Goal: Information Seeking & Learning: Learn about a topic

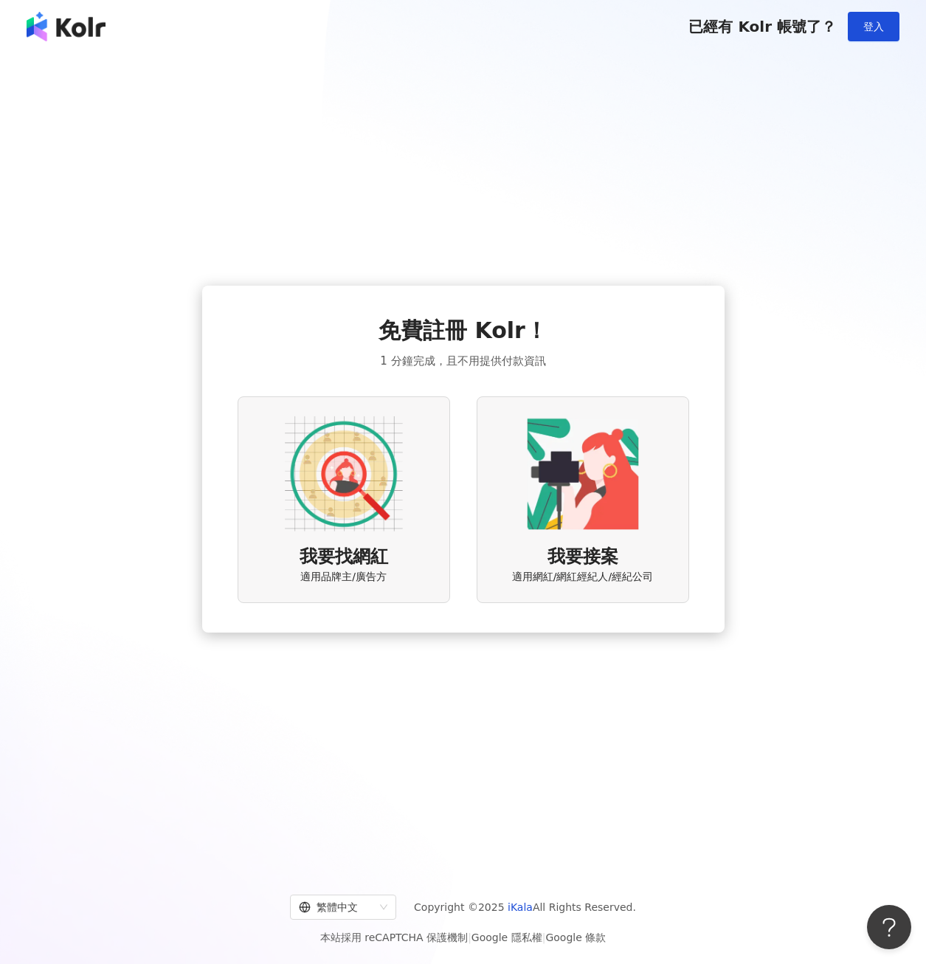
click at [389, 575] on div "我要找網紅 適用品牌主/廣告方" at bounding box center [344, 499] width 212 height 206
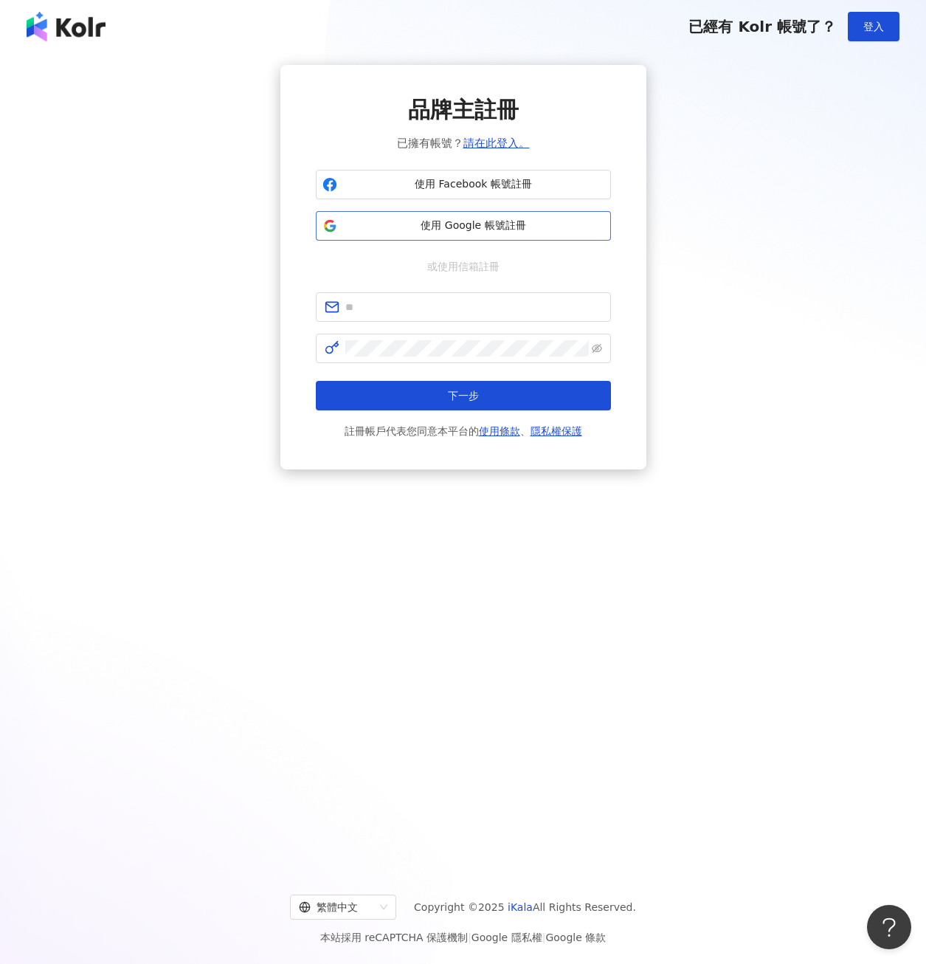
click at [456, 224] on span "使用 Google 帳號註冊" at bounding box center [473, 225] width 261 height 15
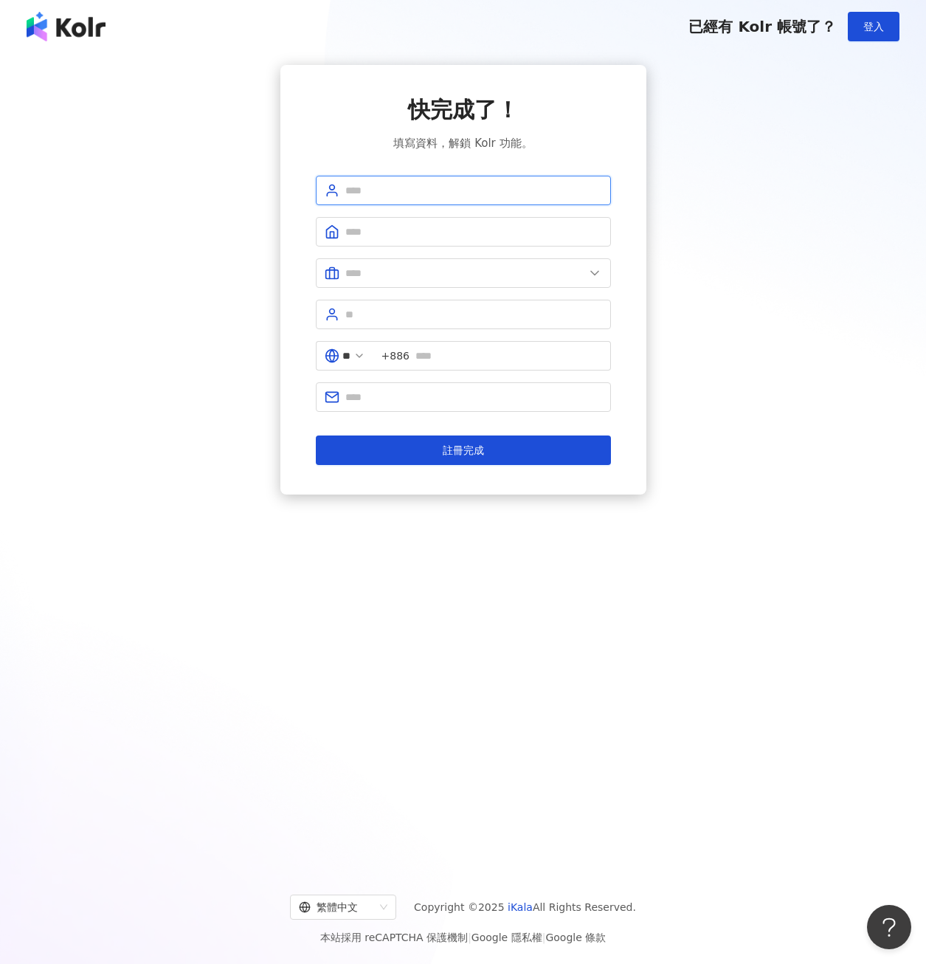
click at [379, 186] on input "text" at bounding box center [473, 190] width 257 height 16
type input "***"
click at [383, 235] on input "text" at bounding box center [473, 232] width 257 height 16
click at [364, 279] on input "text" at bounding box center [464, 273] width 239 height 16
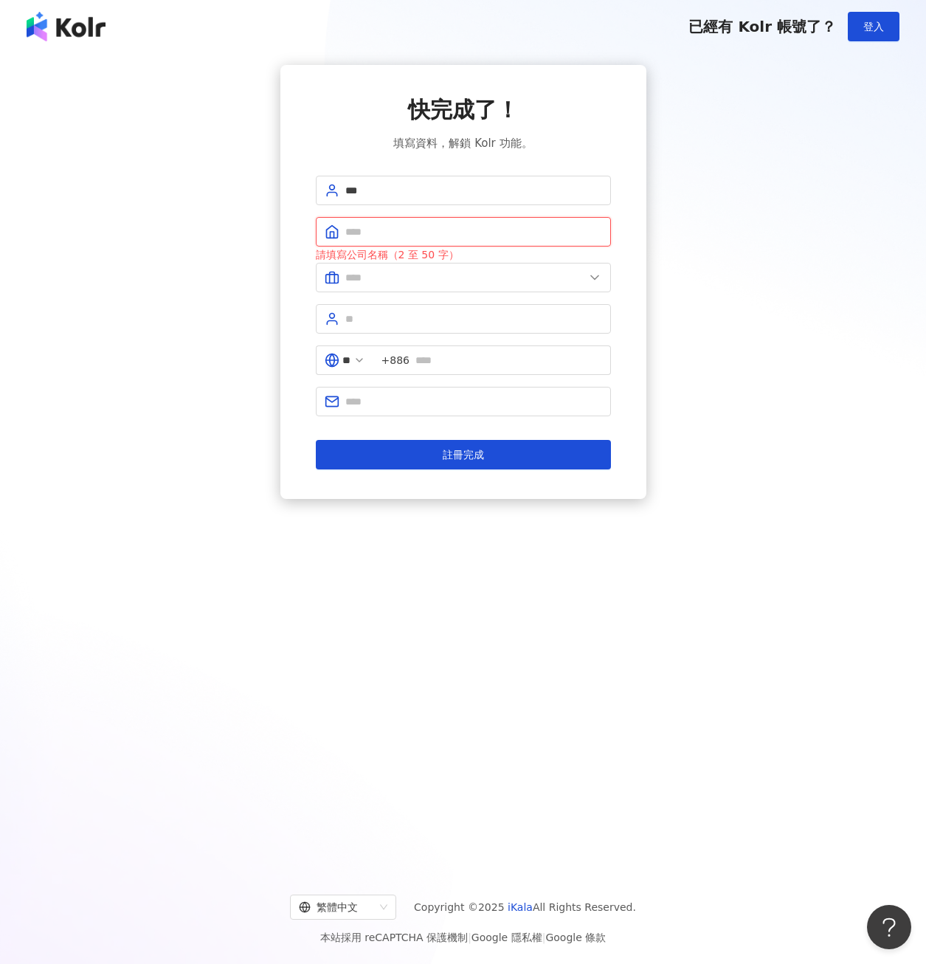
click at [378, 231] on input "text" at bounding box center [473, 232] width 257 height 16
type input "****"
click at [382, 277] on input "text" at bounding box center [464, 277] width 239 height 16
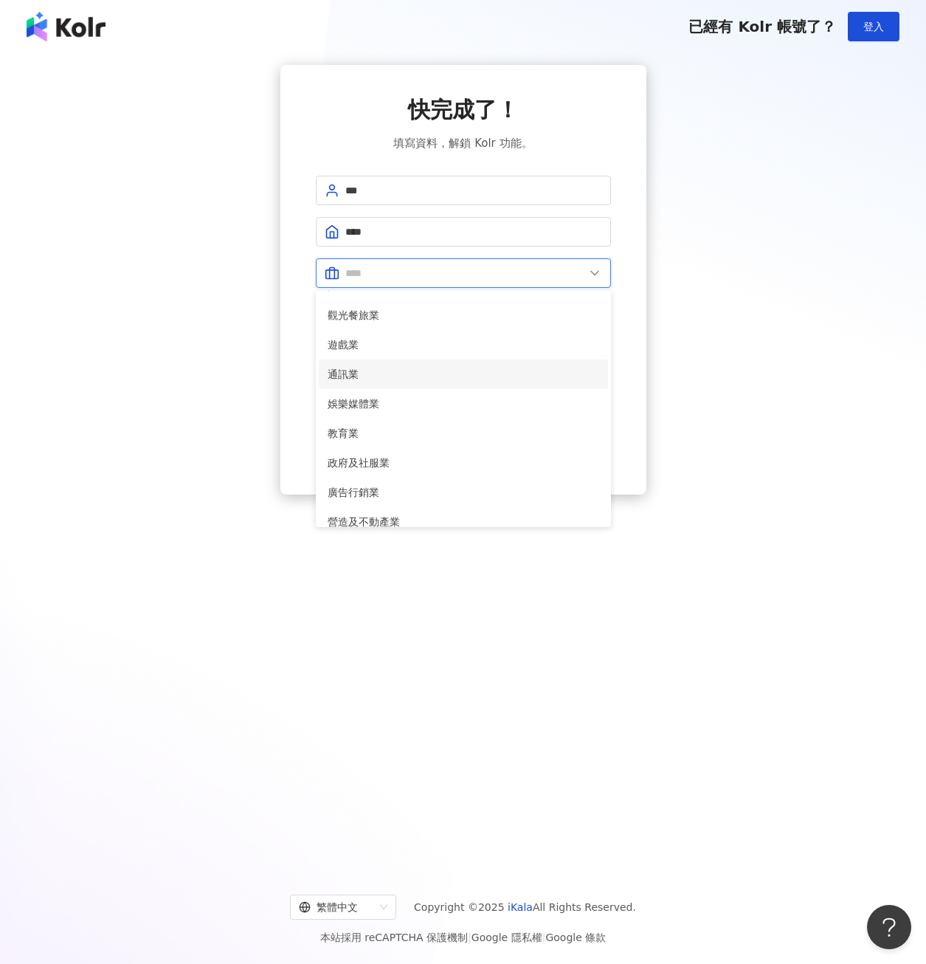
scroll to position [153, 0]
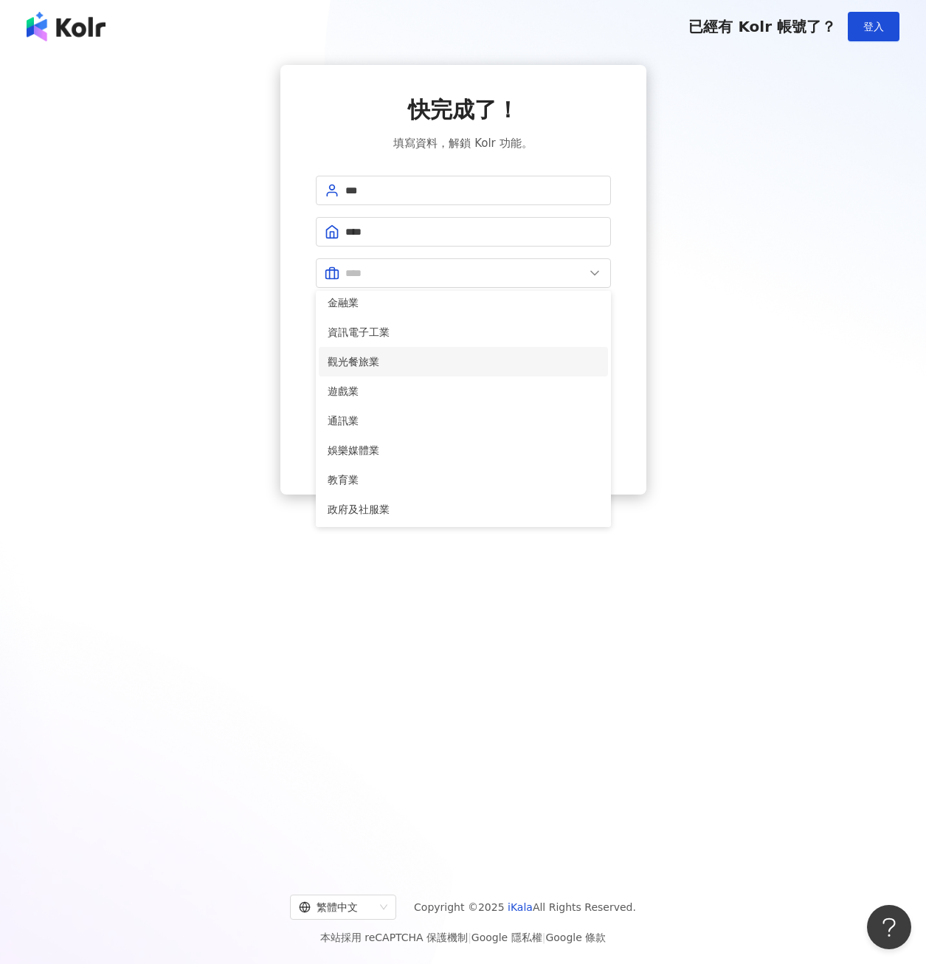
click at [375, 360] on span "觀光餐旅業" at bounding box center [464, 361] width 272 height 16
type input "*****"
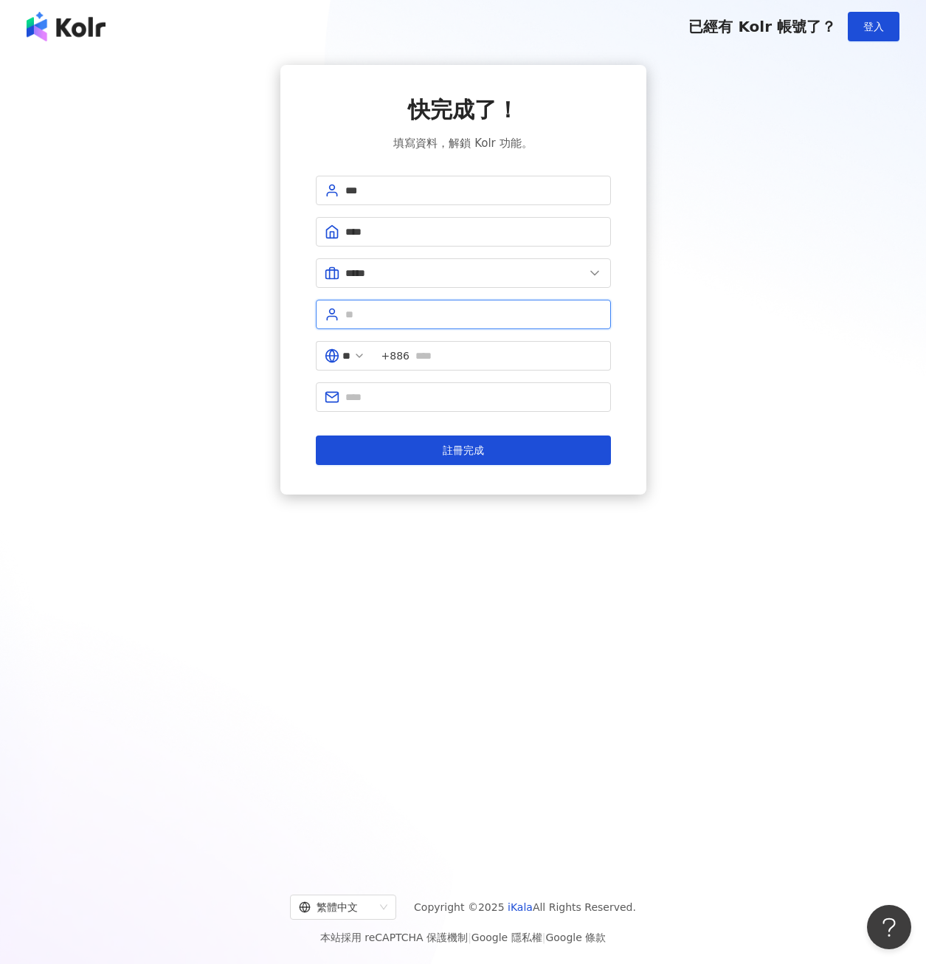
click at [404, 319] on input "text" at bounding box center [473, 314] width 257 height 16
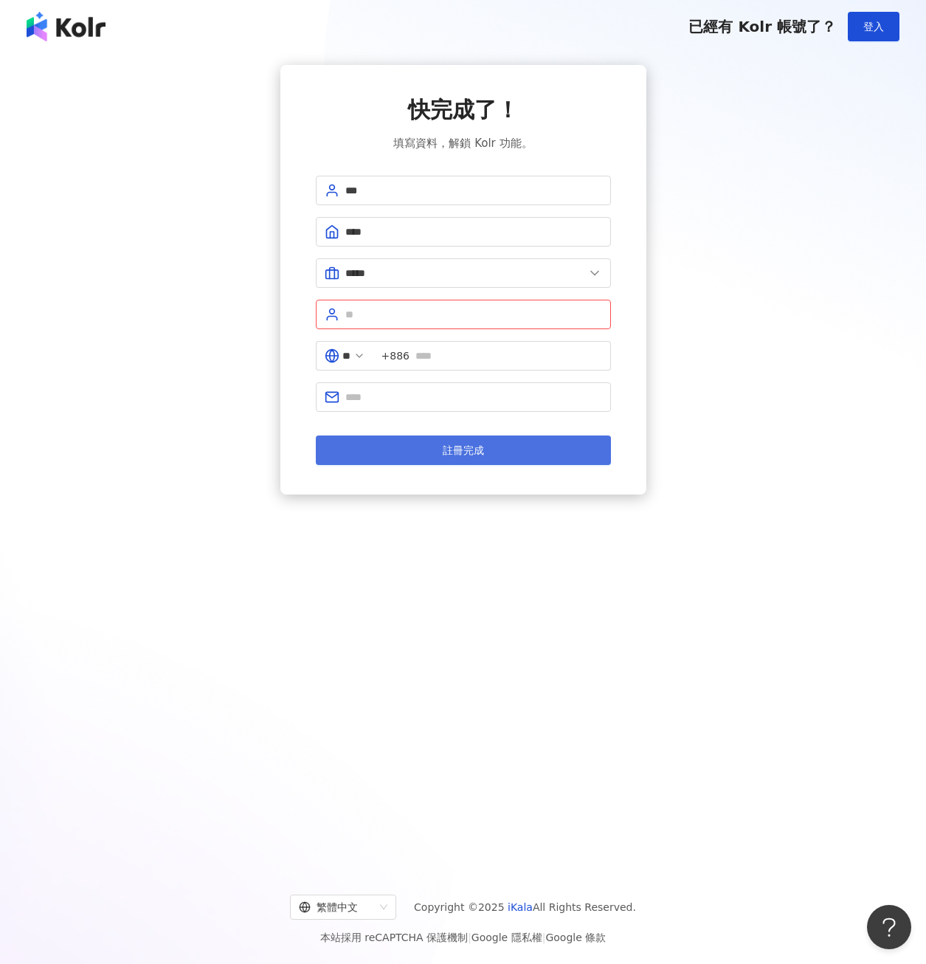
click at [387, 447] on button "註冊完成" at bounding box center [463, 450] width 295 height 30
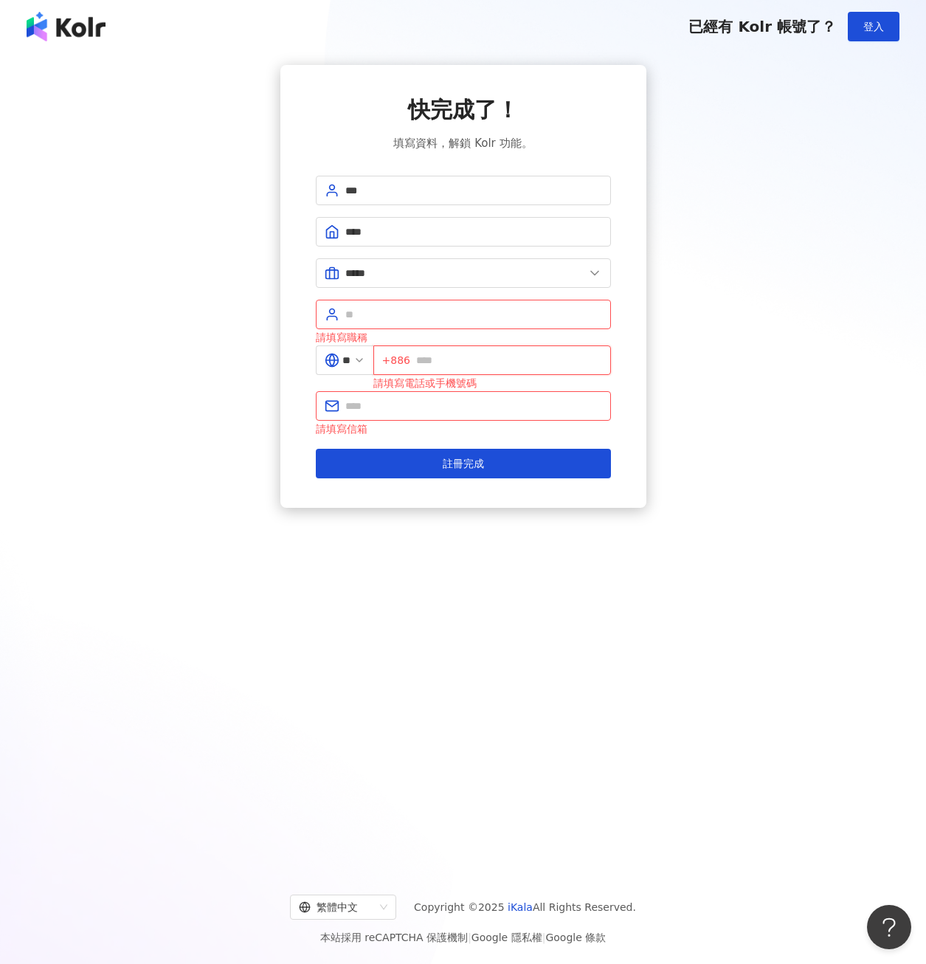
click at [463, 355] on input "text" at bounding box center [509, 360] width 186 height 16
type input "**********"
click at [359, 406] on input "text" at bounding box center [473, 406] width 257 height 16
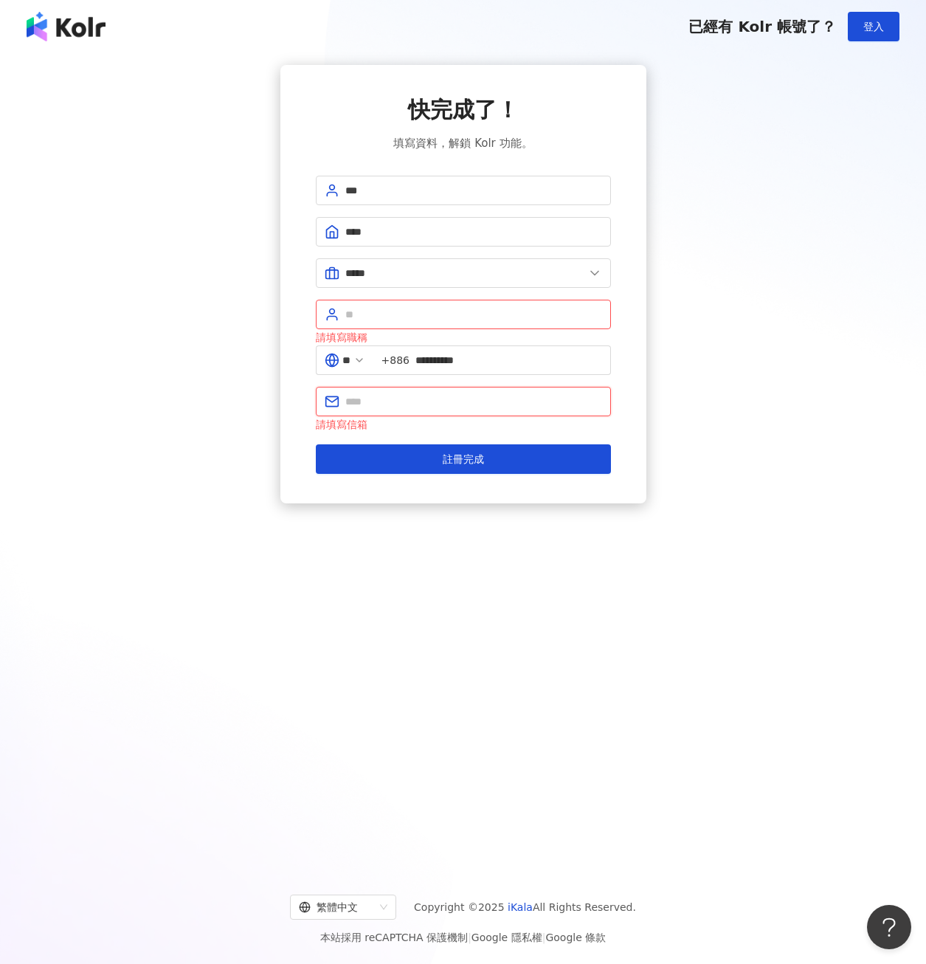
type input "**********"
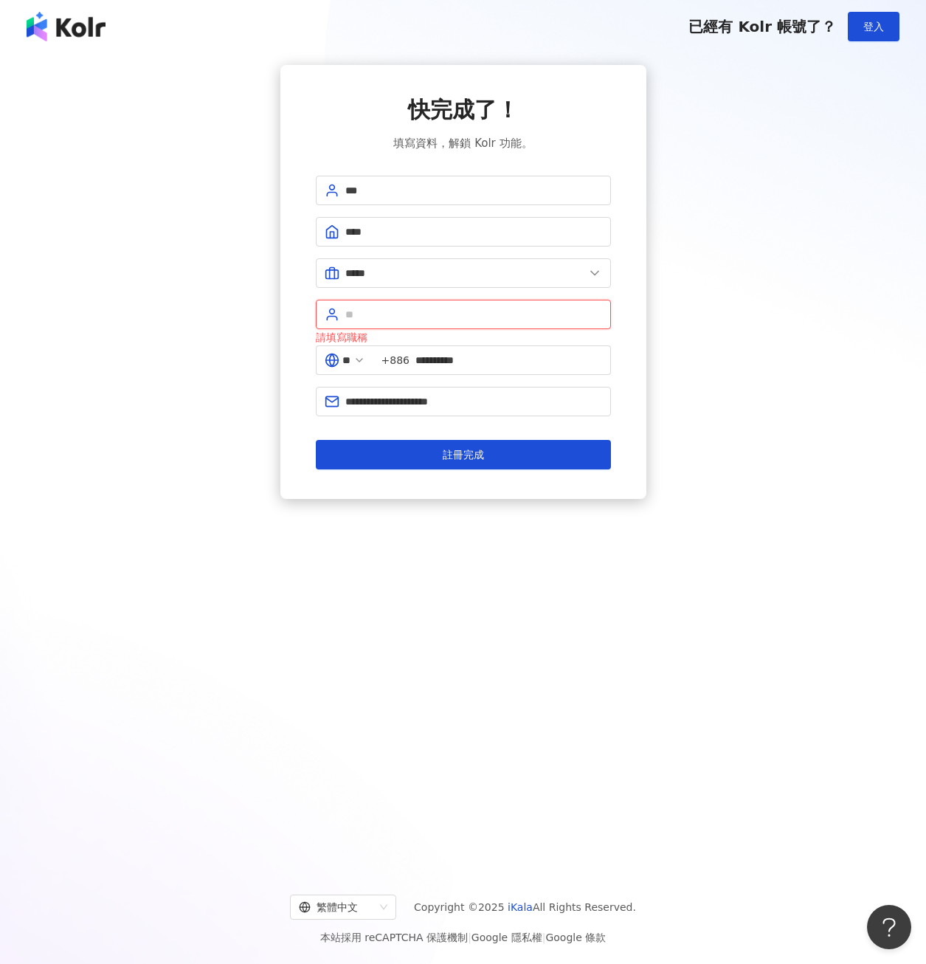
click at [394, 318] on input "text" at bounding box center [473, 314] width 257 height 16
type input "****"
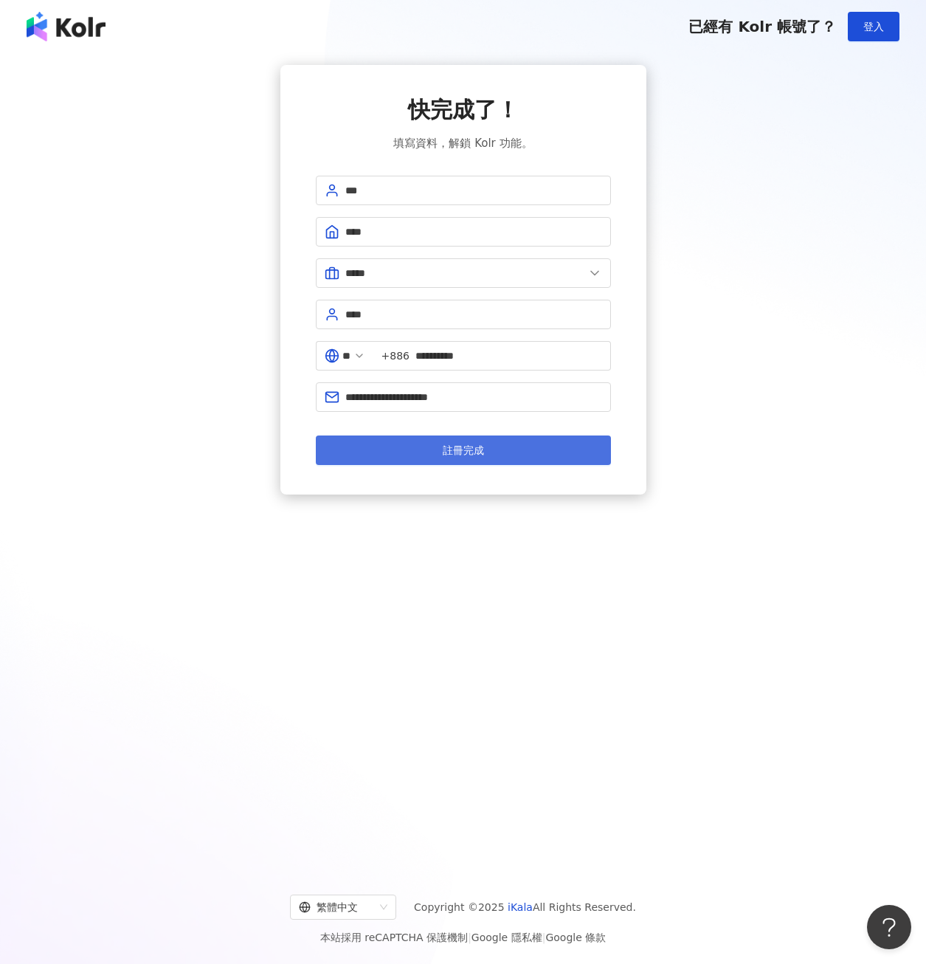
click at [343, 460] on button "註冊完成" at bounding box center [463, 450] width 295 height 30
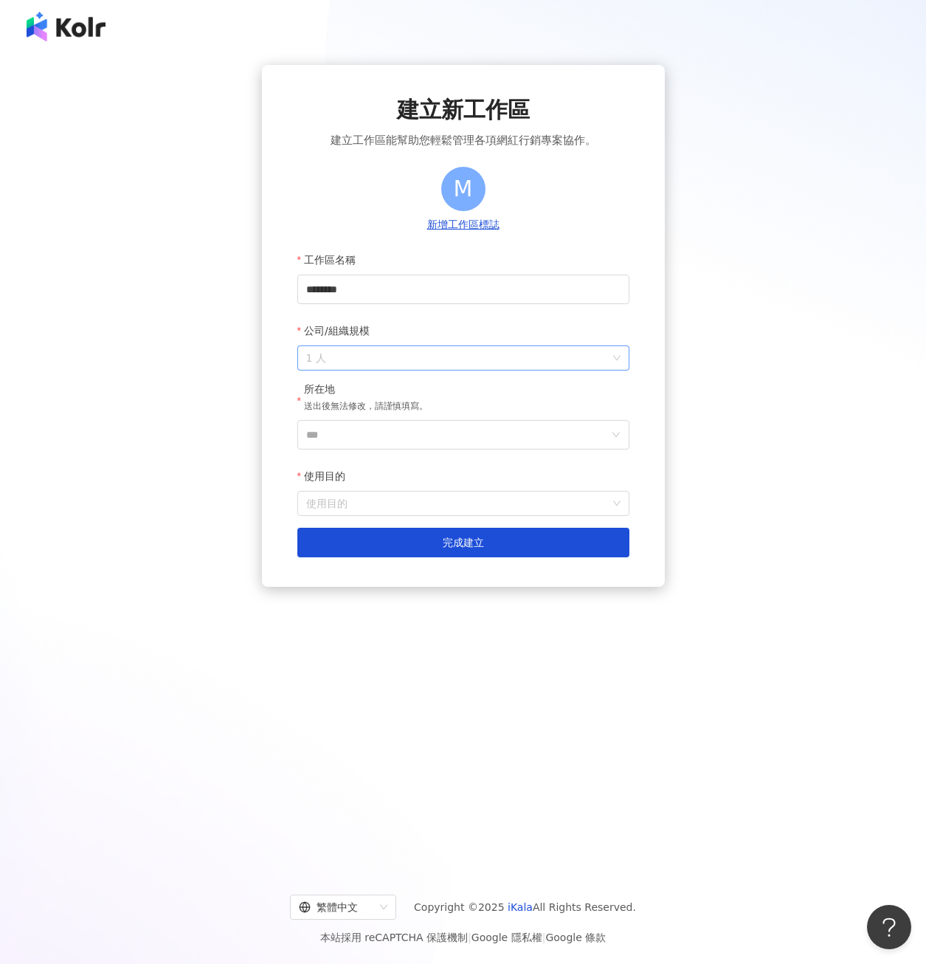
click at [363, 351] on span "1 人" at bounding box center [463, 358] width 314 height 24
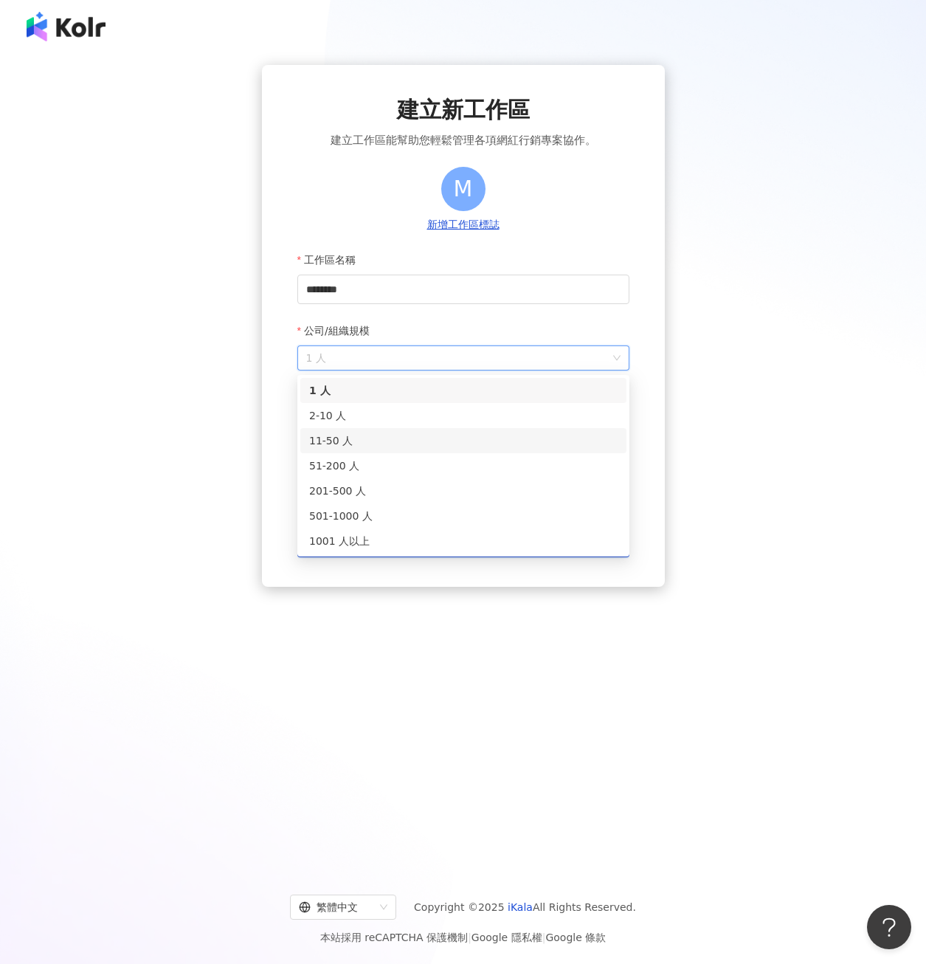
click at [340, 440] on div "11-50 人" at bounding box center [463, 440] width 308 height 16
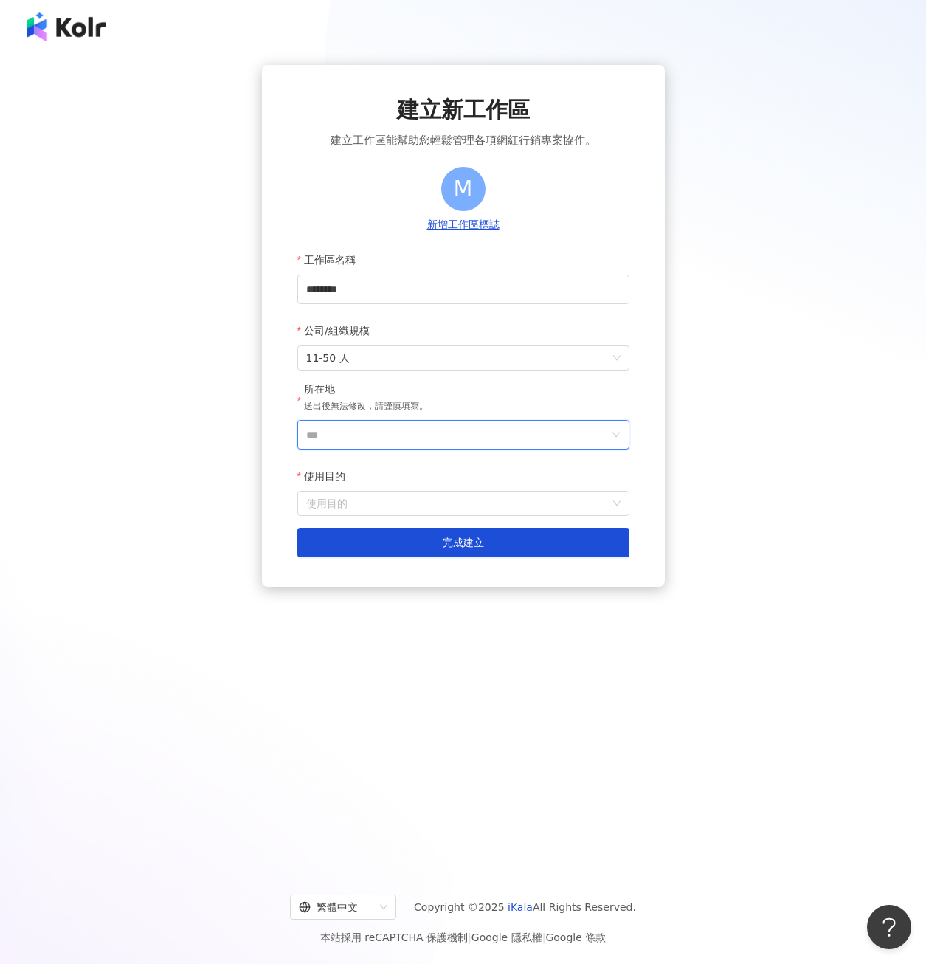
click at [317, 435] on input "***" at bounding box center [457, 435] width 302 height 28
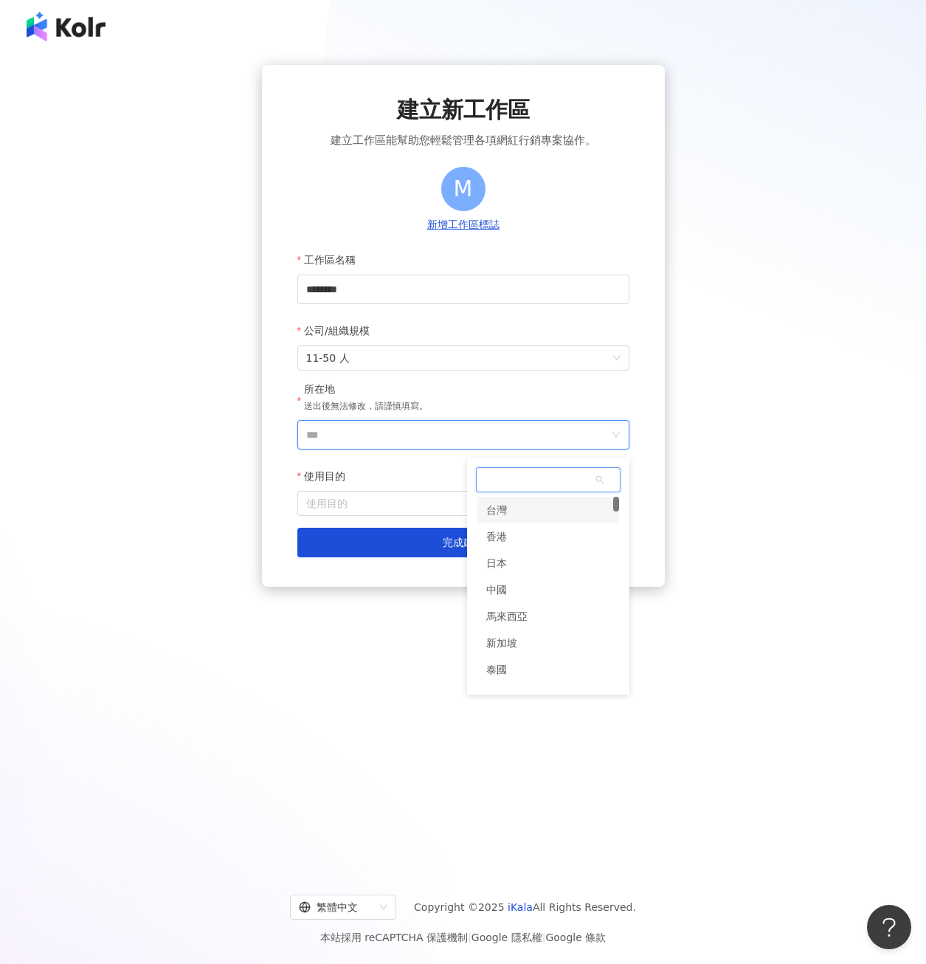
click at [516, 518] on div "台灣" at bounding box center [548, 510] width 142 height 27
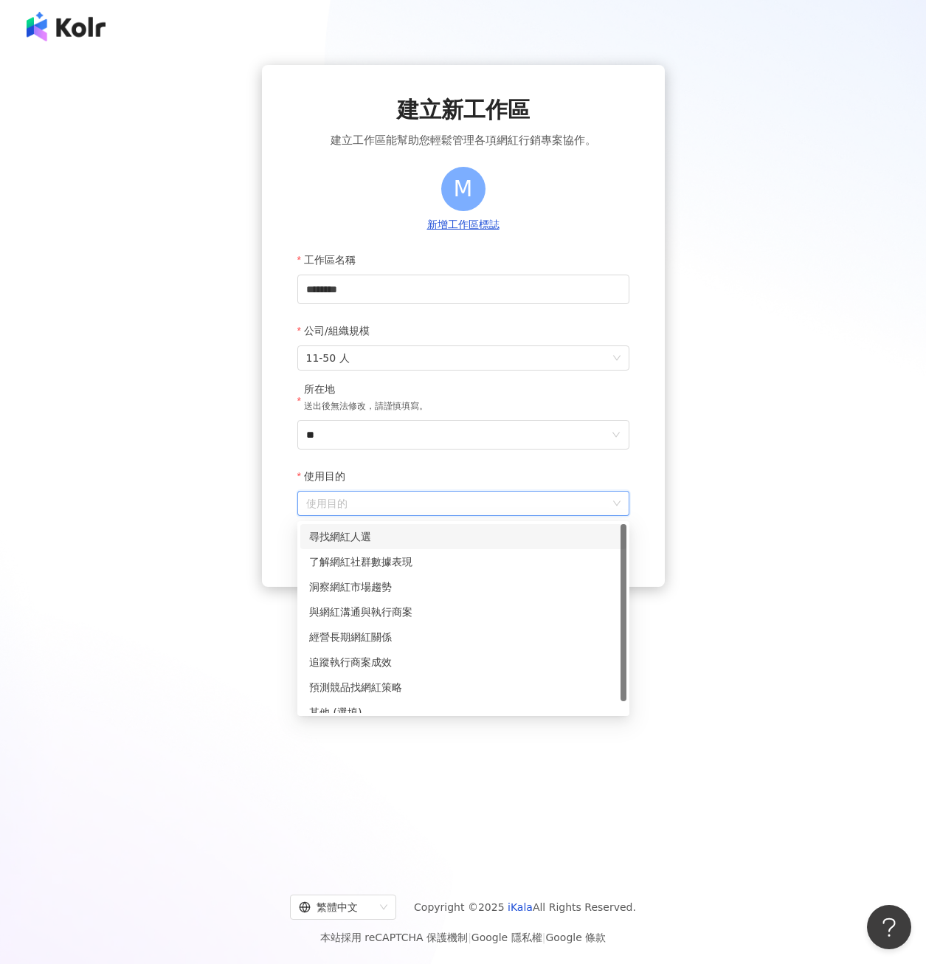
click at [390, 506] on input "使用目的" at bounding box center [463, 503] width 314 height 24
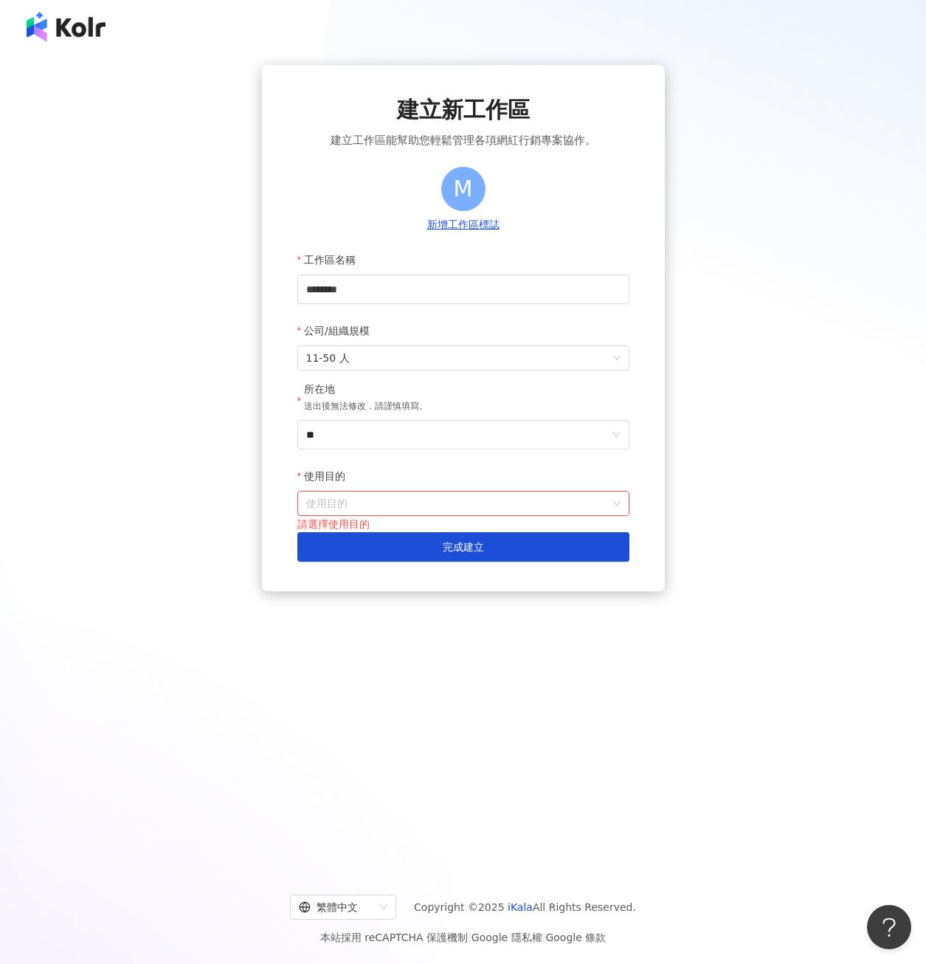
click at [155, 511] on div "建立新工作區 建立工作區能幫助您輕鬆管理各項網紅行銷專案協作。 M 新增工作區標誌 工作區名稱 ******** 公司/組織規模 11-50 人 所在地 送出…" at bounding box center [463, 459] width 891 height 788
drag, startPoint x: 409, startPoint y: 788, endPoint x: 414, endPoint y: 779, distance: 9.9
click at [409, 788] on div "建立新工作區 建立工作區能幫助您輕鬆管理各項網紅行銷專案協作。 M 新增工作區標誌 工作區名稱 ******** 公司/組織規模 11-50 人 所在地 送出…" at bounding box center [463, 459] width 891 height 788
click at [345, 503] on input "使用目的" at bounding box center [463, 503] width 314 height 24
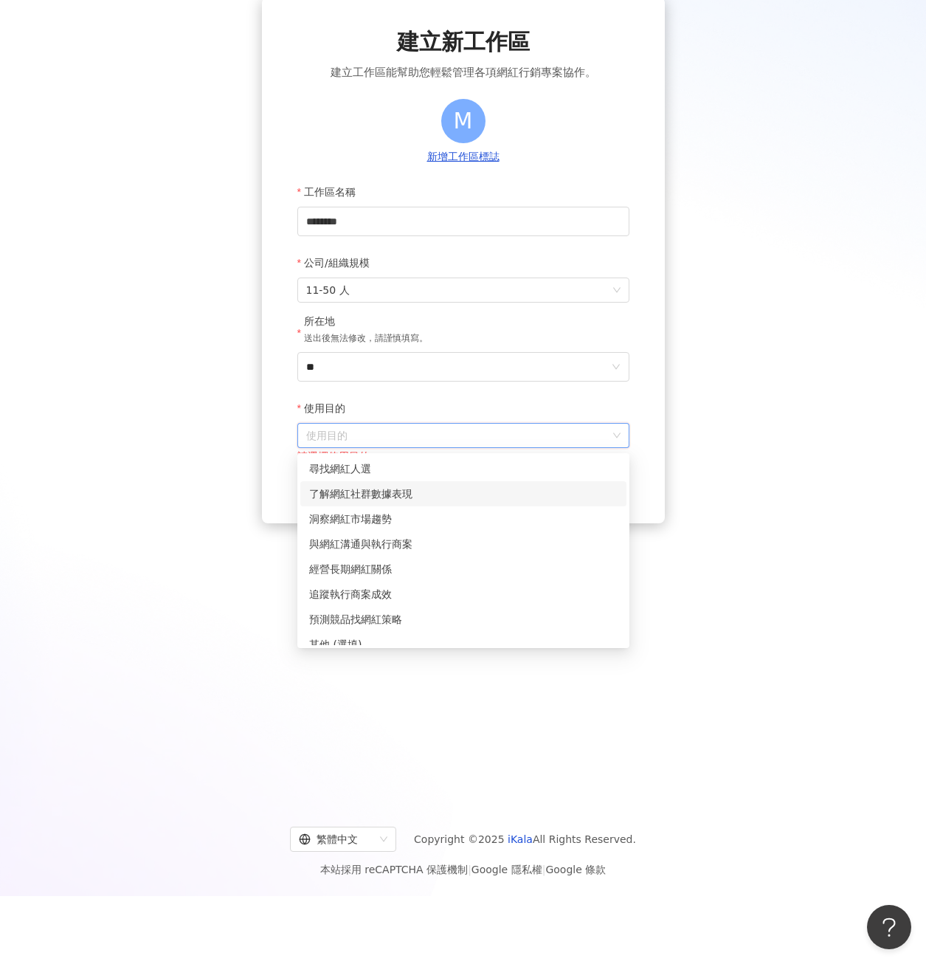
click at [415, 500] on div "了解網紅社群數據表現" at bounding box center [463, 493] width 308 height 16
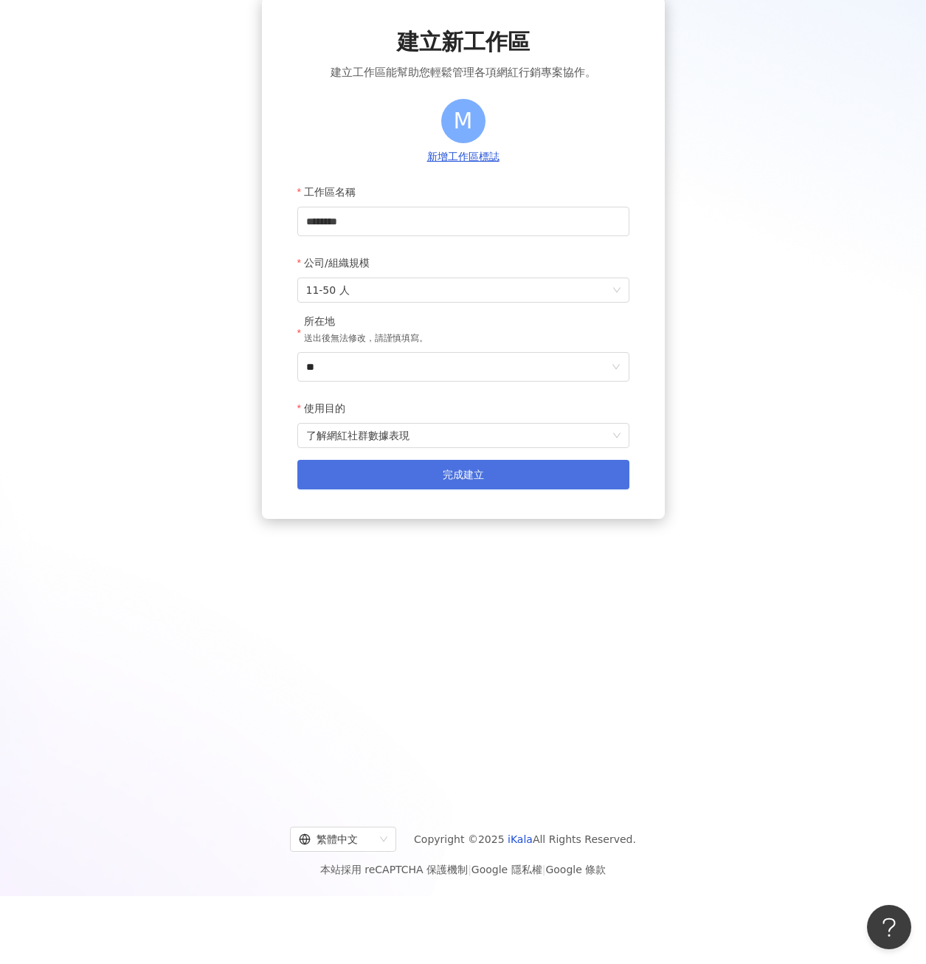
click at [411, 480] on button "完成建立" at bounding box center [463, 475] width 332 height 30
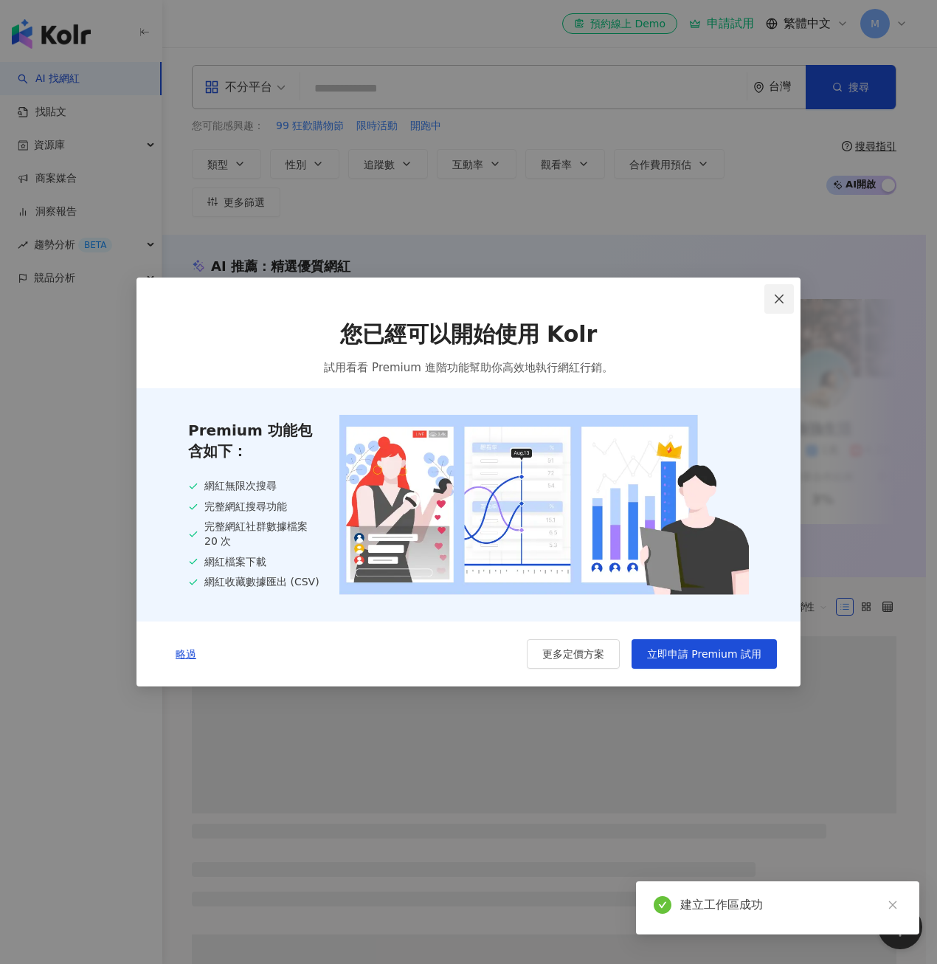
click at [784, 302] on icon "close" at bounding box center [779, 299] width 12 height 12
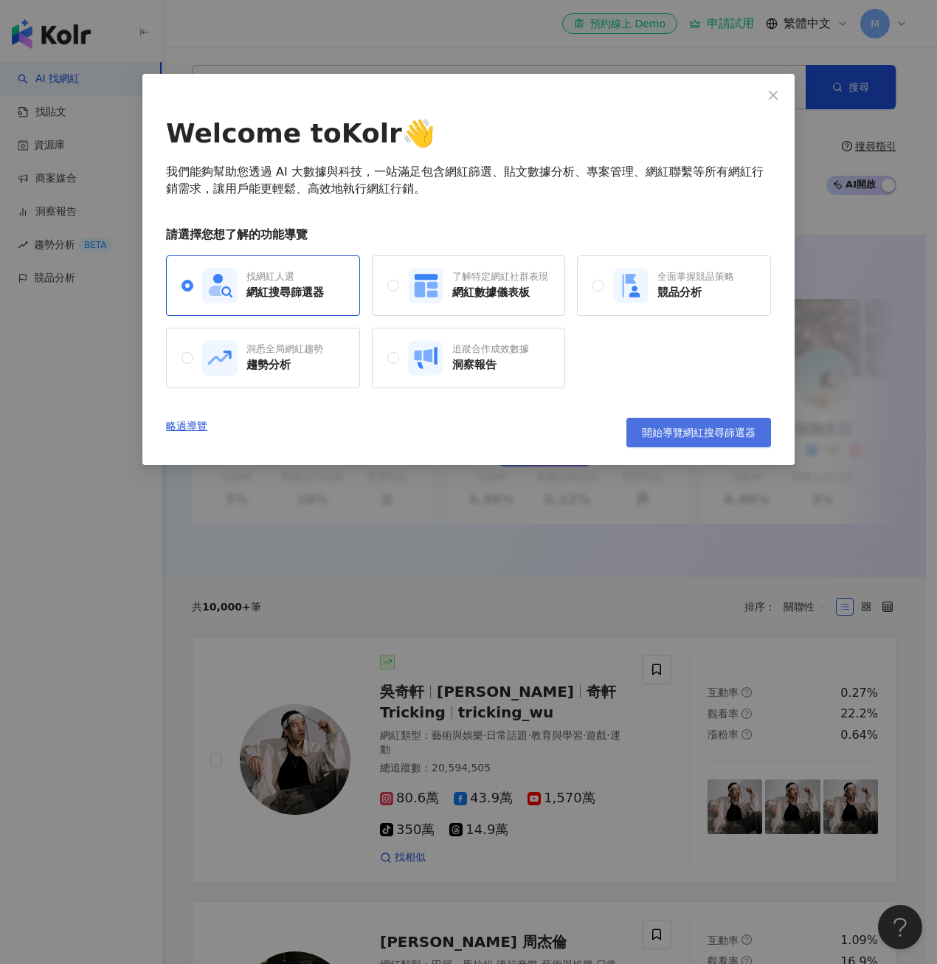
click at [682, 440] on button "開始導覽網紅搜尋篩選器" at bounding box center [698, 433] width 145 height 30
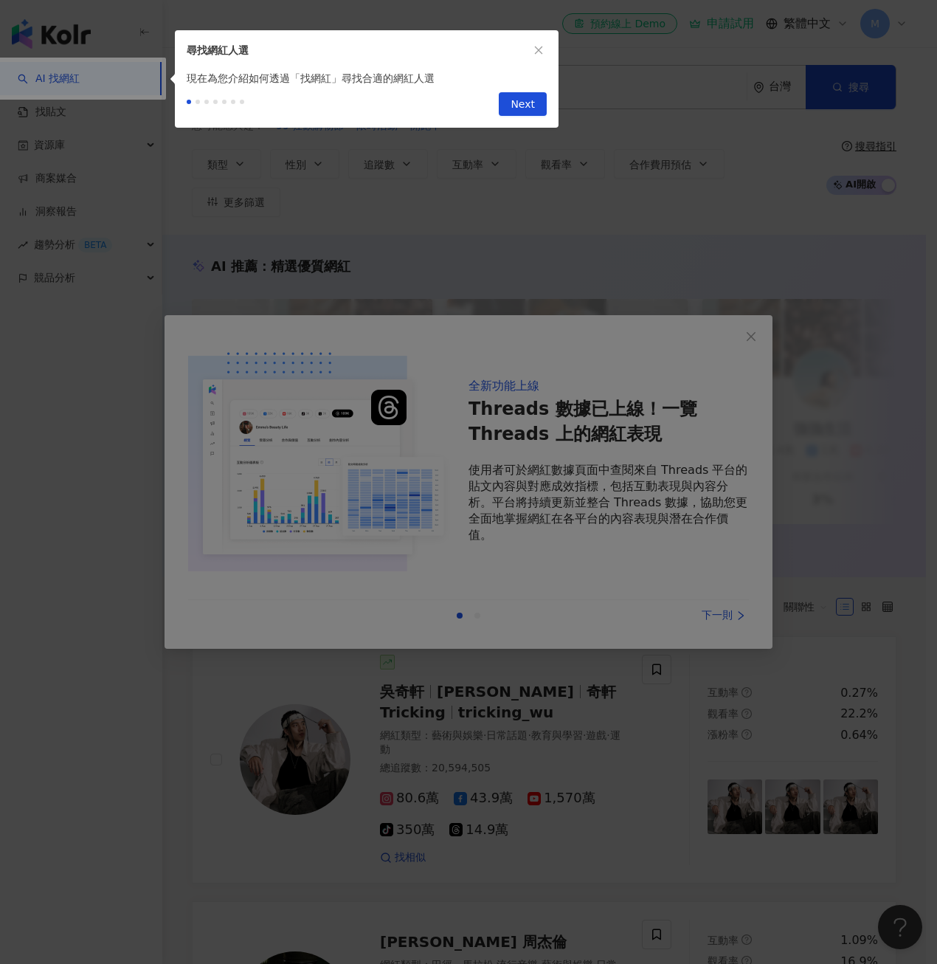
click at [682, 440] on div at bounding box center [468, 482] width 937 height 964
click at [529, 97] on span "Next" at bounding box center [523, 105] width 24 height 24
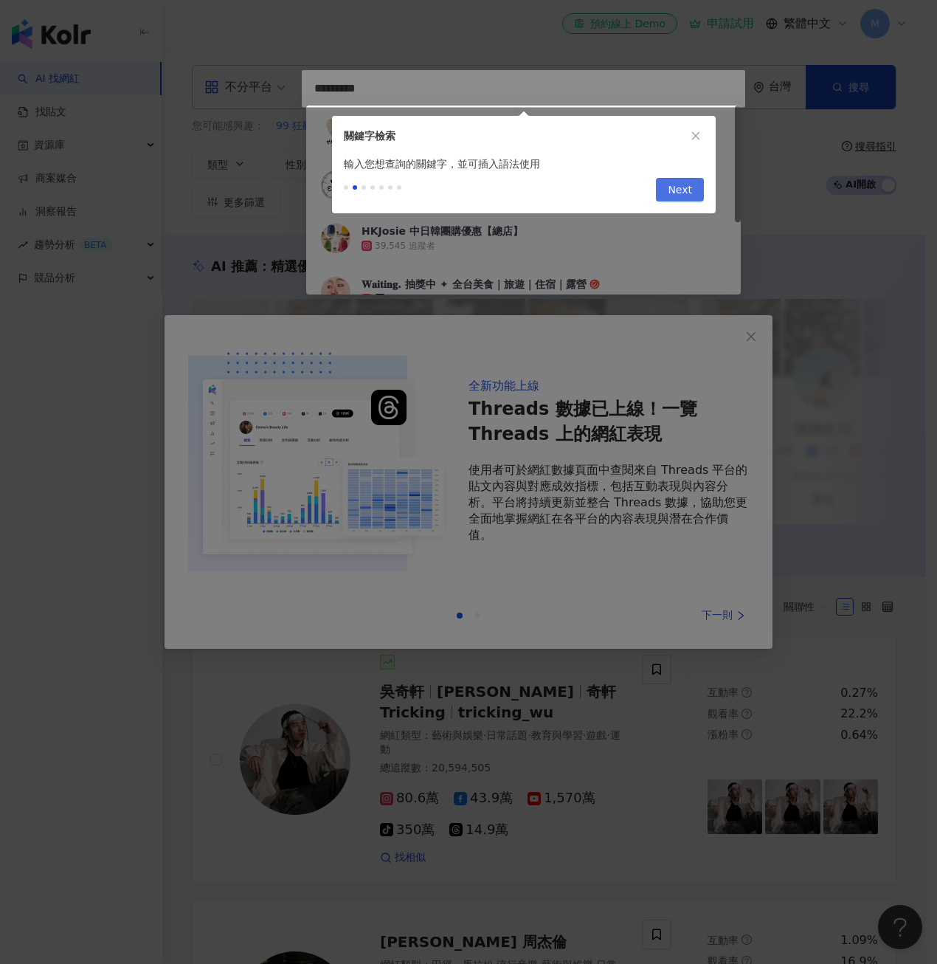
click at [688, 189] on span "Next" at bounding box center [680, 191] width 24 height 24
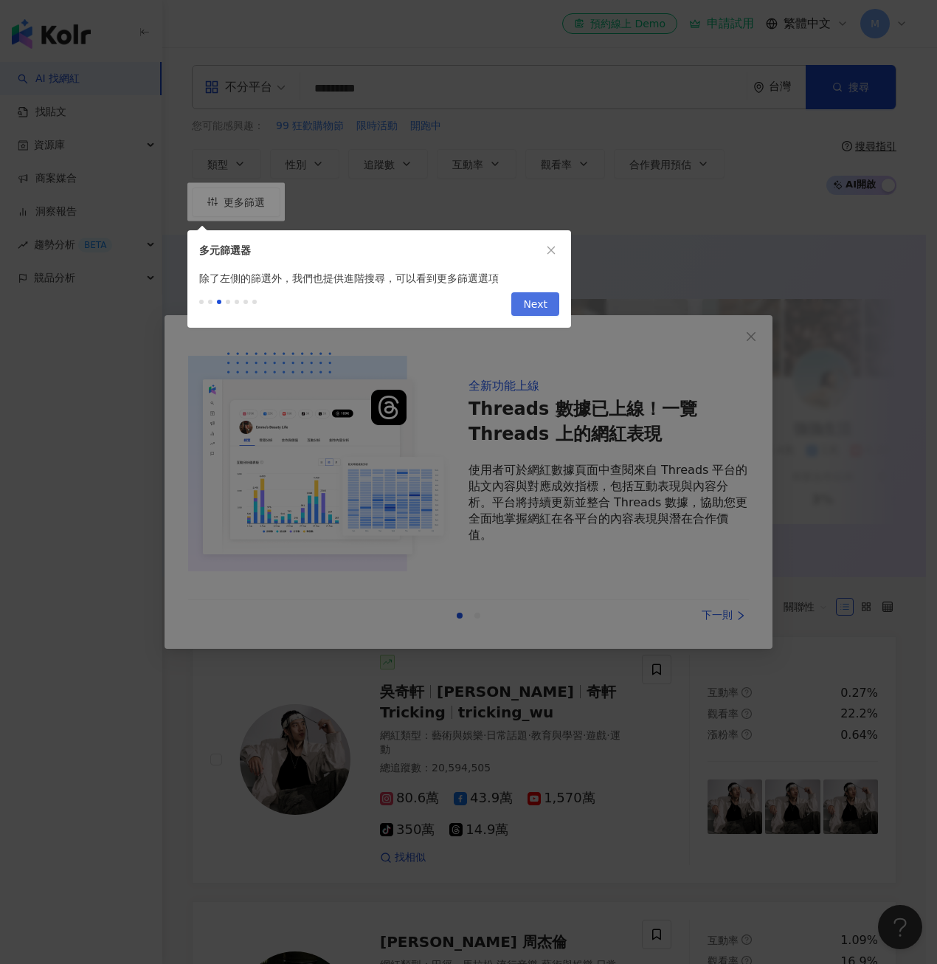
click at [537, 298] on span "Next" at bounding box center [535, 305] width 24 height 24
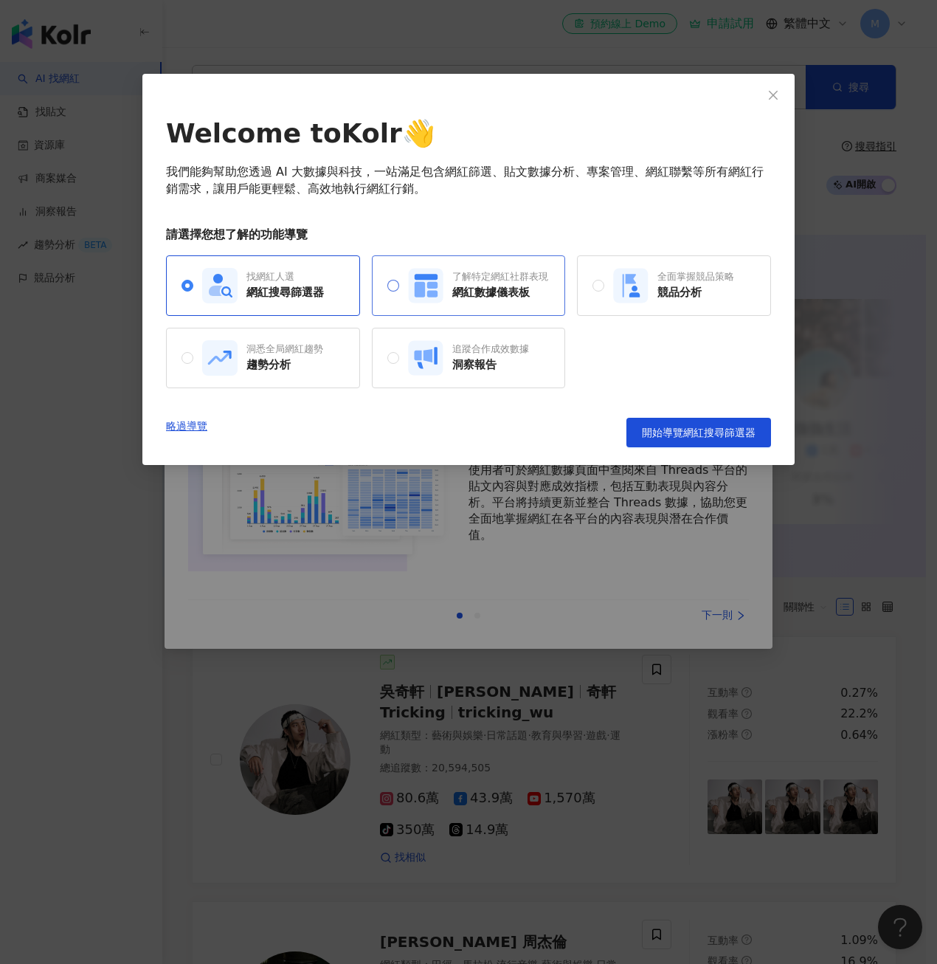
click at [505, 300] on div "網紅數據儀表板" at bounding box center [500, 292] width 96 height 15
click at [646, 436] on span "開始導覽網紅數據儀表板" at bounding box center [699, 432] width 114 height 12
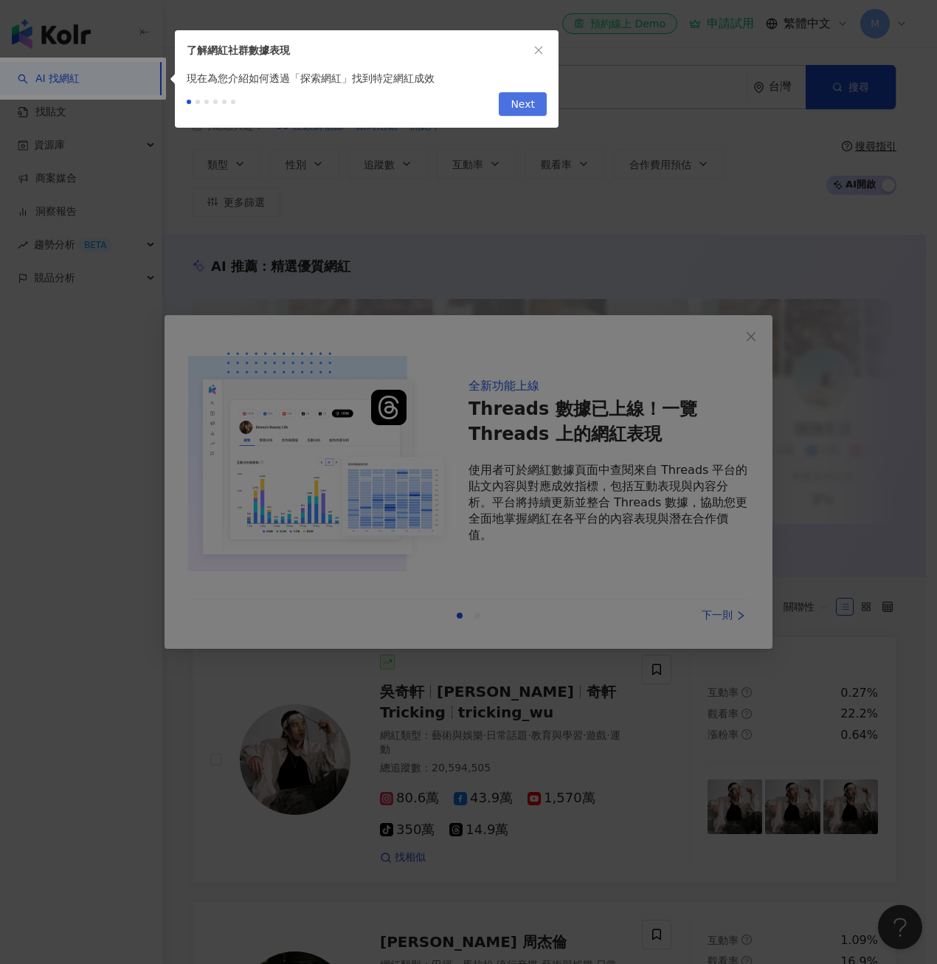
click at [526, 110] on span "Next" at bounding box center [523, 105] width 24 height 24
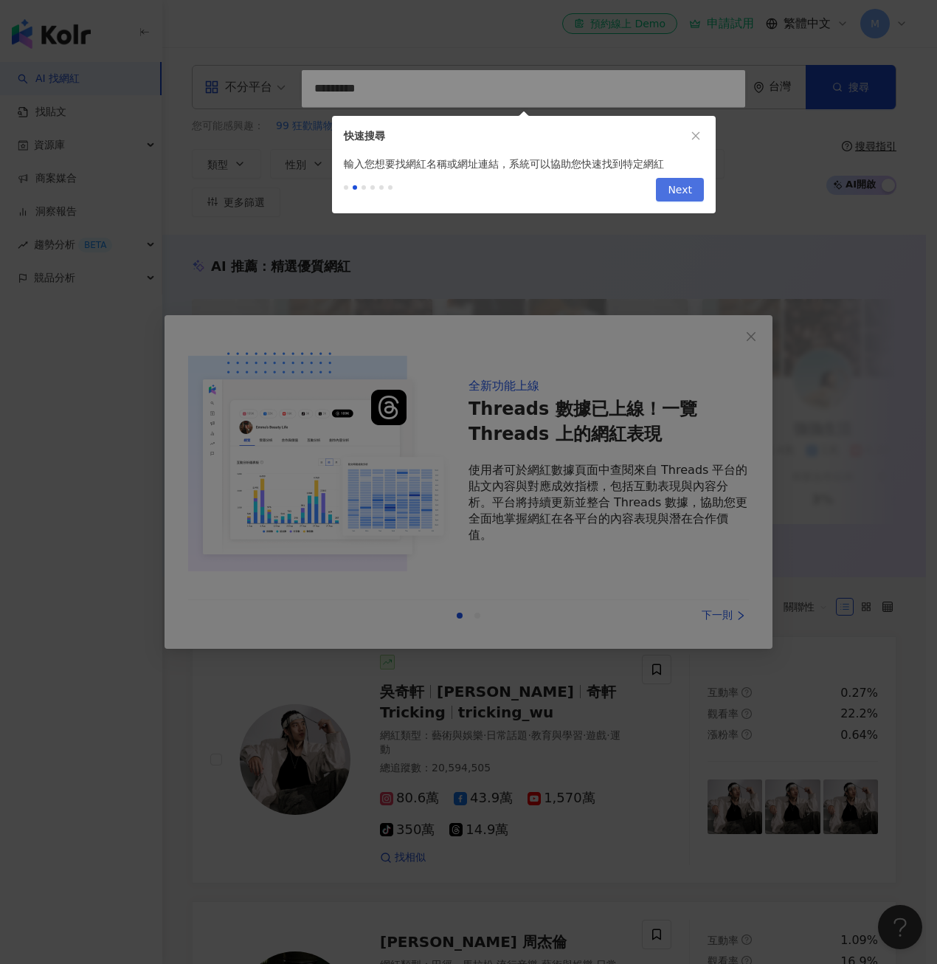
type input "**********"
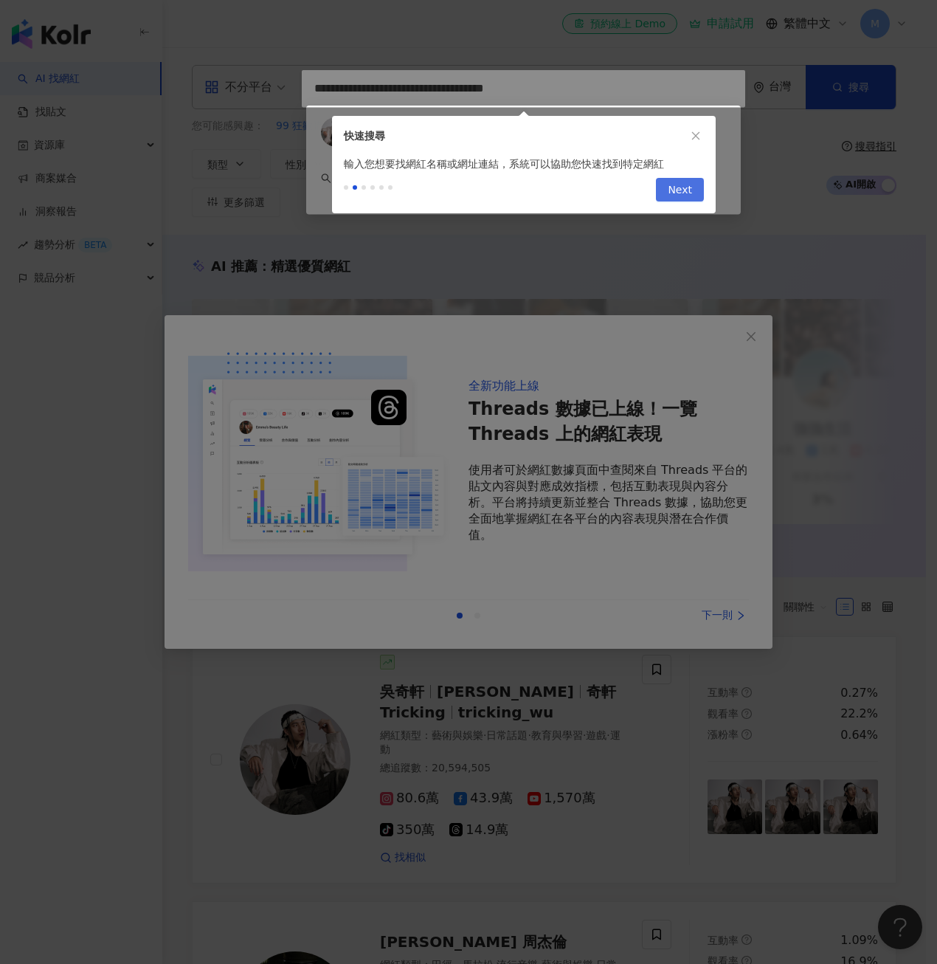
click at [674, 186] on span "Next" at bounding box center [680, 191] width 24 height 24
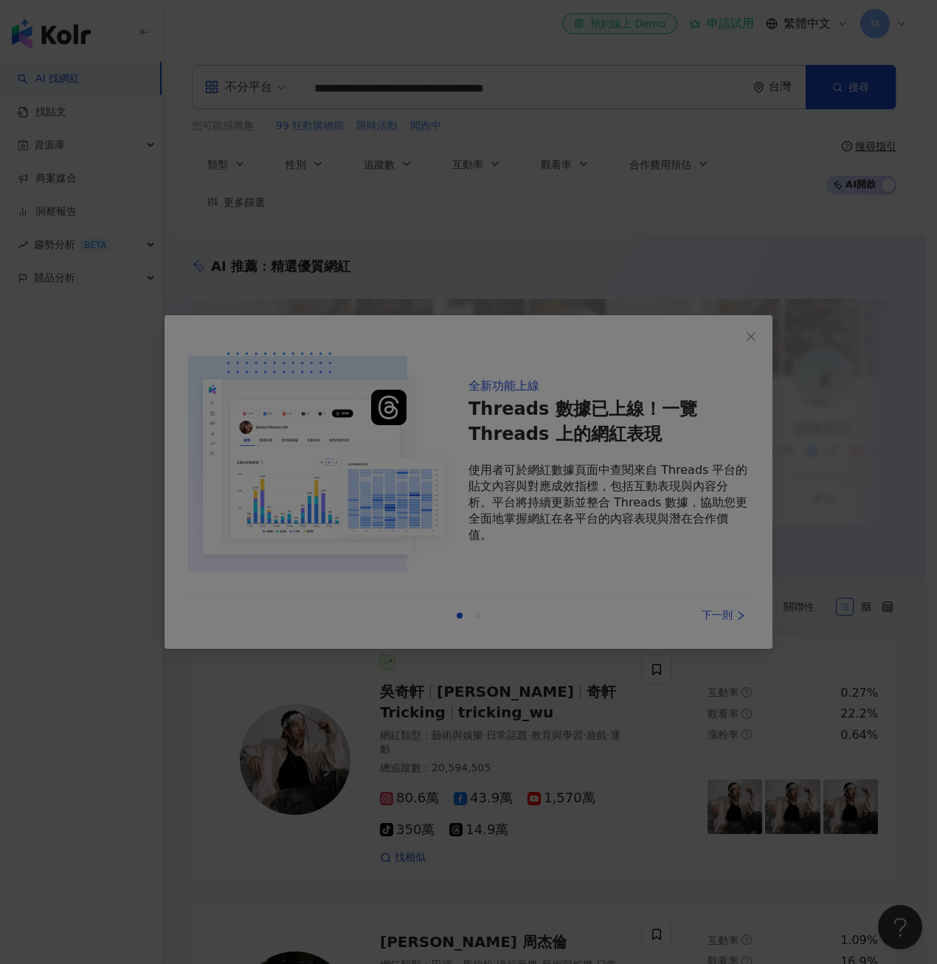
click at [692, 566] on div at bounding box center [468, 482] width 937 height 964
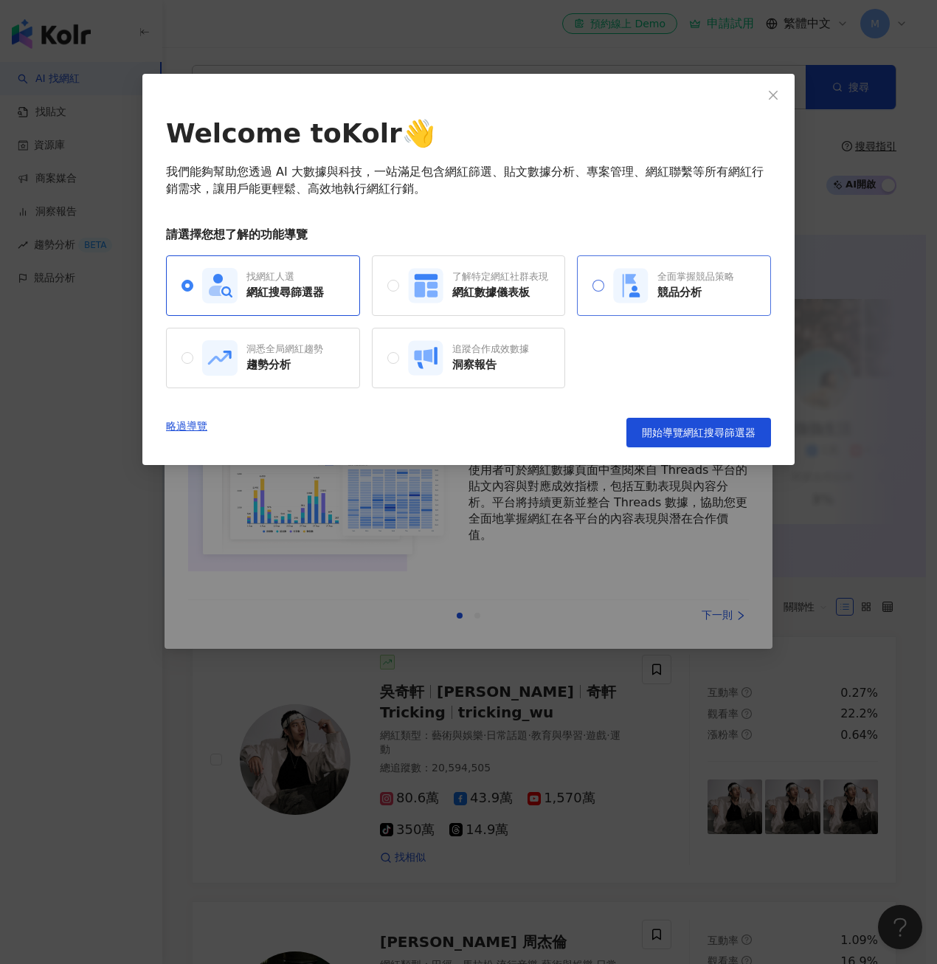
click at [632, 280] on icon at bounding box center [631, 279] width 11 height 10
click at [677, 432] on span "開始導覽競品分析" at bounding box center [714, 432] width 83 height 12
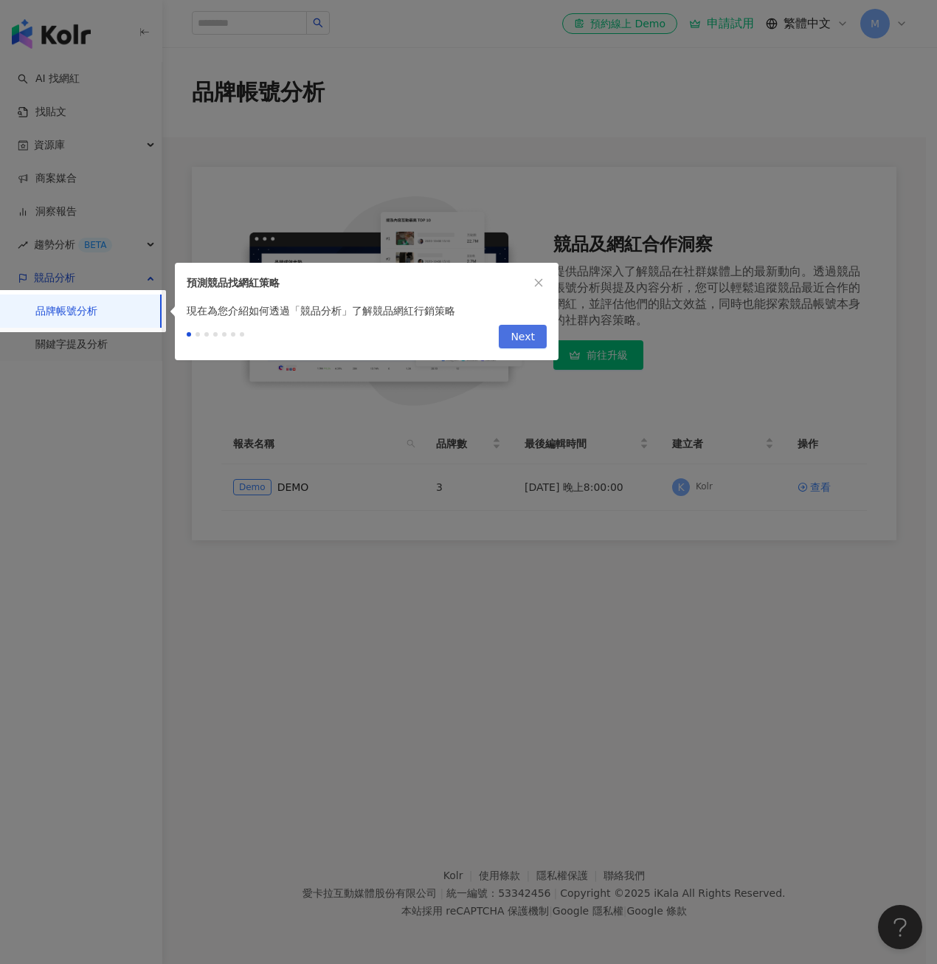
click at [530, 335] on span "Next" at bounding box center [523, 337] width 24 height 24
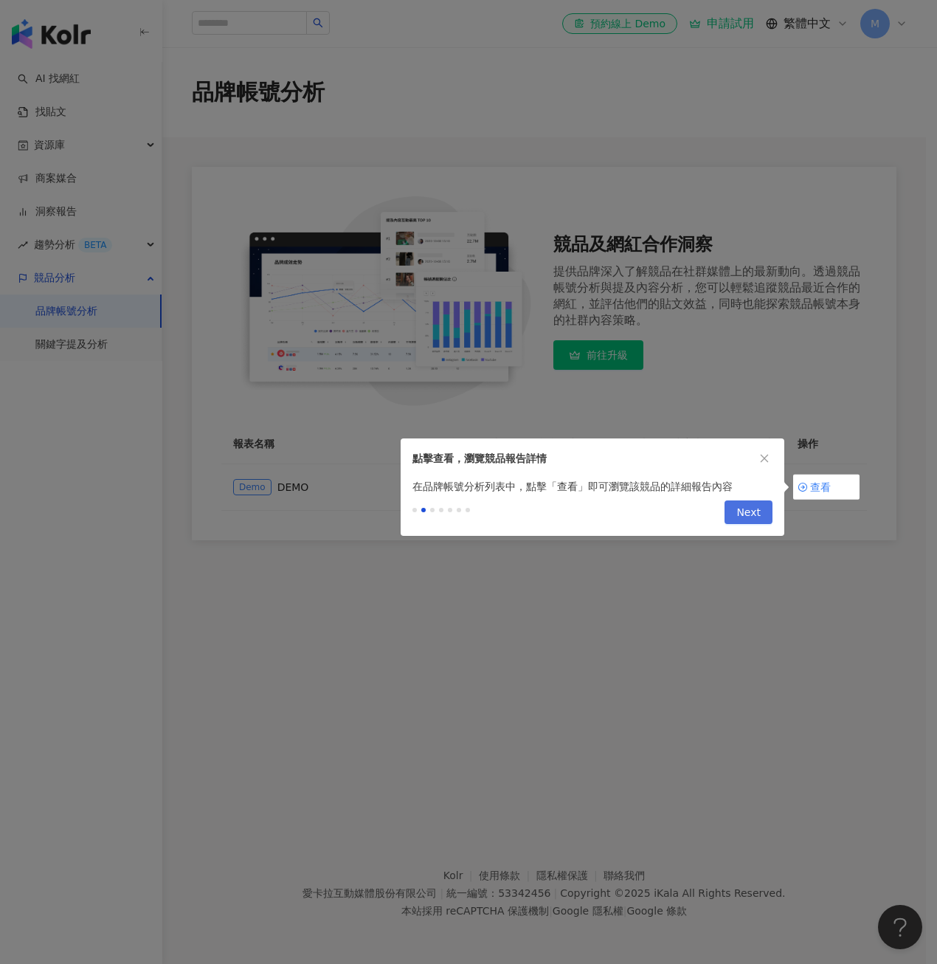
click at [754, 514] on span "Next" at bounding box center [748, 513] width 24 height 24
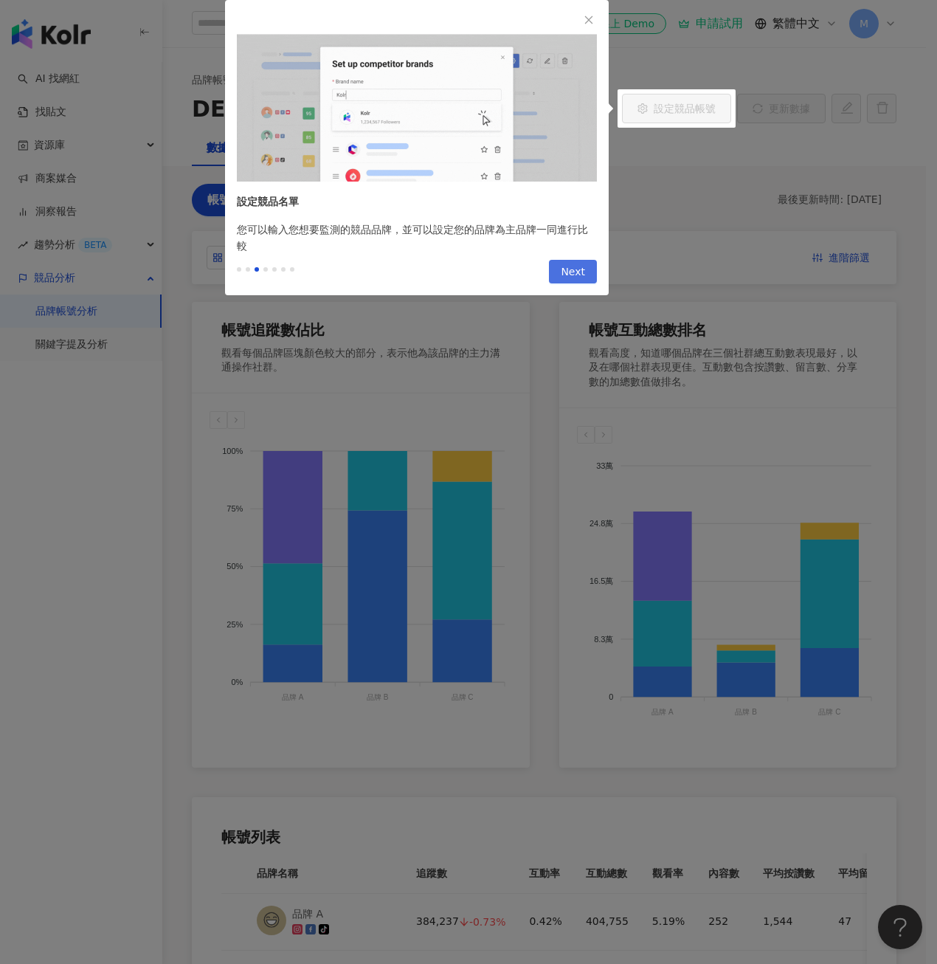
click at [587, 269] on button "Next" at bounding box center [573, 272] width 48 height 24
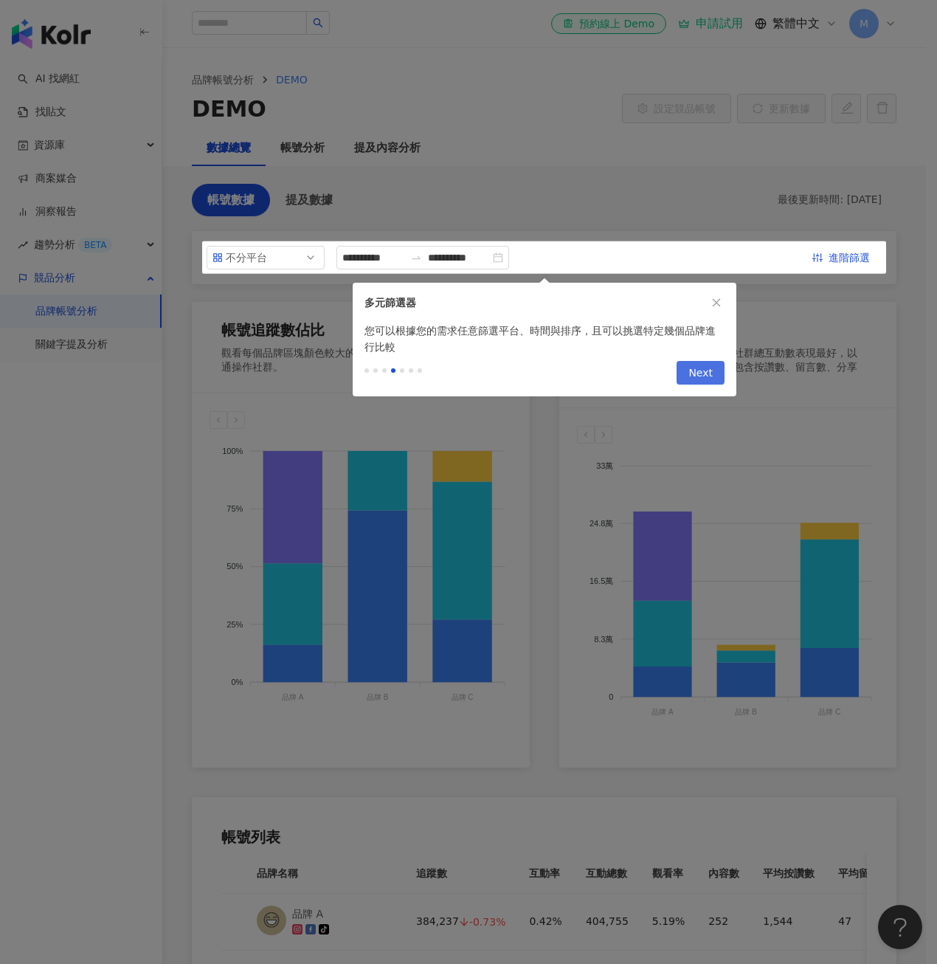
click at [699, 373] on span "Next" at bounding box center [700, 374] width 24 height 24
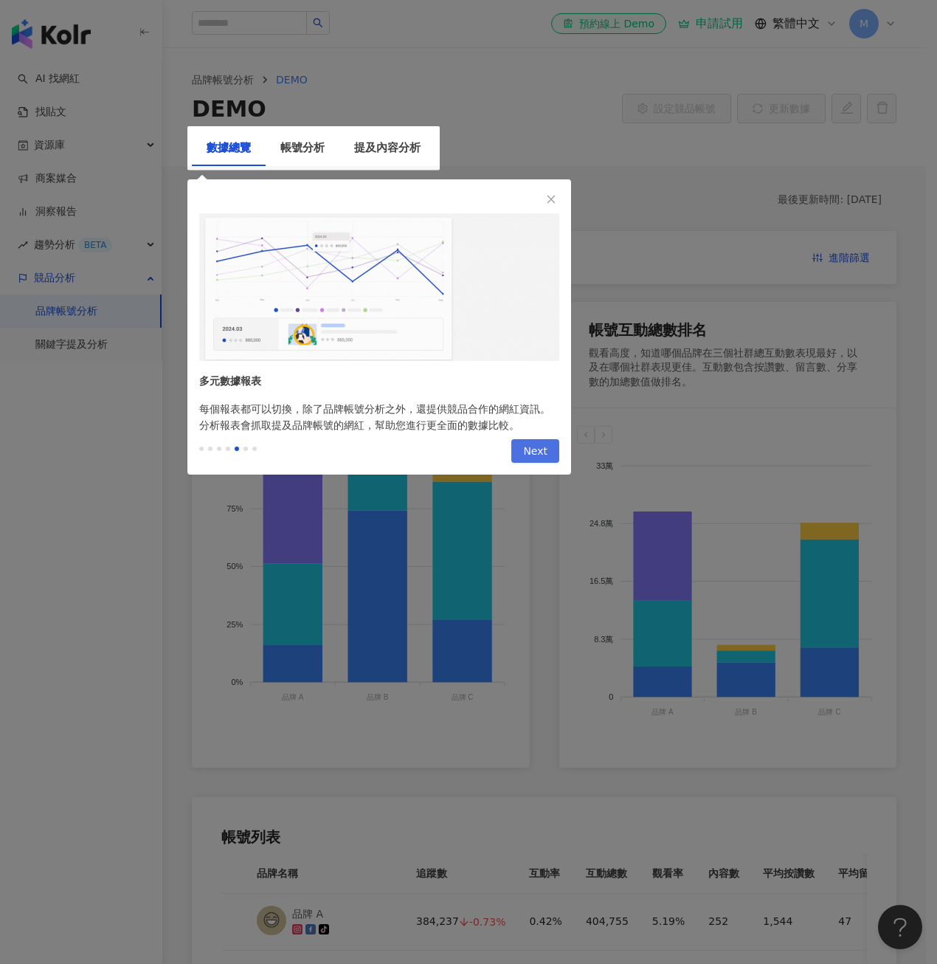
click at [542, 449] on span "Next" at bounding box center [535, 452] width 24 height 24
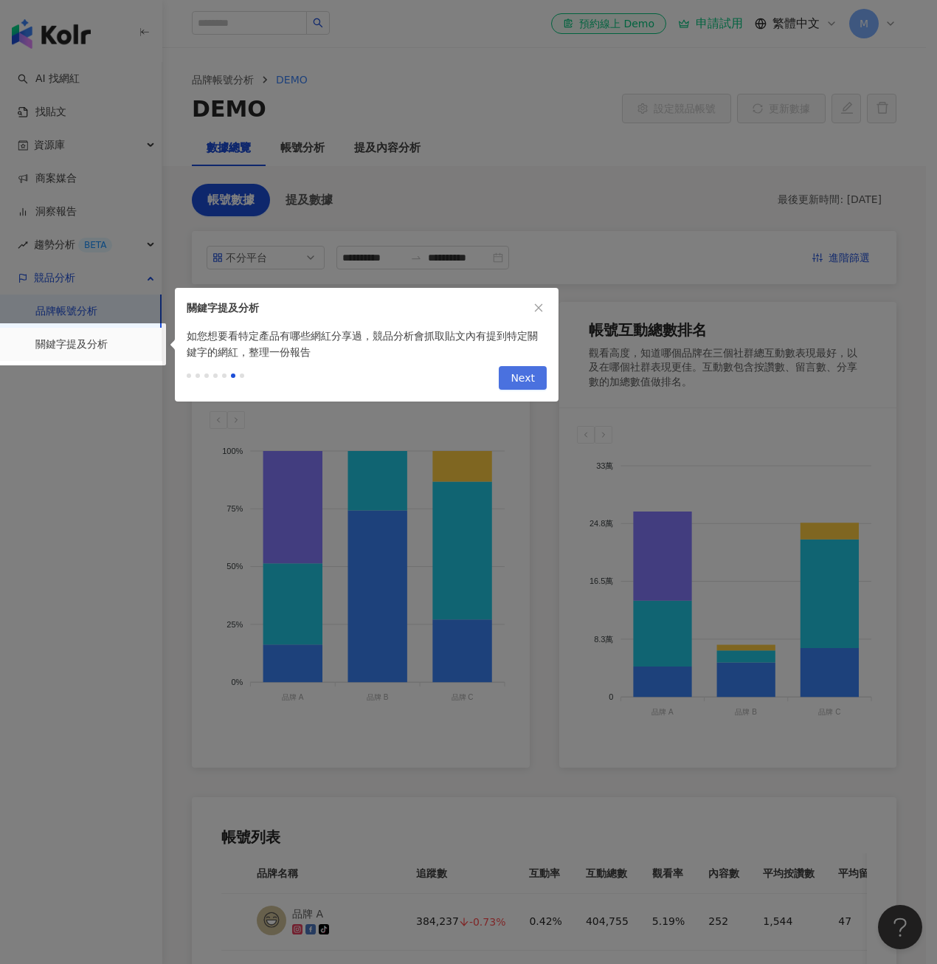
click at [517, 378] on span "Next" at bounding box center [523, 379] width 24 height 24
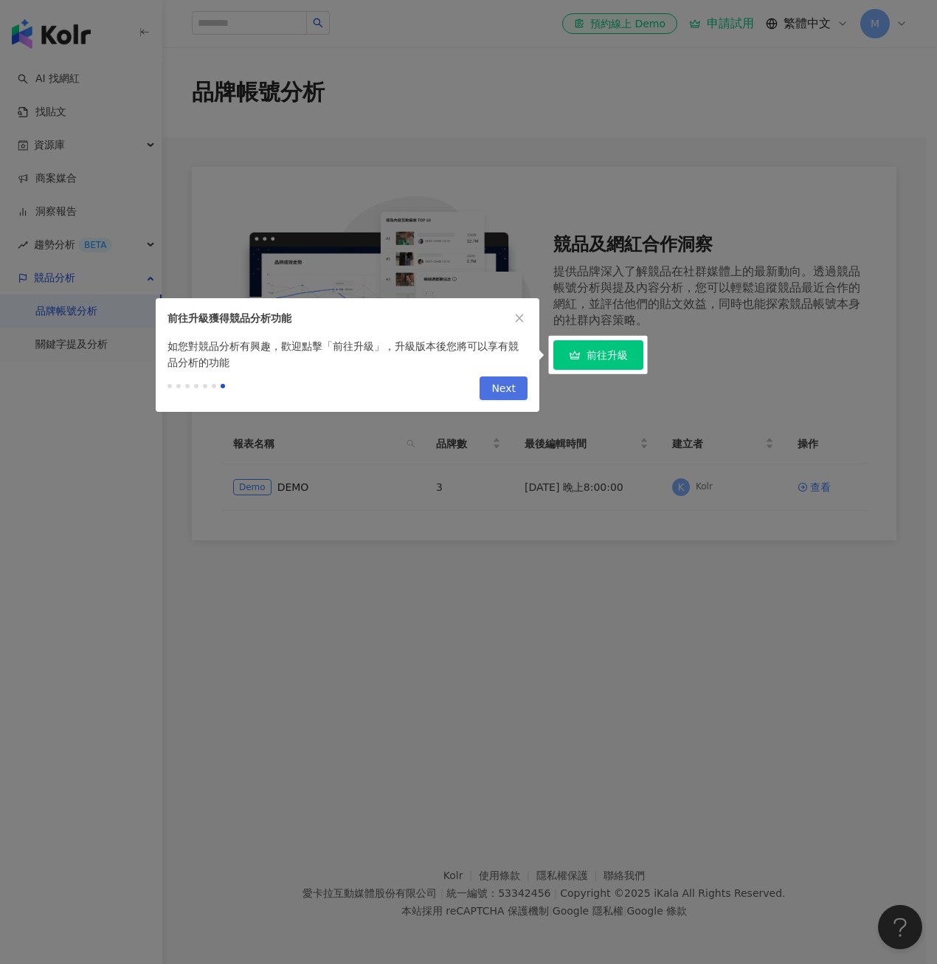
click at [516, 384] on button "Next" at bounding box center [504, 388] width 48 height 24
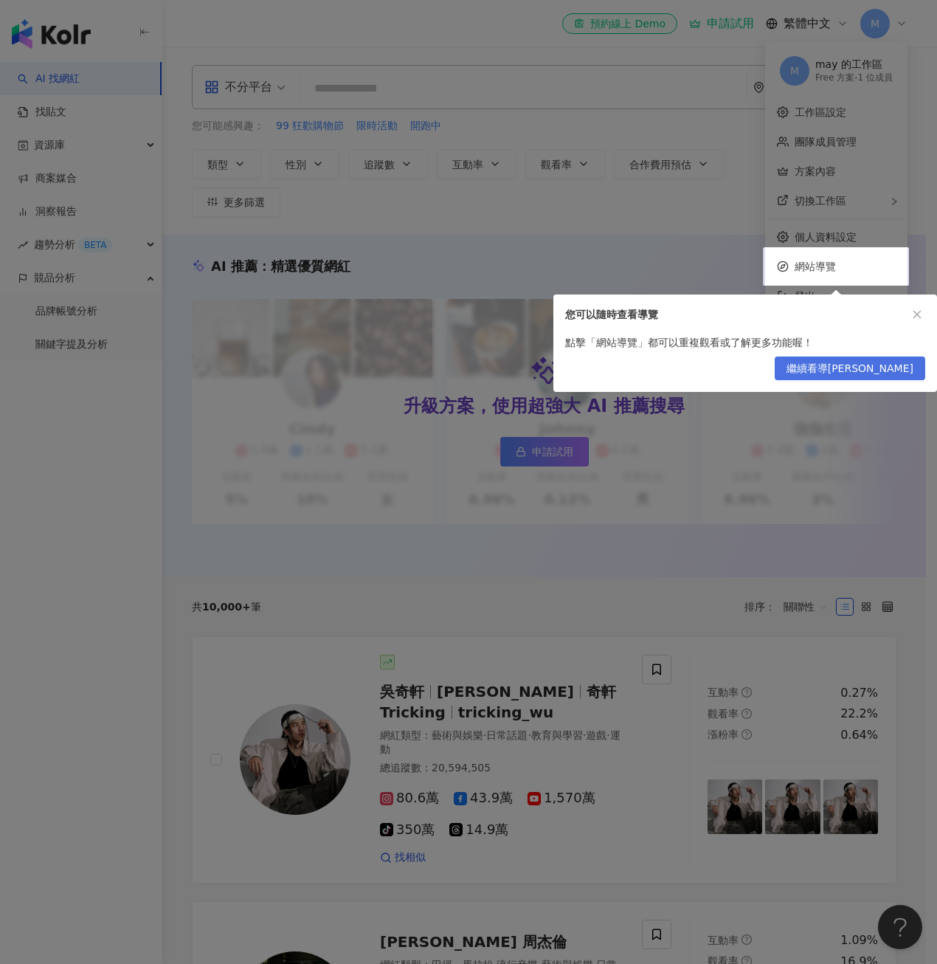
click at [879, 371] on span "繼續看導覽" at bounding box center [849, 369] width 127 height 24
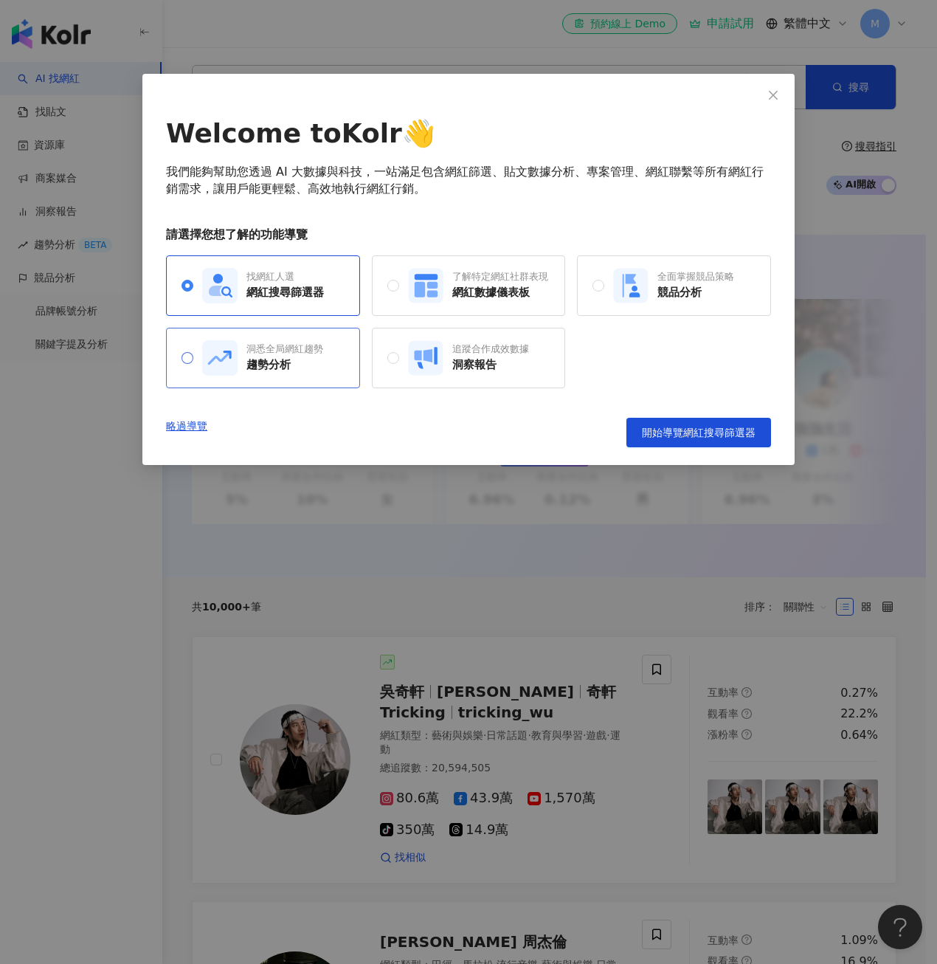
click at [328, 367] on div "洞悉全局網紅趨勢 趨勢分析" at bounding box center [263, 358] width 194 height 60
click at [744, 432] on span "開始導覽趨勢分析" at bounding box center [714, 432] width 83 height 12
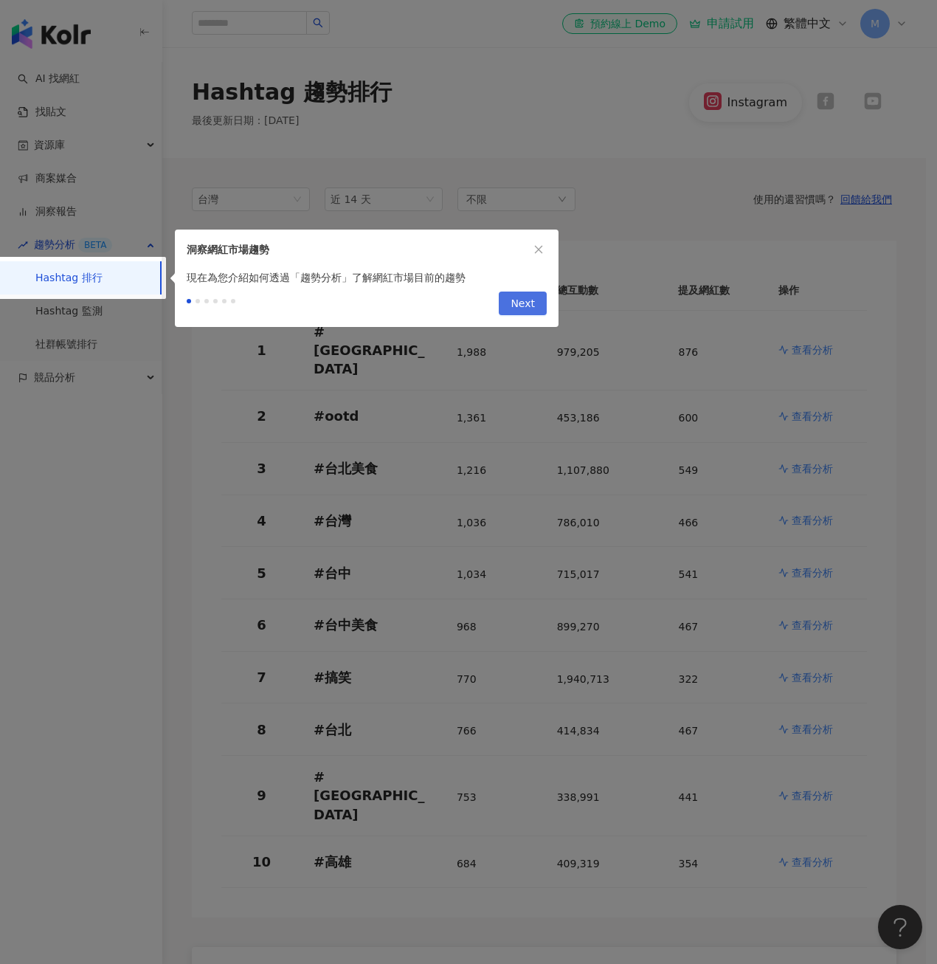
click at [520, 300] on span "Next" at bounding box center [523, 304] width 24 height 24
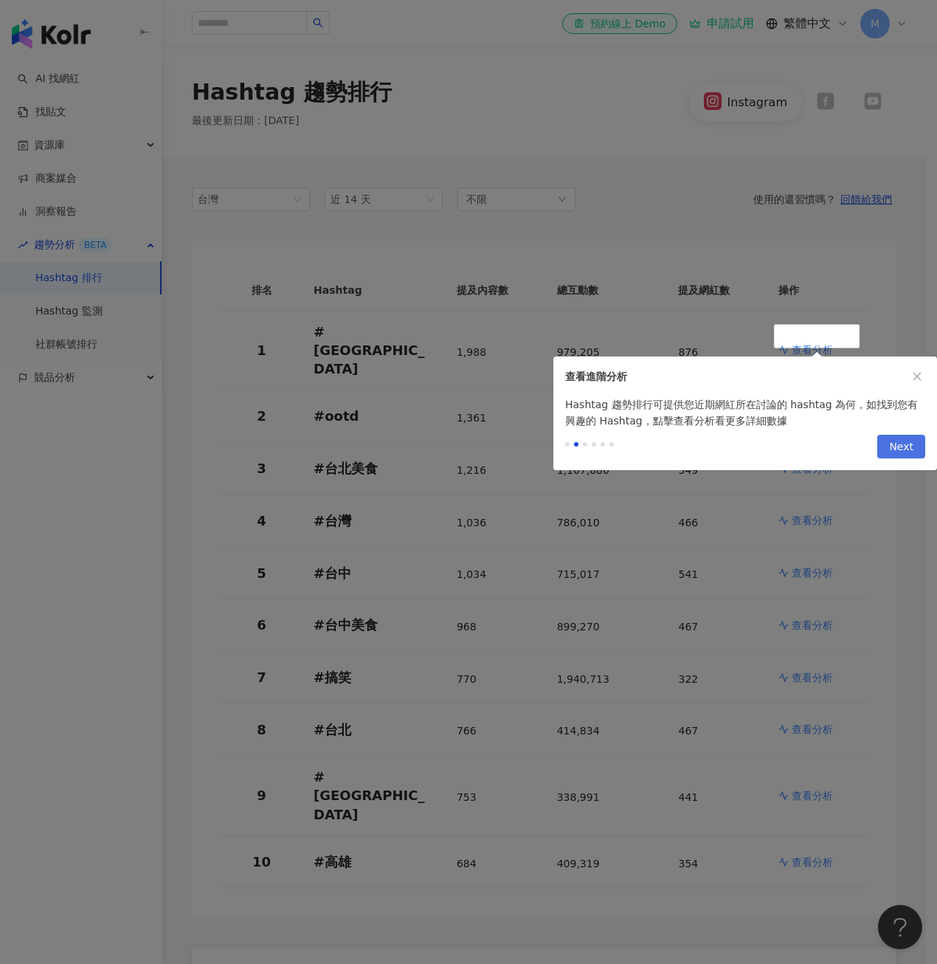
click at [896, 448] on span "Next" at bounding box center [901, 447] width 24 height 24
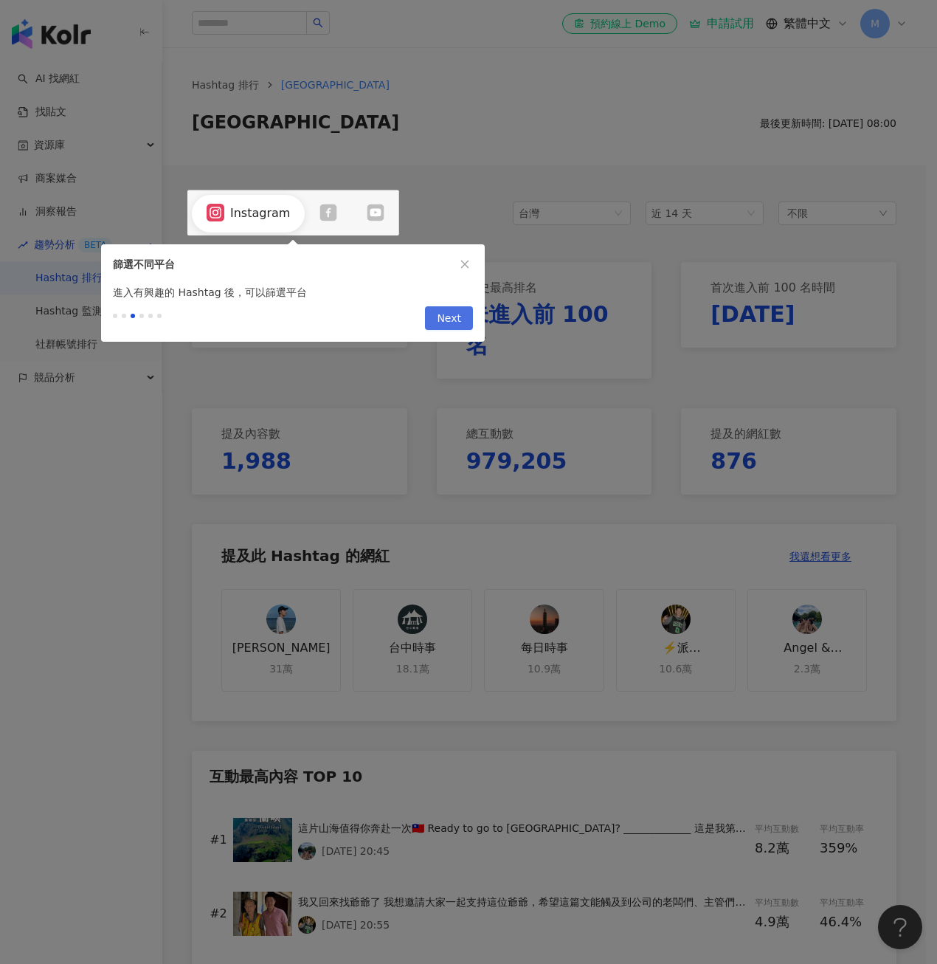
click at [454, 317] on span "Next" at bounding box center [449, 319] width 24 height 24
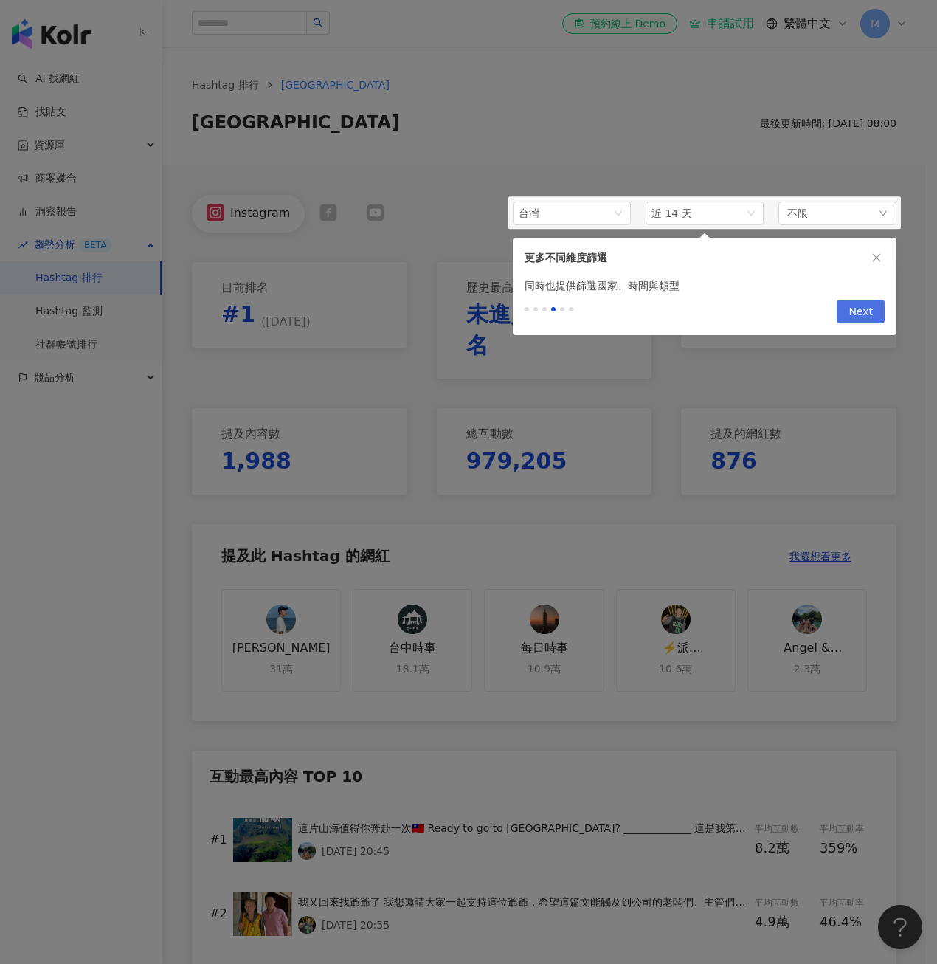
click at [869, 319] on span "Next" at bounding box center [860, 312] width 24 height 24
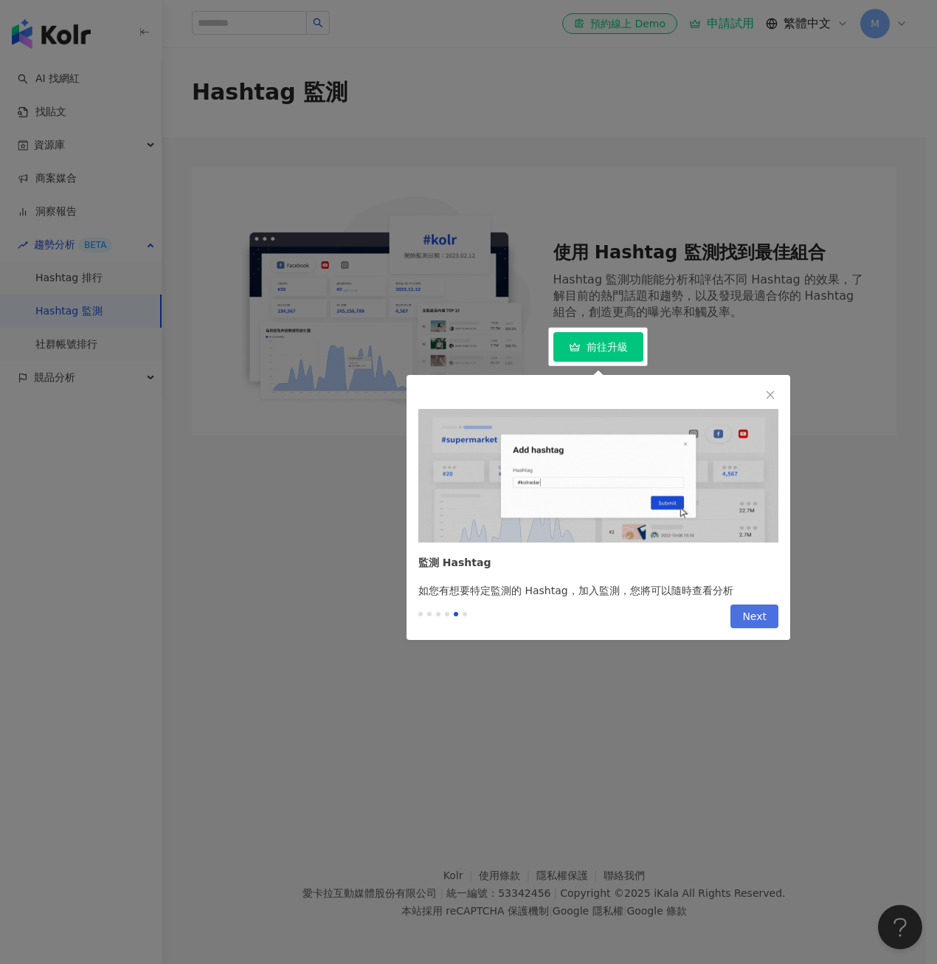
click at [746, 612] on span "Next" at bounding box center [754, 617] width 24 height 24
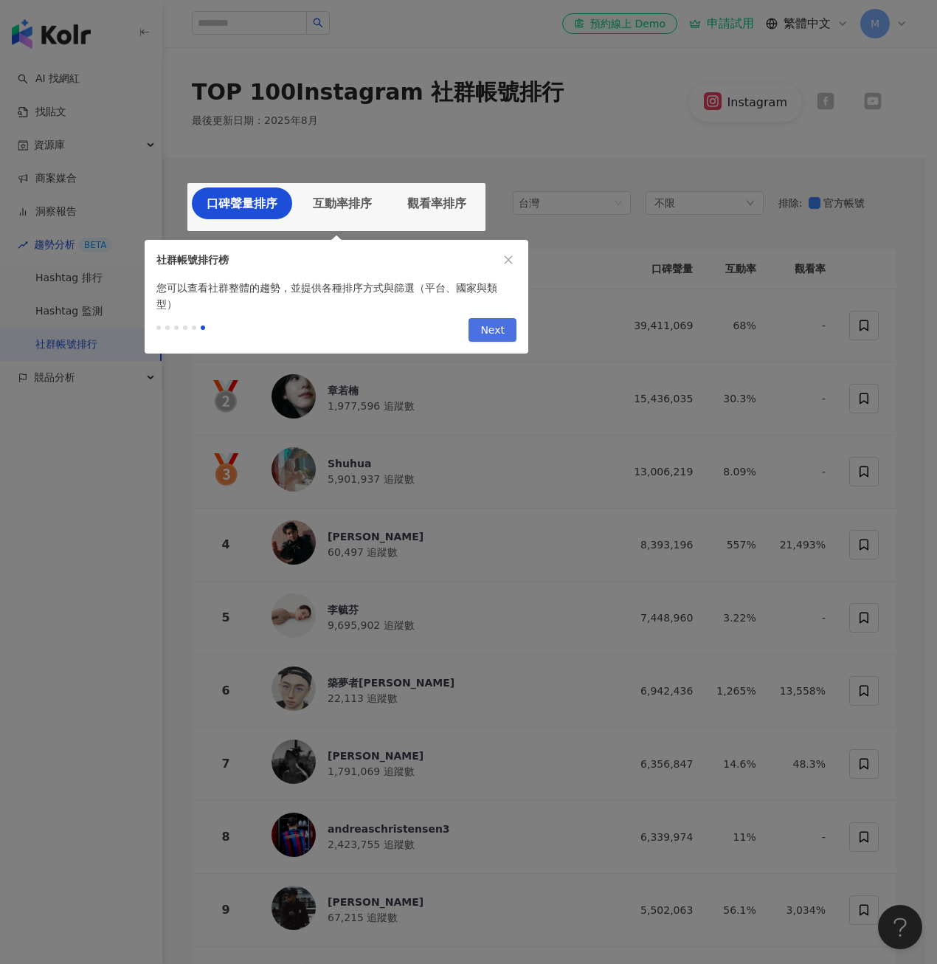
click at [483, 319] on span "Next" at bounding box center [492, 331] width 24 height 24
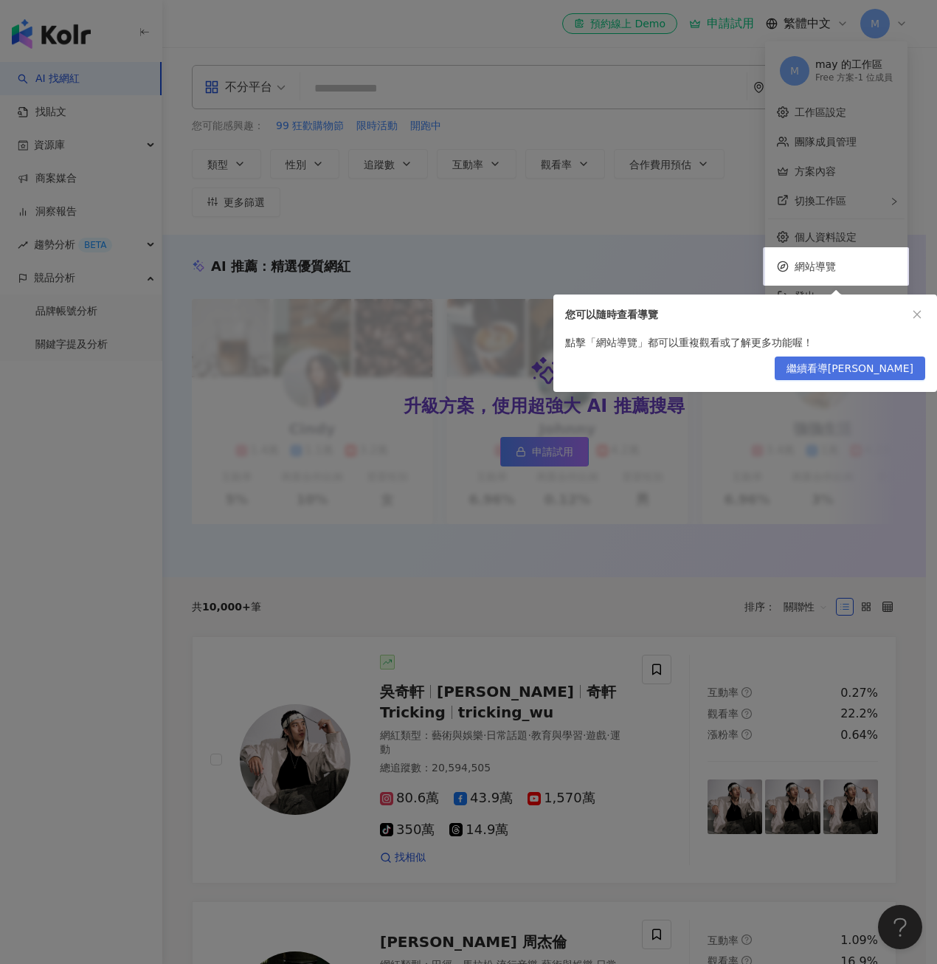
click at [913, 362] on span "繼續看導覽" at bounding box center [849, 369] width 127 height 24
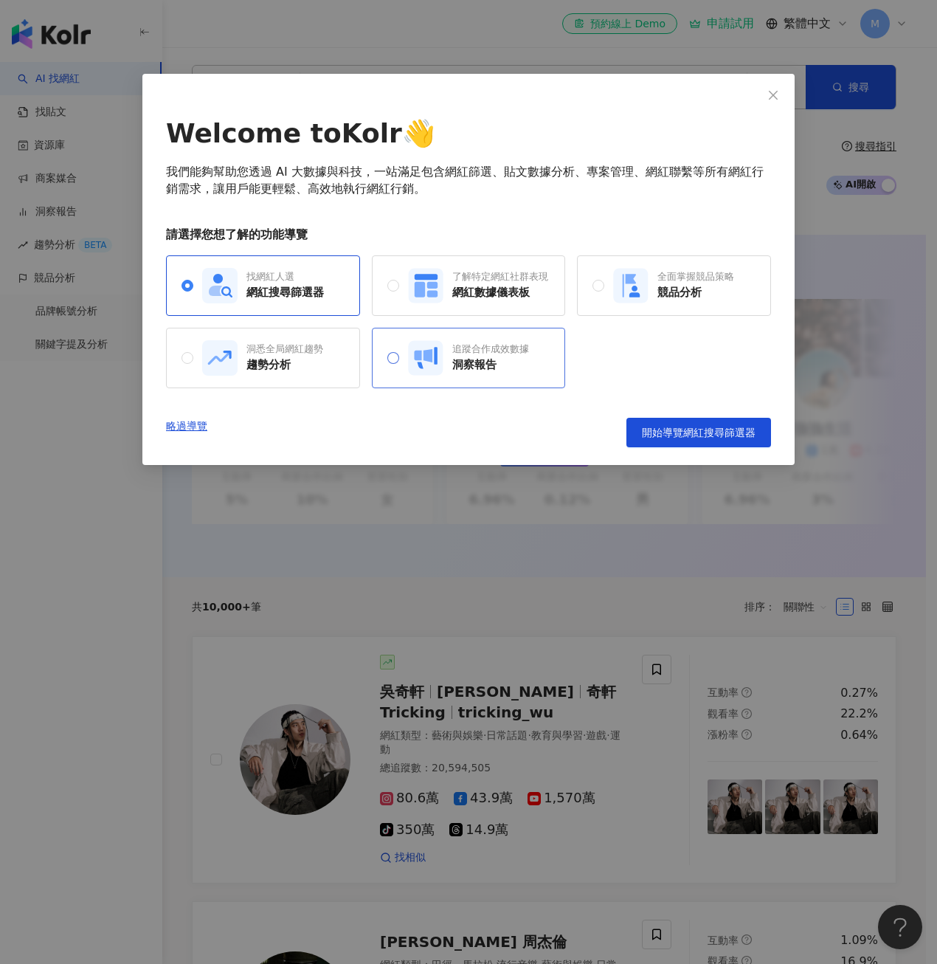
click at [401, 378] on div "追蹤合作成效數據 洞察報告" at bounding box center [469, 358] width 194 height 60
click at [691, 434] on span "開始導覽洞察報告" at bounding box center [714, 432] width 83 height 12
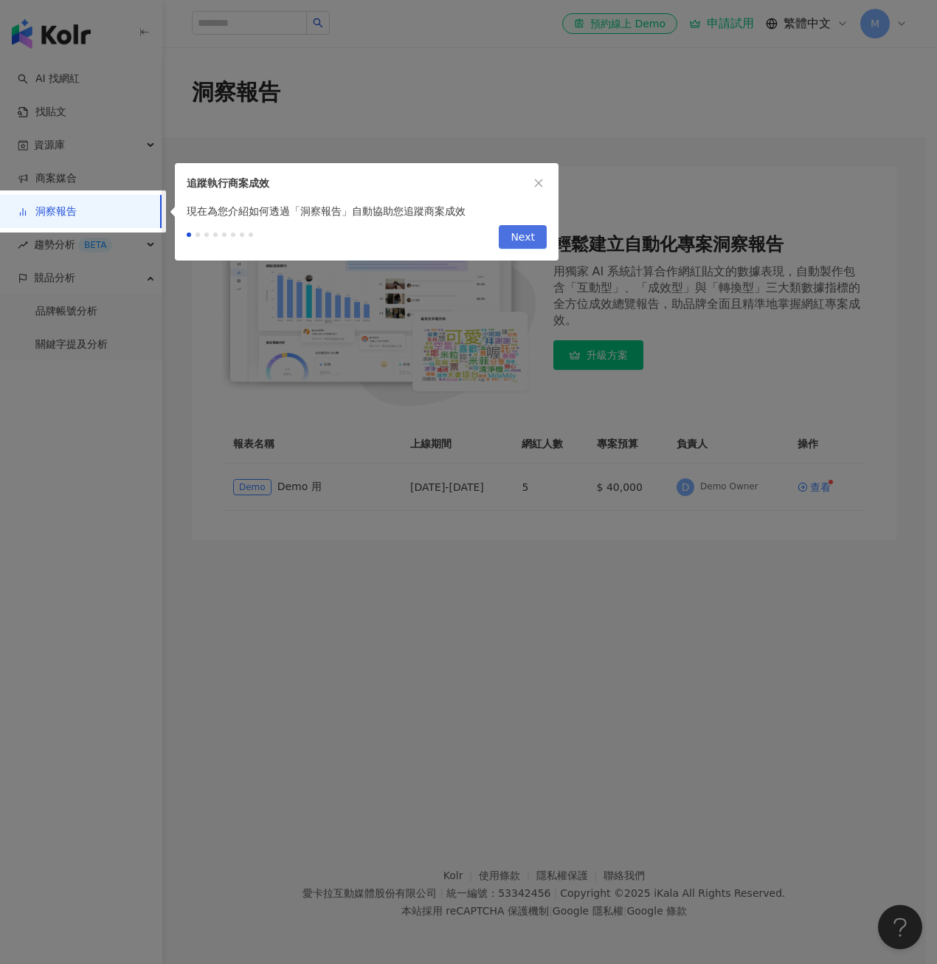
click at [505, 245] on button "Next" at bounding box center [523, 237] width 48 height 24
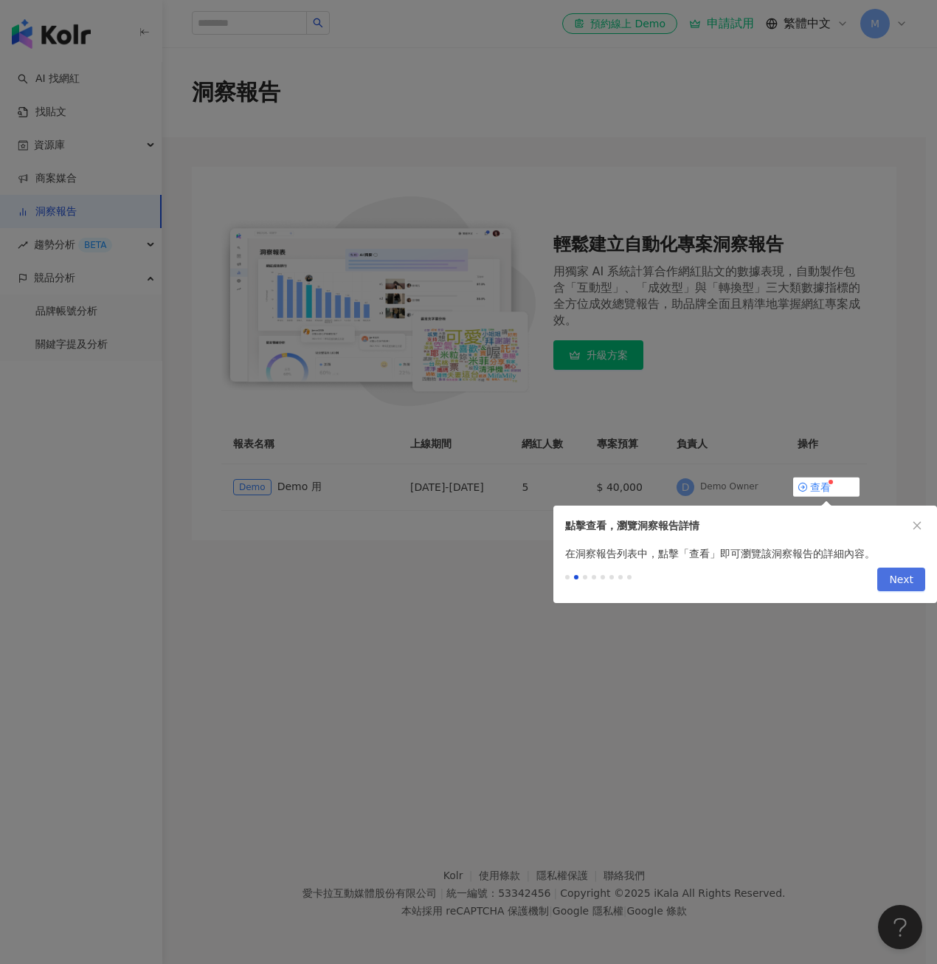
click at [906, 575] on span "Next" at bounding box center [901, 580] width 24 height 24
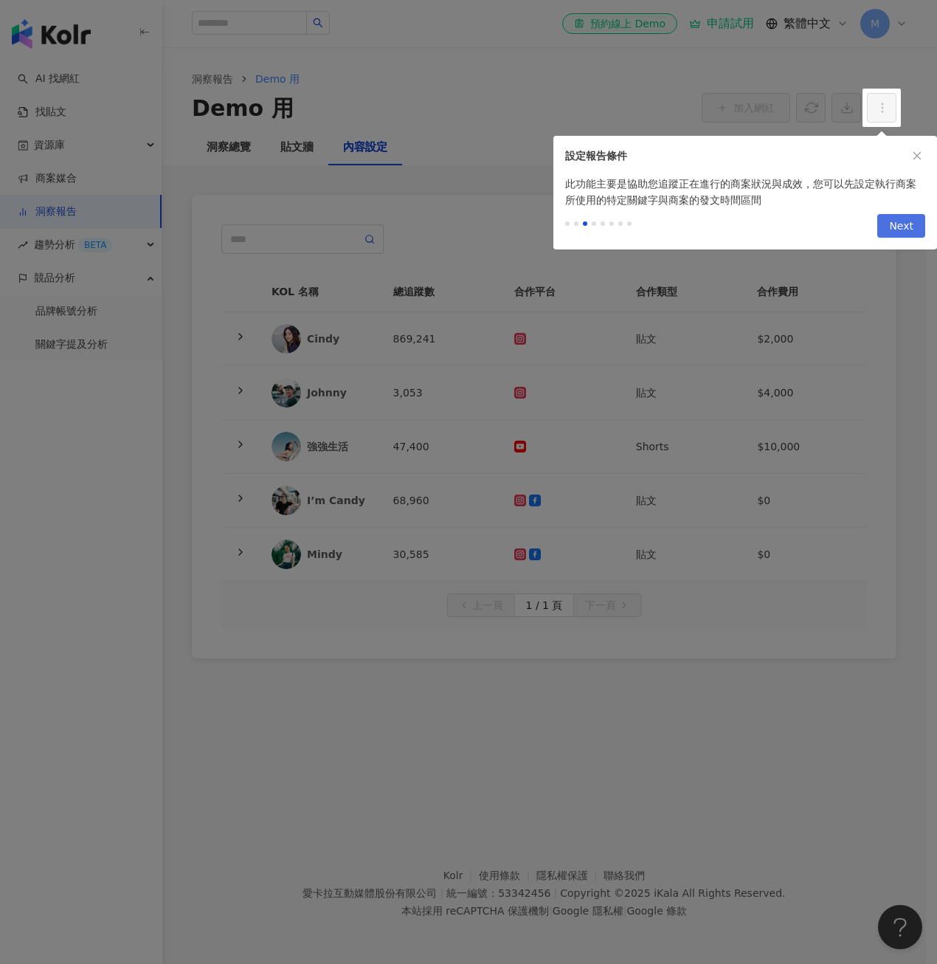
click at [891, 219] on button "Next" at bounding box center [901, 226] width 48 height 24
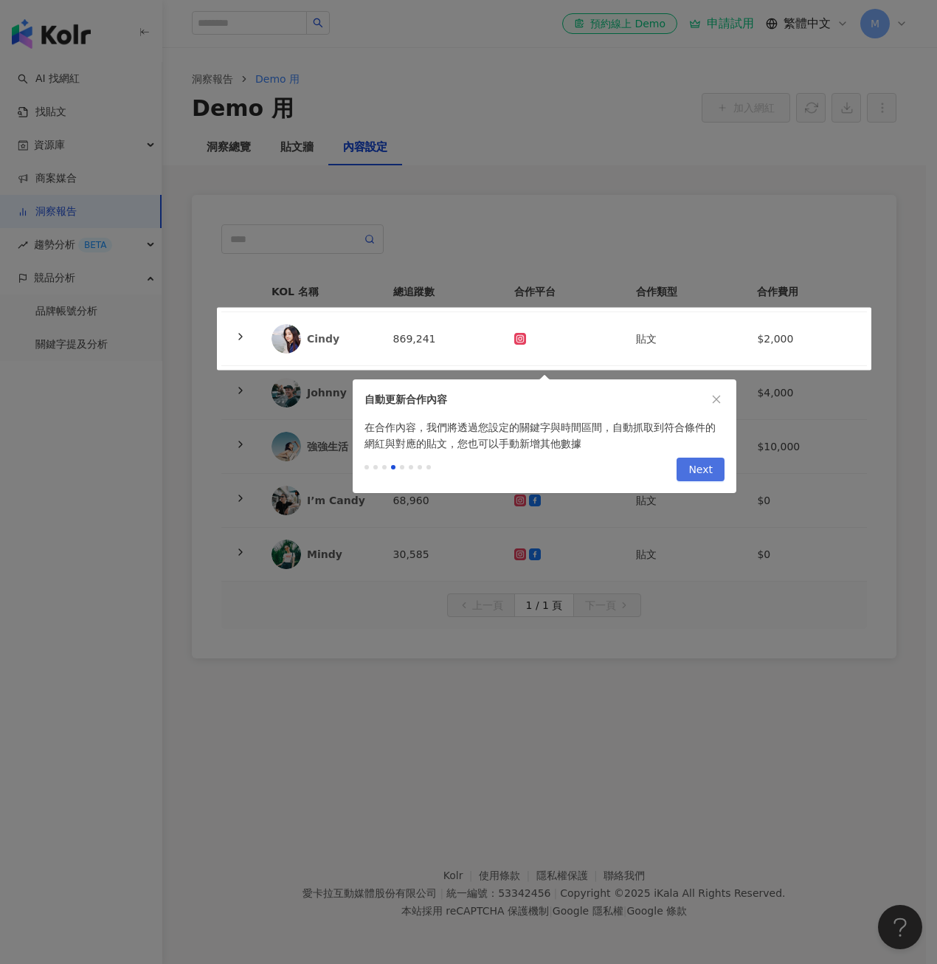
click at [708, 478] on span "Next" at bounding box center [700, 470] width 24 height 24
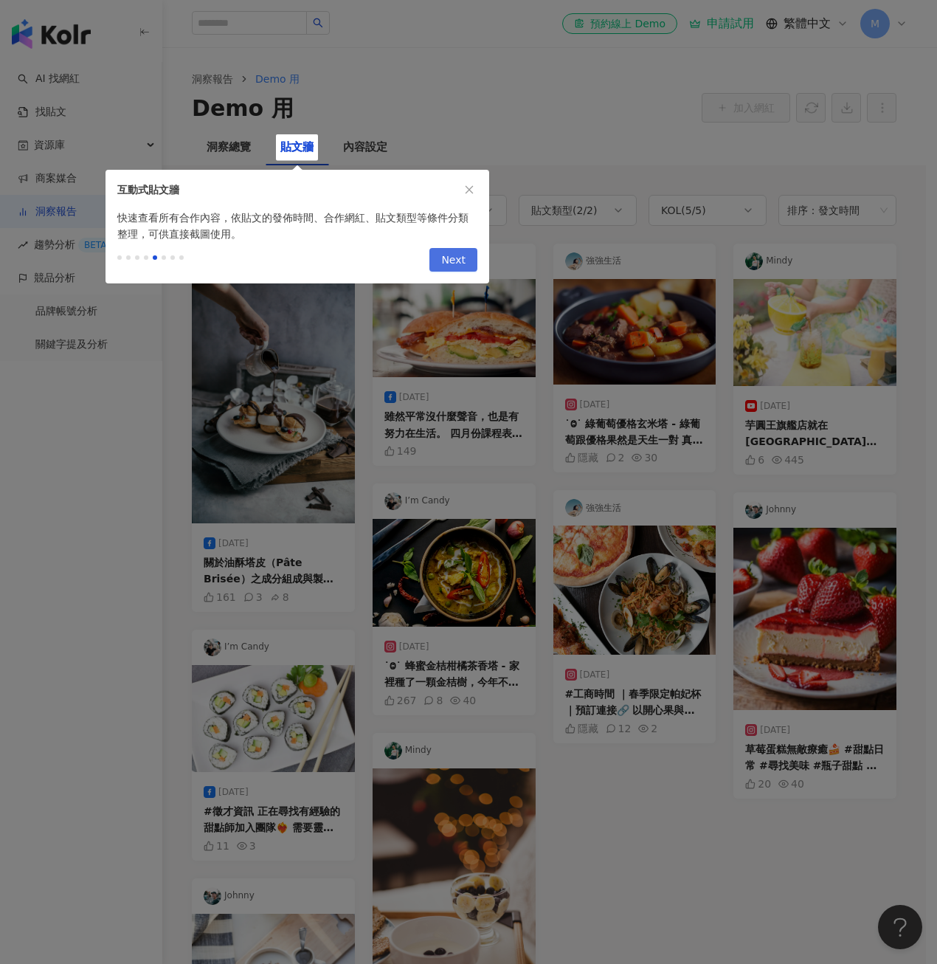
click at [440, 257] on button "Next" at bounding box center [453, 260] width 48 height 24
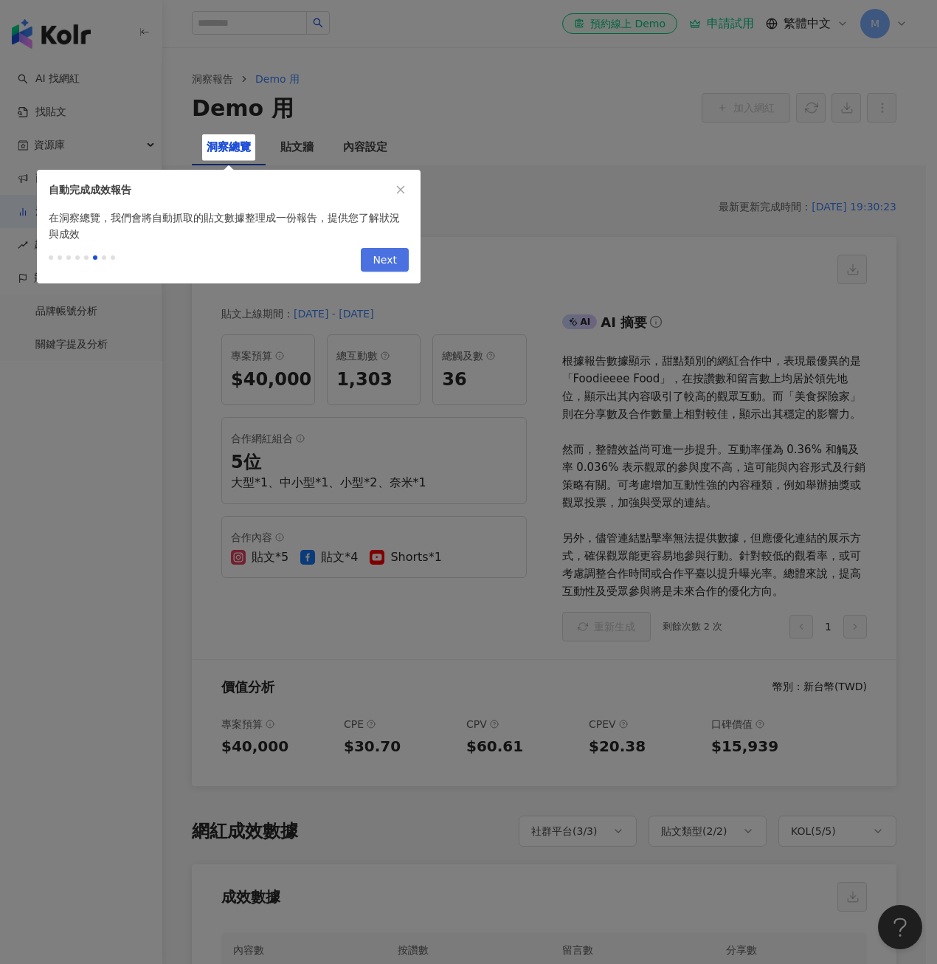
click at [391, 266] on span "Next" at bounding box center [385, 261] width 24 height 24
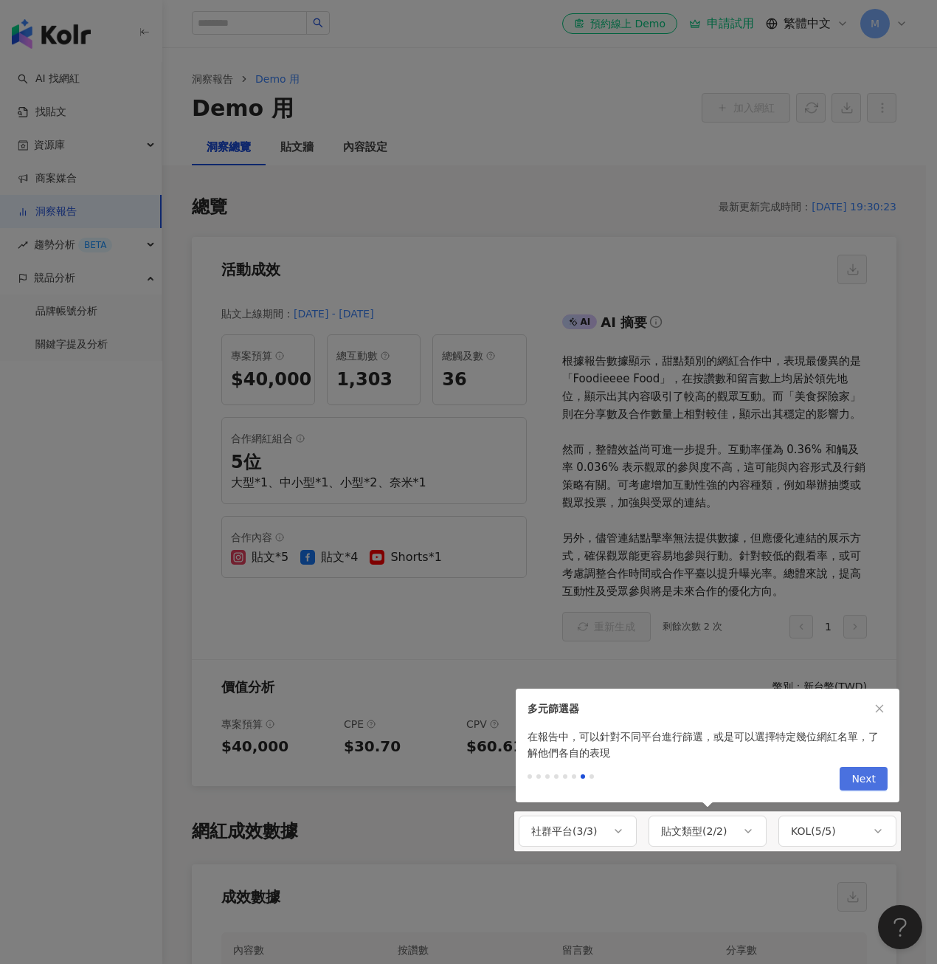
click at [886, 782] on button "Next" at bounding box center [864, 779] width 48 height 24
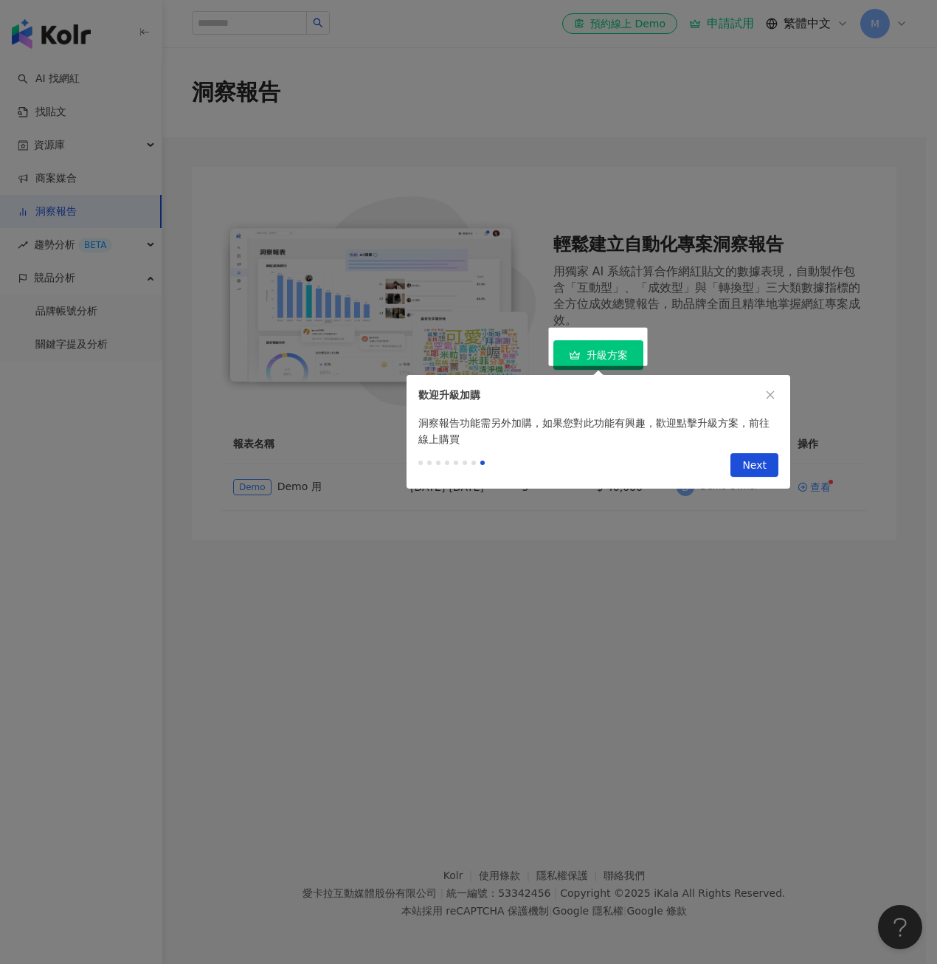
click at [744, 463] on span "Next" at bounding box center [754, 466] width 24 height 24
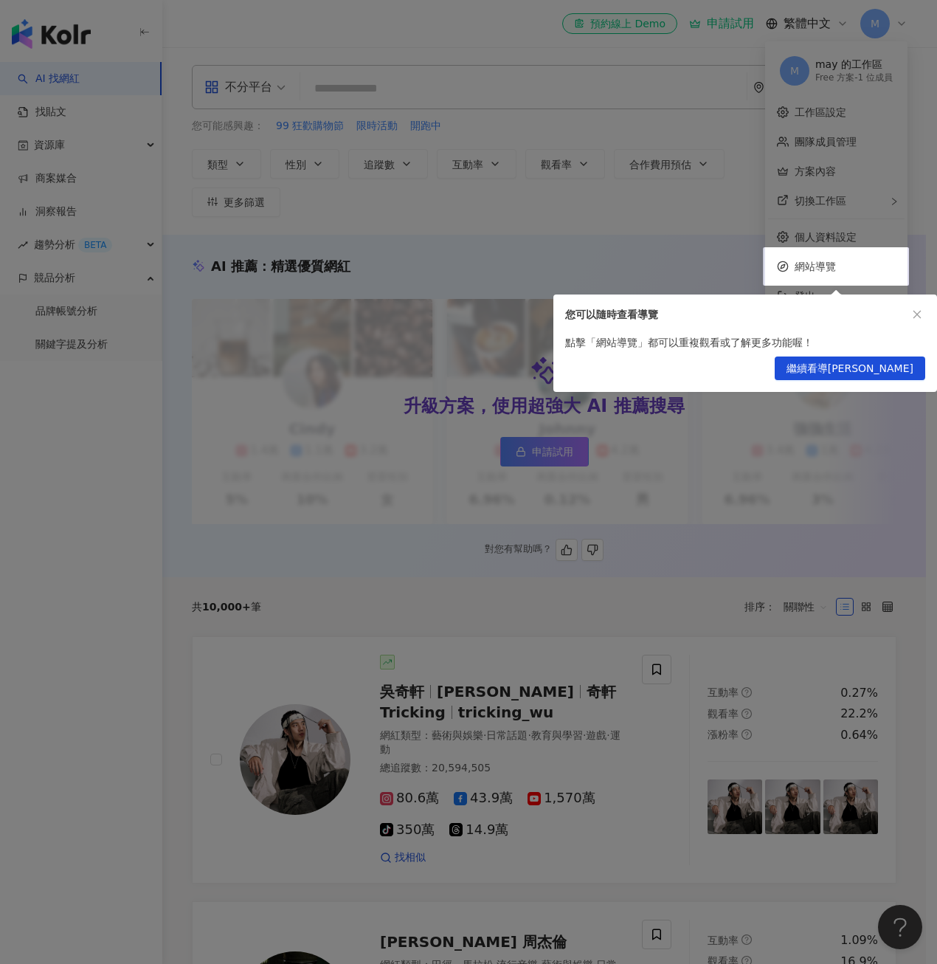
click at [882, 366] on span "繼續看導覽" at bounding box center [849, 369] width 127 height 24
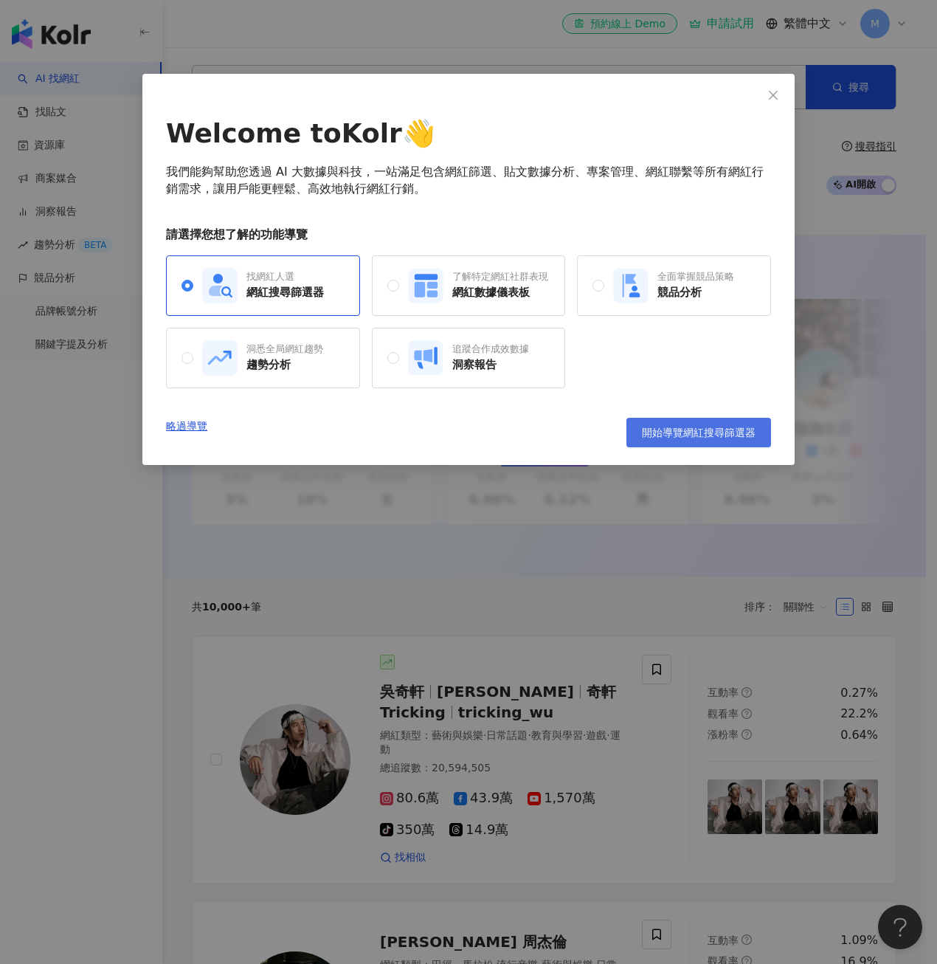
click at [734, 438] on span "開始導覽網紅搜尋篩選器" at bounding box center [699, 432] width 114 height 12
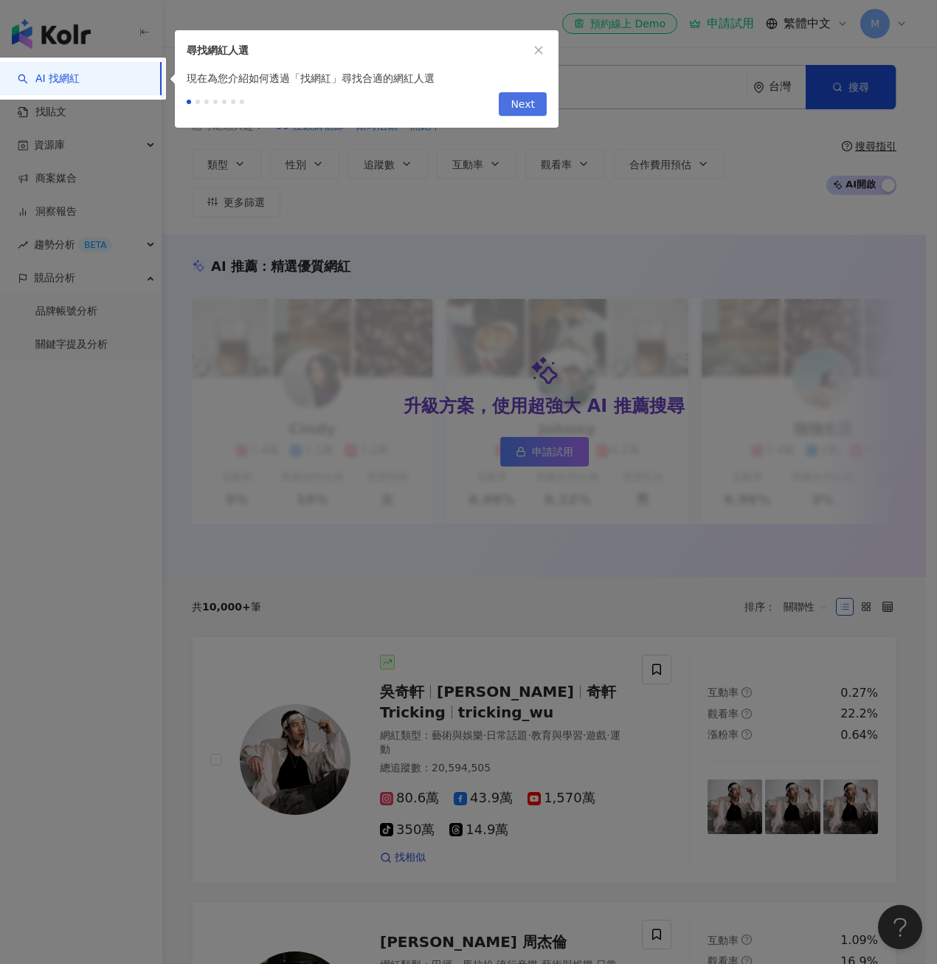
click at [519, 98] on span "Next" at bounding box center [523, 105] width 24 height 24
type input "*********"
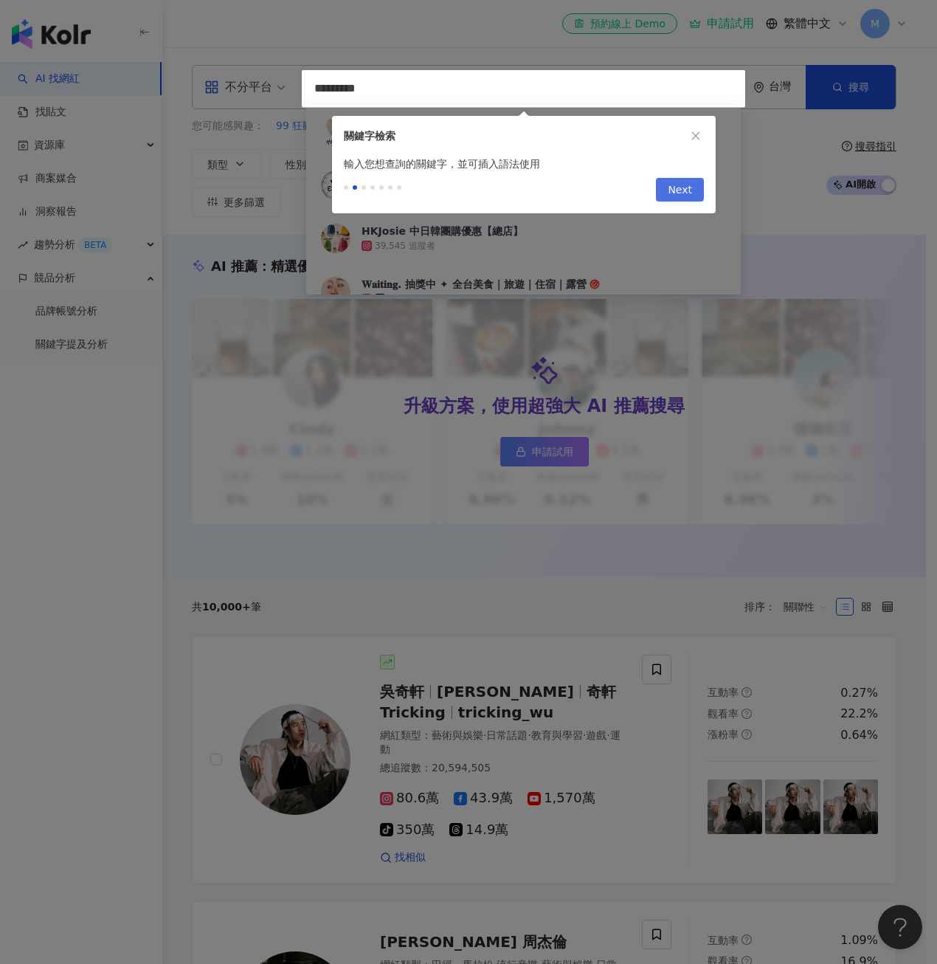
click at [658, 191] on button "Next" at bounding box center [680, 190] width 48 height 24
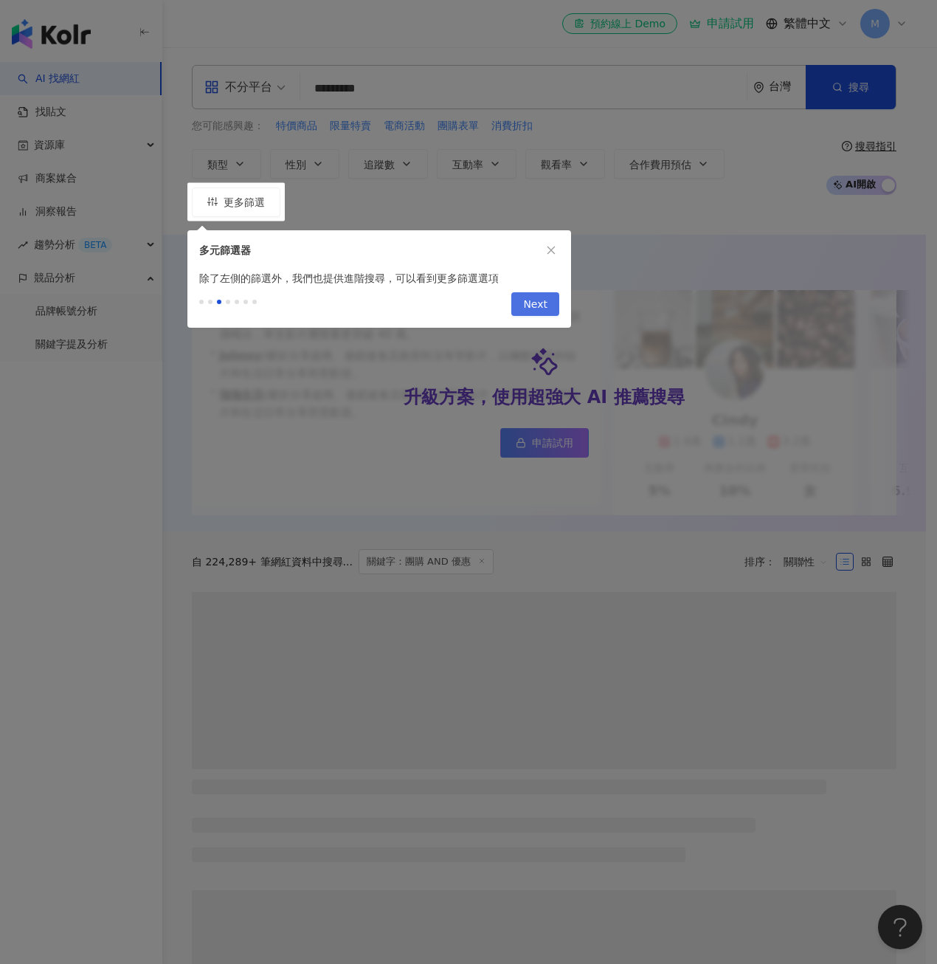
click at [536, 305] on span "Next" at bounding box center [535, 305] width 24 height 24
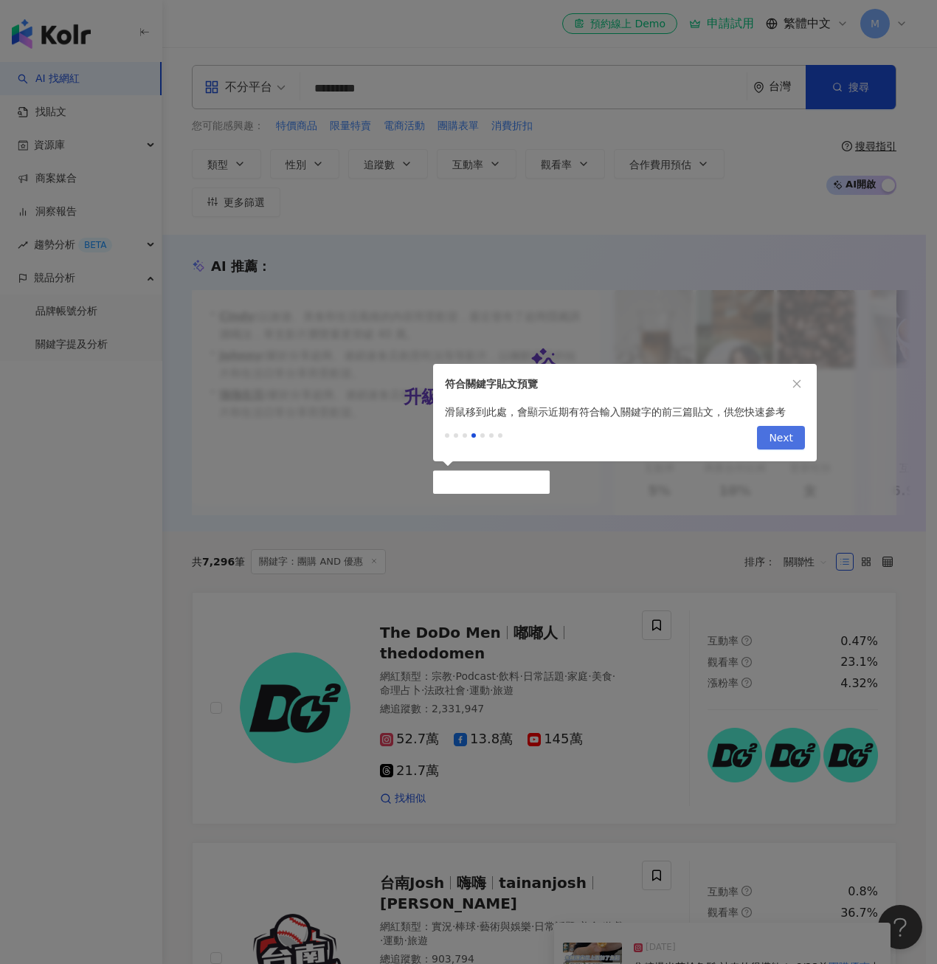
click at [784, 443] on span "Next" at bounding box center [781, 438] width 24 height 24
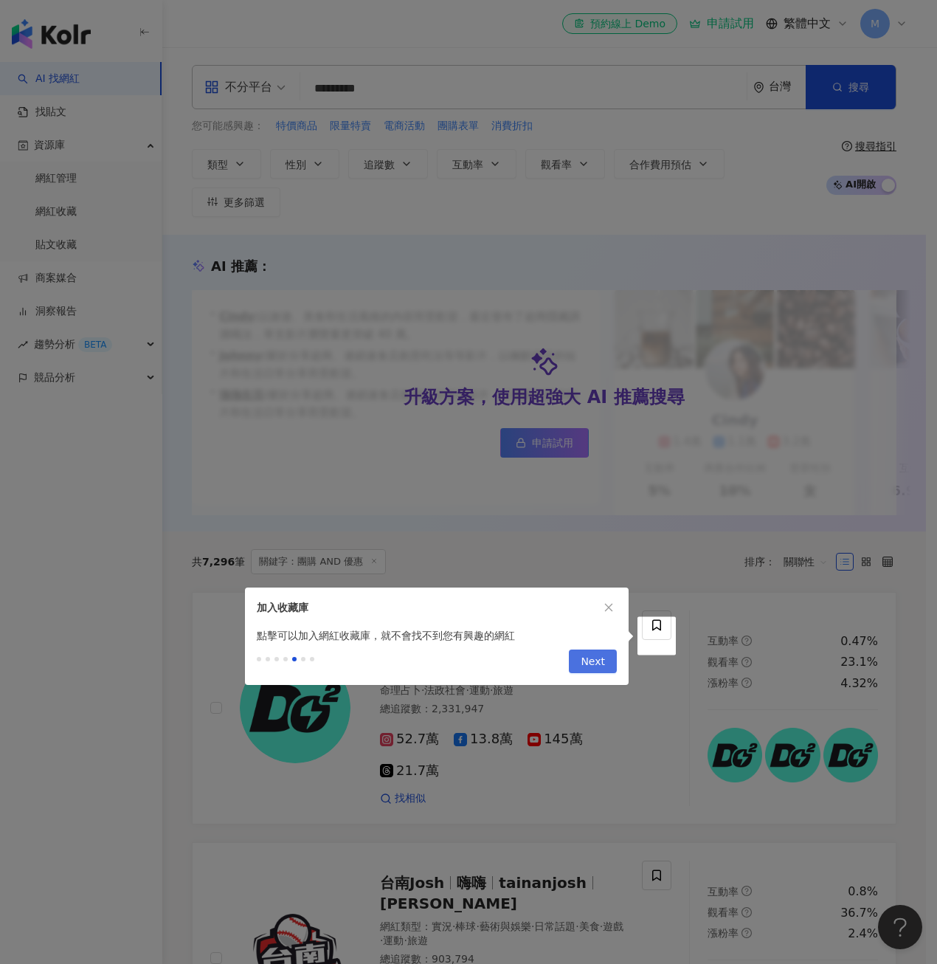
click at [591, 651] on span "Next" at bounding box center [593, 662] width 24 height 24
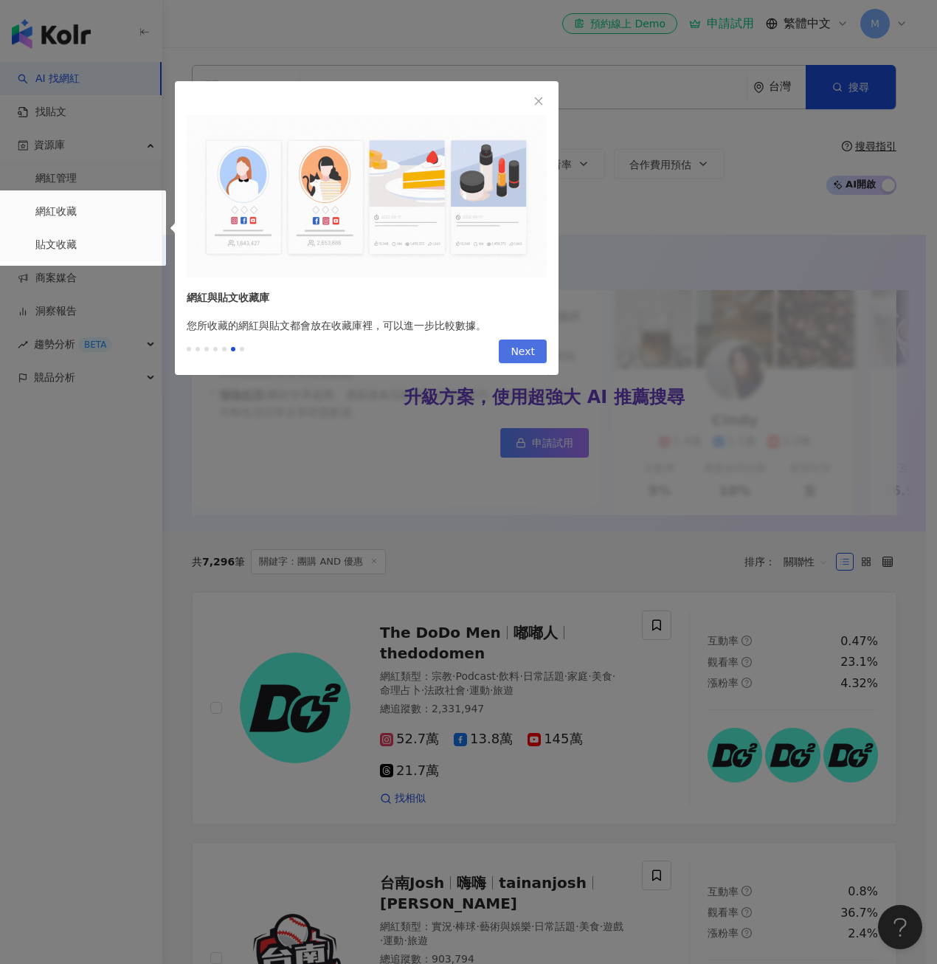
click at [525, 353] on span "Next" at bounding box center [523, 352] width 24 height 24
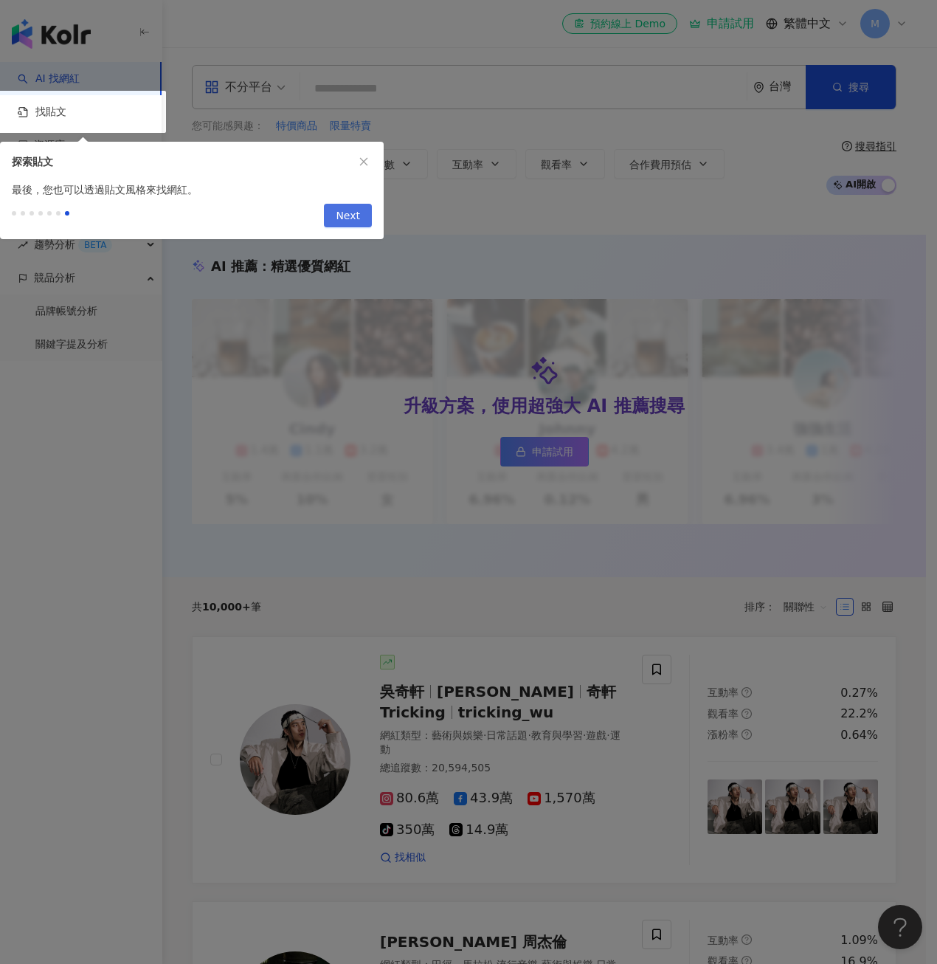
click at [334, 218] on button "Next" at bounding box center [348, 216] width 48 height 24
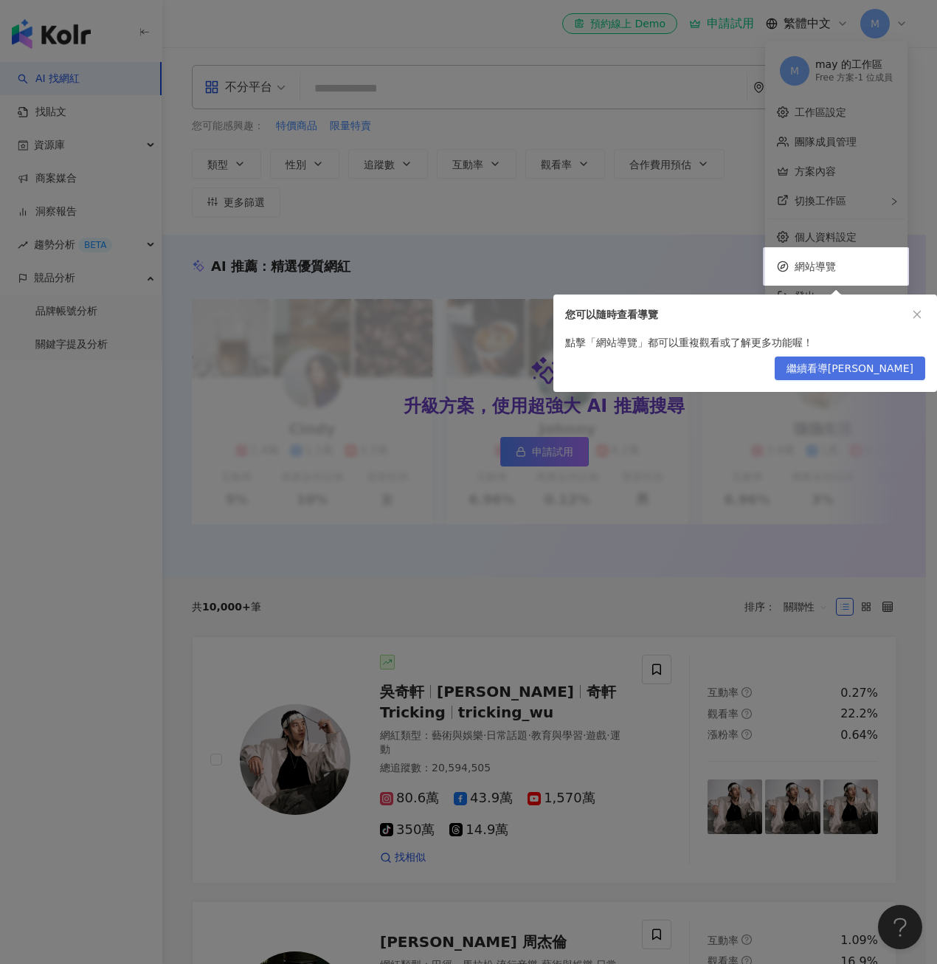
click at [902, 367] on span "繼續看導覽" at bounding box center [849, 369] width 127 height 24
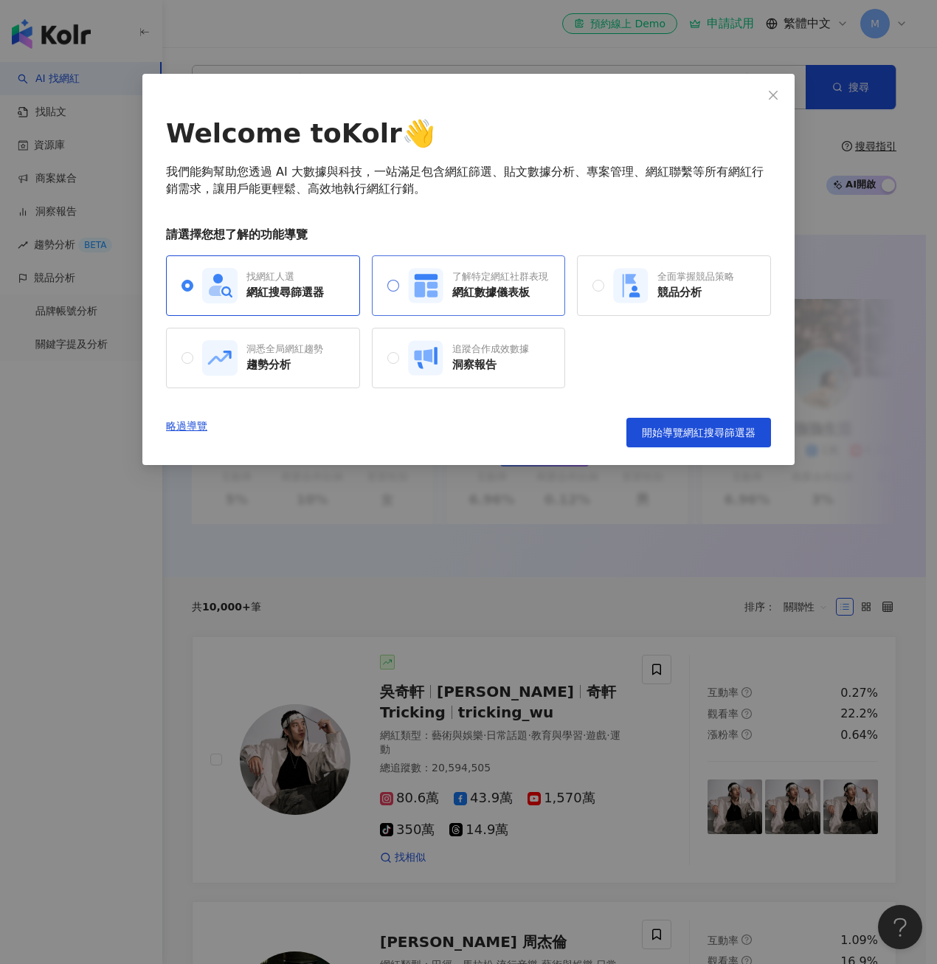
click at [465, 288] on div "網紅數據儀表板" at bounding box center [500, 292] width 96 height 15
click at [708, 429] on span "開始導覽網紅數據儀表板" at bounding box center [699, 432] width 114 height 12
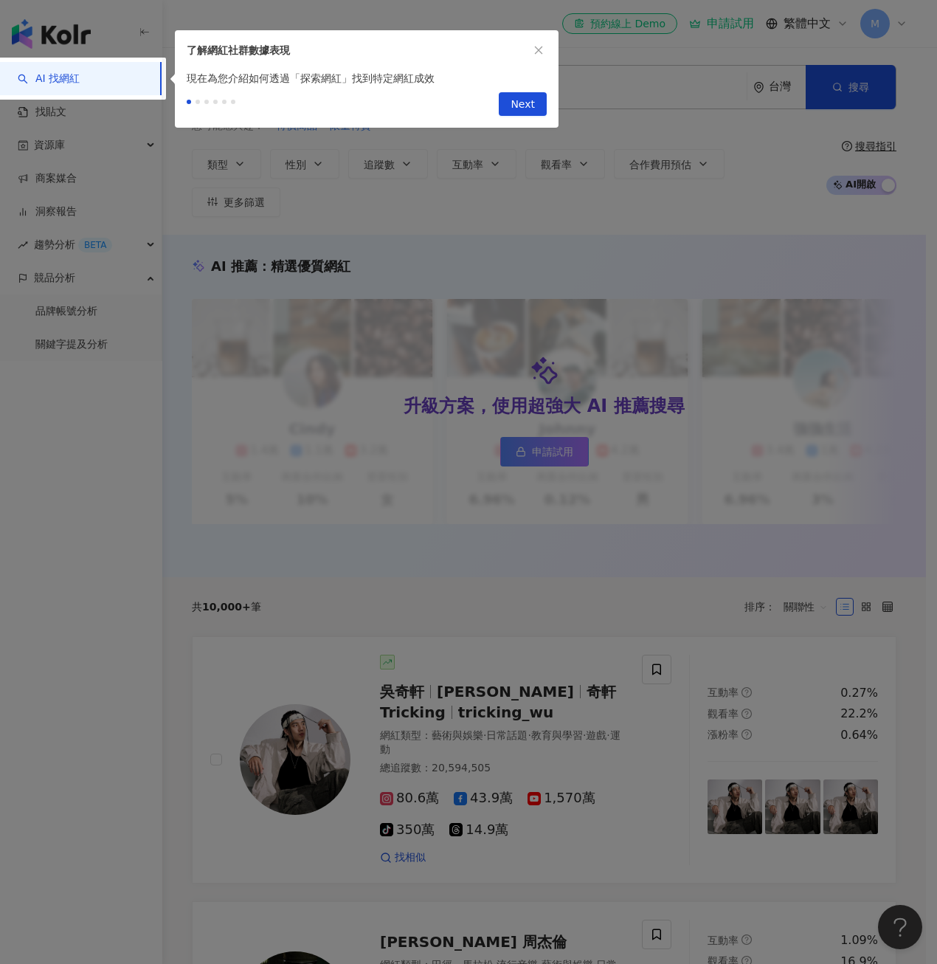
click at [542, 100] on button "Next" at bounding box center [523, 104] width 48 height 24
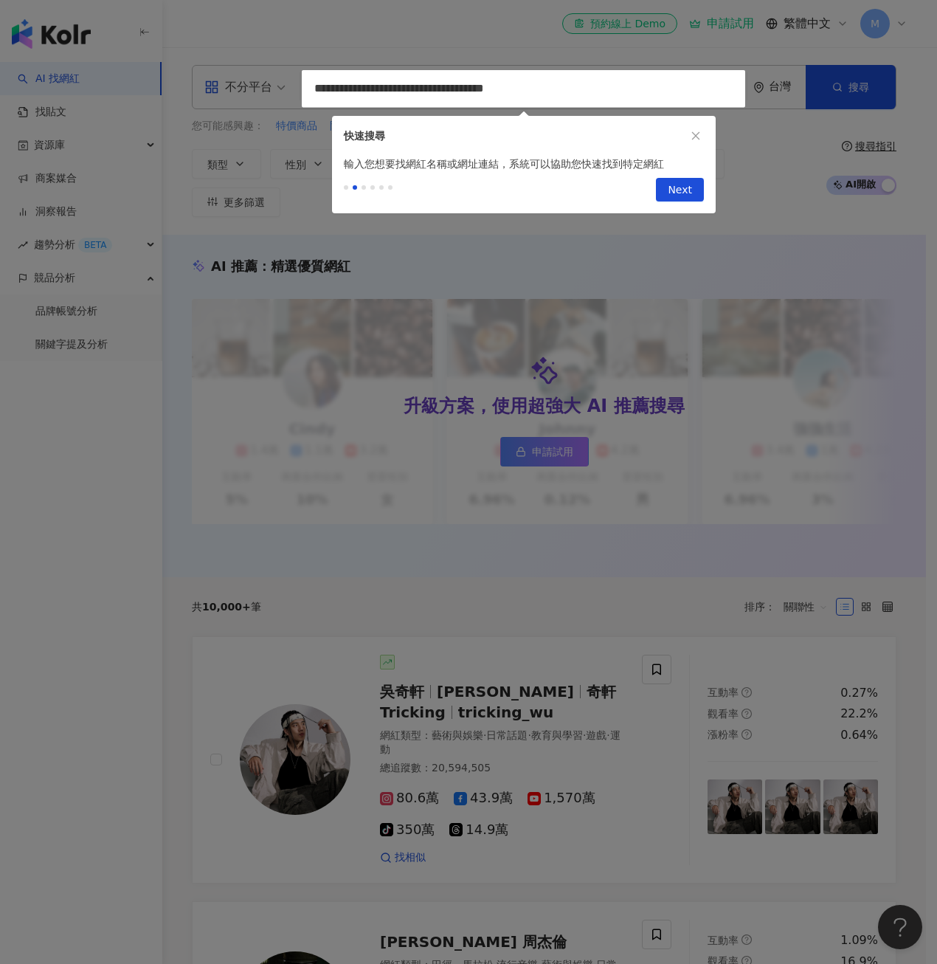
type input "**********"
click at [670, 186] on span "Next" at bounding box center [680, 191] width 24 height 24
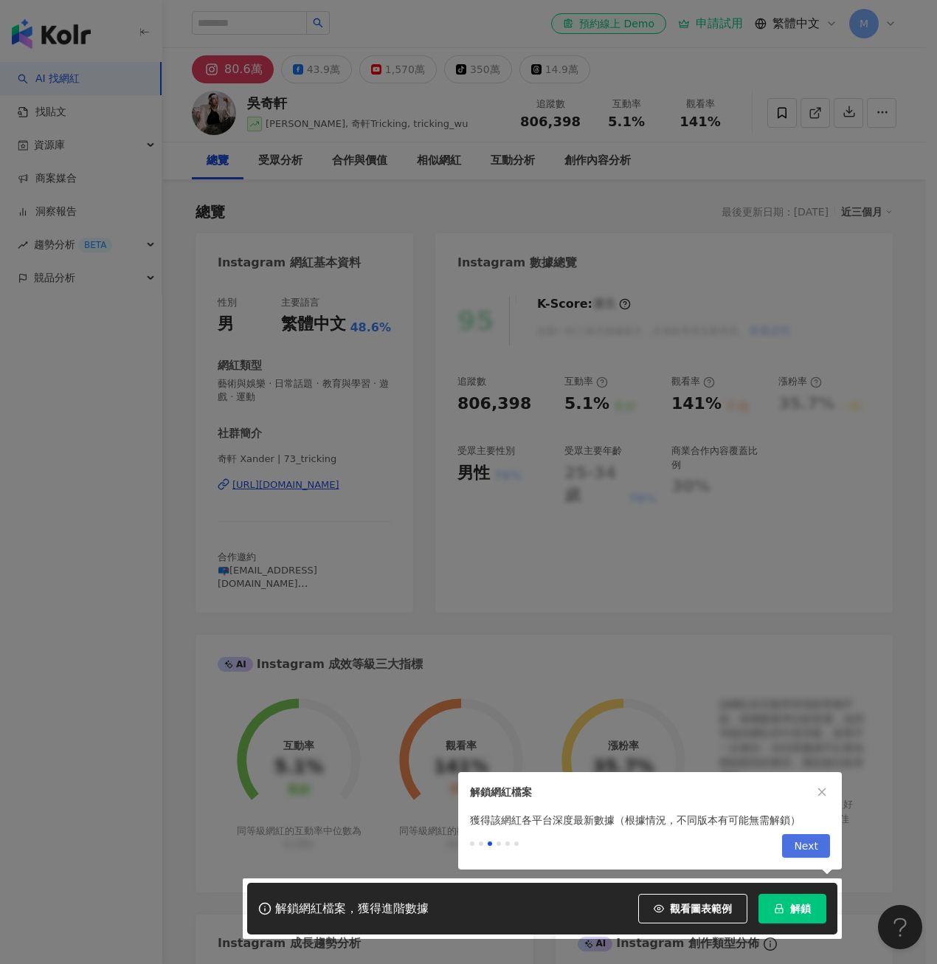
click at [817, 846] on span "Next" at bounding box center [806, 846] width 24 height 24
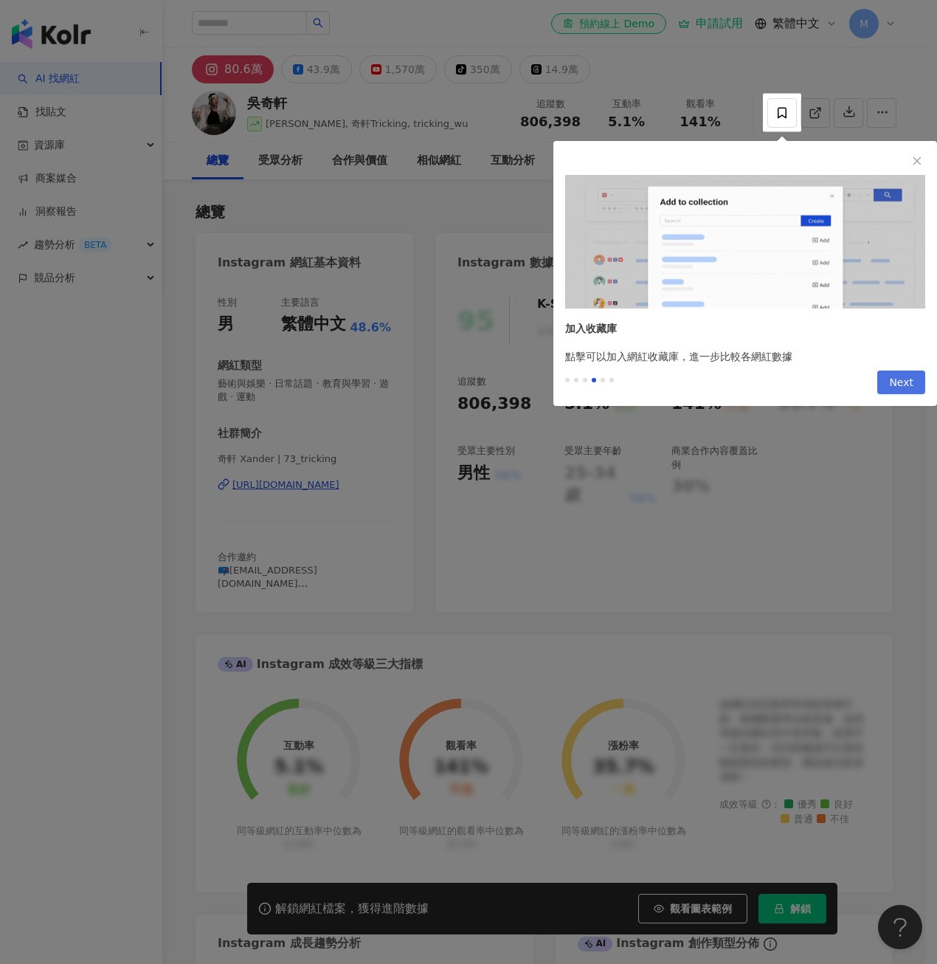
drag, startPoint x: 907, startPoint y: 375, endPoint x: 906, endPoint y: 386, distance: 11.1
click at [906, 386] on span "Next" at bounding box center [901, 383] width 24 height 24
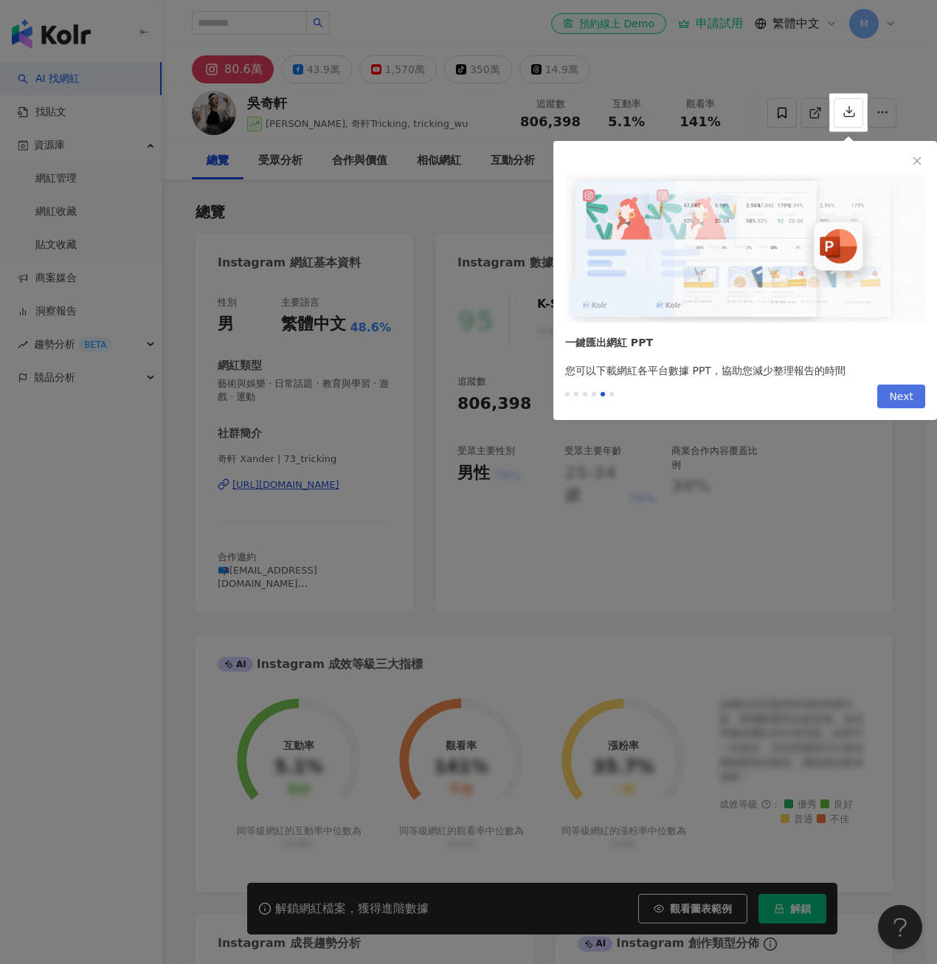
click at [906, 386] on span "Next" at bounding box center [901, 397] width 24 height 24
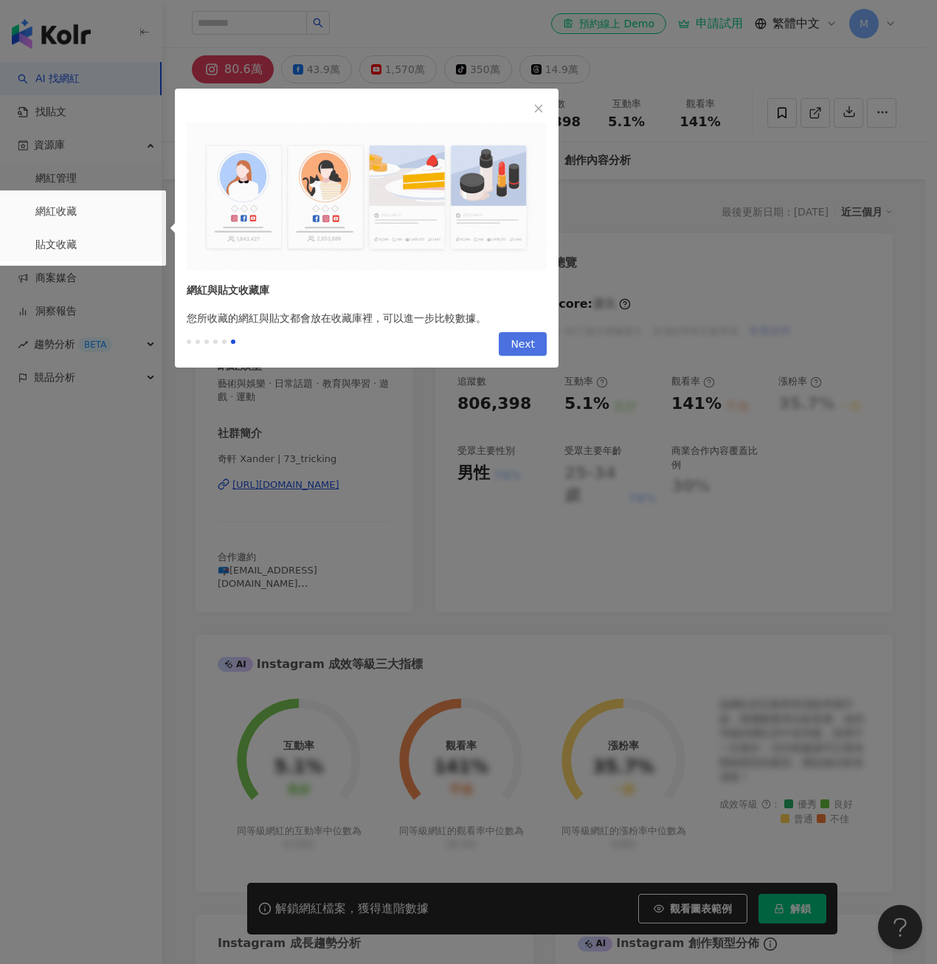
click at [526, 336] on span "Next" at bounding box center [523, 345] width 24 height 24
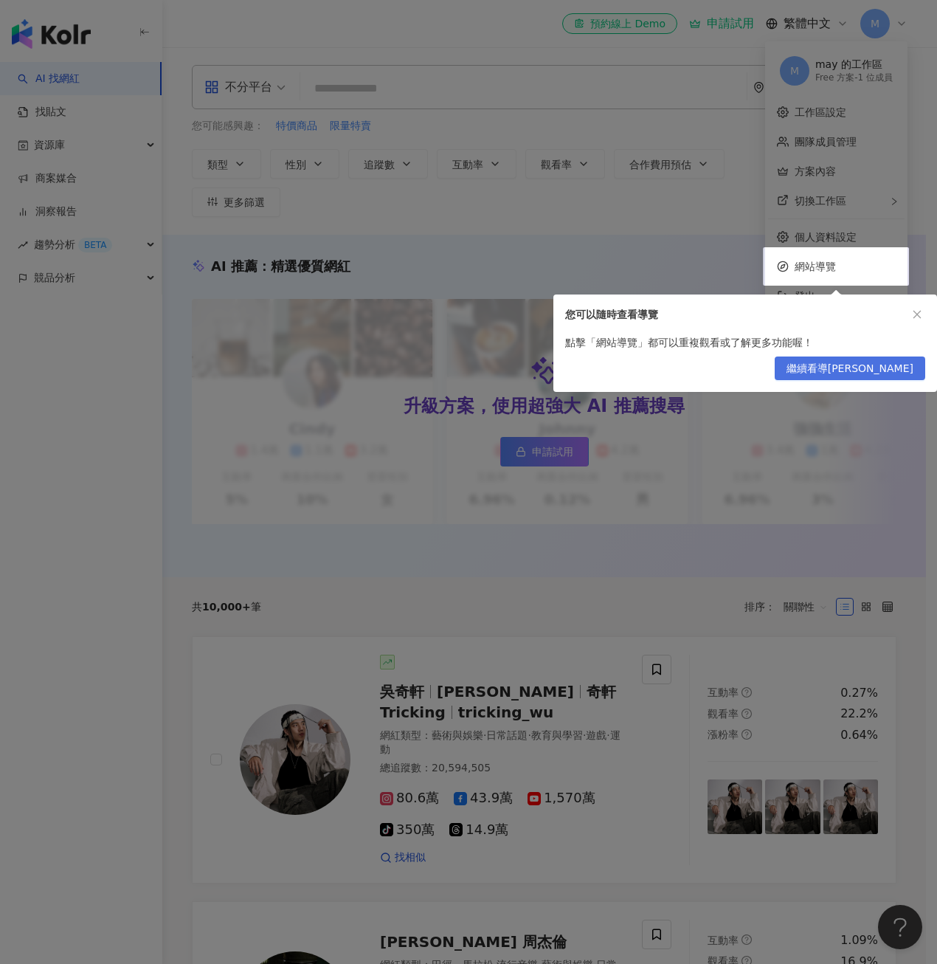
click at [885, 364] on span "繼續看導覽" at bounding box center [849, 369] width 127 height 24
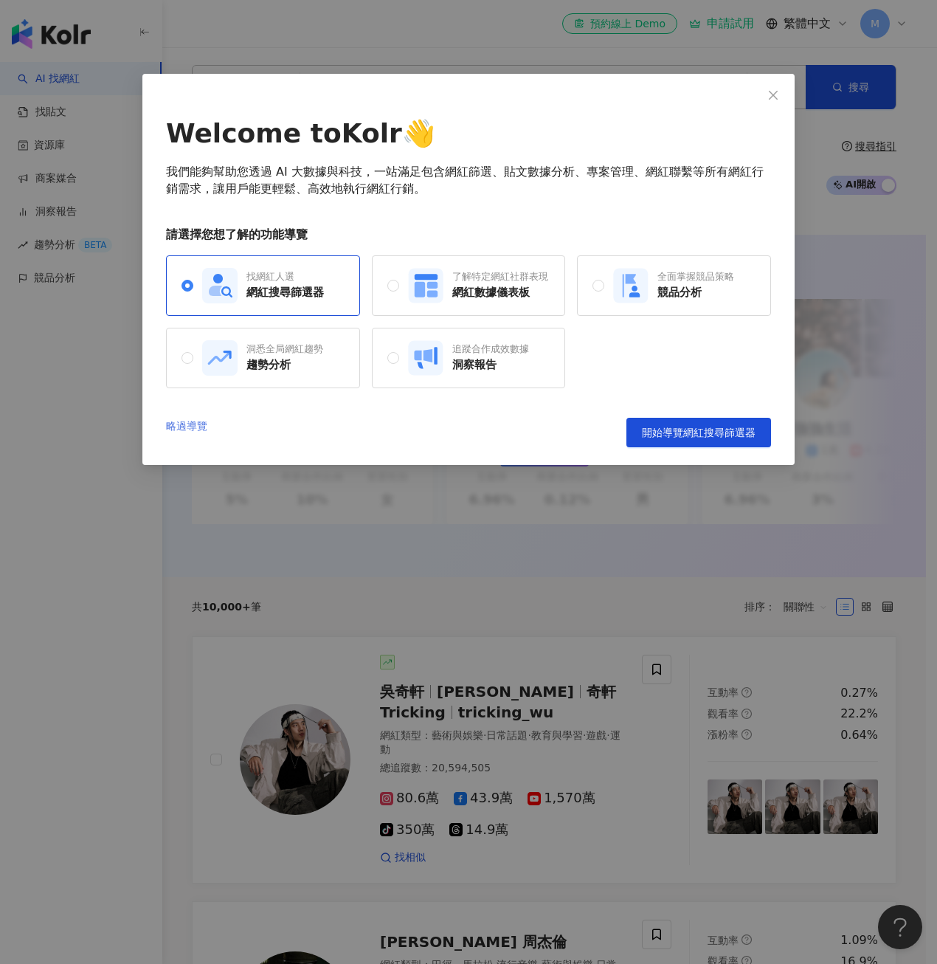
click at [188, 429] on link "略過導覽" at bounding box center [186, 433] width 41 height 30
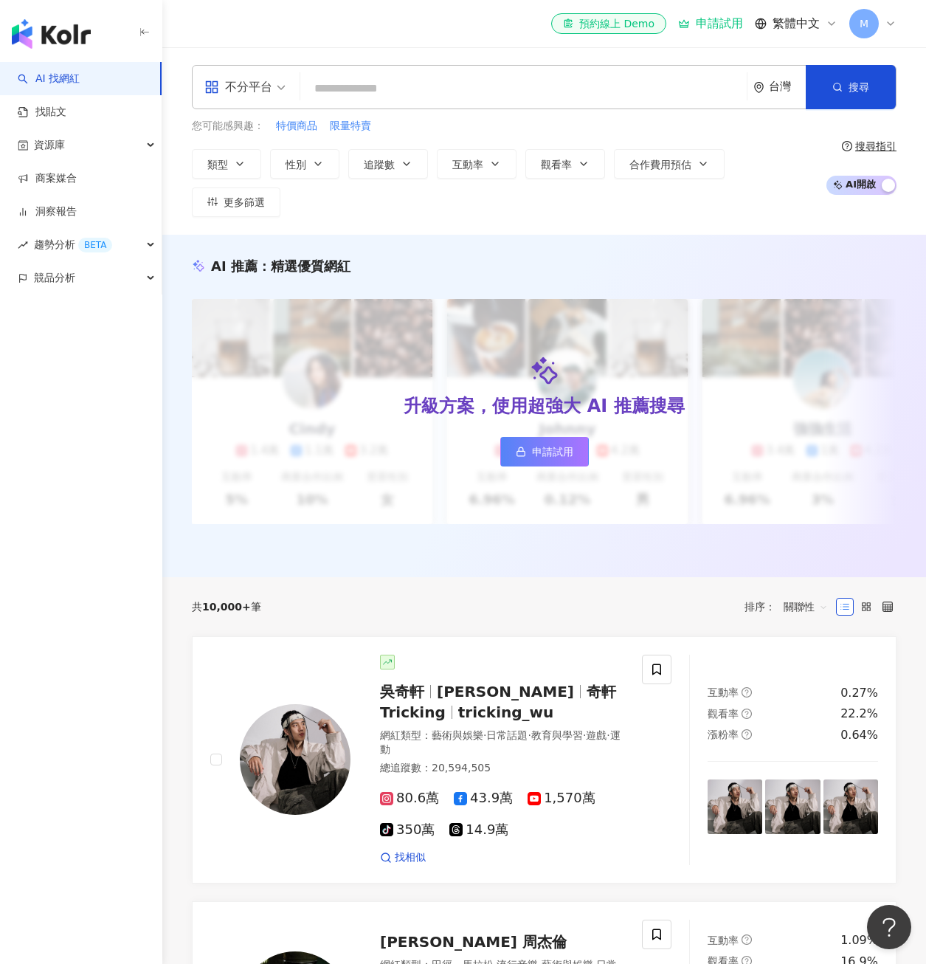
click at [409, 221] on div "不分平台 台灣 搜尋 您可能感興趣： 特價商品 限量特賣 類型 性別 追蹤數 互動率 觀看率 合作費用預估 更多篩選 搜尋指引 AI 開啟 AI 關閉" at bounding box center [544, 140] width 764 height 187
click at [364, 94] on input "search" at bounding box center [523, 89] width 435 height 28
click at [387, 83] on input "search" at bounding box center [523, 89] width 435 height 28
paste input "**********"
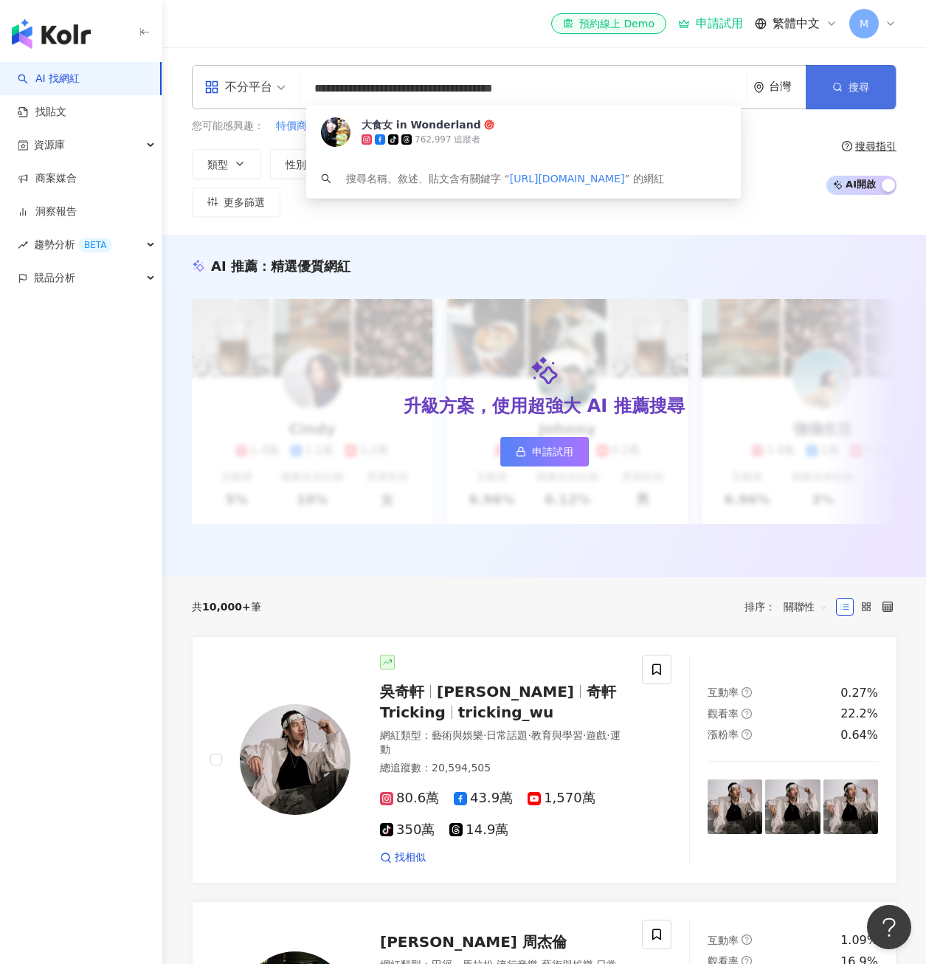
type input "**********"
click at [838, 92] on span "button" at bounding box center [837, 87] width 10 height 12
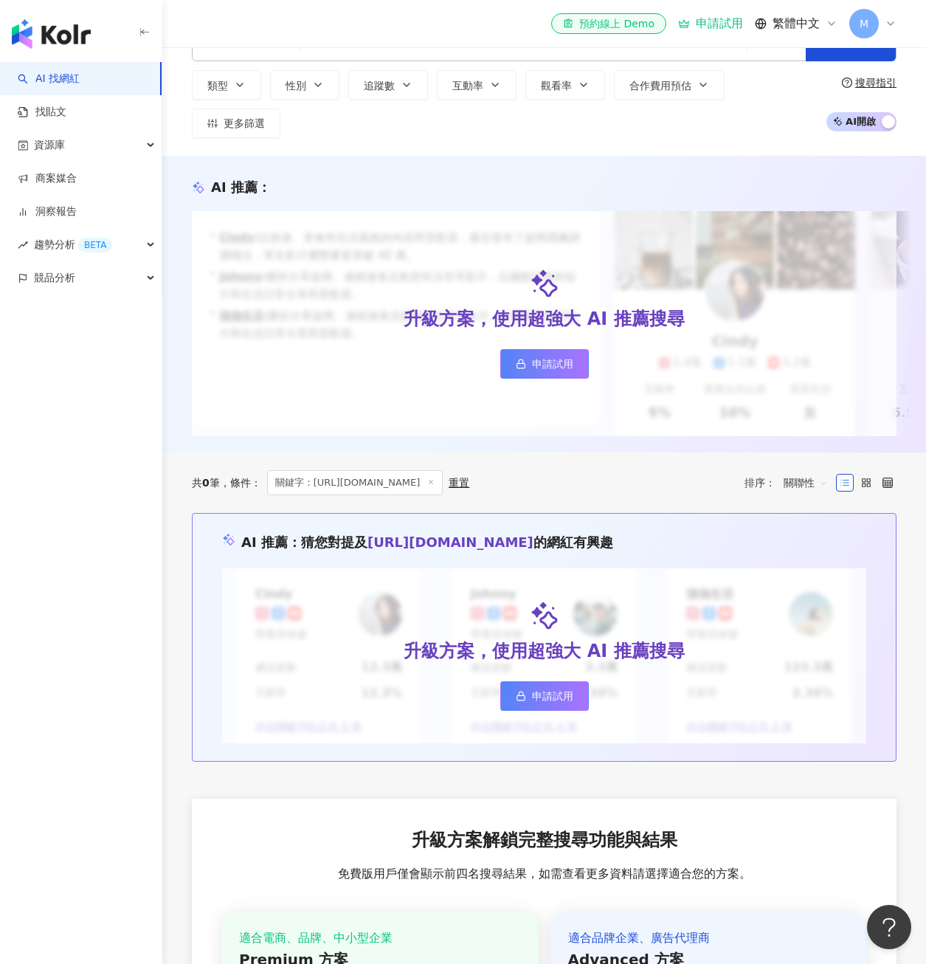
scroll to position [74, 0]
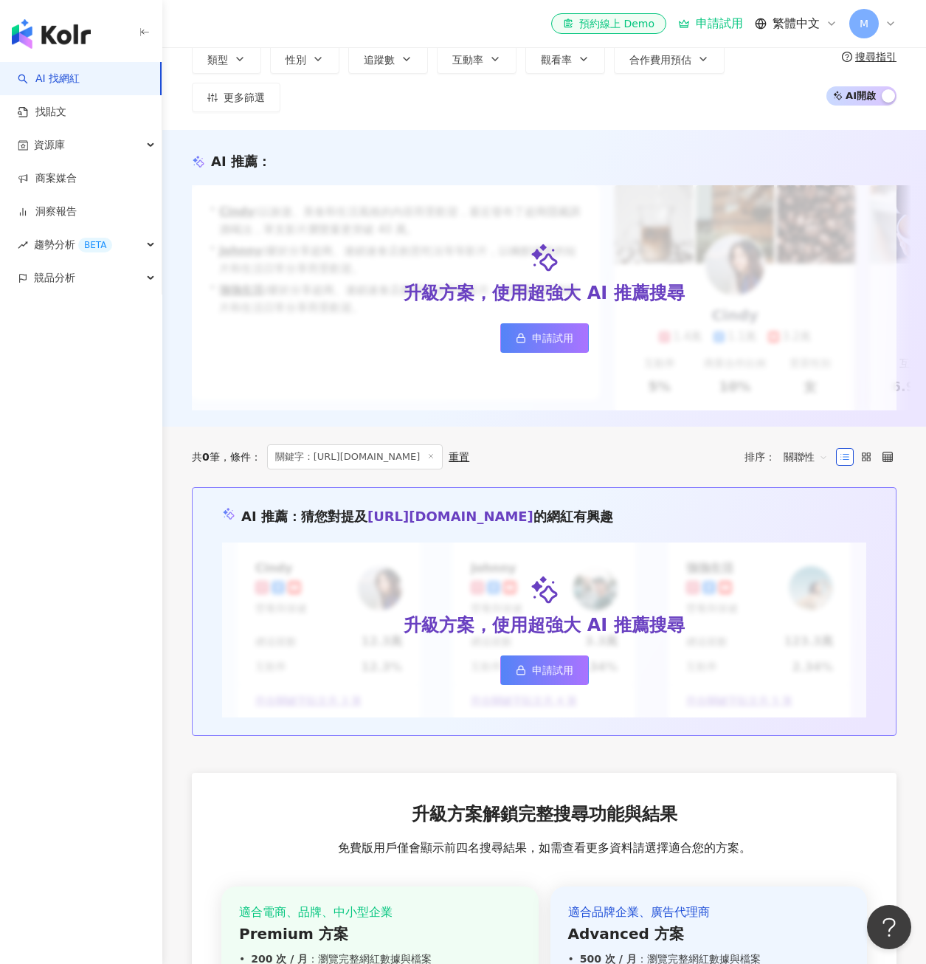
click at [534, 353] on link "申請試用" at bounding box center [544, 338] width 89 height 30
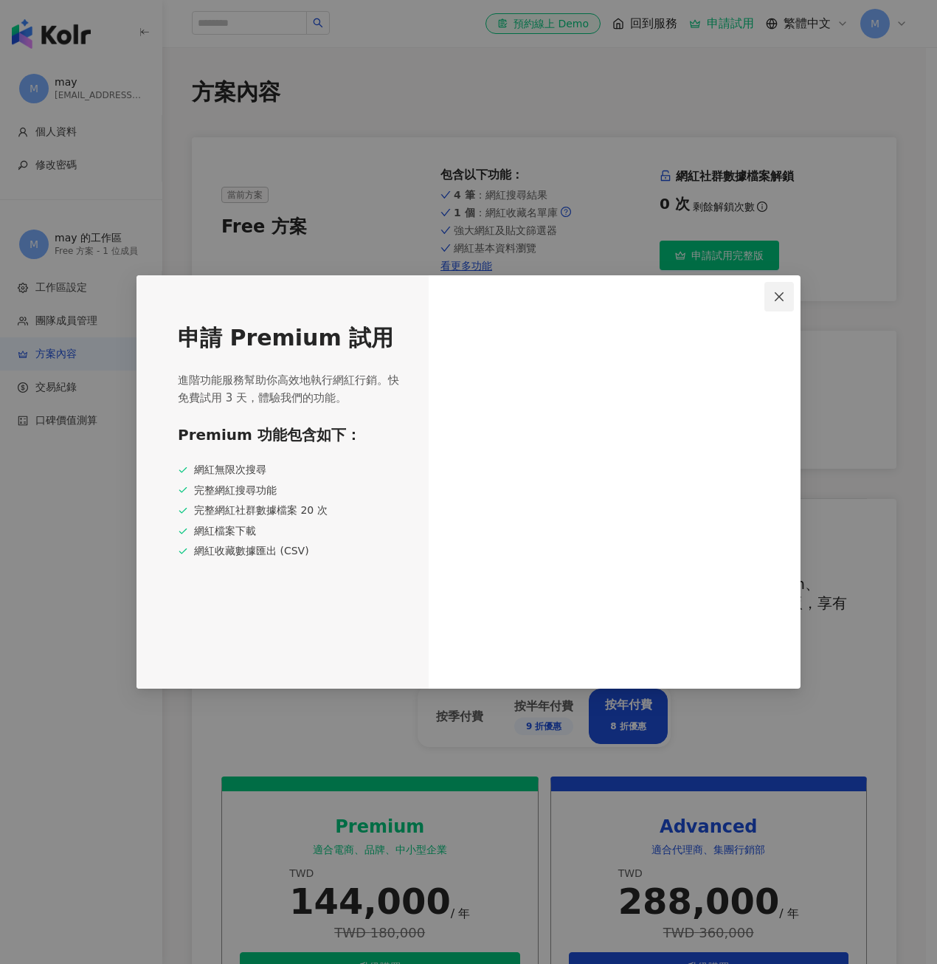
click at [777, 298] on icon "close" at bounding box center [779, 295] width 9 height 9
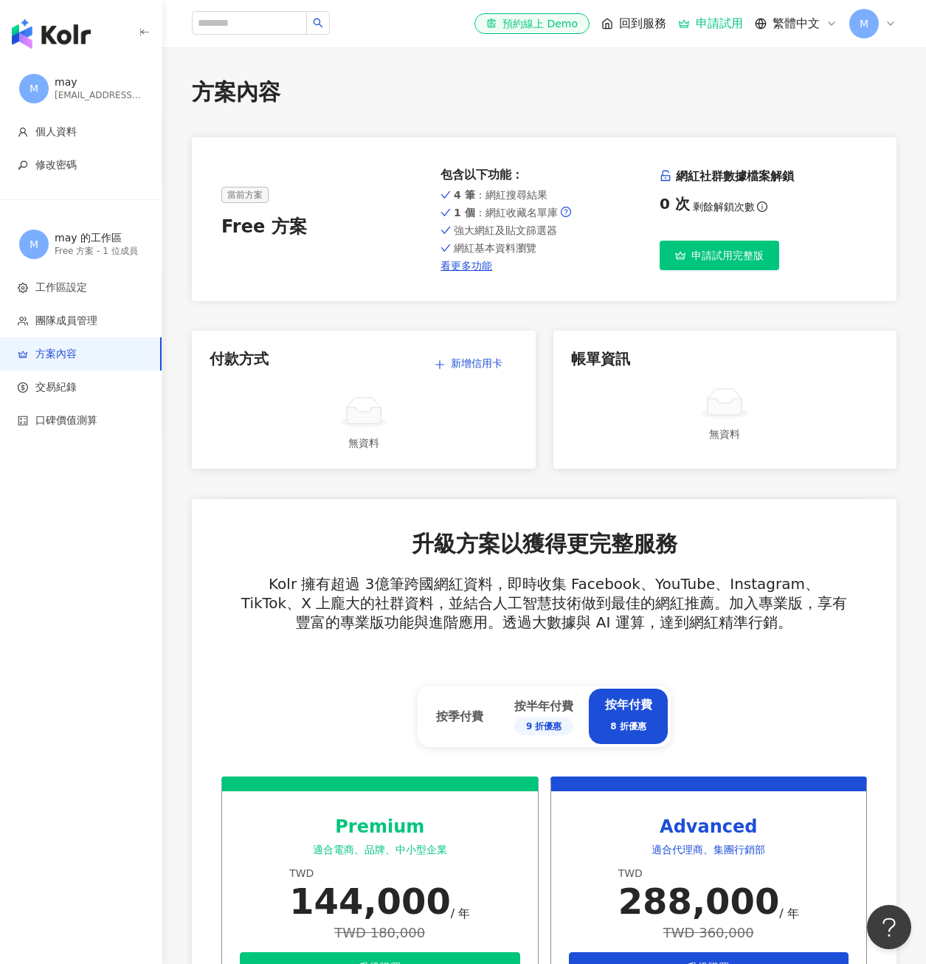
click at [689, 262] on button "申請試用完整版" at bounding box center [720, 256] width 120 height 30
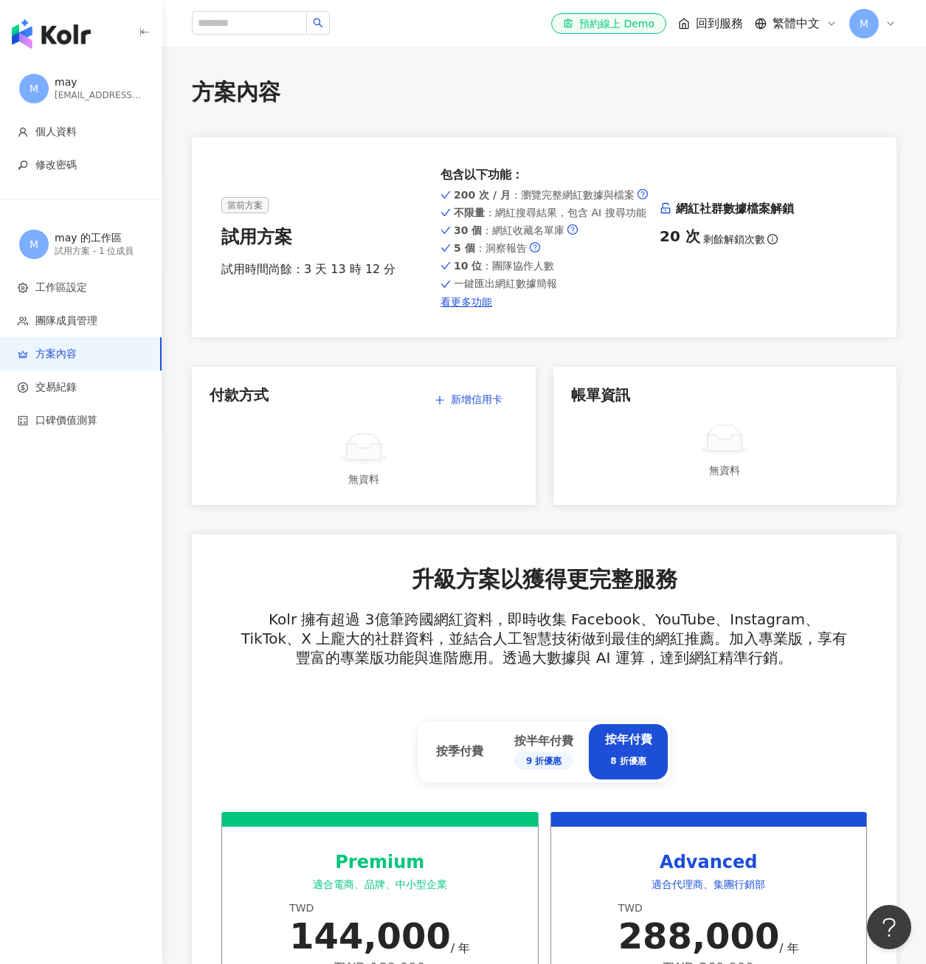
click at [49, 40] on img "button" at bounding box center [51, 34] width 79 height 30
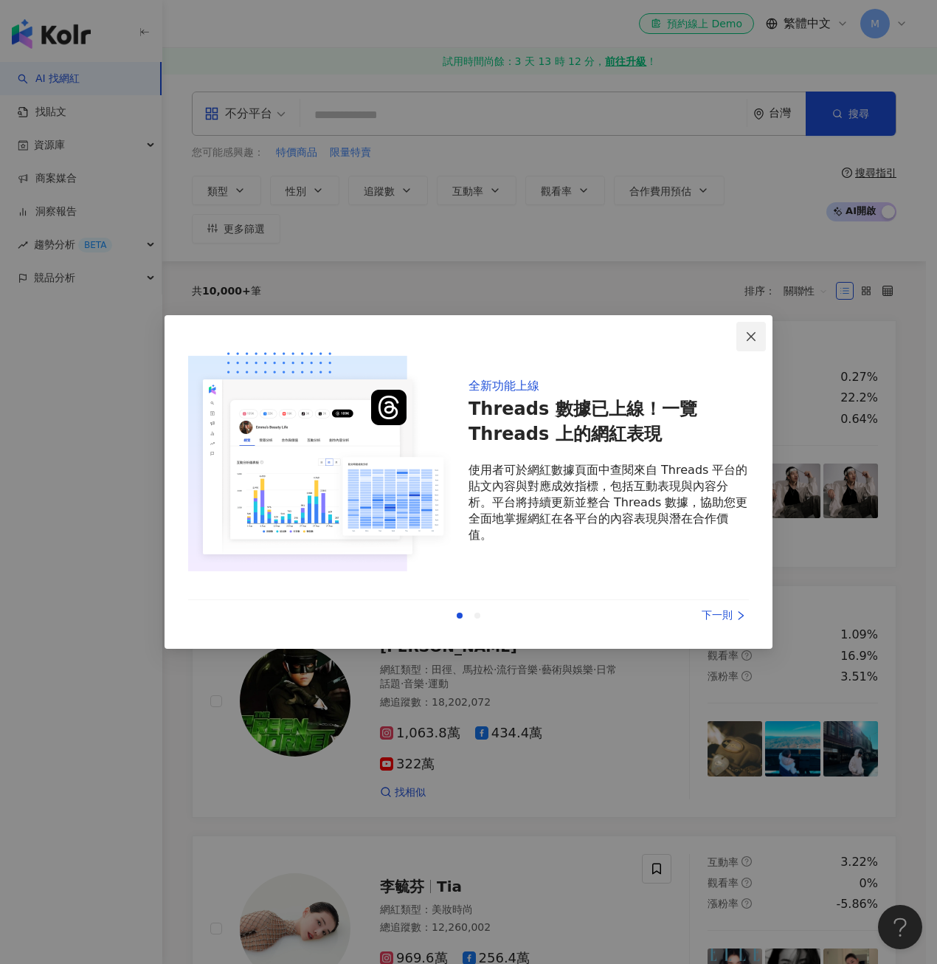
click at [750, 338] on icon "close" at bounding box center [751, 335] width 9 height 9
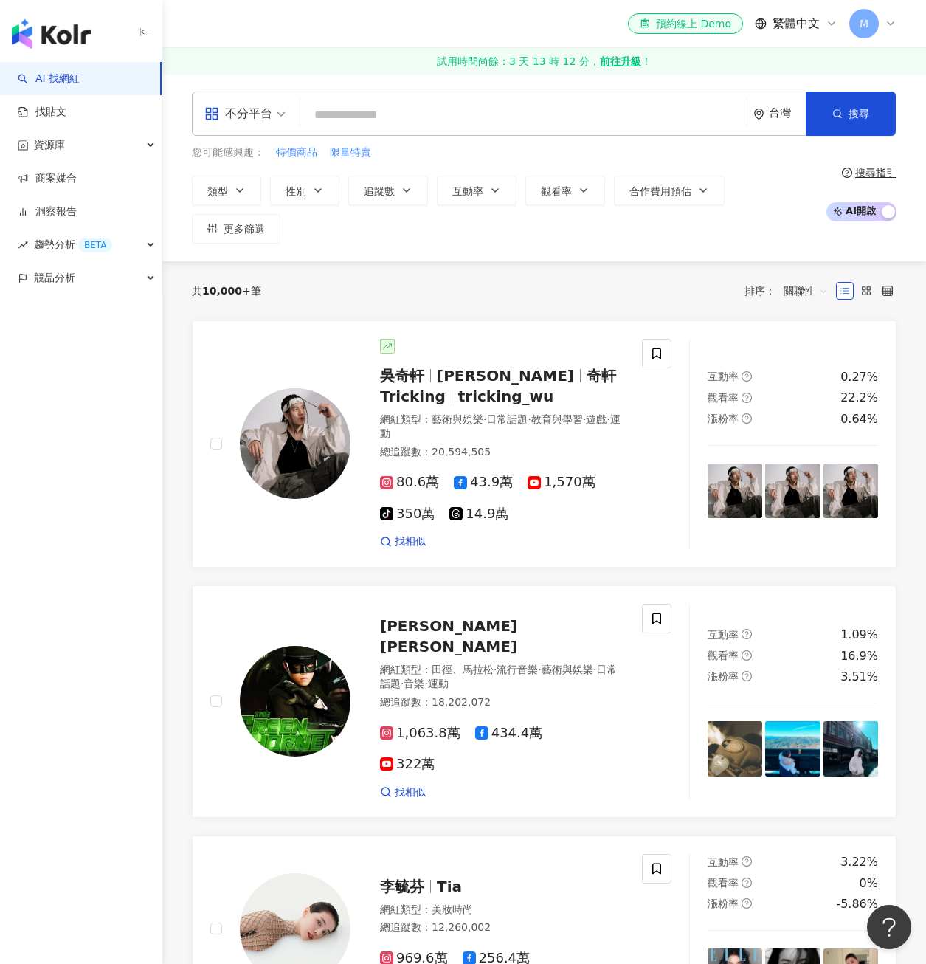
click at [378, 111] on input "search" at bounding box center [523, 115] width 435 height 28
paste input "**********"
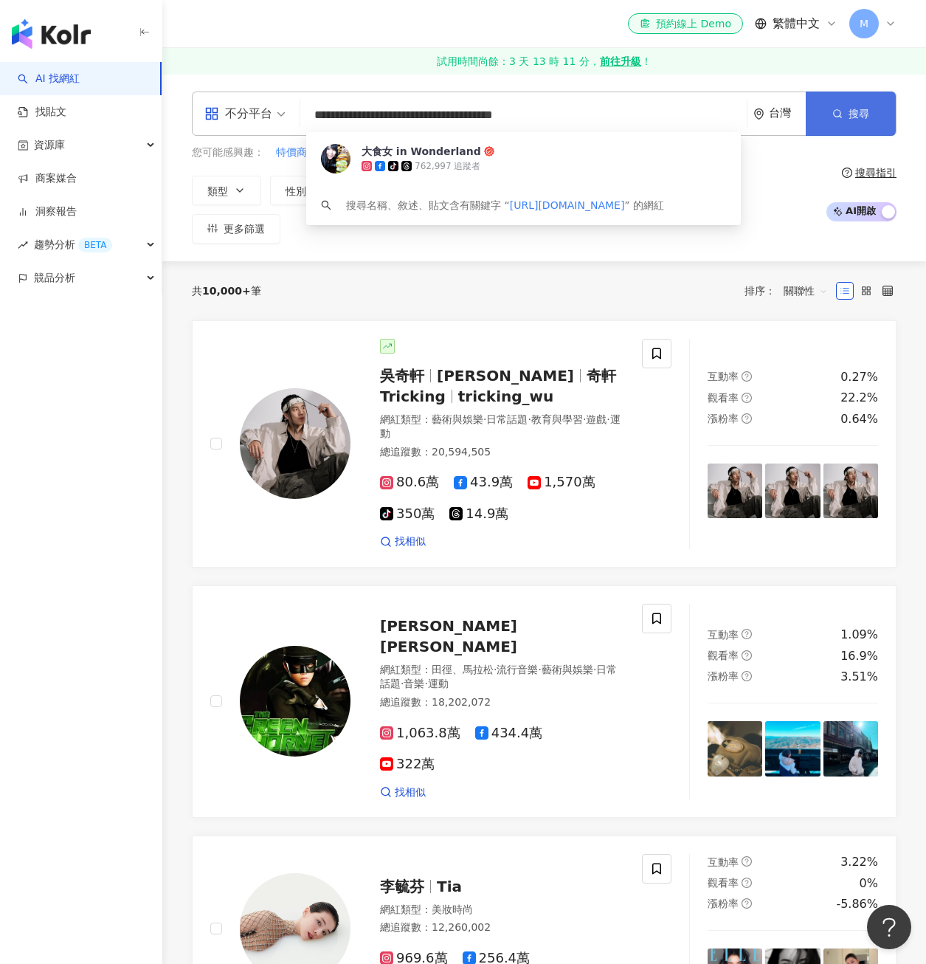
type input "**********"
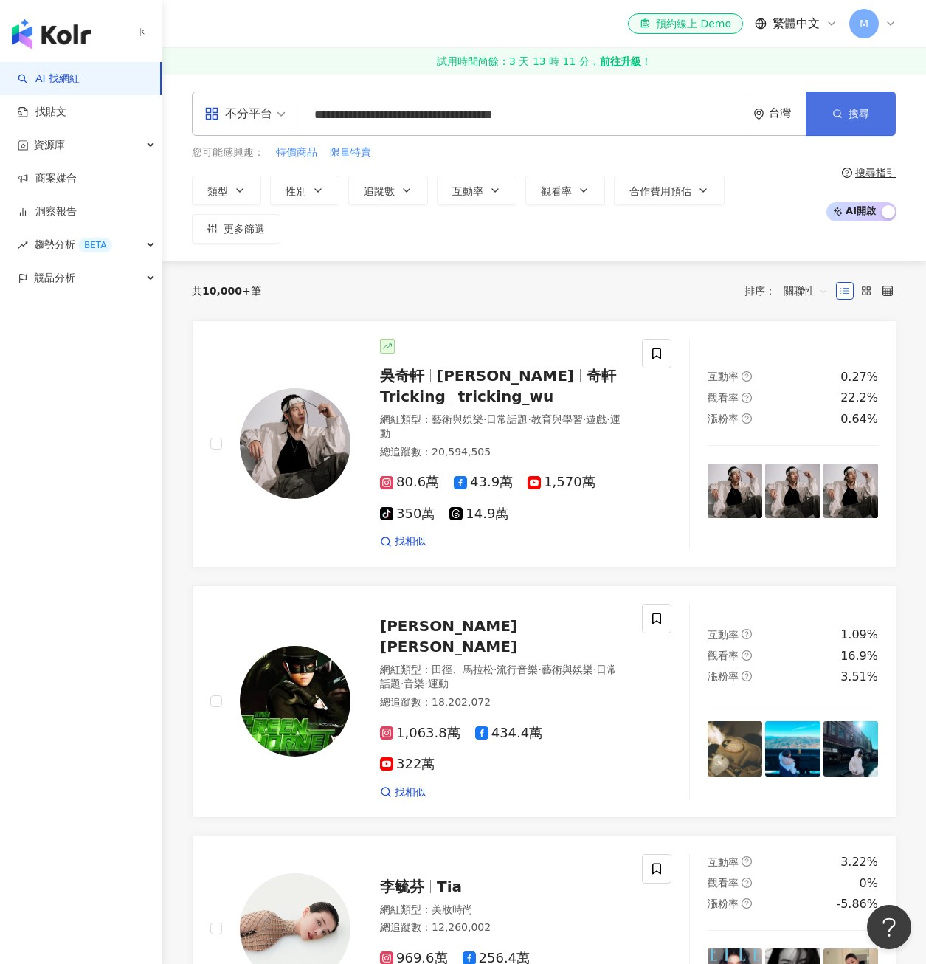
click at [837, 110] on circle "button" at bounding box center [837, 113] width 7 height 7
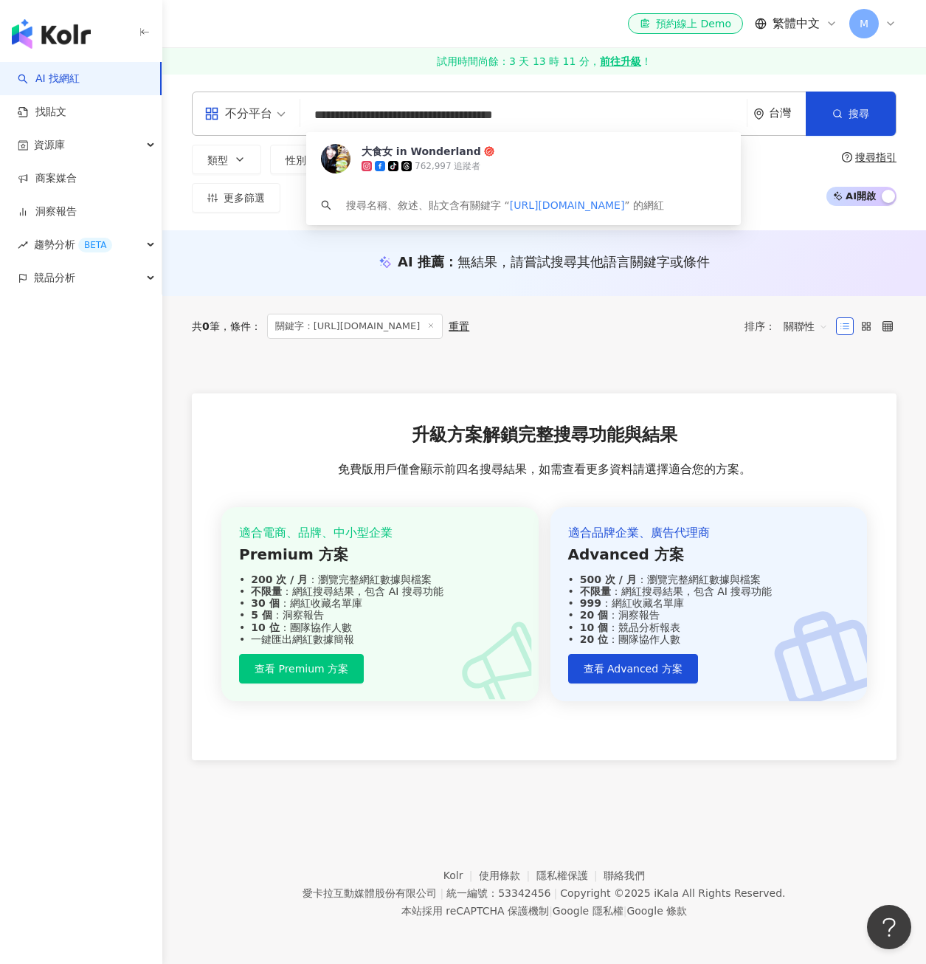
scroll to position [1, 0]
drag, startPoint x: 606, startPoint y: 124, endPoint x: 174, endPoint y: 134, distance: 432.4
click at [174, 134] on div "**********" at bounding box center [544, 151] width 764 height 121
click at [342, 154] on img at bounding box center [336, 159] width 30 height 30
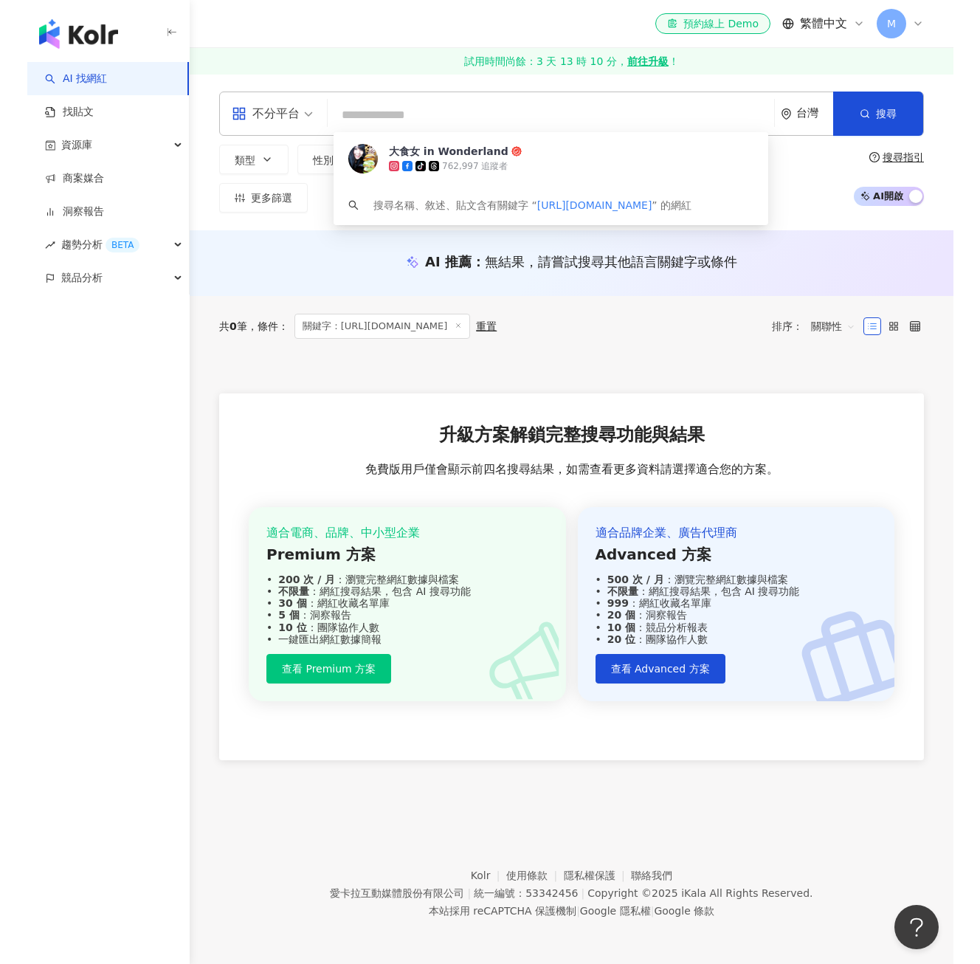
scroll to position [0, 0]
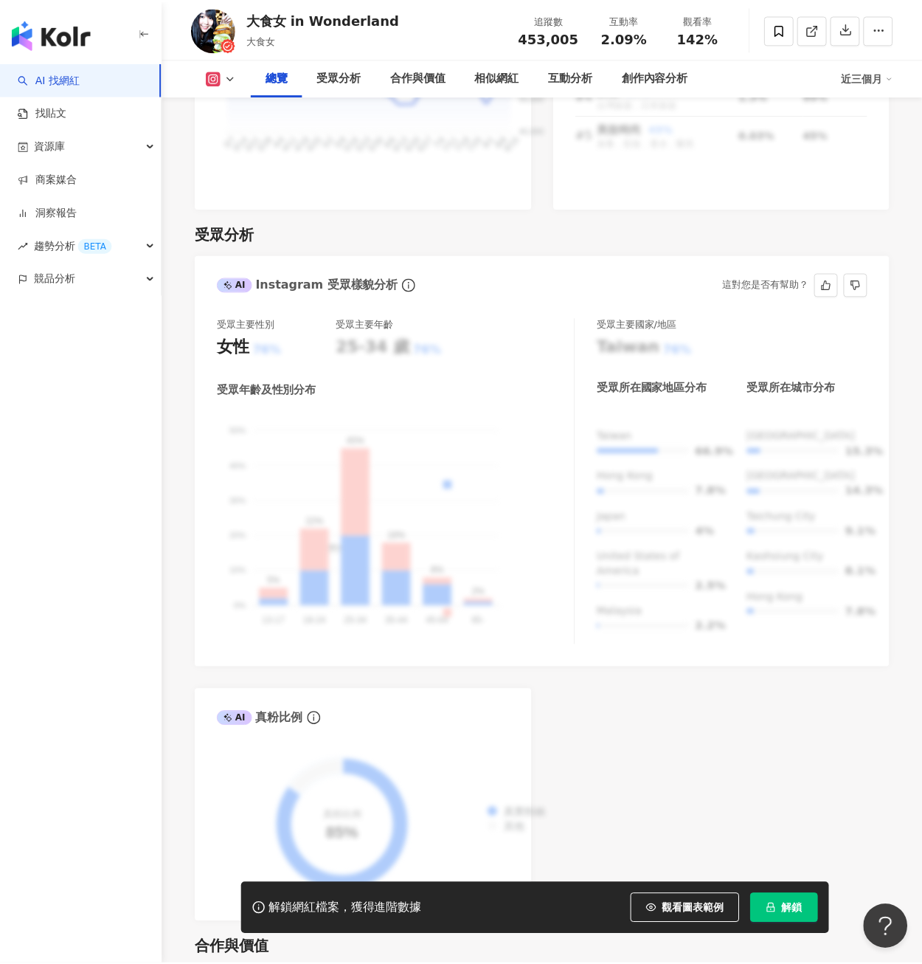
scroll to position [1164, 0]
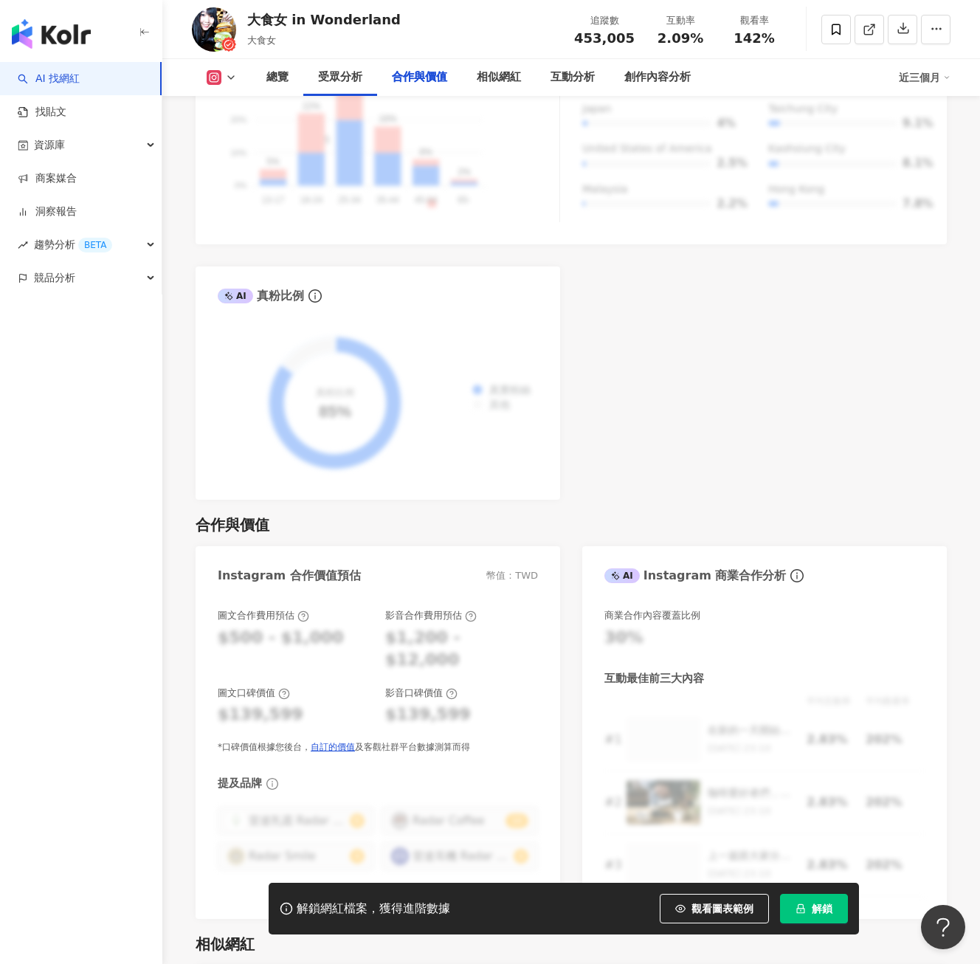
scroll to position [2197, 0]
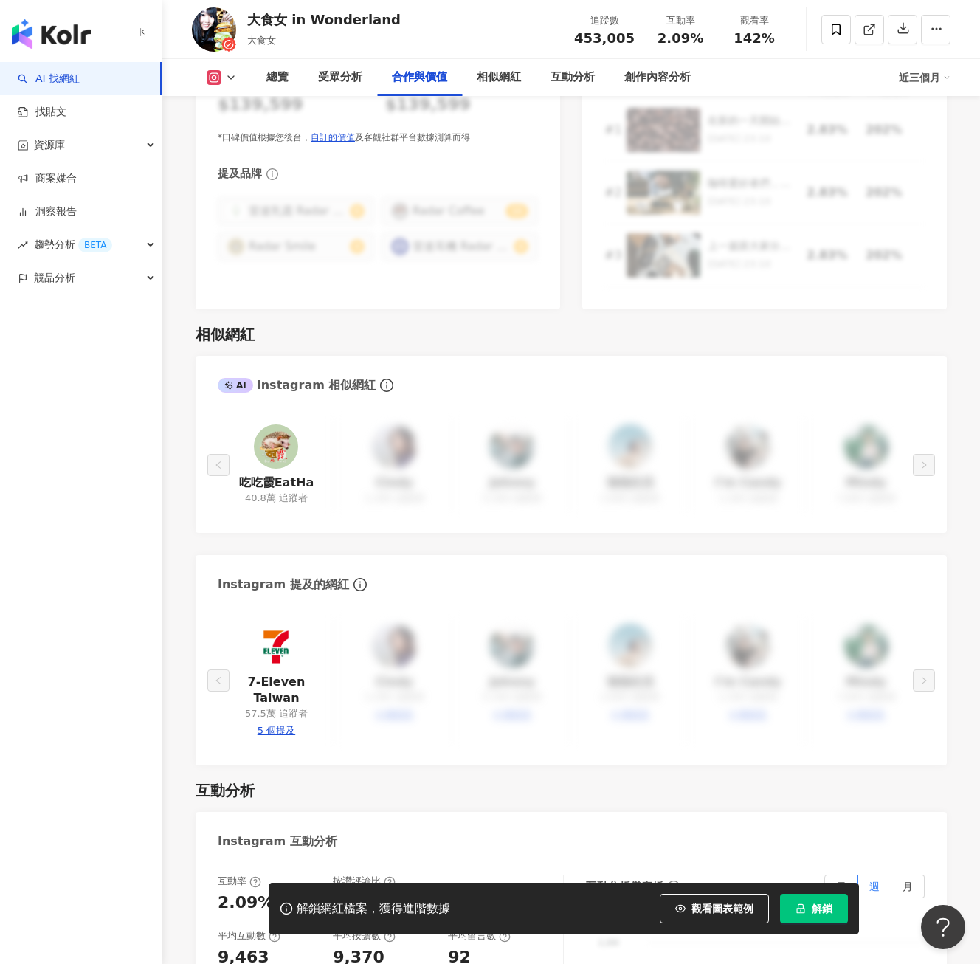
click at [282, 468] on img at bounding box center [276, 446] width 44 height 44
click at [283, 391] on div "AI Instagram 相似網紅" at bounding box center [297, 385] width 158 height 16
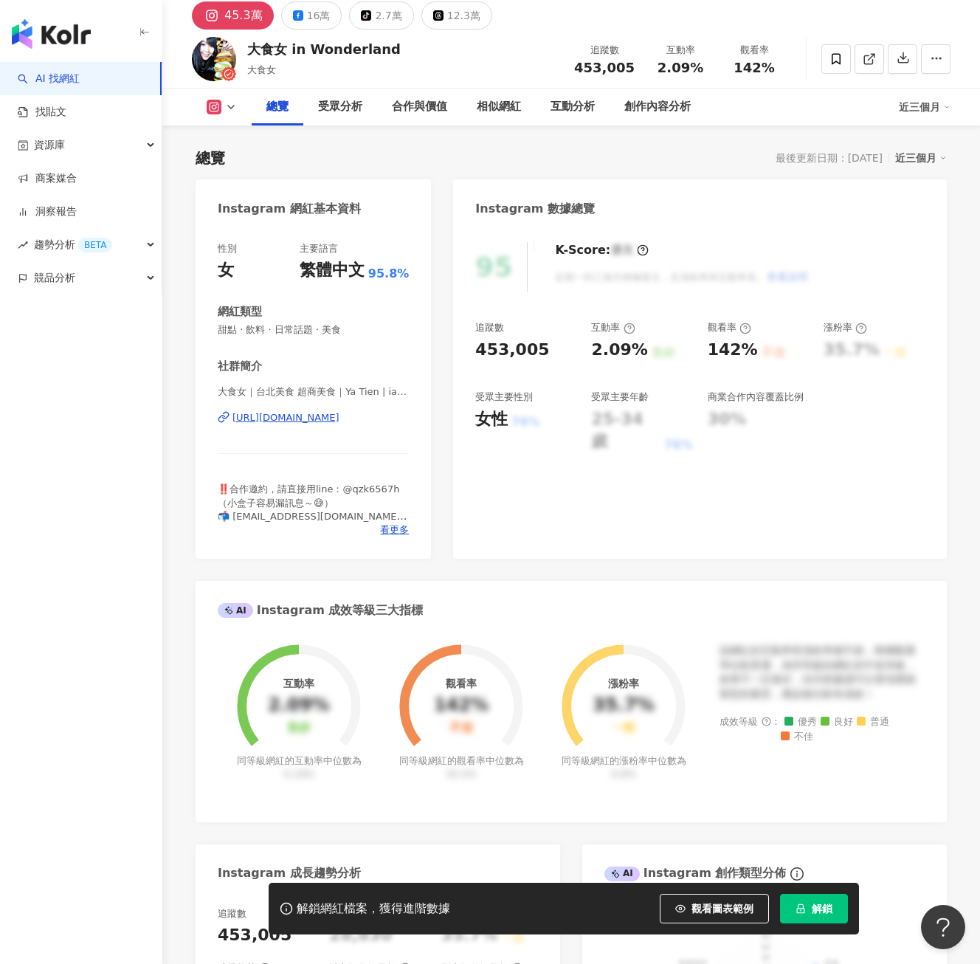
scroll to position [0, 0]
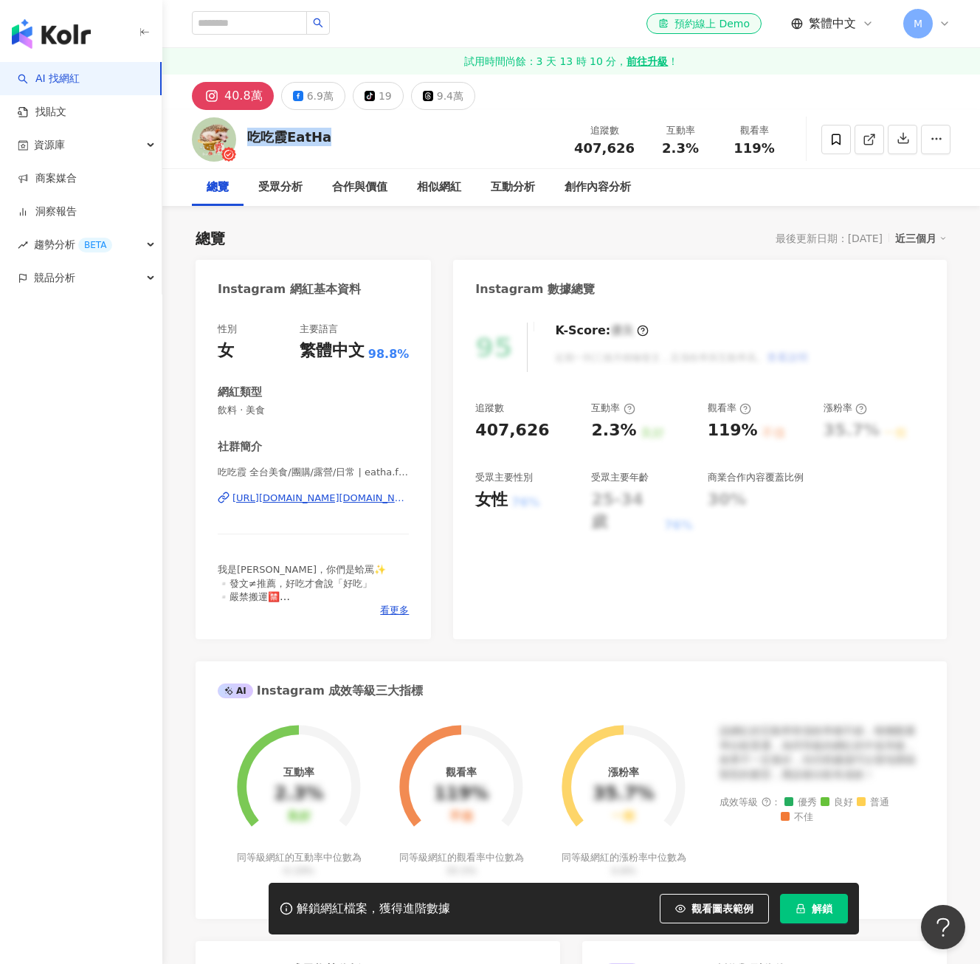
drag, startPoint x: 335, startPoint y: 146, endPoint x: 252, endPoint y: 129, distance: 84.4
click at [252, 129] on div "吃吃霞EatHa 追蹤數 407,626 互動率 2.3% 觀看率 119%" at bounding box center [570, 139] width 817 height 58
click at [224, 96] on div "40.8萬" at bounding box center [243, 96] width 38 height 21
click at [317, 104] on div "6.9萬" at bounding box center [320, 96] width 27 height 21
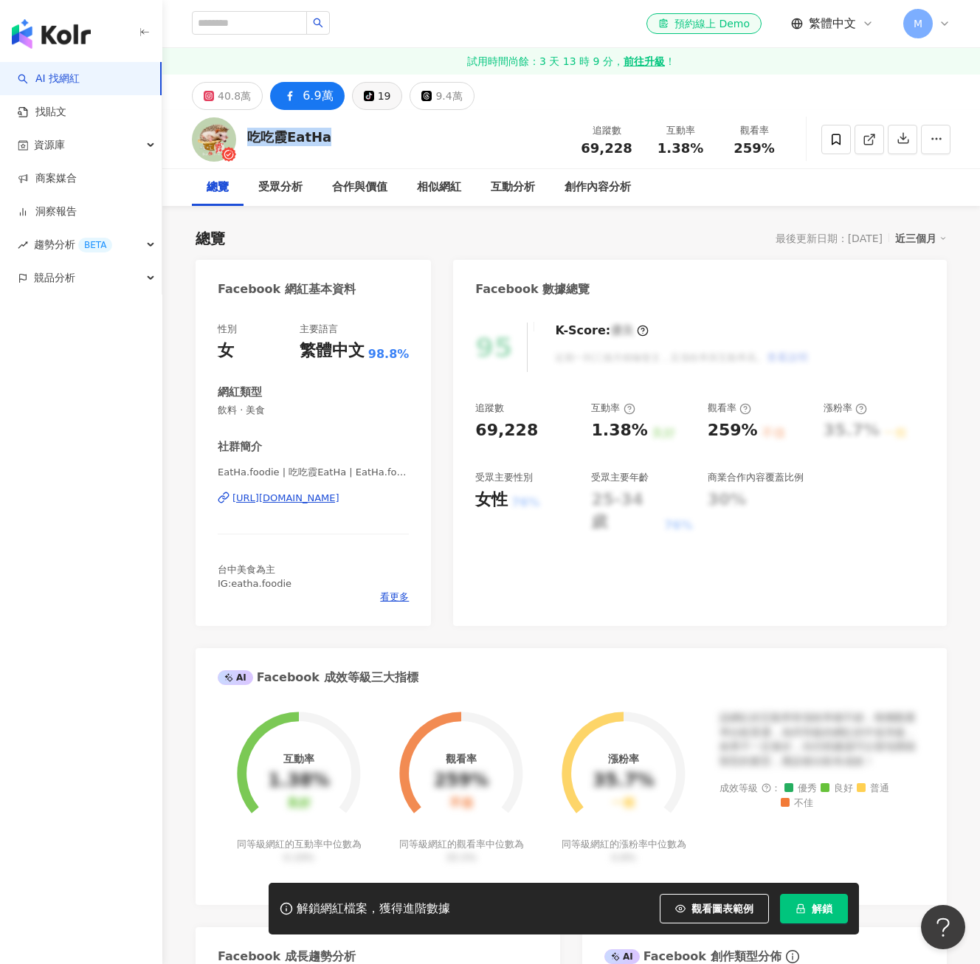
click at [353, 96] on button "tiktok-icon 19" at bounding box center [377, 96] width 51 height 28
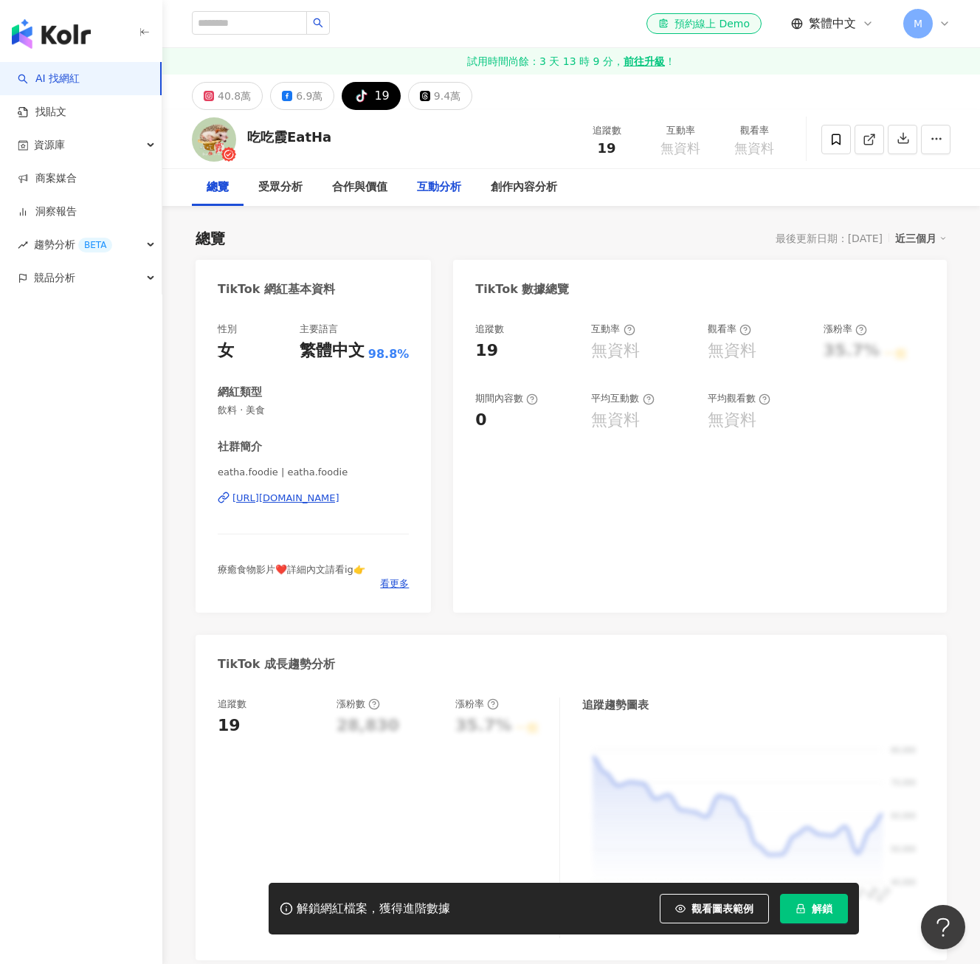
click at [421, 189] on div "互動分析" at bounding box center [439, 188] width 44 height 18
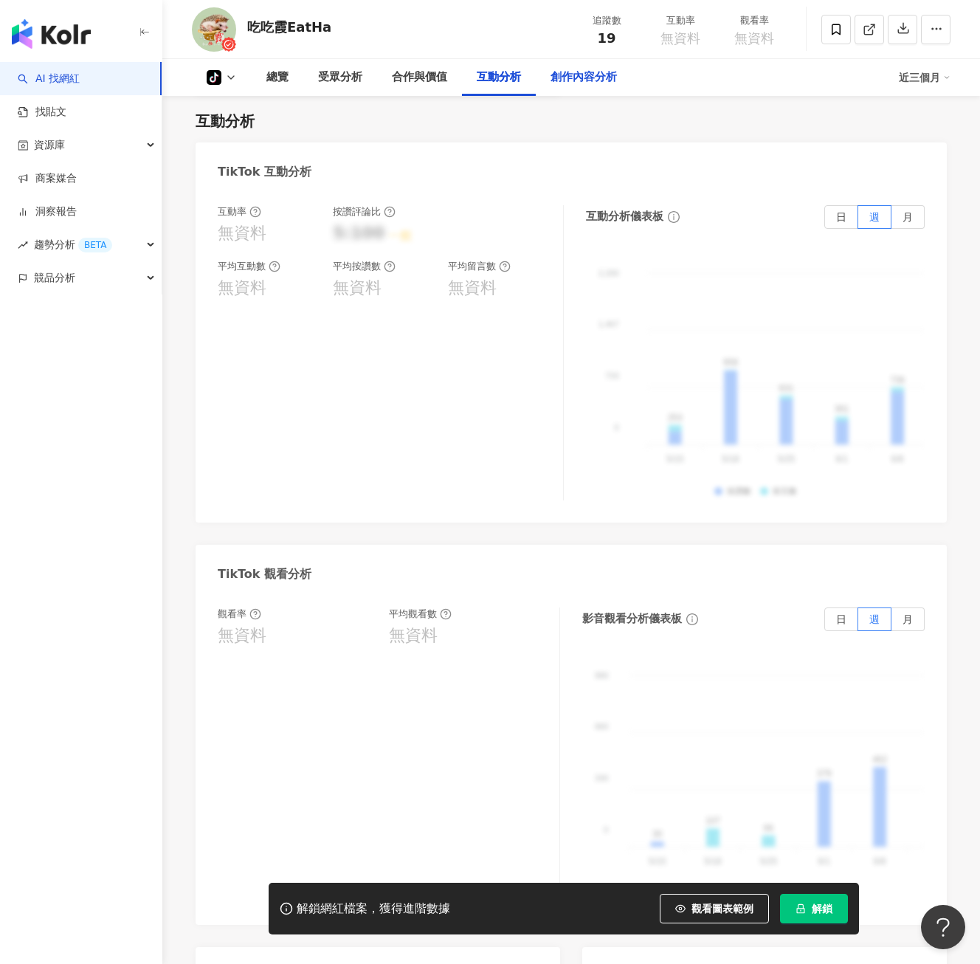
click at [596, 80] on div "創作內容分析" at bounding box center [583, 78] width 66 height 18
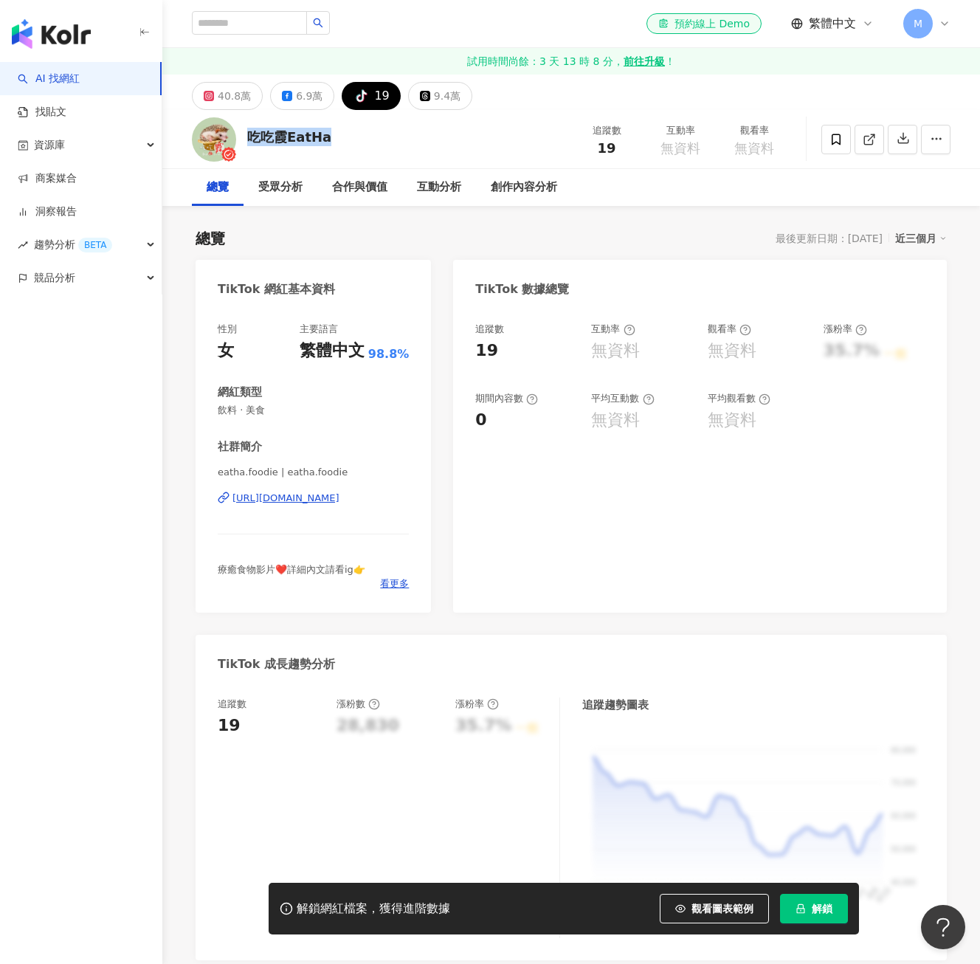
drag, startPoint x: 249, startPoint y: 134, endPoint x: 334, endPoint y: 166, distance: 90.8
click at [334, 166] on div "吃吃霞EatHa 追蹤數 19 互動率 無資料 觀看率 無資料" at bounding box center [570, 139] width 817 height 58
copy div "吃吃霞EatHa"
click at [266, 187] on div "受眾分析" at bounding box center [280, 188] width 44 height 18
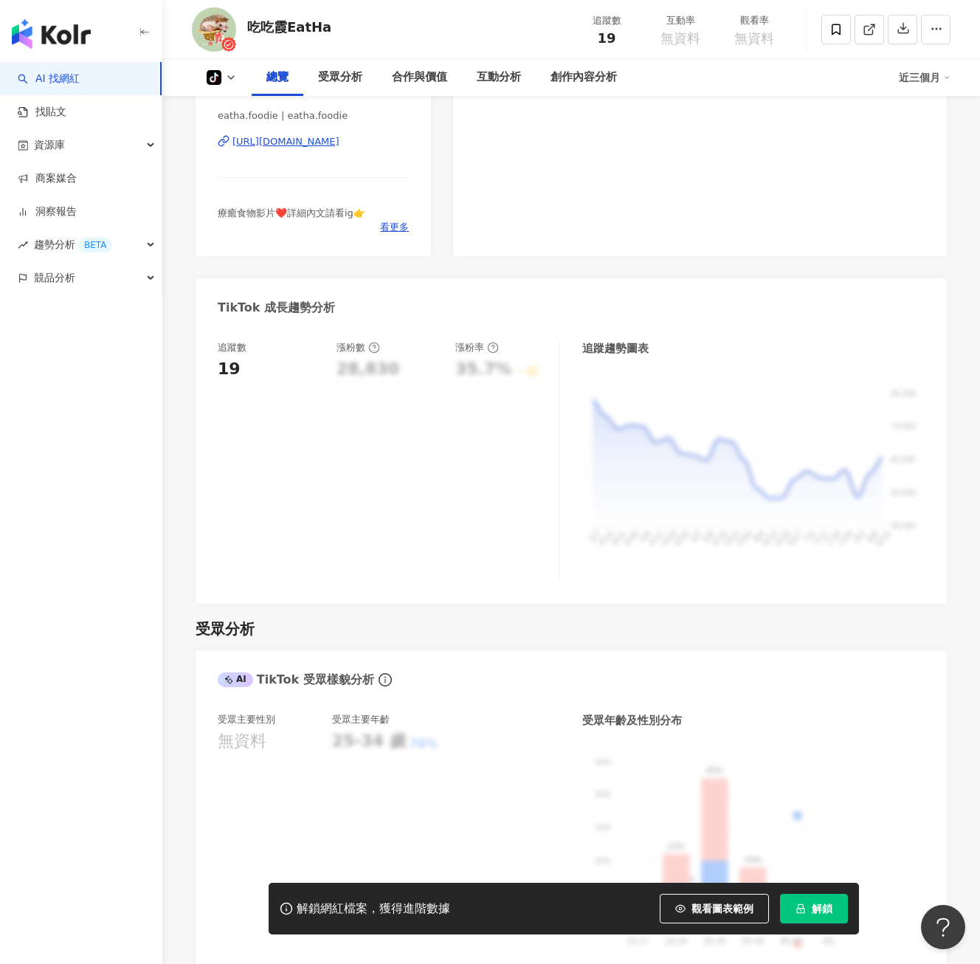
scroll to position [131, 0]
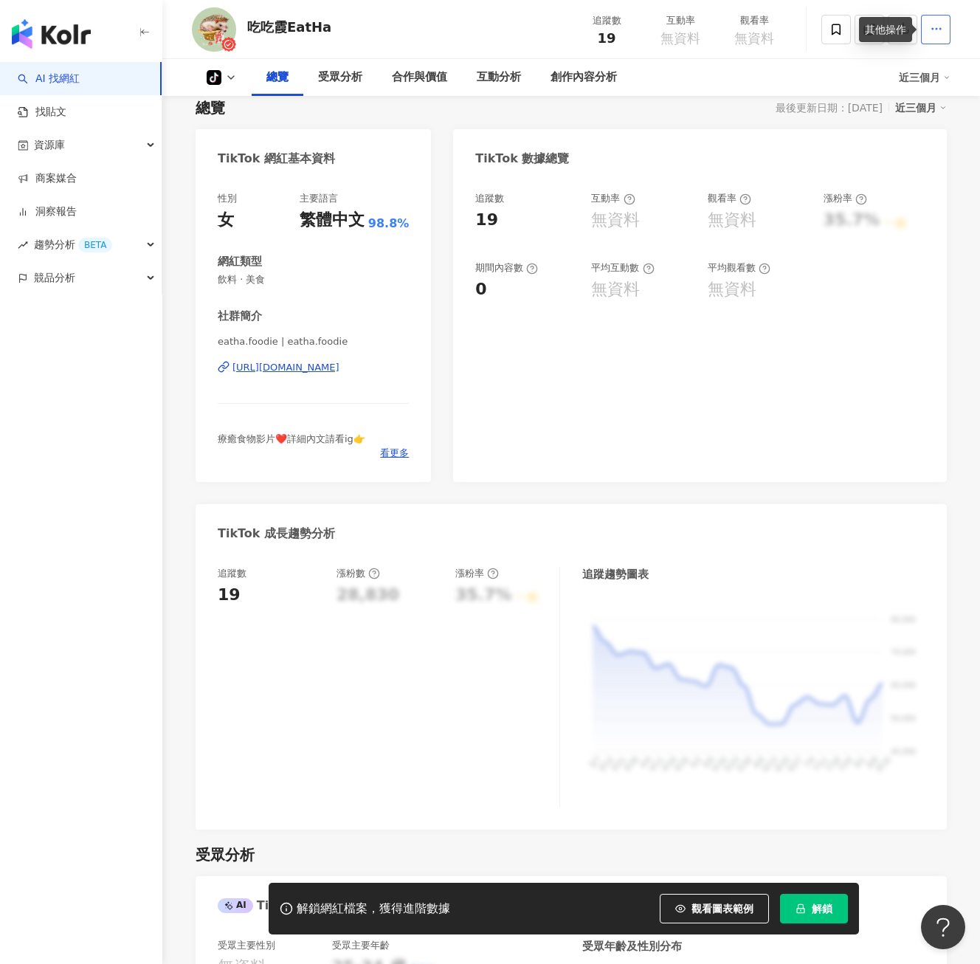
click at [944, 29] on button "button" at bounding box center [936, 30] width 30 height 30
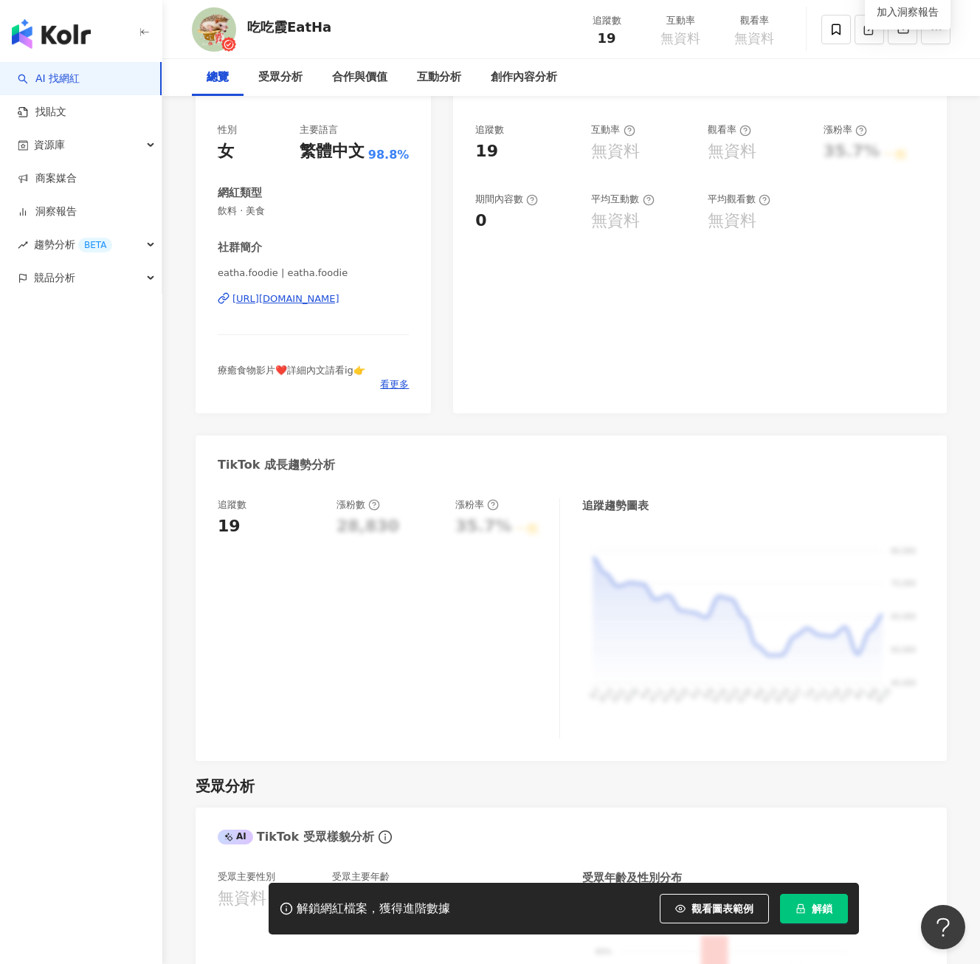
scroll to position [0, 0]
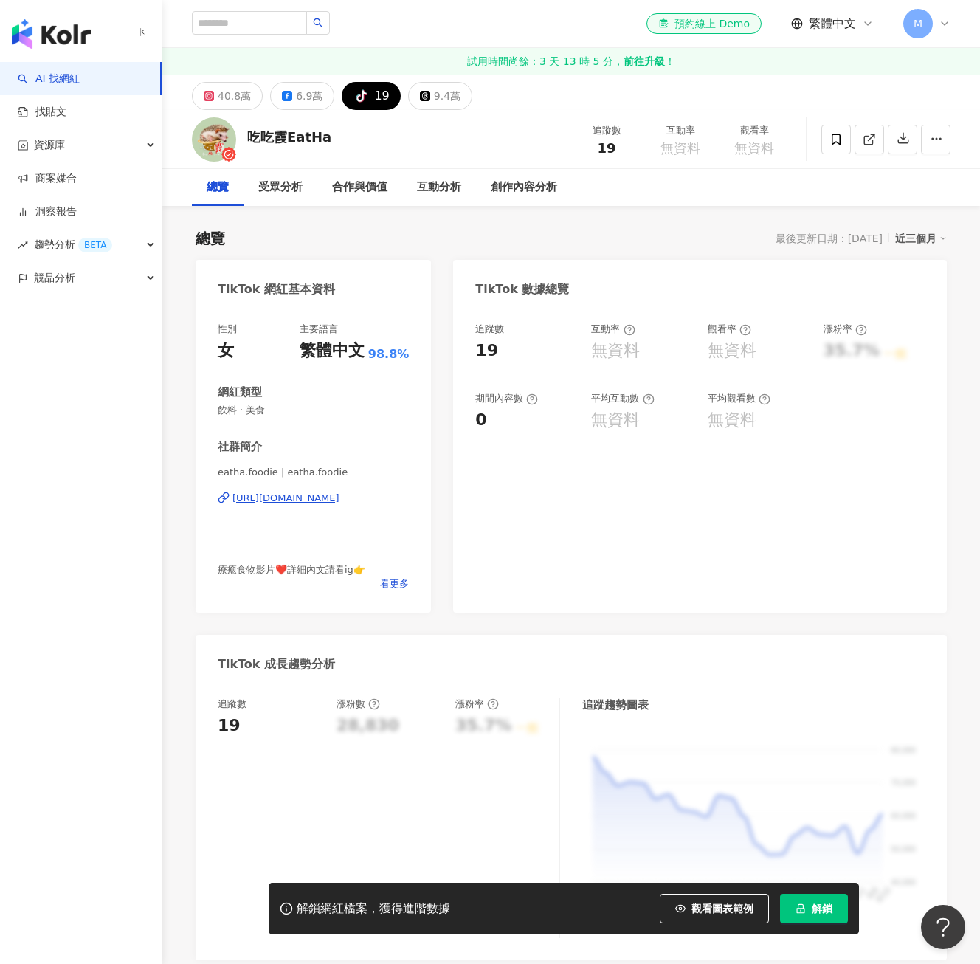
click at [947, 30] on div "M" at bounding box center [926, 24] width 47 height 30
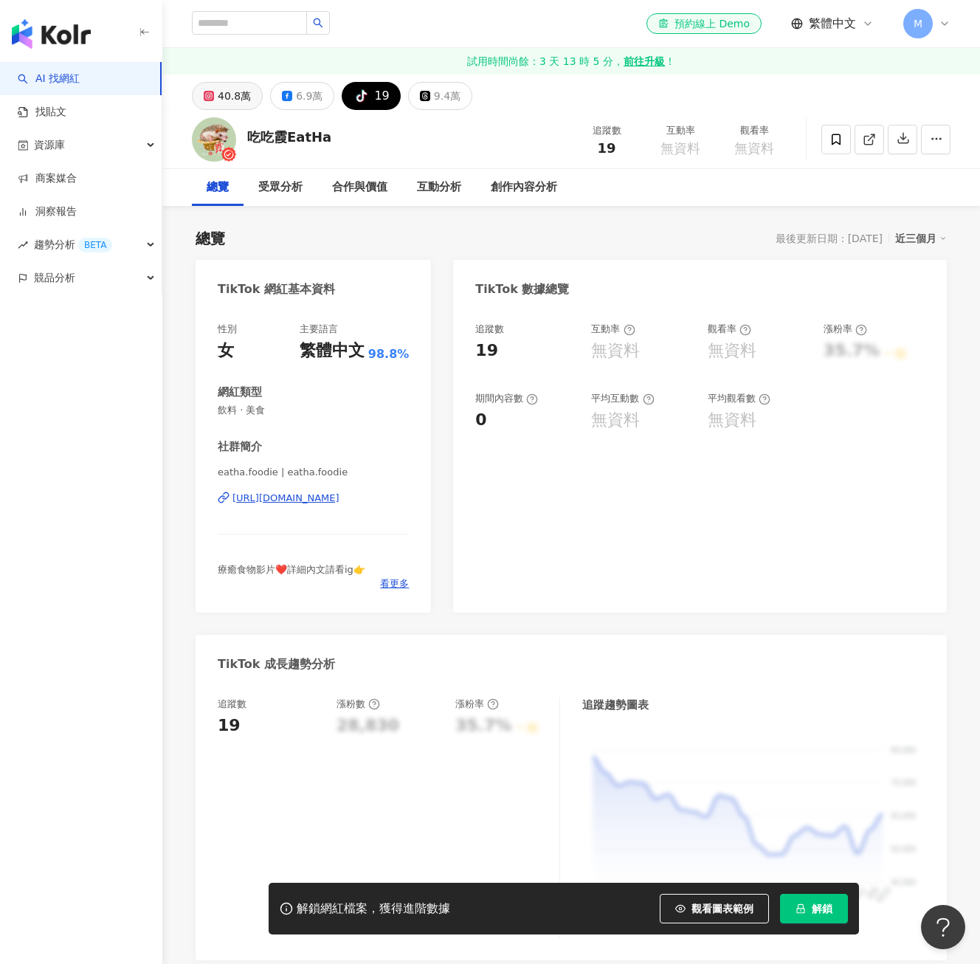
click at [220, 91] on div "40.8萬" at bounding box center [234, 96] width 33 height 21
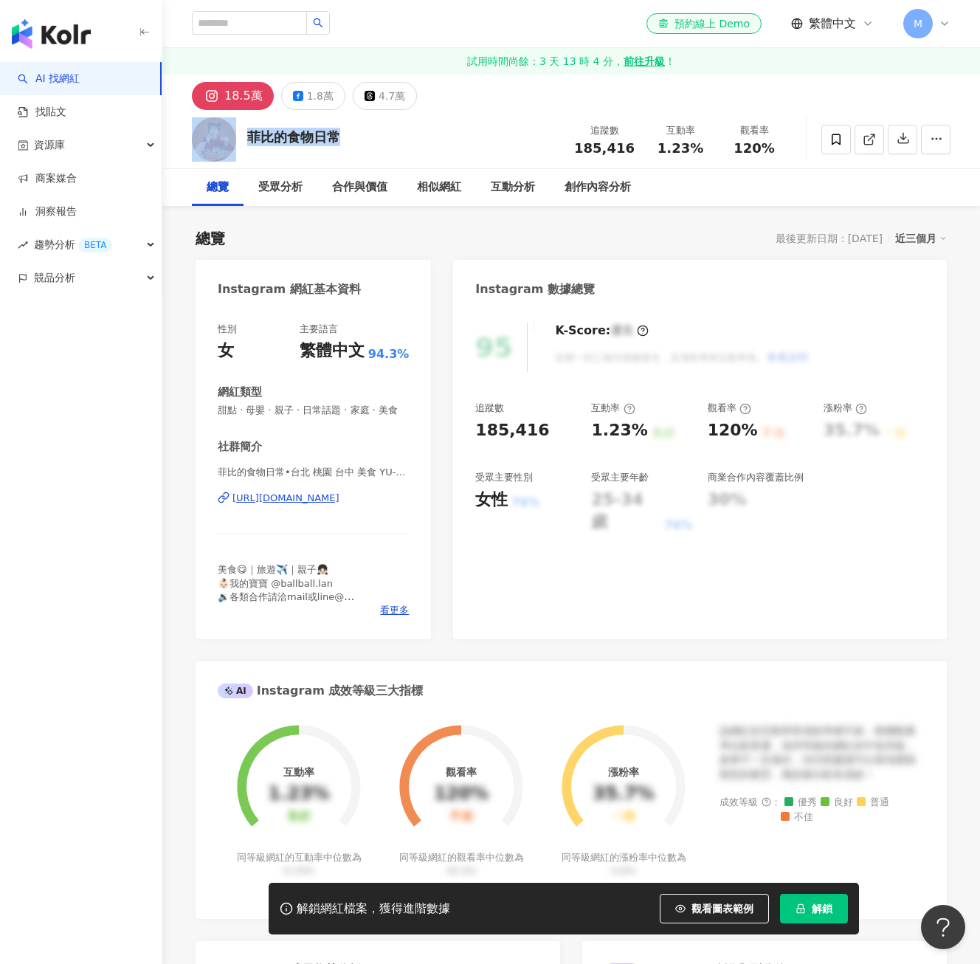
drag, startPoint x: 352, startPoint y: 144, endPoint x: 237, endPoint y: 145, distance: 115.1
click at [237, 145] on div "菲比的食物日常 追蹤數 185,416 互動率 1.23% 觀看率 120%" at bounding box center [570, 139] width 817 height 58
copy div "菲比的食物日常"
click at [58, 245] on span "趨勢分析 BETA" at bounding box center [73, 244] width 78 height 33
click at [60, 283] on link "Hashtag 排行" at bounding box center [68, 278] width 67 height 15
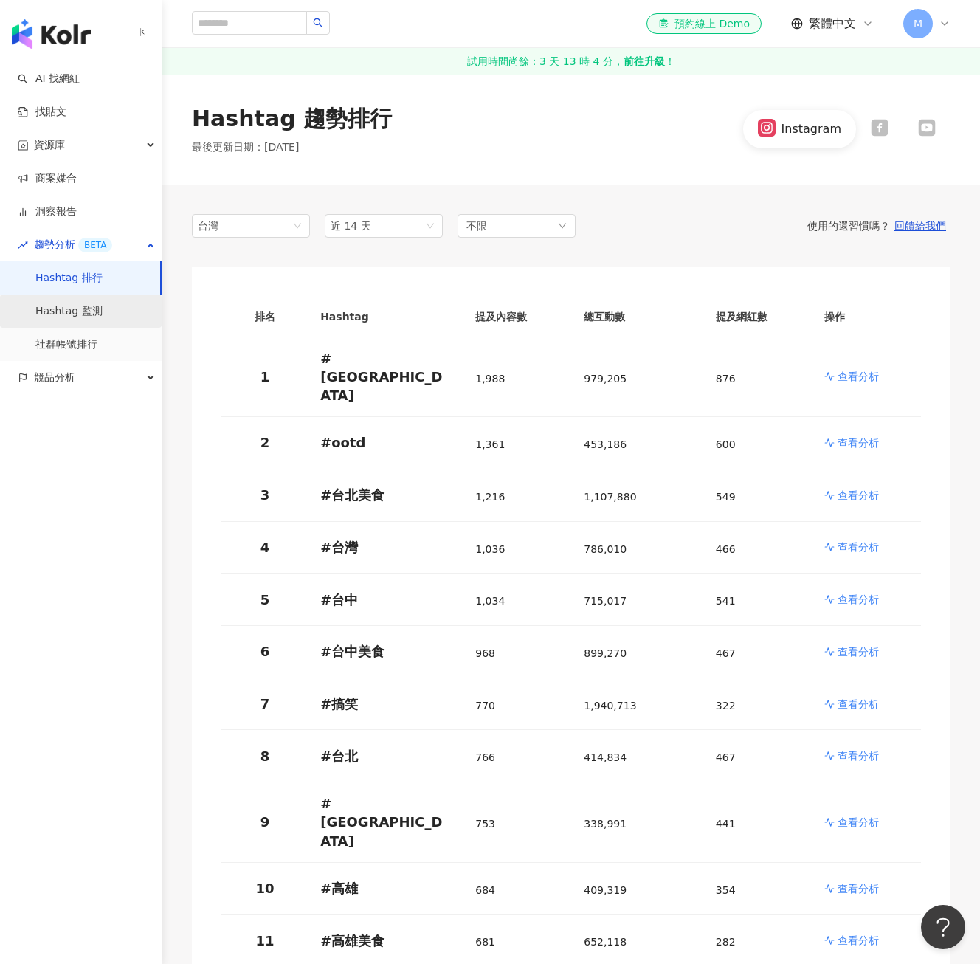
click at [103, 313] on link "Hashtag 監測" at bounding box center [68, 311] width 67 height 15
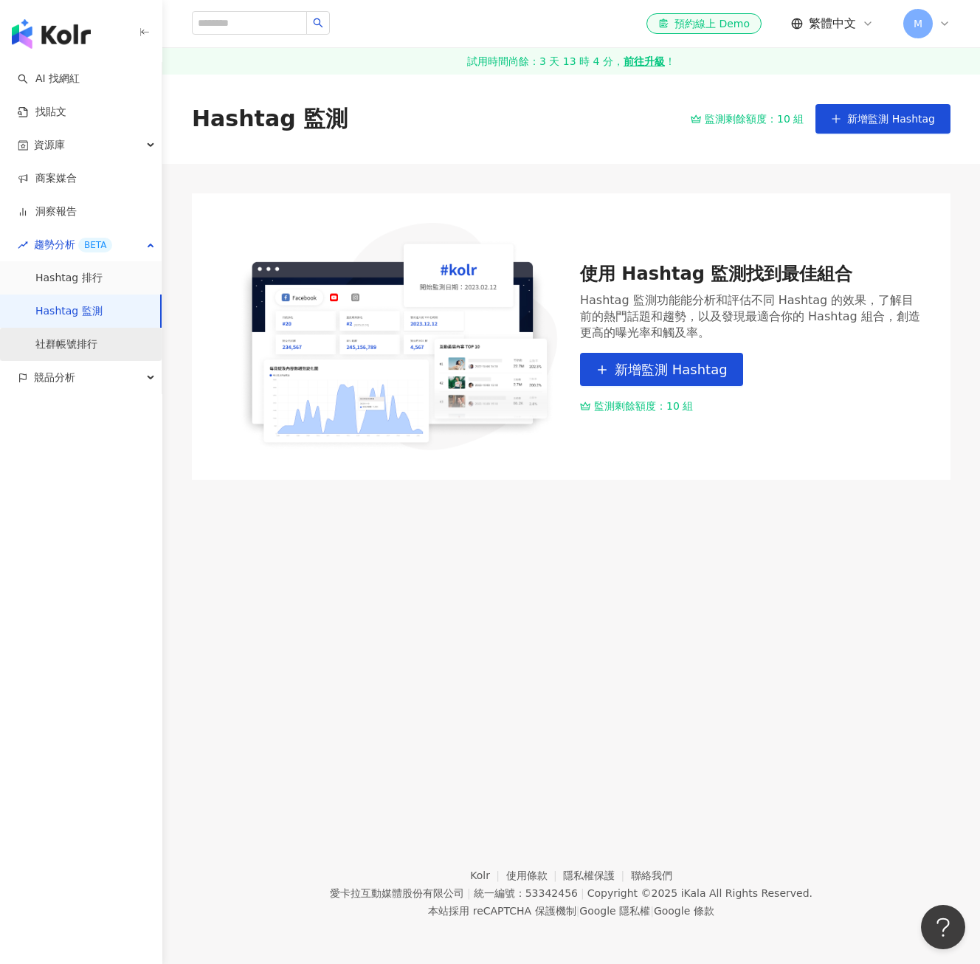
click at [45, 347] on link "社群帳號排行" at bounding box center [66, 344] width 62 height 15
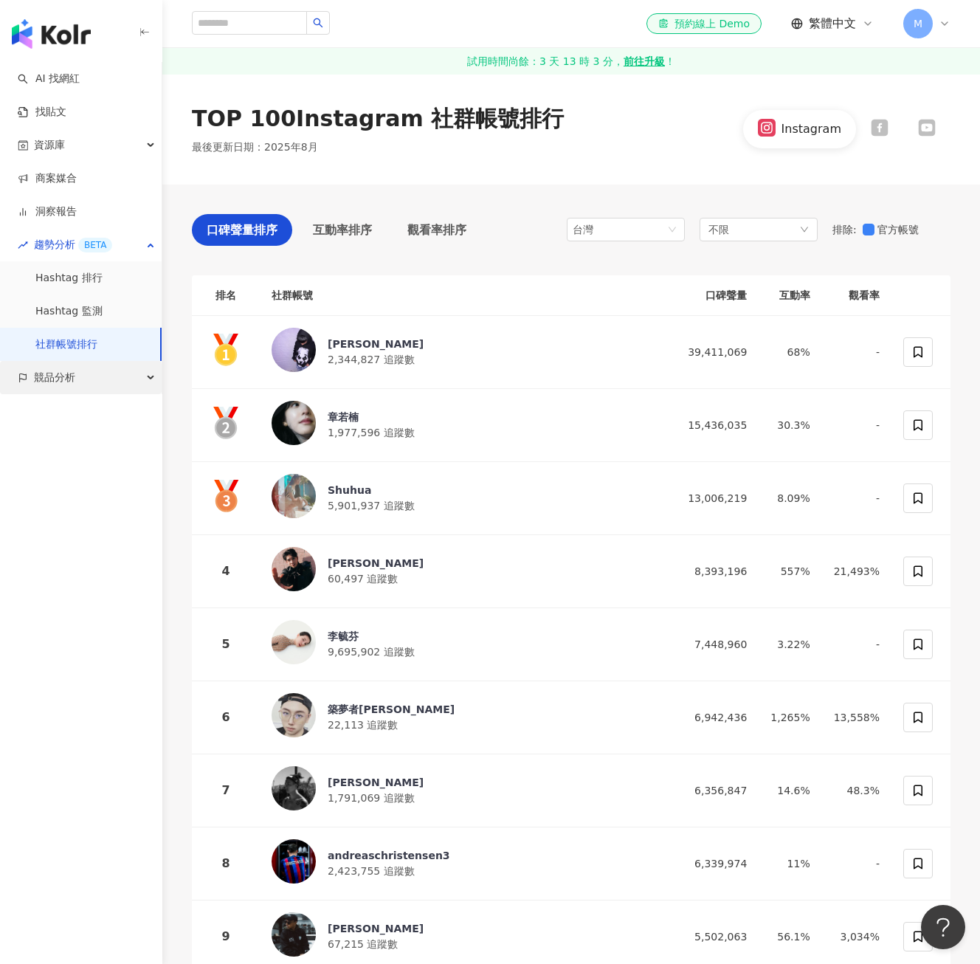
click at [55, 373] on span "競品分析" at bounding box center [54, 377] width 41 height 33
click at [83, 404] on link "品牌帳號分析" at bounding box center [66, 411] width 62 height 15
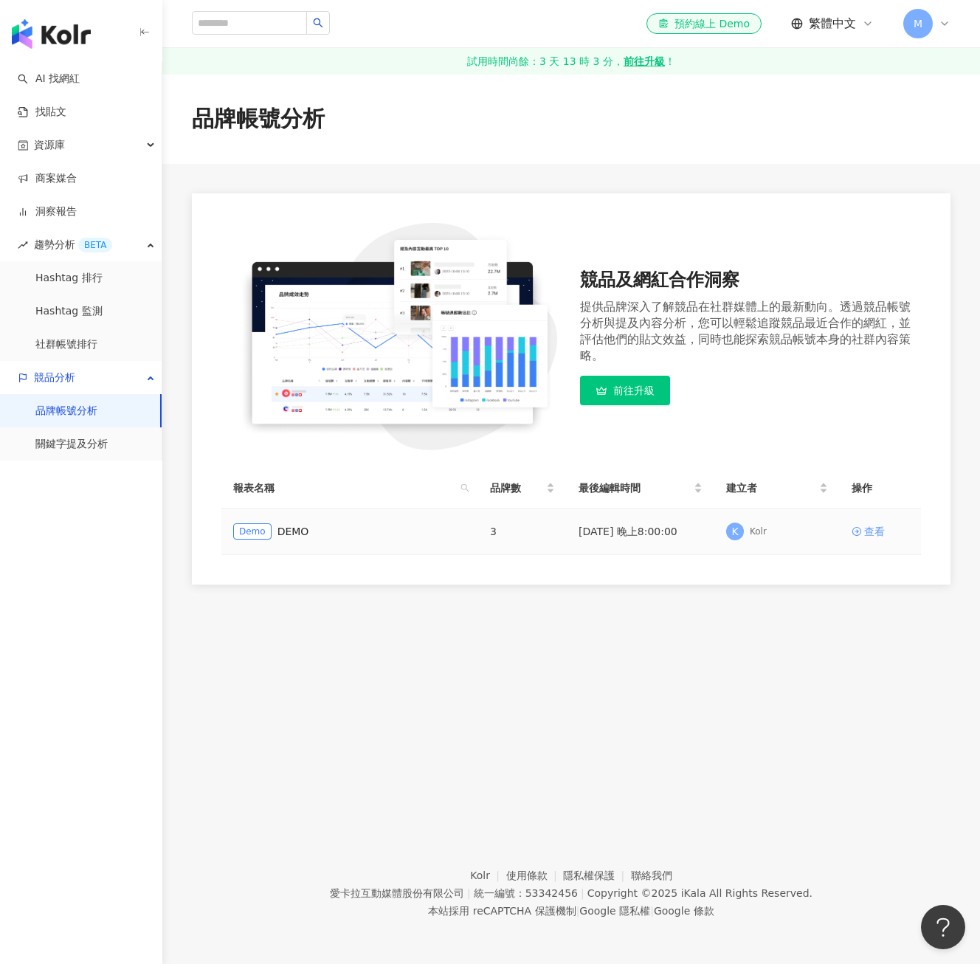
click at [868, 530] on div "查看" at bounding box center [874, 531] width 21 height 16
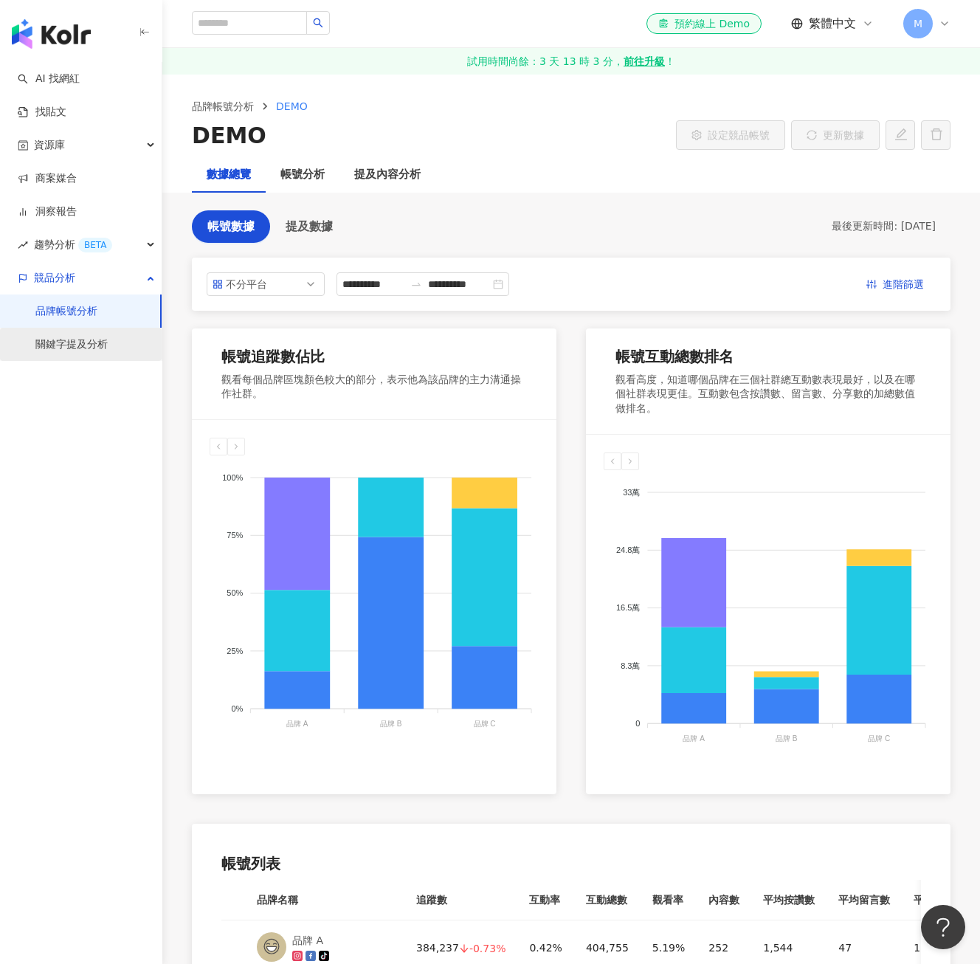
click at [71, 343] on link "關鍵字提及分析" at bounding box center [71, 344] width 72 height 15
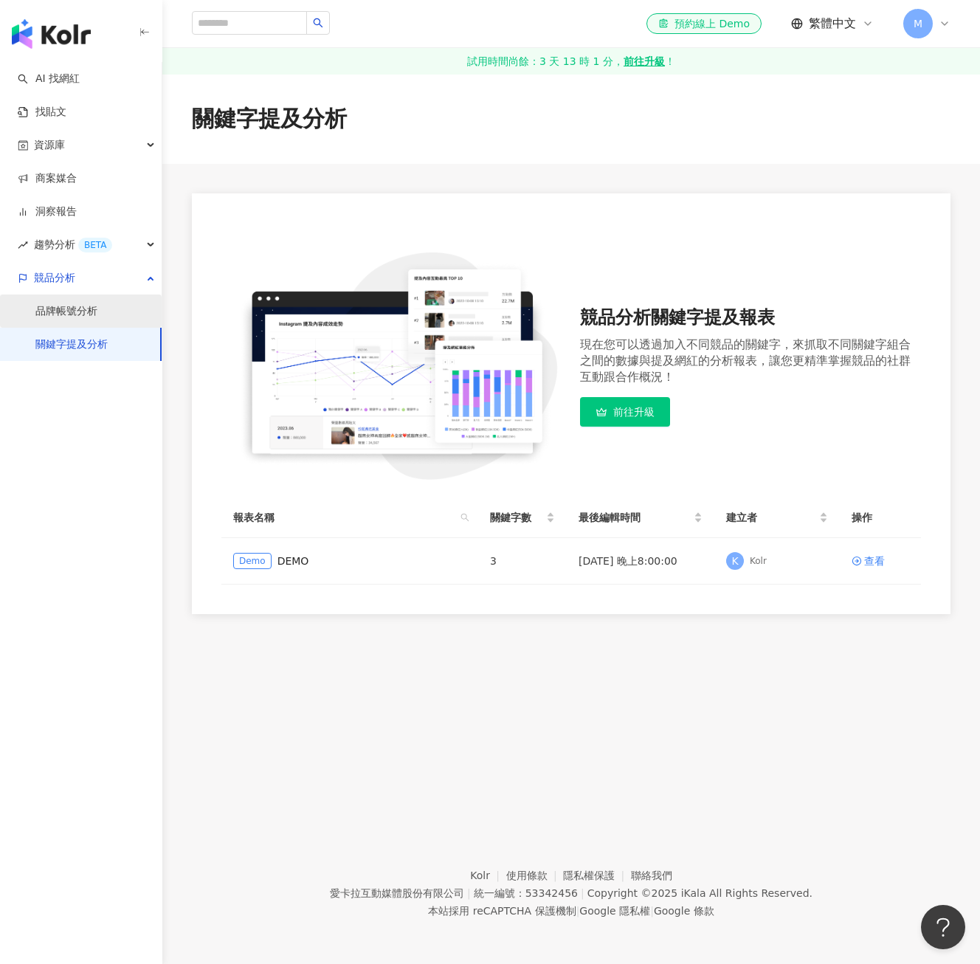
click at [75, 315] on link "品牌帳號分析" at bounding box center [66, 311] width 62 height 15
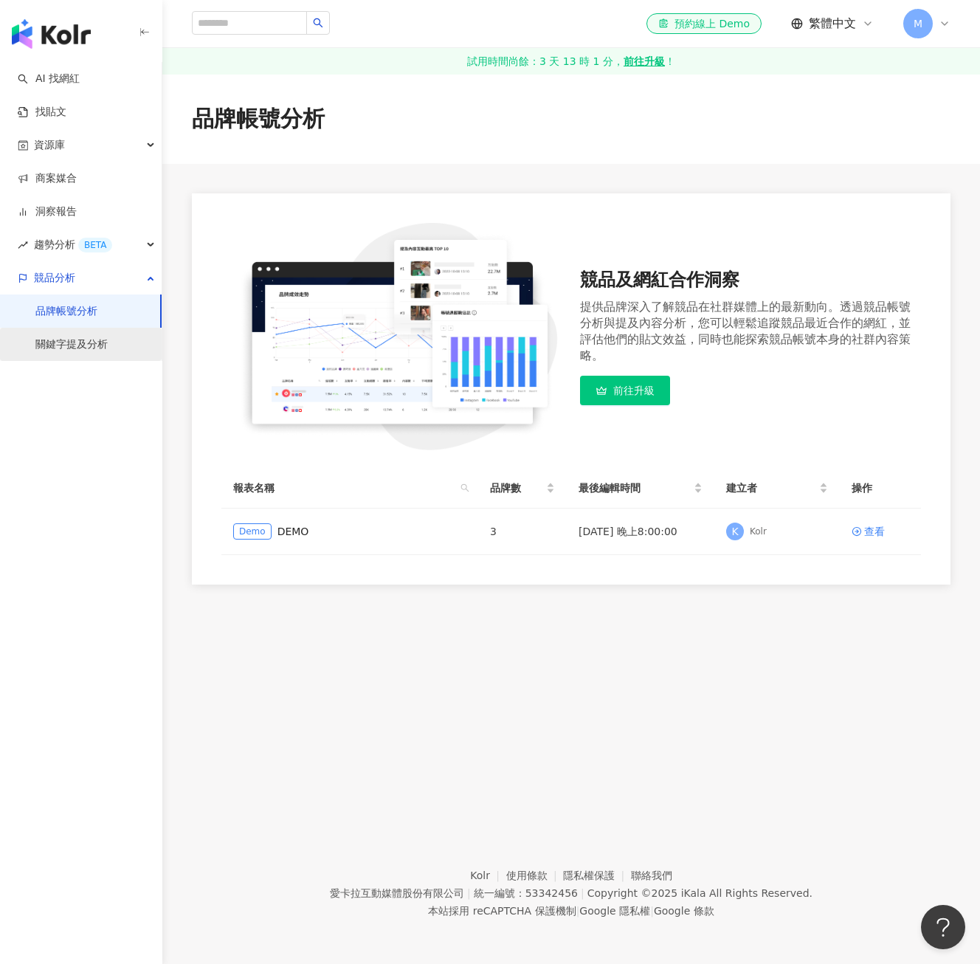
click at [78, 339] on link "關鍵字提及分析" at bounding box center [71, 344] width 72 height 15
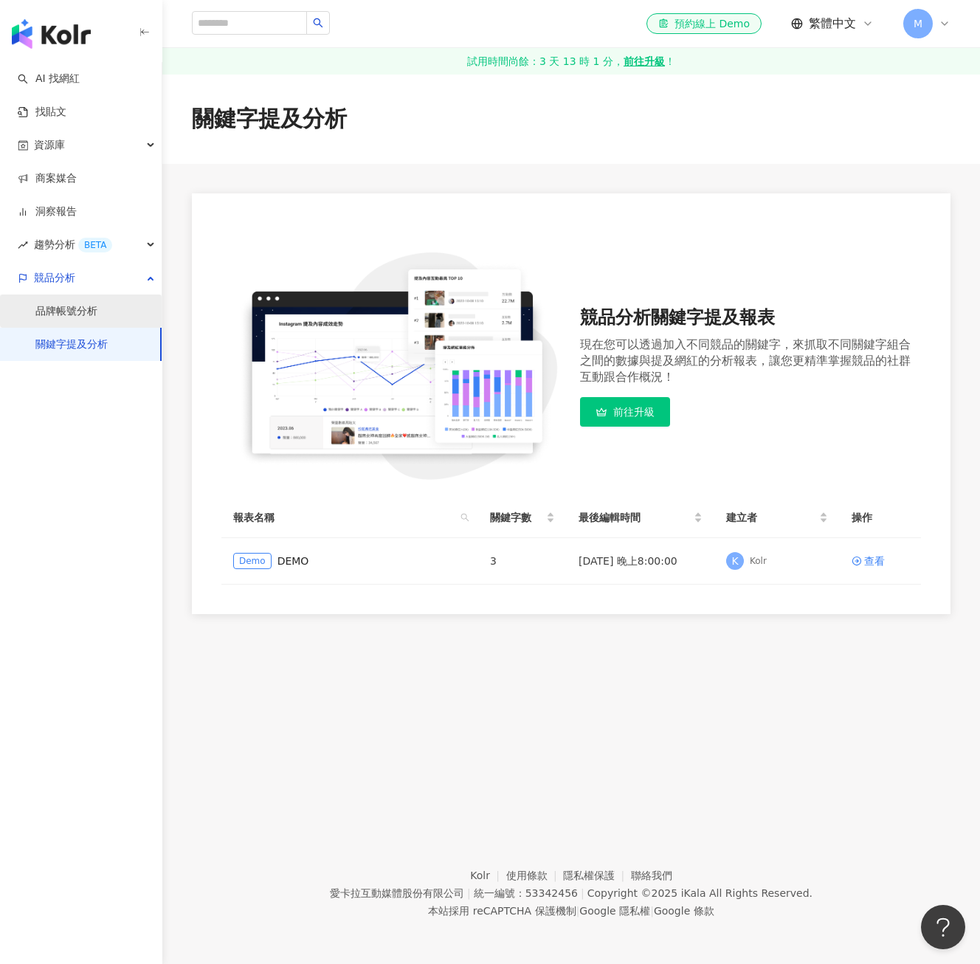
click at [79, 311] on link "品牌帳號分析" at bounding box center [66, 311] width 62 height 15
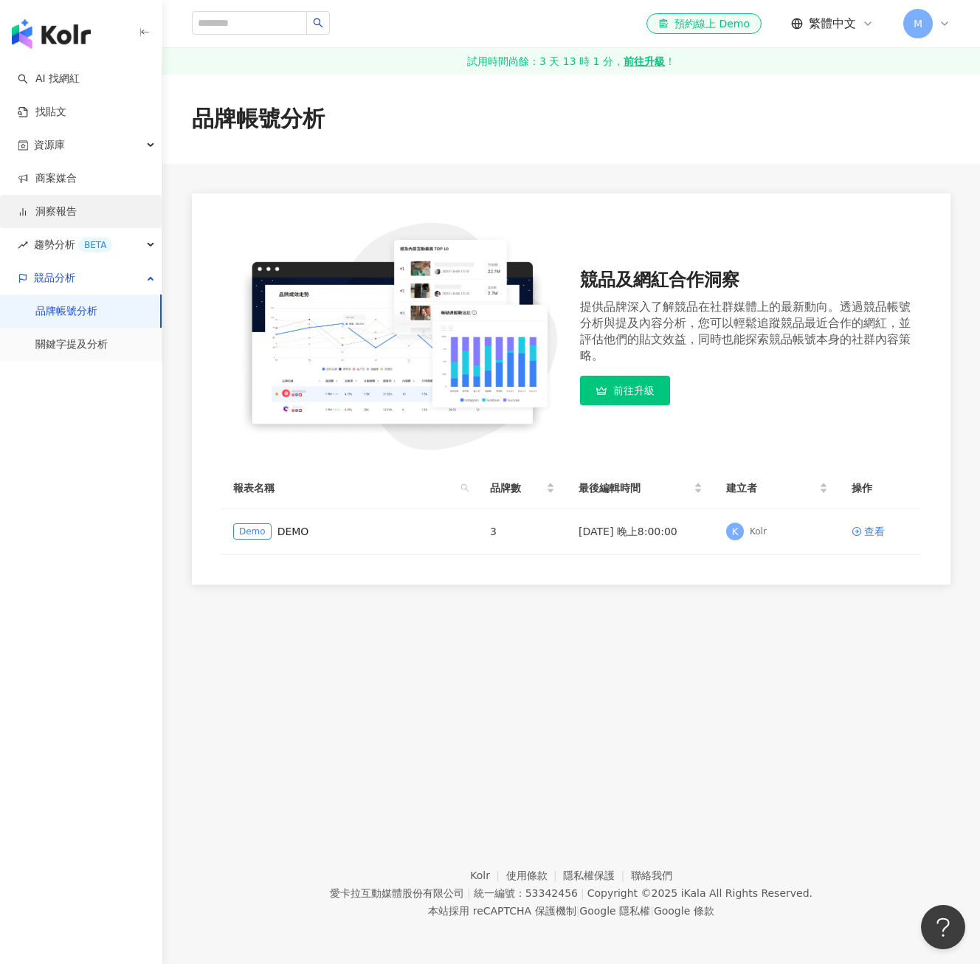
click at [61, 219] on link "洞察報告" at bounding box center [47, 211] width 59 height 15
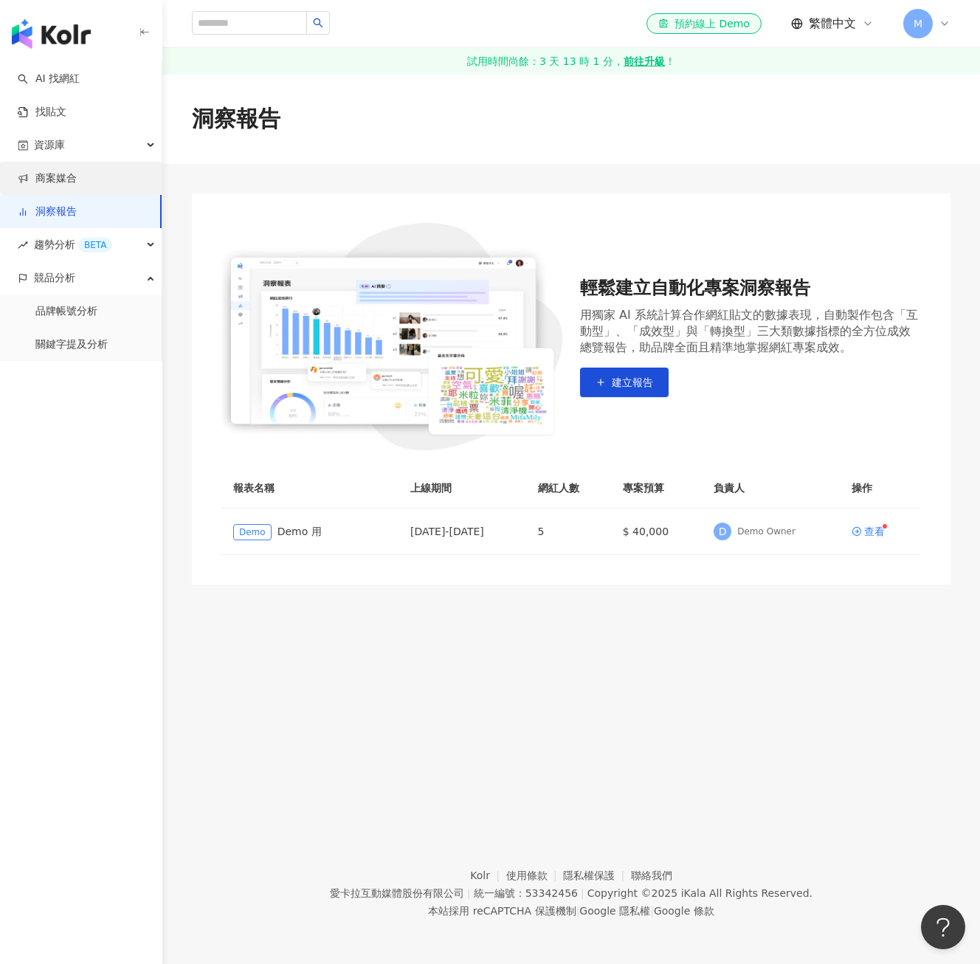
click at [72, 175] on link "商案媒合" at bounding box center [47, 178] width 59 height 15
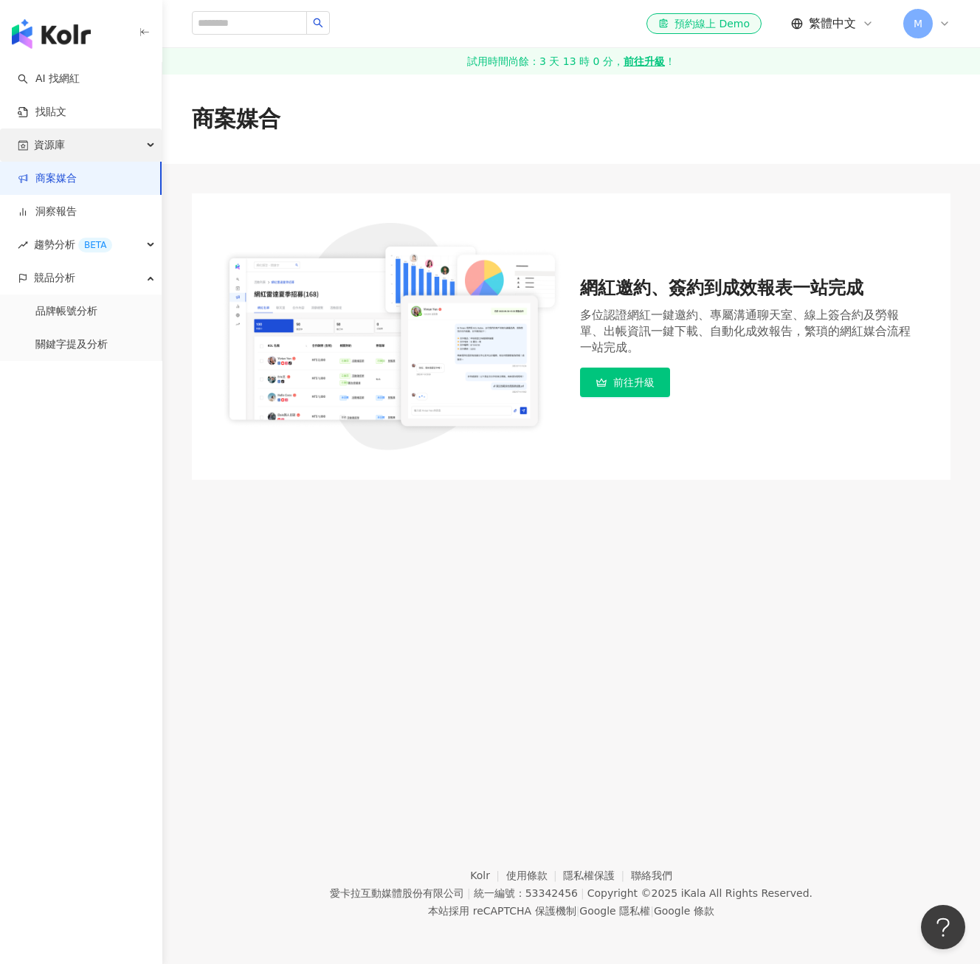
click at [87, 150] on div "資源庫" at bounding box center [81, 144] width 162 height 33
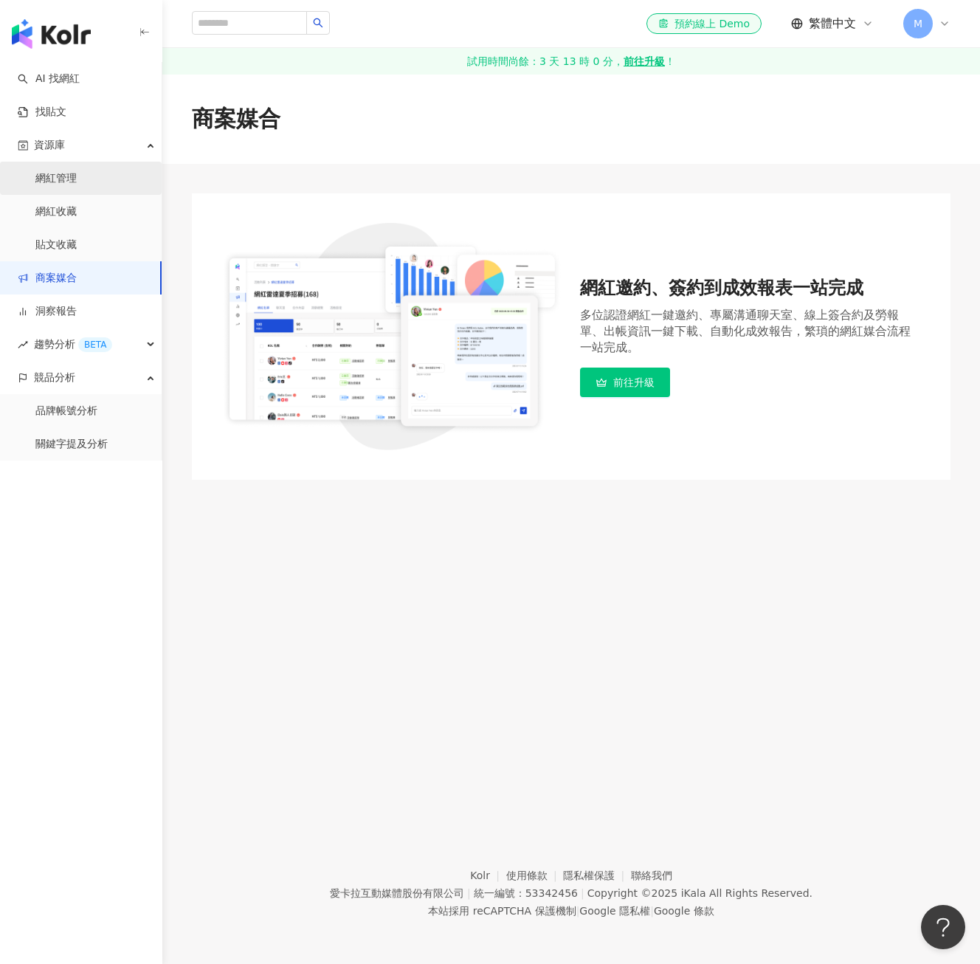
click at [77, 171] on link "網紅管理" at bounding box center [55, 178] width 41 height 15
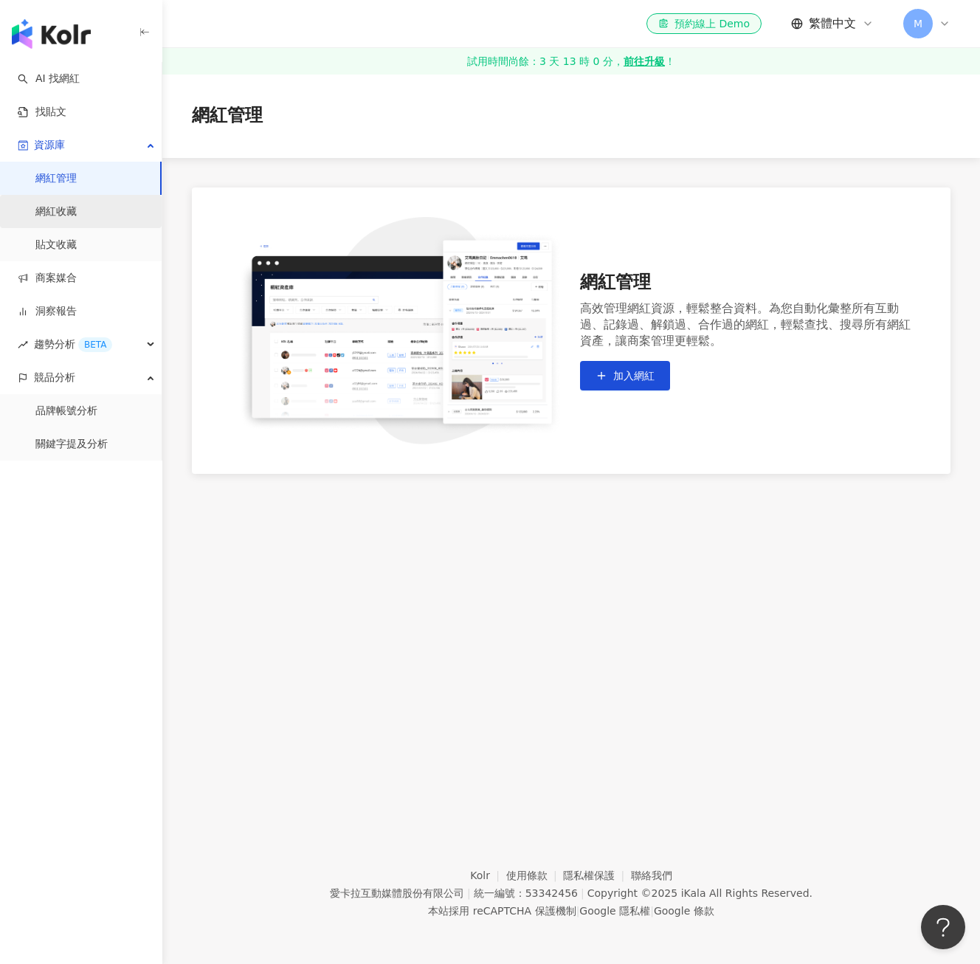
click at [77, 205] on link "網紅收藏" at bounding box center [55, 211] width 41 height 15
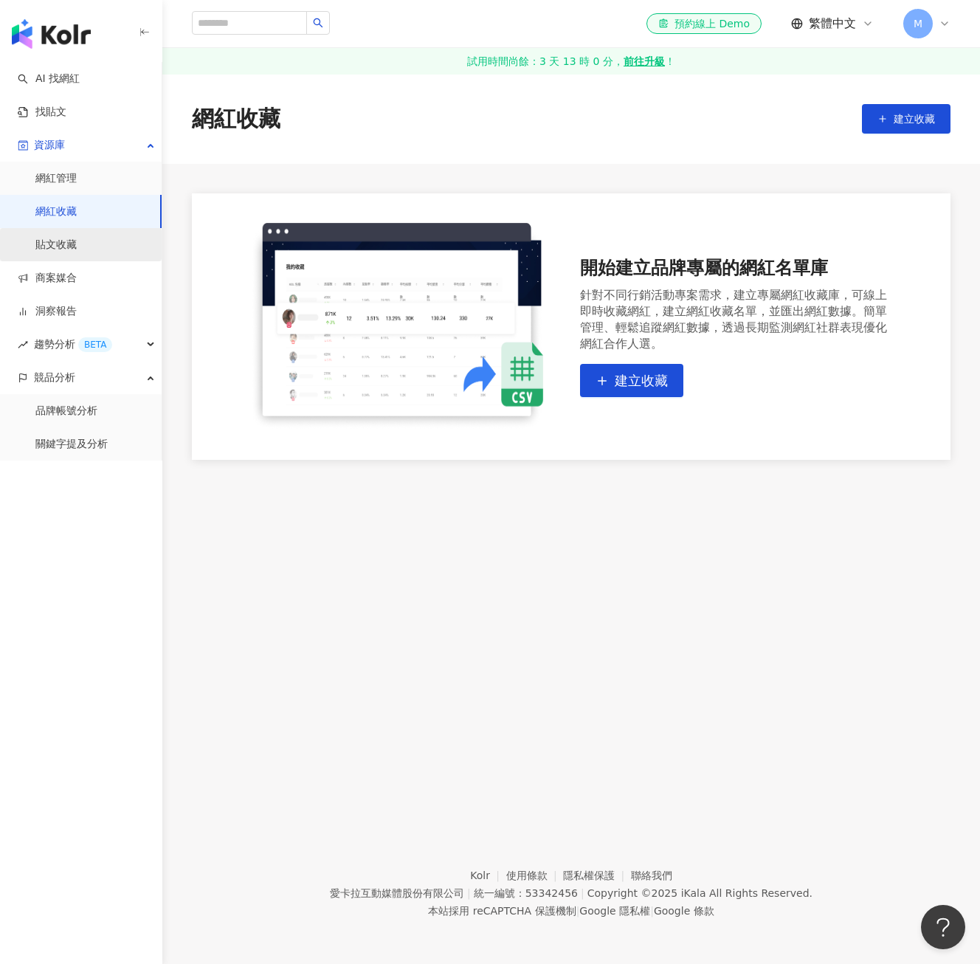
click at [77, 250] on link "貼文收藏" at bounding box center [55, 245] width 41 height 15
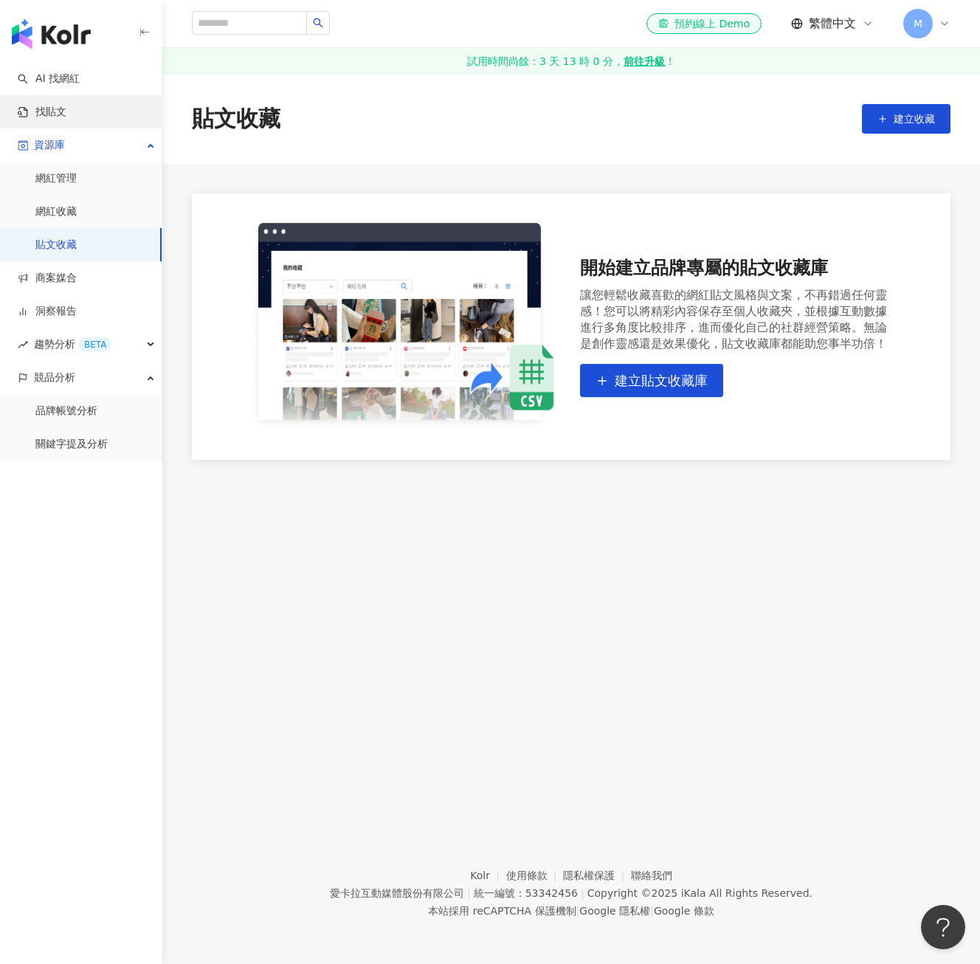
click at [66, 120] on link "找貼文" at bounding box center [42, 112] width 49 height 15
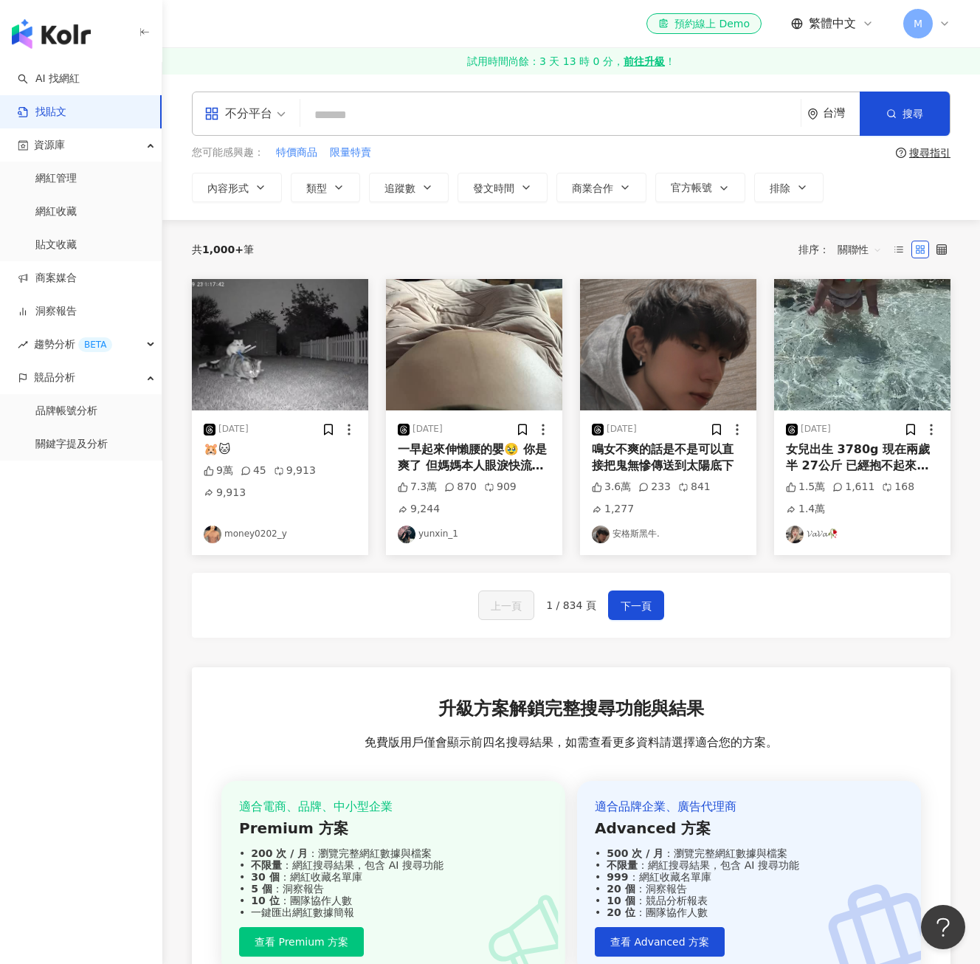
click at [355, 107] on input "search" at bounding box center [550, 115] width 488 height 32
click at [414, 120] on input "search" at bounding box center [550, 115] width 488 height 32
type input "****"
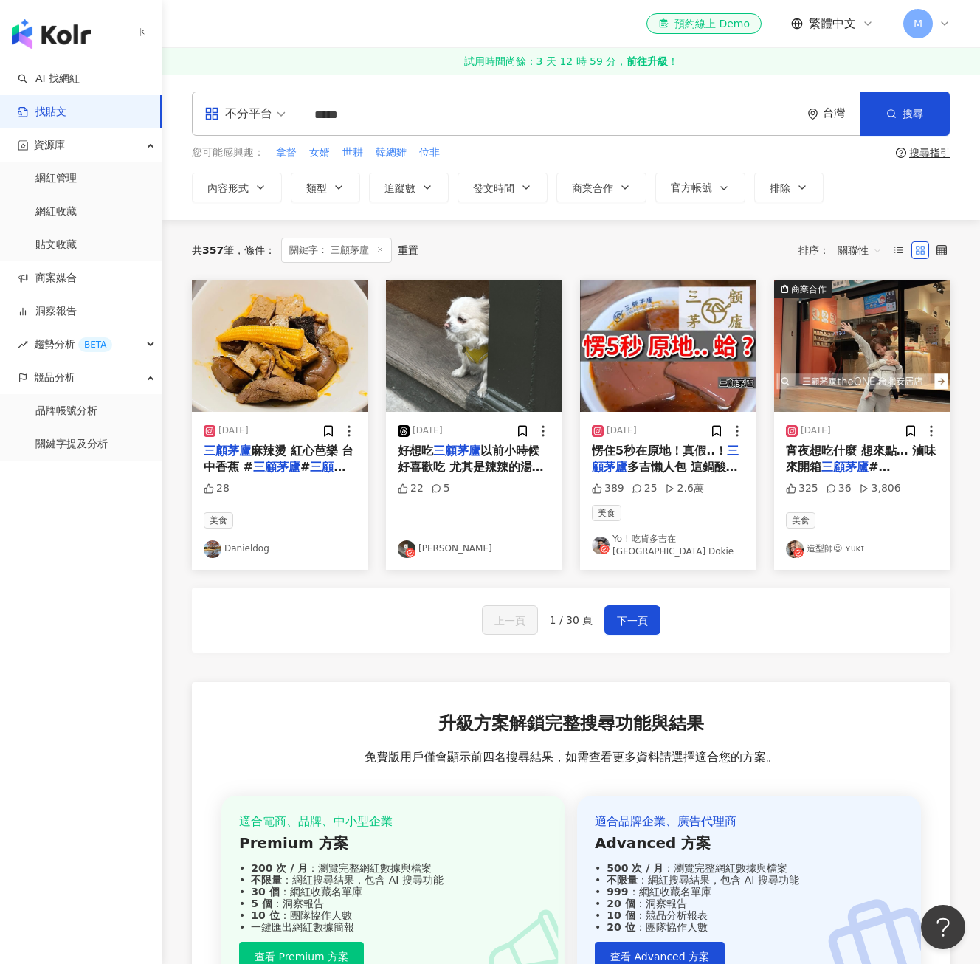
click at [634, 319] on img at bounding box center [668, 345] width 176 height 131
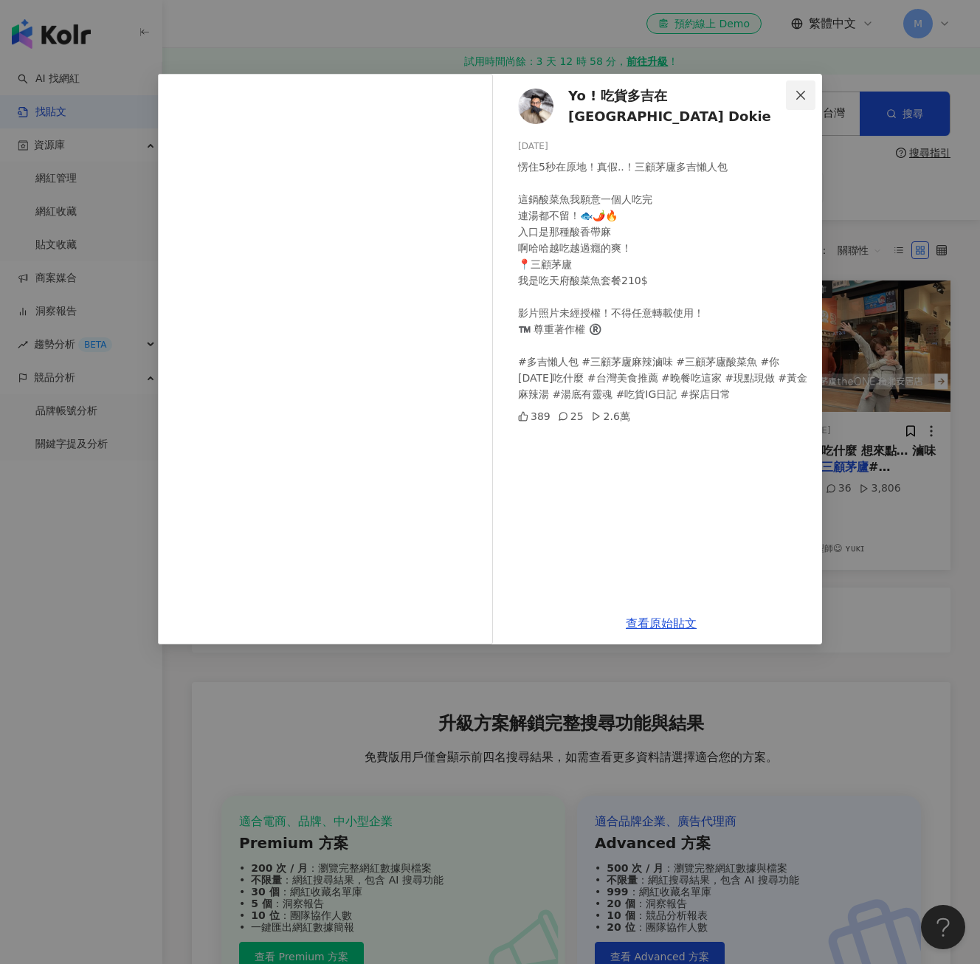
click at [806, 86] on button "Close" at bounding box center [801, 95] width 30 height 30
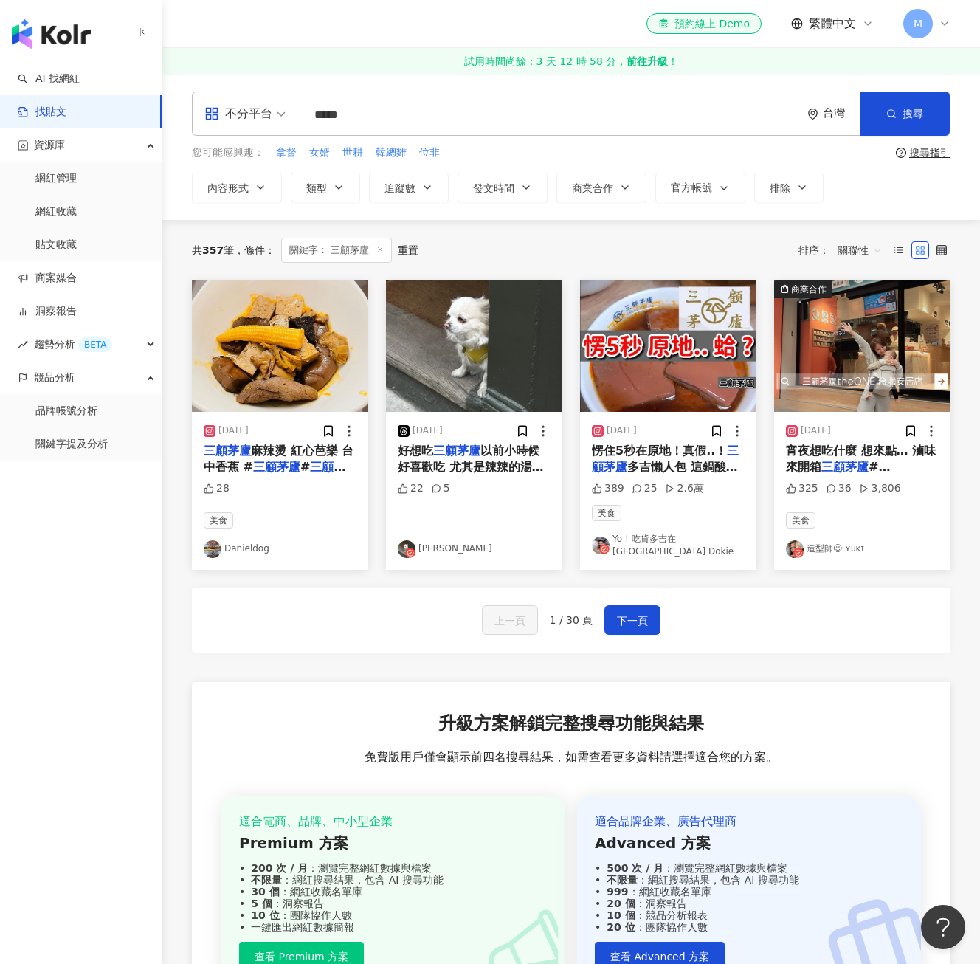
click at [833, 360] on img at bounding box center [862, 345] width 176 height 131
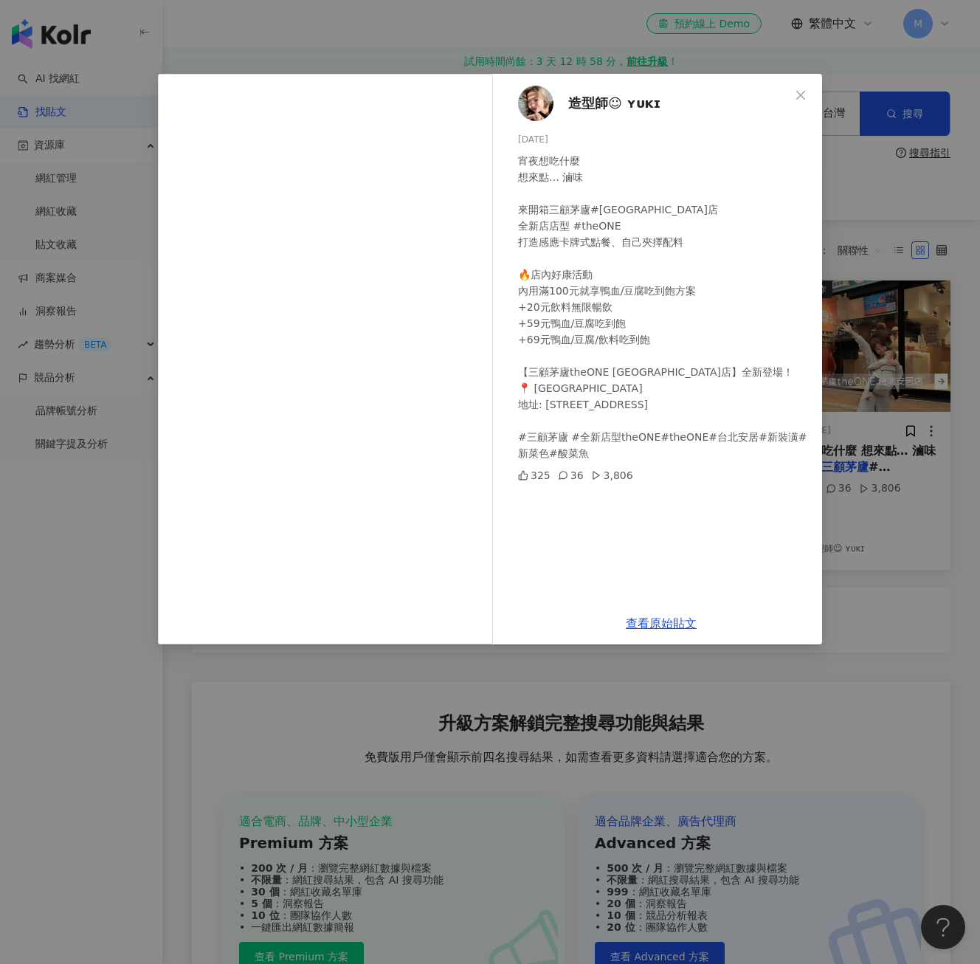
drag, startPoint x: 804, startPoint y: 89, endPoint x: 813, endPoint y: 97, distance: 11.5
click at [806, 89] on icon "close" at bounding box center [801, 95] width 12 height 12
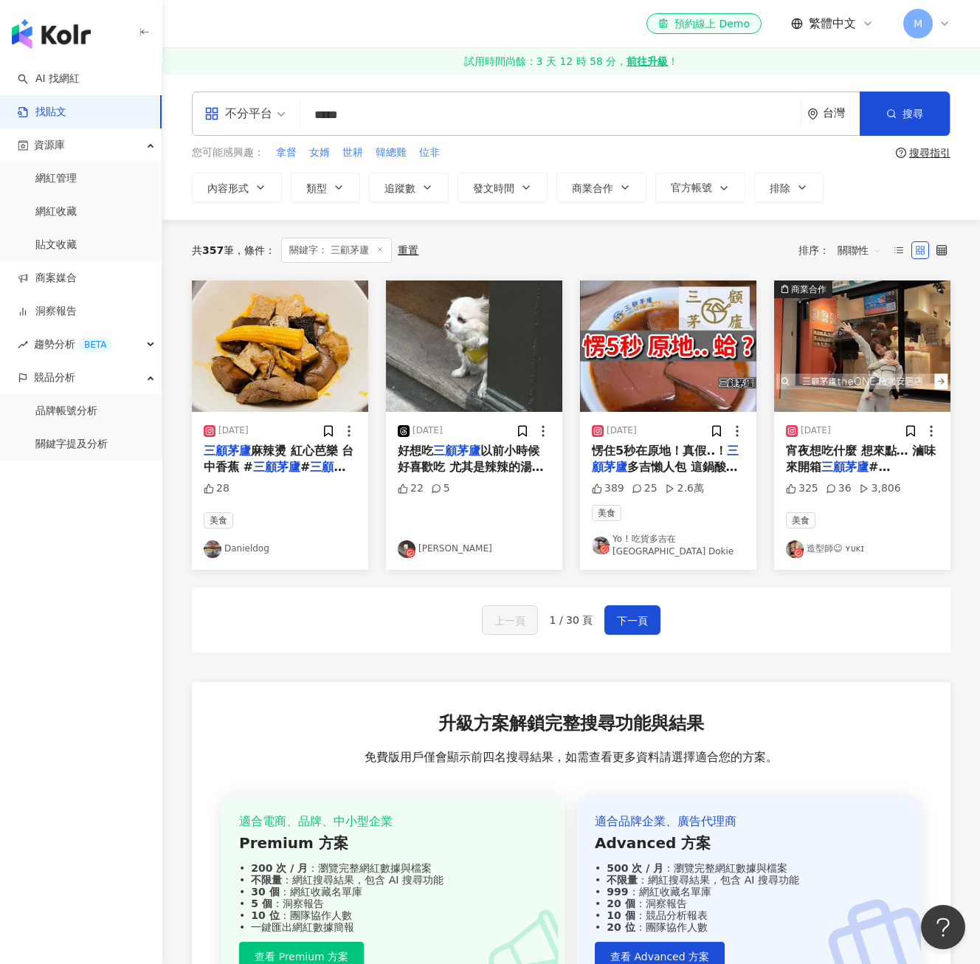
click at [871, 351] on img at bounding box center [862, 345] width 176 height 131
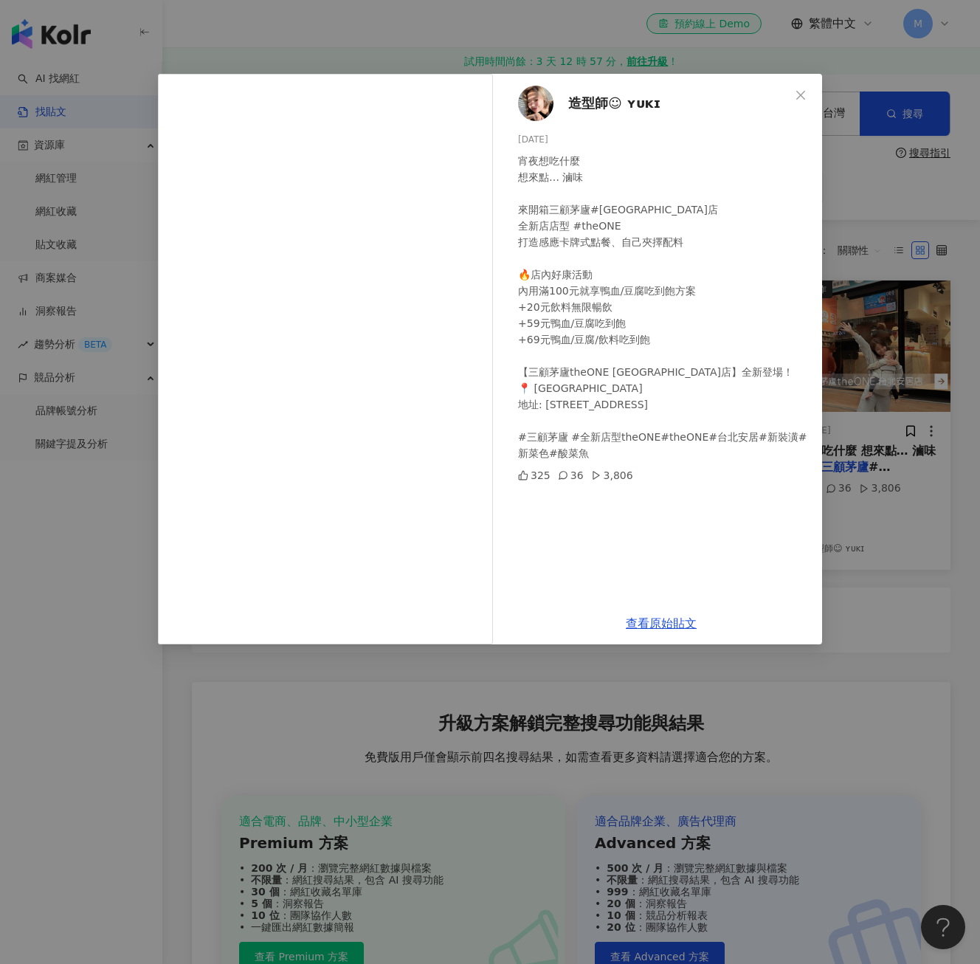
click at [576, 201] on div "宵夜想吃什麼 想來點… 滷味 來開箱三顧茅廬#台北安居店 全新店店型 #theONE 打造感應卡牌式點餐、自己夾擇配料 🔥店內好康活動 內用滿100元就享鴨血…" at bounding box center [664, 307] width 292 height 308
click at [636, 623] on link "查看原始貼文" at bounding box center [661, 623] width 71 height 14
click at [801, 101] on button "Close" at bounding box center [801, 95] width 30 height 30
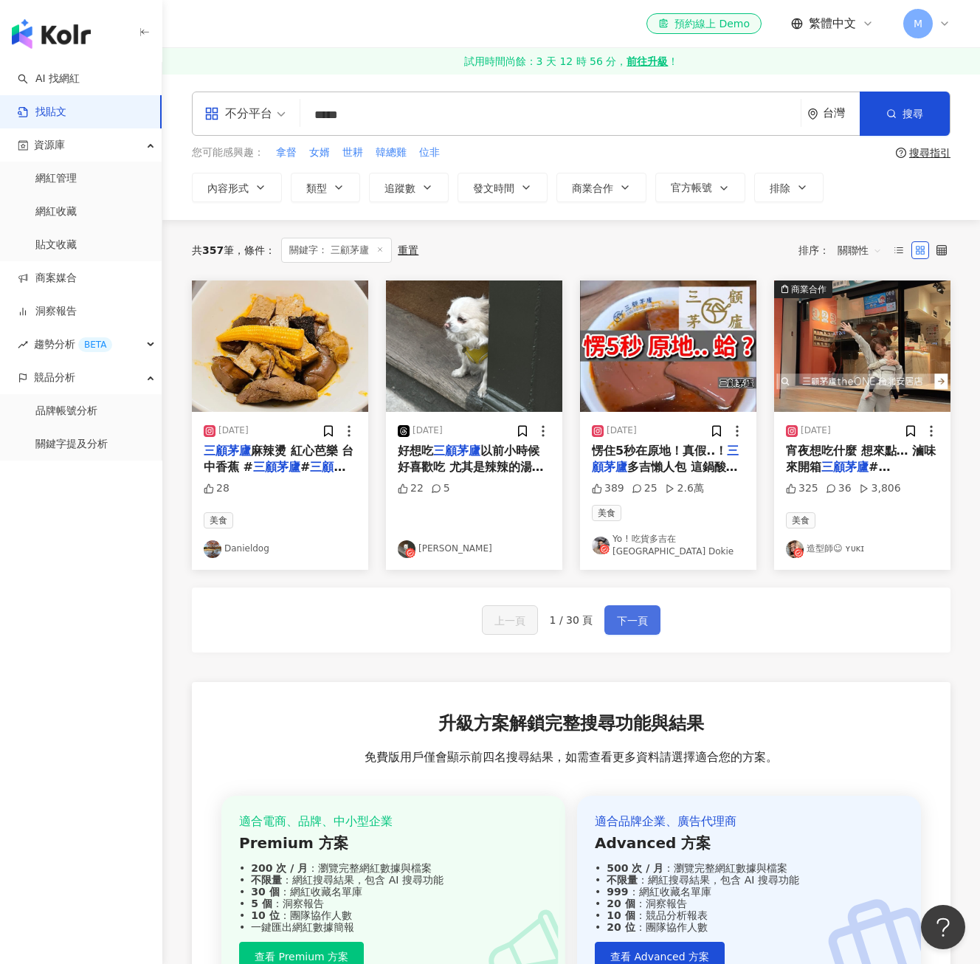
click at [637, 625] on span "下一頁" at bounding box center [632, 621] width 31 height 18
click at [626, 623] on span "下一頁" at bounding box center [632, 621] width 31 height 18
click at [626, 626] on span "下一頁" at bounding box center [632, 621] width 31 height 18
click at [624, 614] on span "下一頁" at bounding box center [632, 621] width 31 height 18
click at [938, 250] on icon at bounding box center [941, 250] width 10 height 10
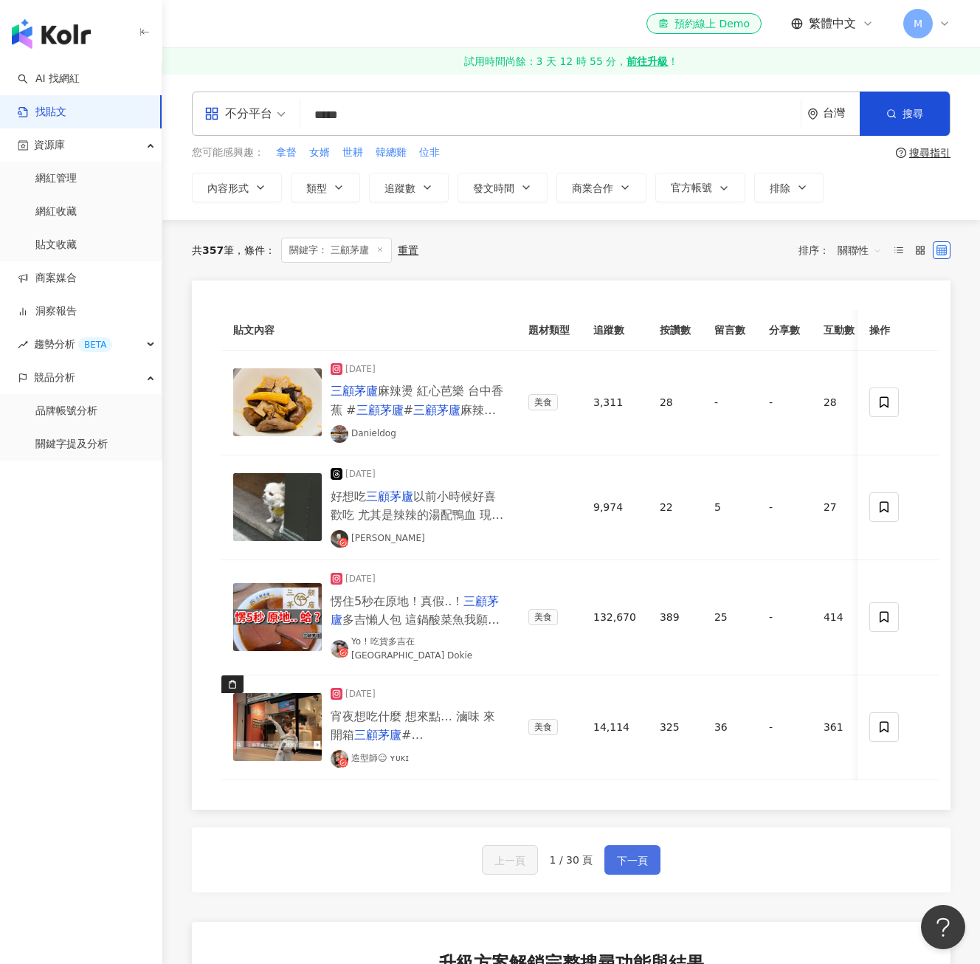
click at [623, 867] on span "下一頁" at bounding box center [632, 860] width 31 height 18
click at [623, 858] on span "下一頁" at bounding box center [632, 860] width 31 height 18
click at [628, 860] on span "下一頁" at bounding box center [632, 860] width 31 height 18
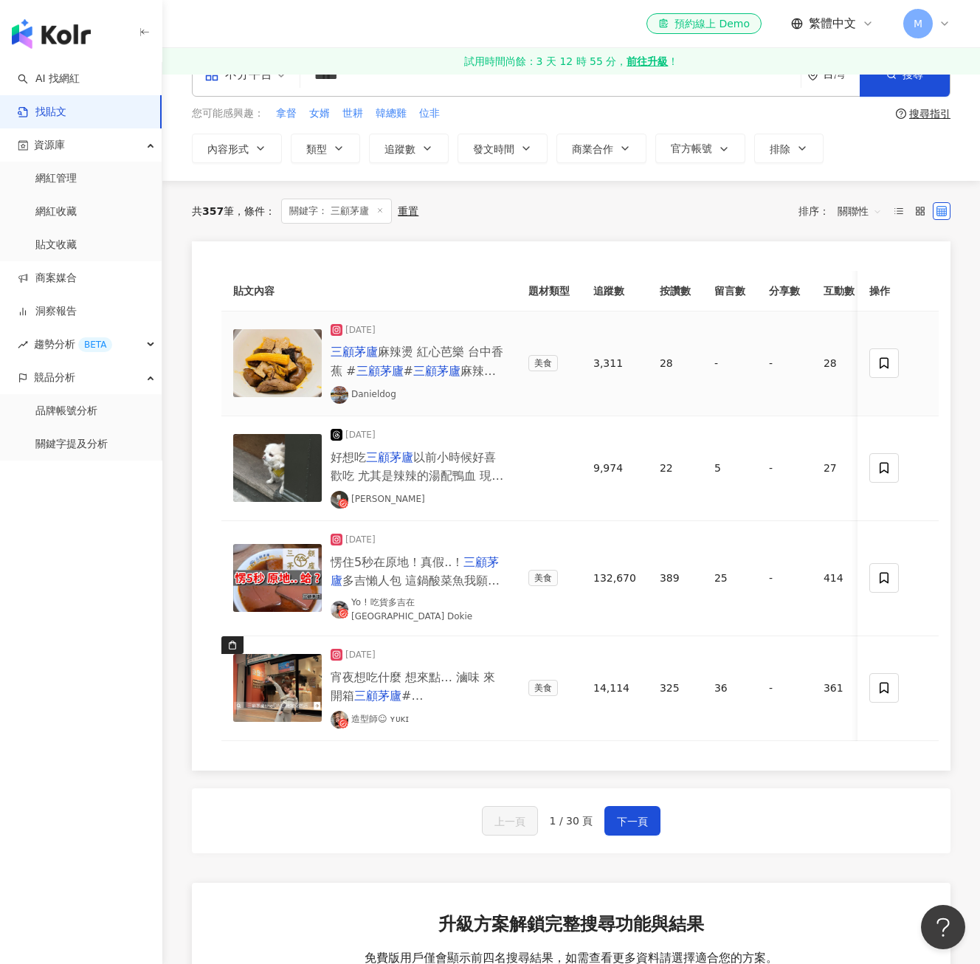
scroll to position [74, 0]
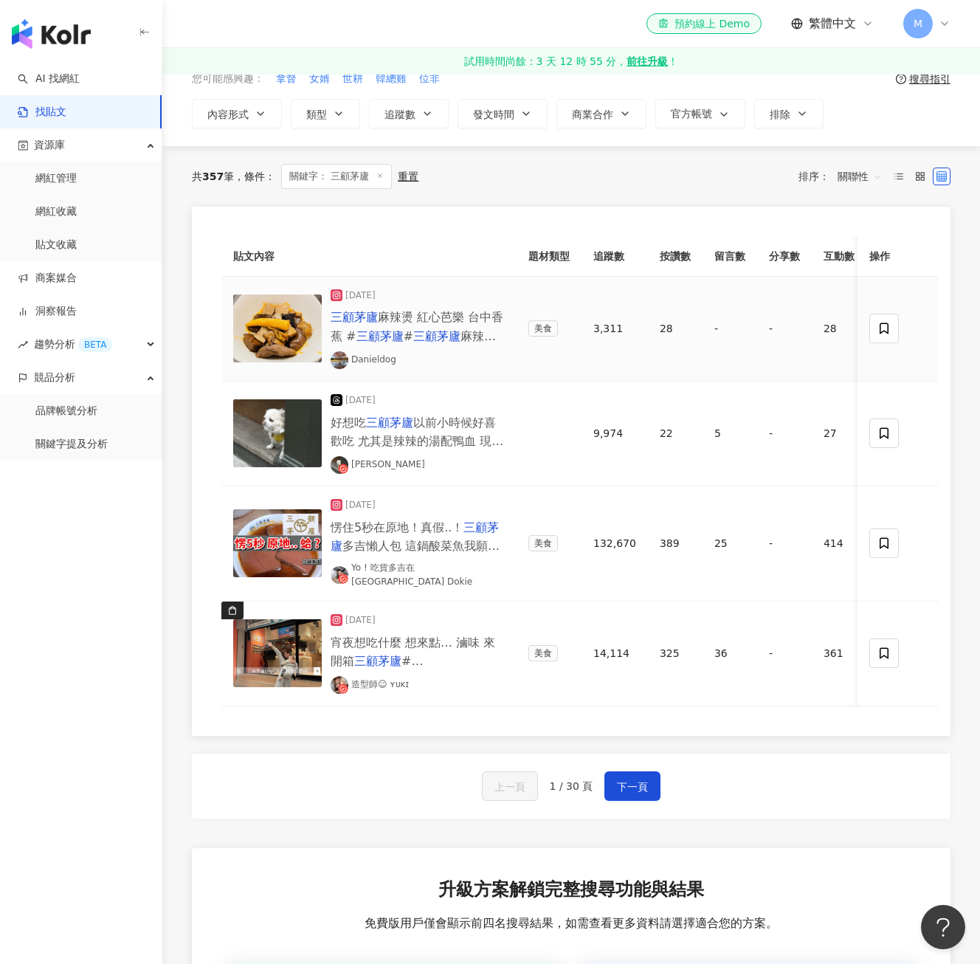
click at [281, 325] on img at bounding box center [277, 328] width 89 height 68
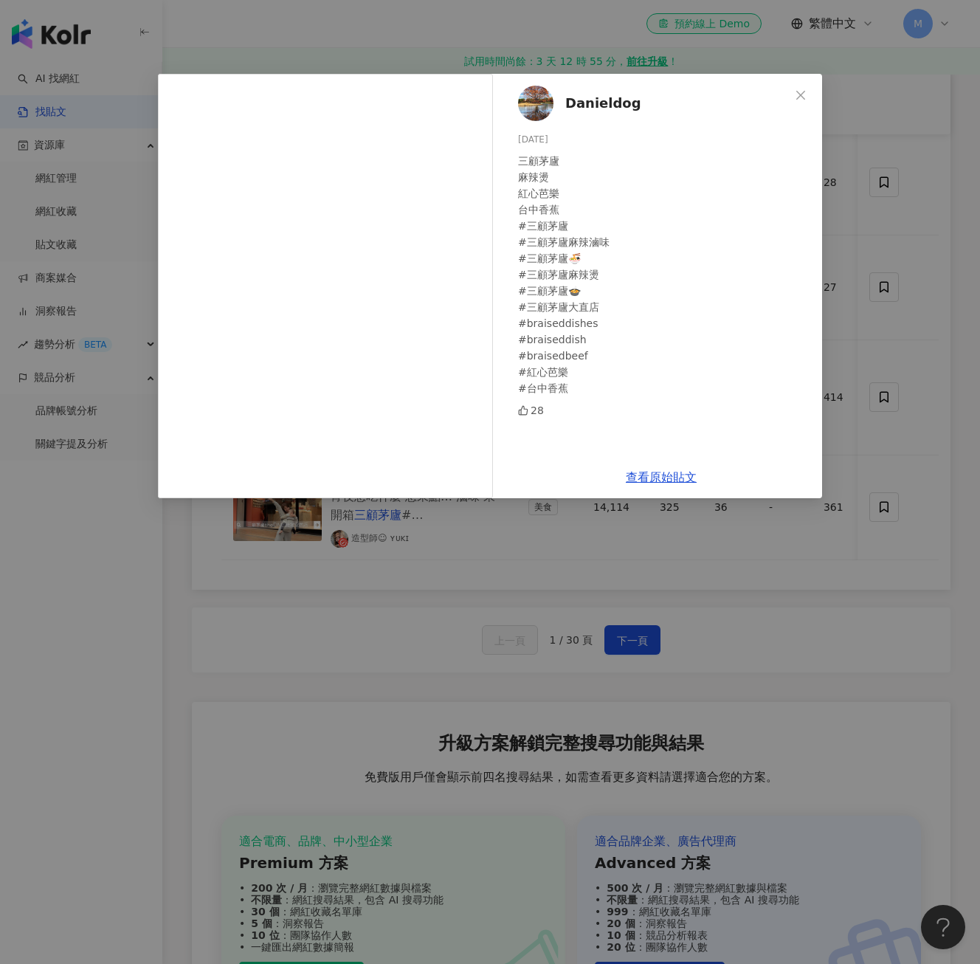
scroll to position [221, 0]
click at [794, 94] on span "Close" at bounding box center [801, 95] width 30 height 12
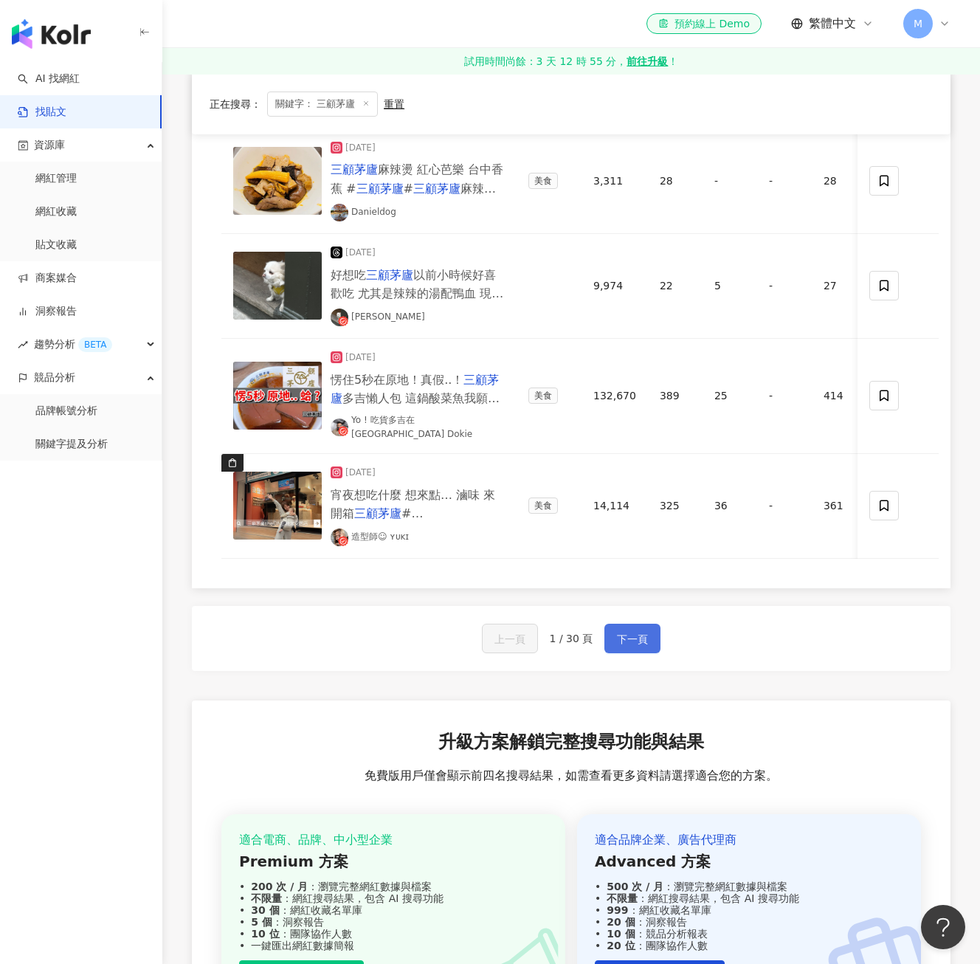
click at [633, 640] on span "下一頁" at bounding box center [632, 639] width 31 height 18
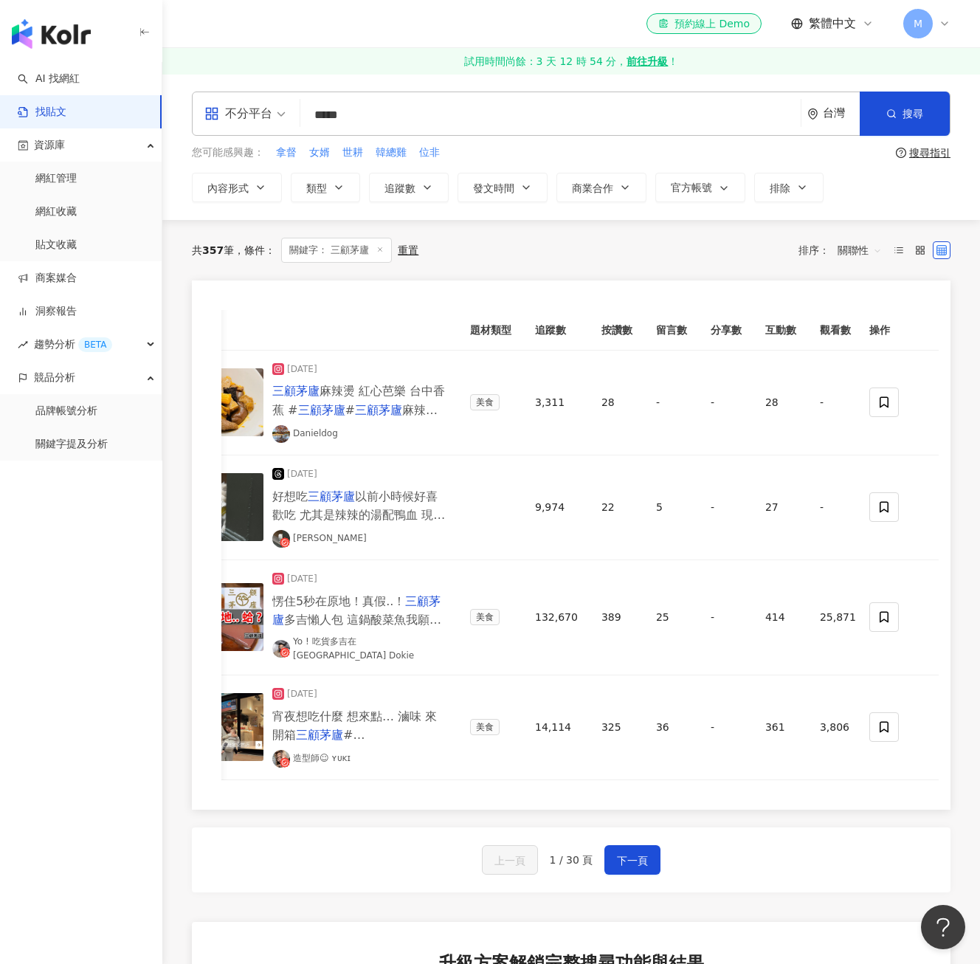
scroll to position [0, 0]
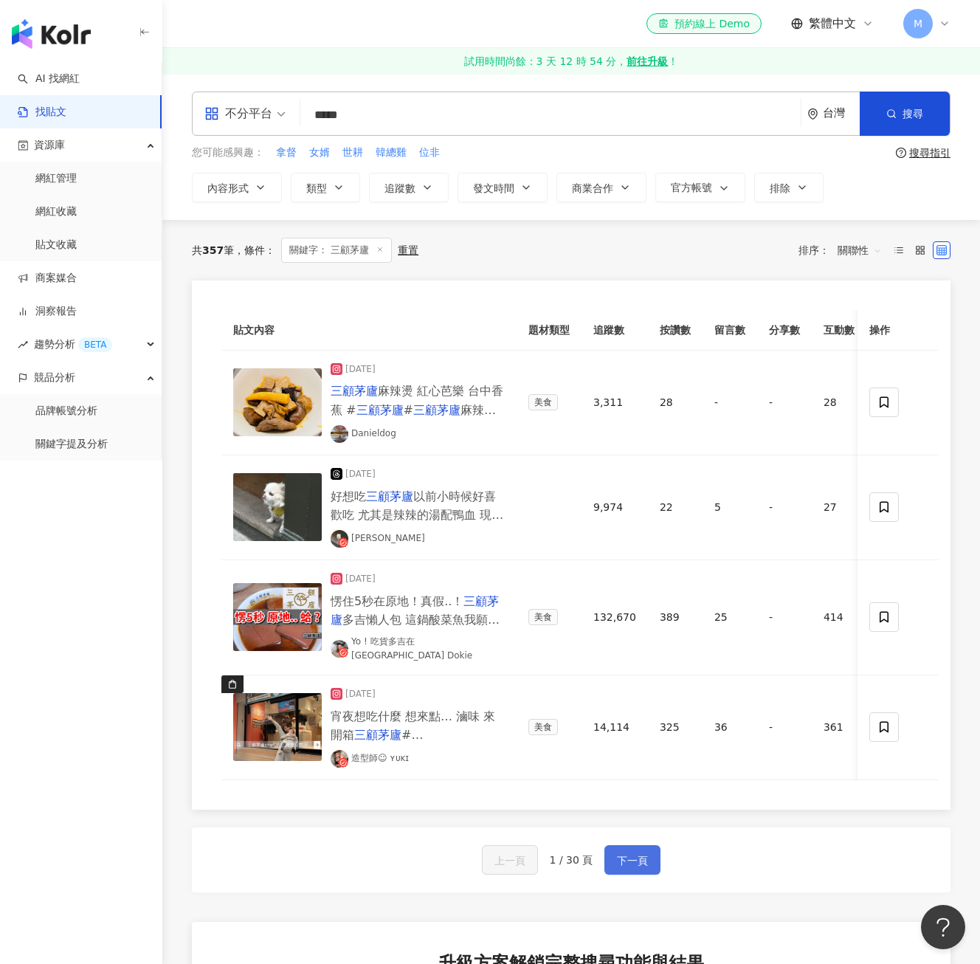
click at [630, 862] on span "下一頁" at bounding box center [632, 860] width 31 height 18
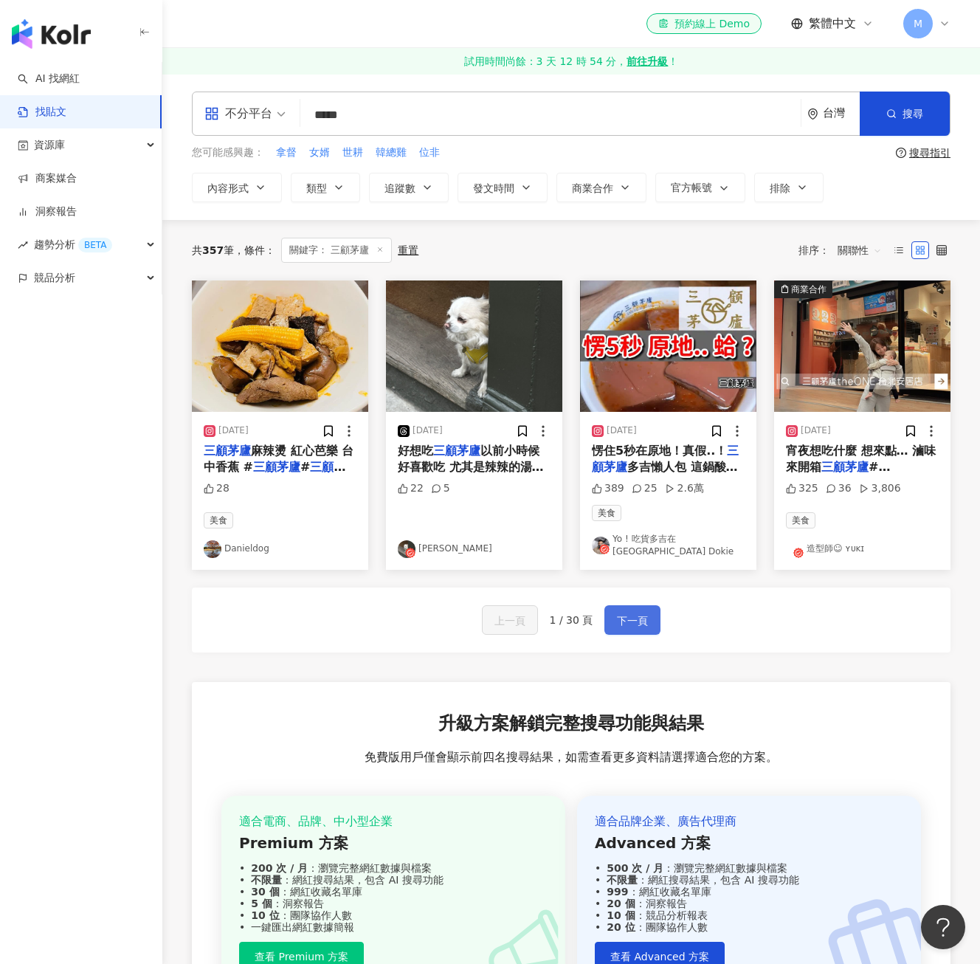
click at [623, 624] on span "下一頁" at bounding box center [632, 621] width 31 height 18
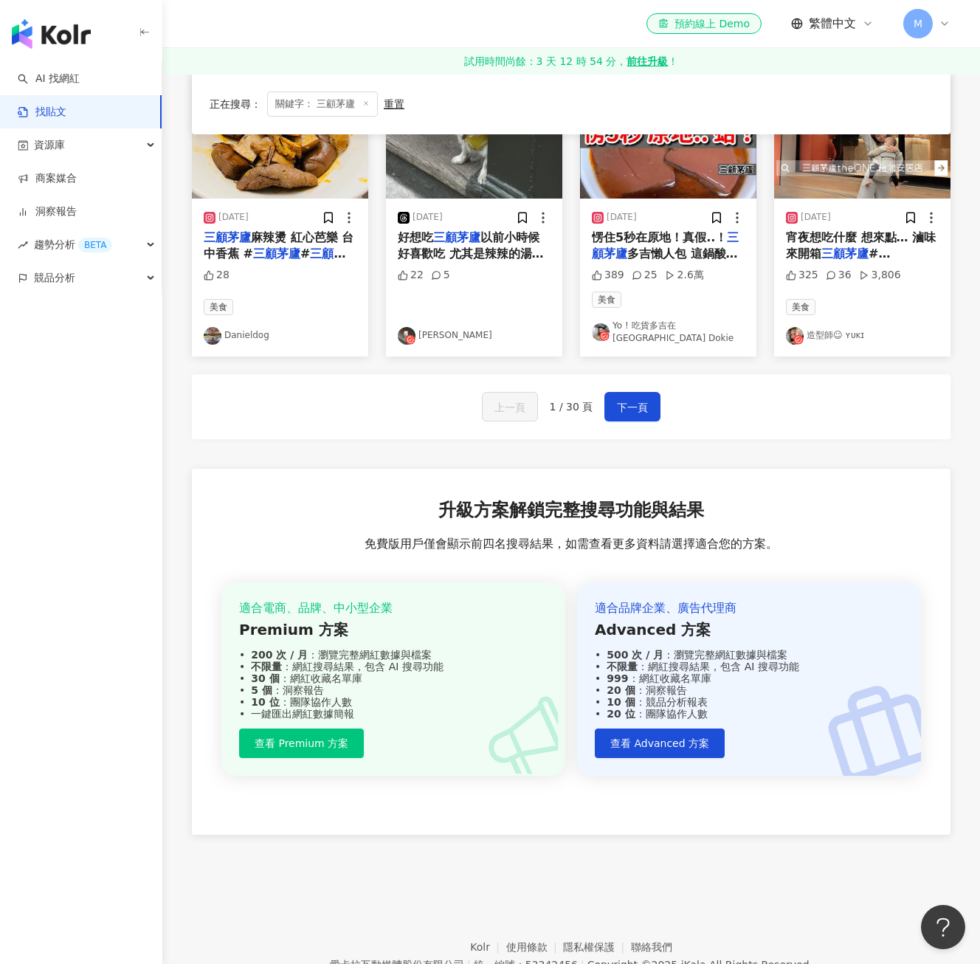
scroll to position [221, 0]
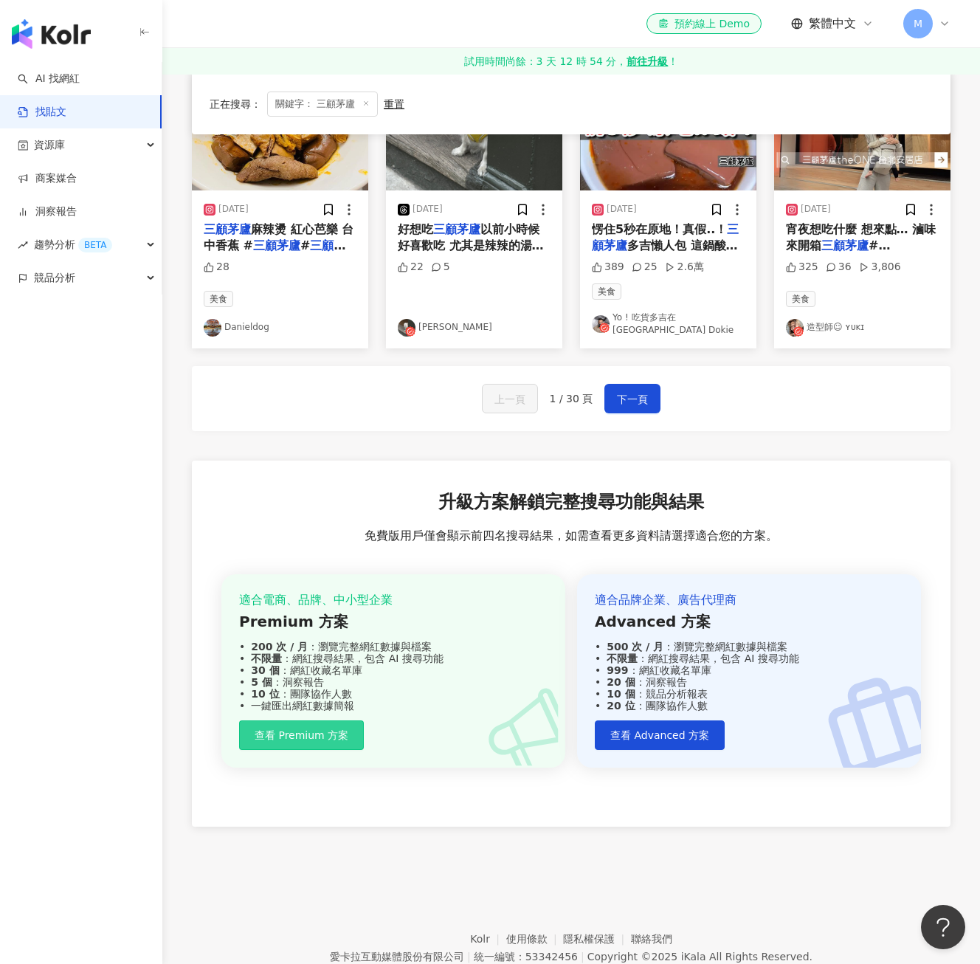
click at [319, 736] on span "查看 Premium 方案" at bounding box center [302, 735] width 94 height 12
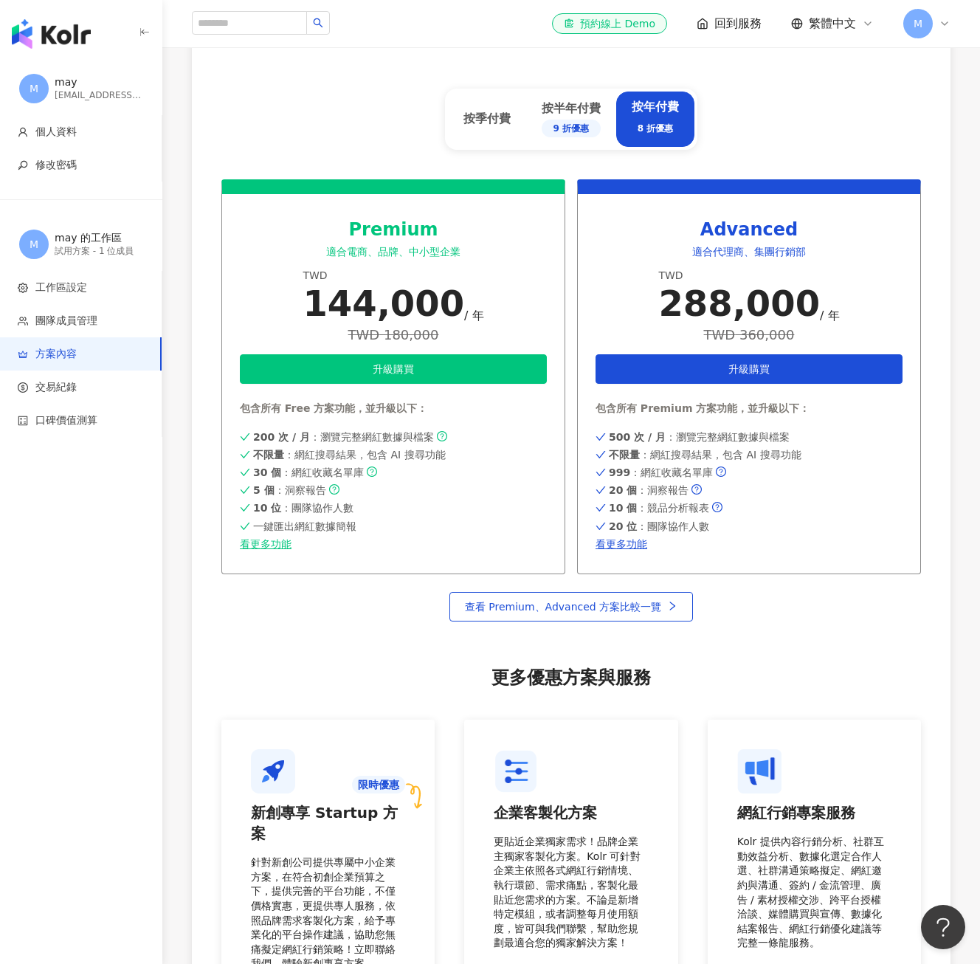
scroll to position [889, 0]
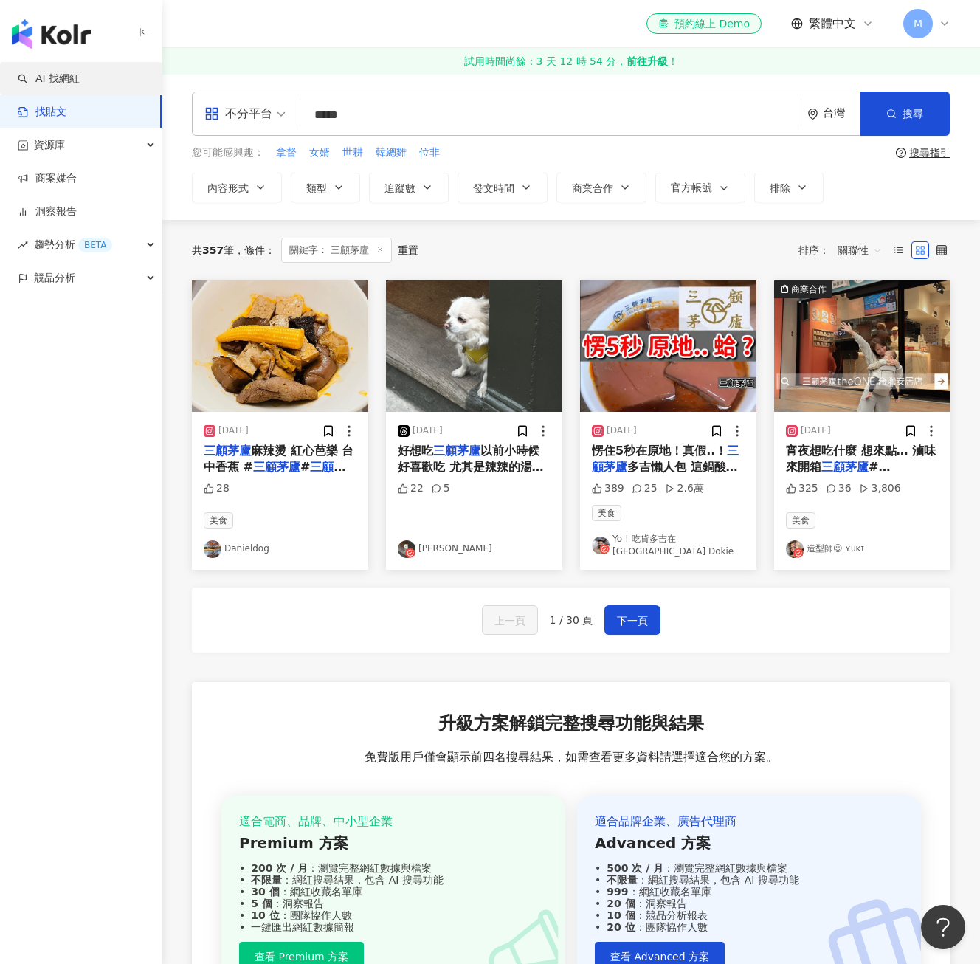
click at [71, 72] on link "AI 找網紅" at bounding box center [49, 79] width 62 height 15
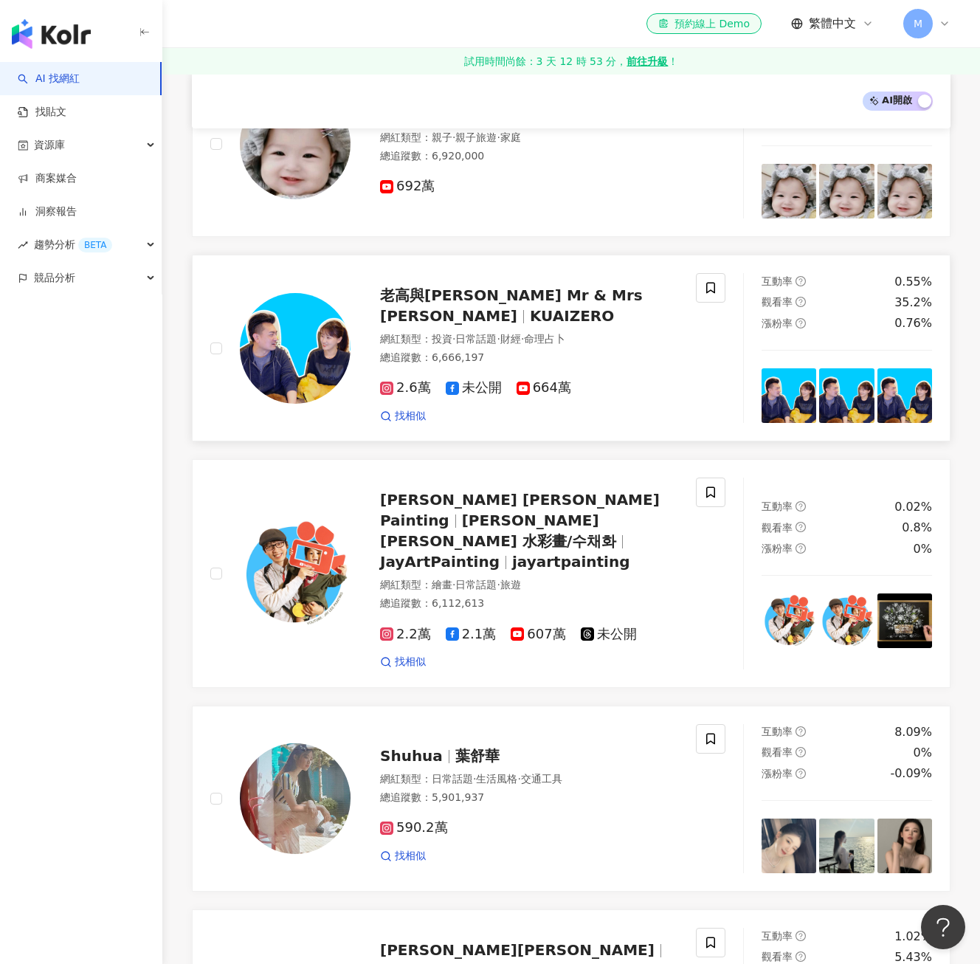
scroll to position [1697, 0]
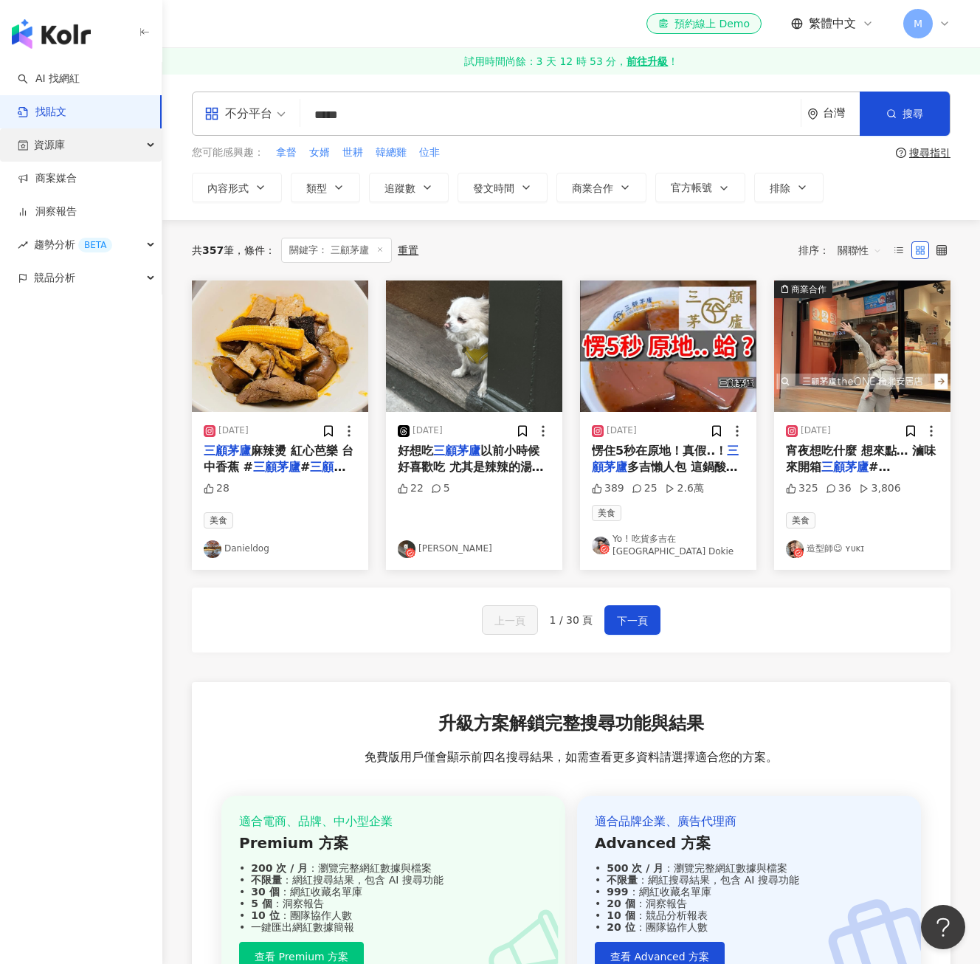
click at [122, 151] on div "資源庫" at bounding box center [81, 144] width 162 height 33
click at [77, 178] on link "網紅管理" at bounding box center [55, 178] width 41 height 15
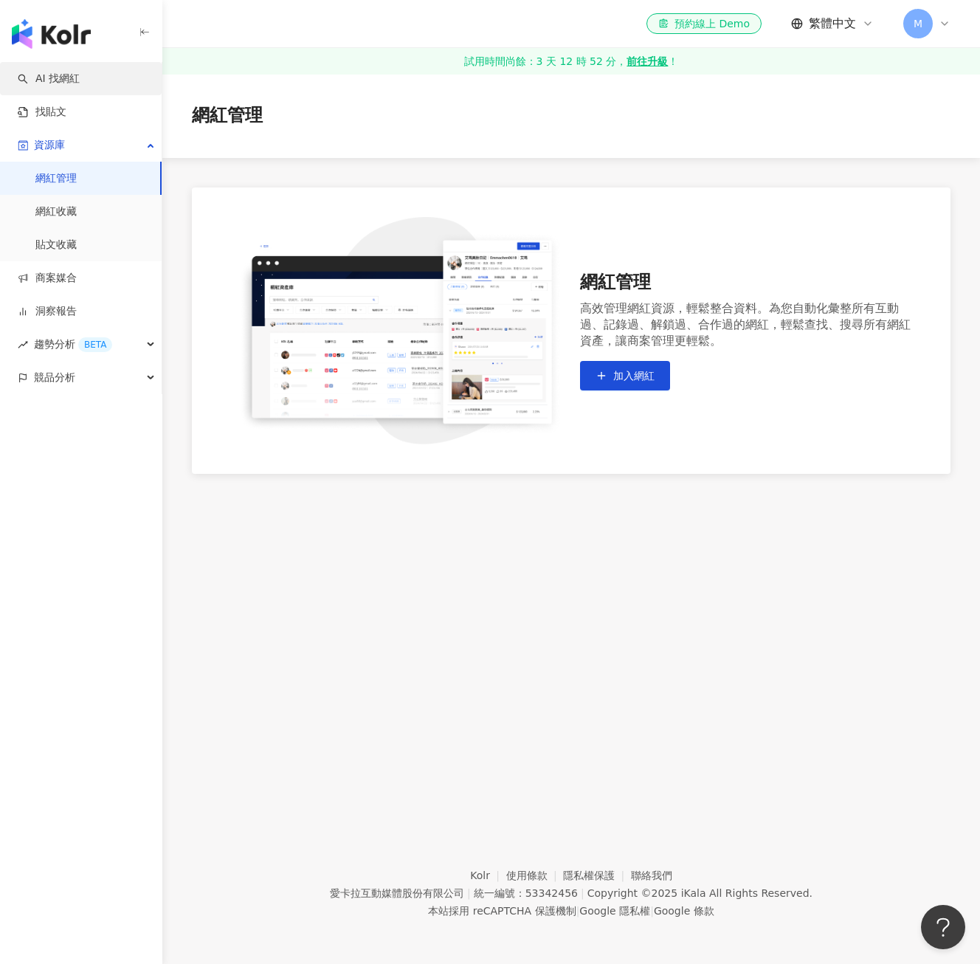
click at [54, 84] on link "AI 找網紅" at bounding box center [49, 79] width 62 height 15
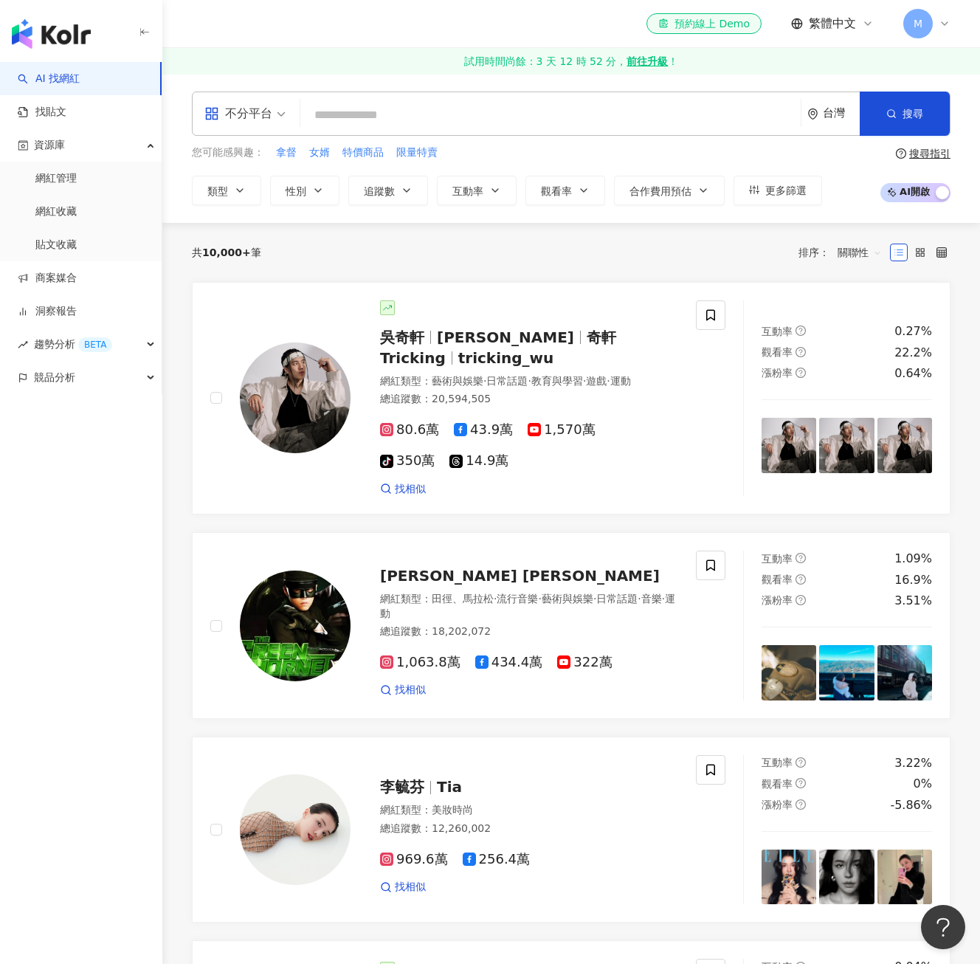
click at [415, 109] on input "search" at bounding box center [550, 115] width 488 height 28
type input "****"
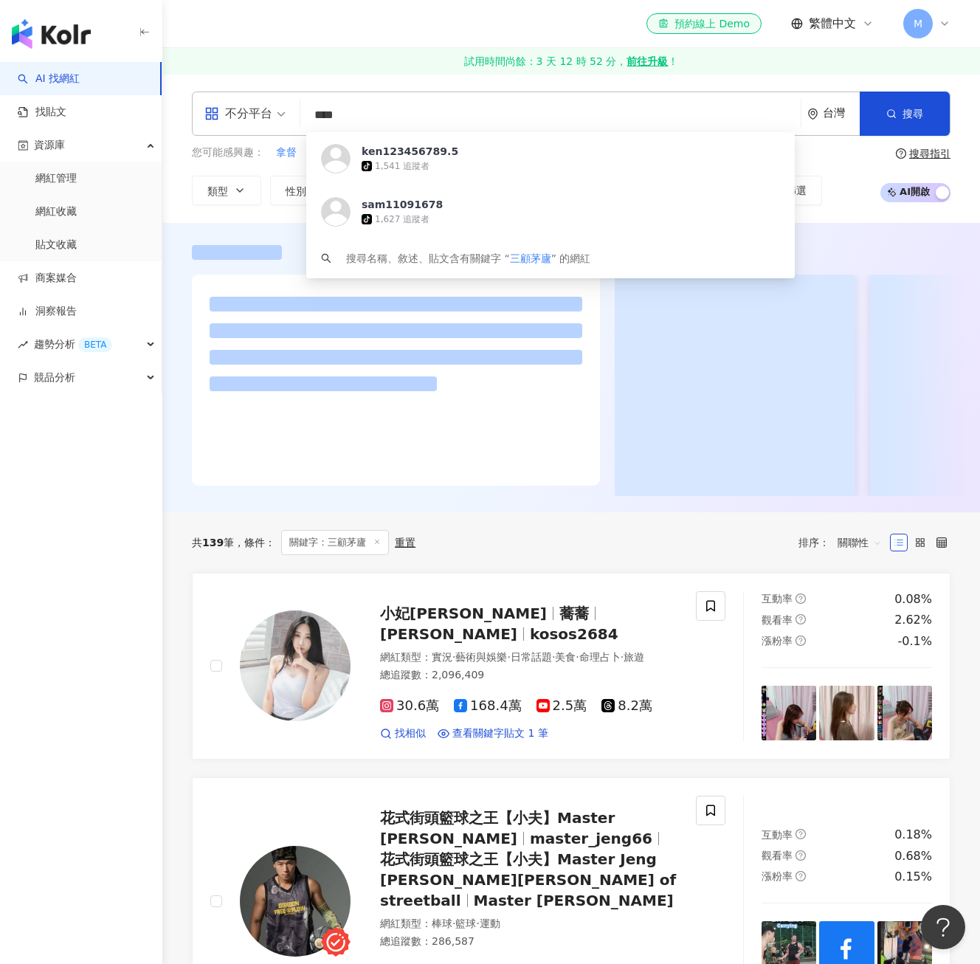
click at [392, 32] on div "el-icon-cs 預約線上 Demo 繁體中文 M" at bounding box center [571, 23] width 758 height 47
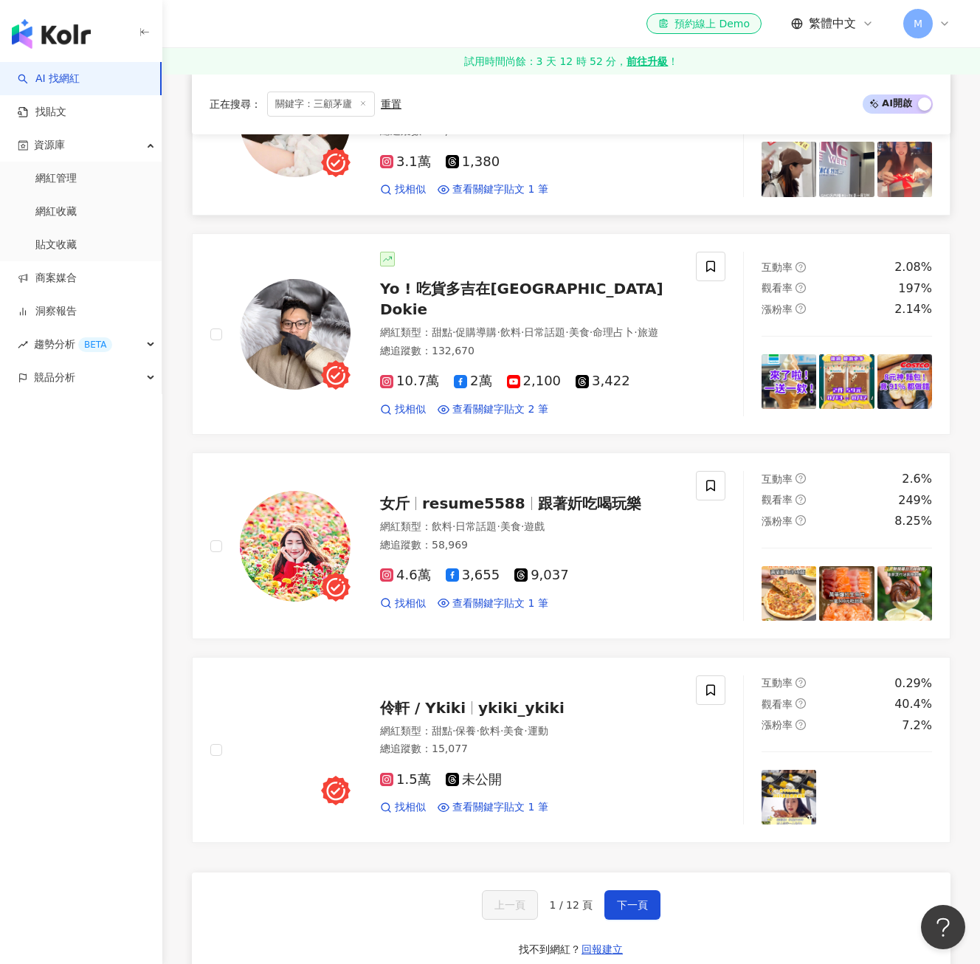
scroll to position [2213, 0]
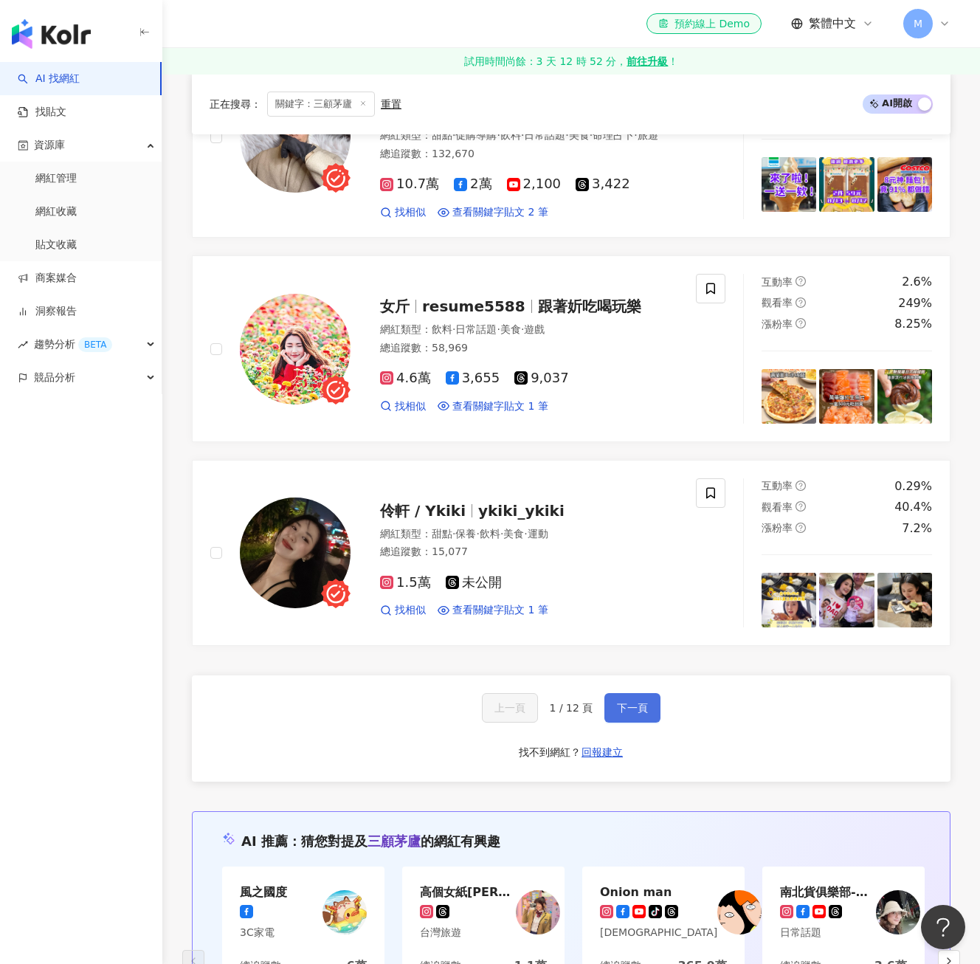
click at [625, 702] on span "下一頁" at bounding box center [632, 708] width 31 height 12
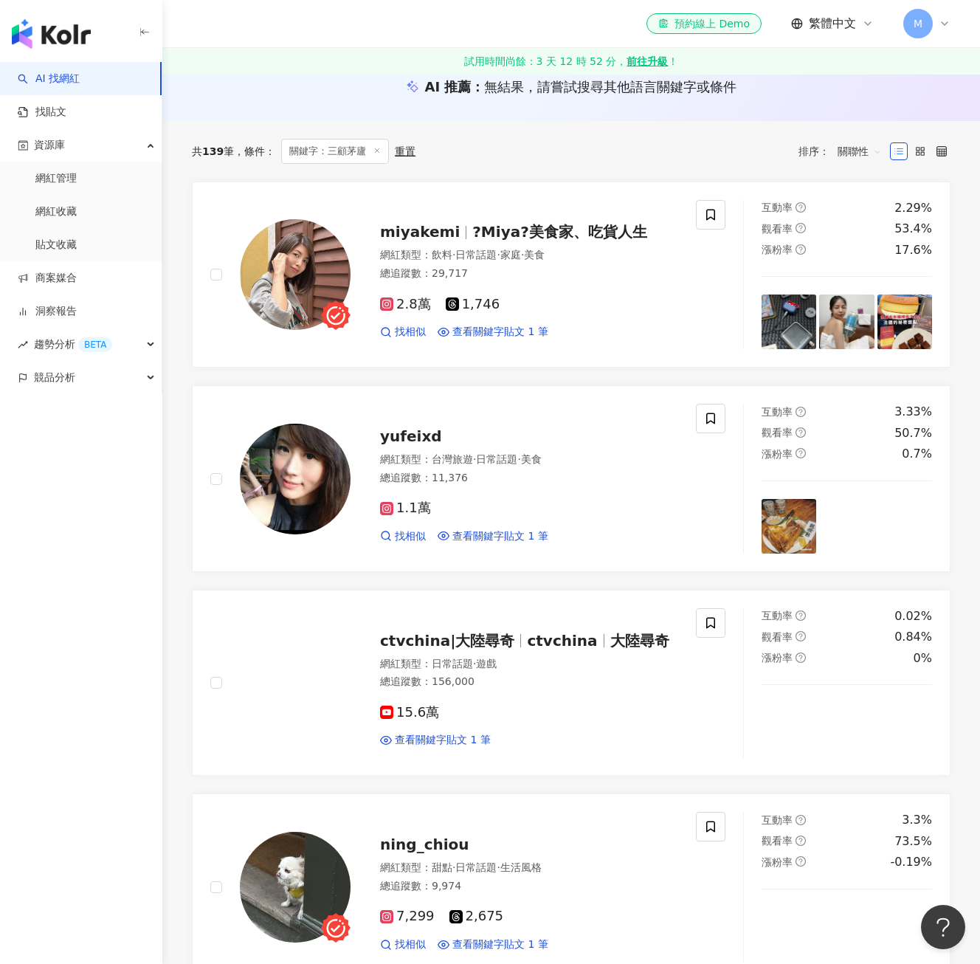
scroll to position [0, 0]
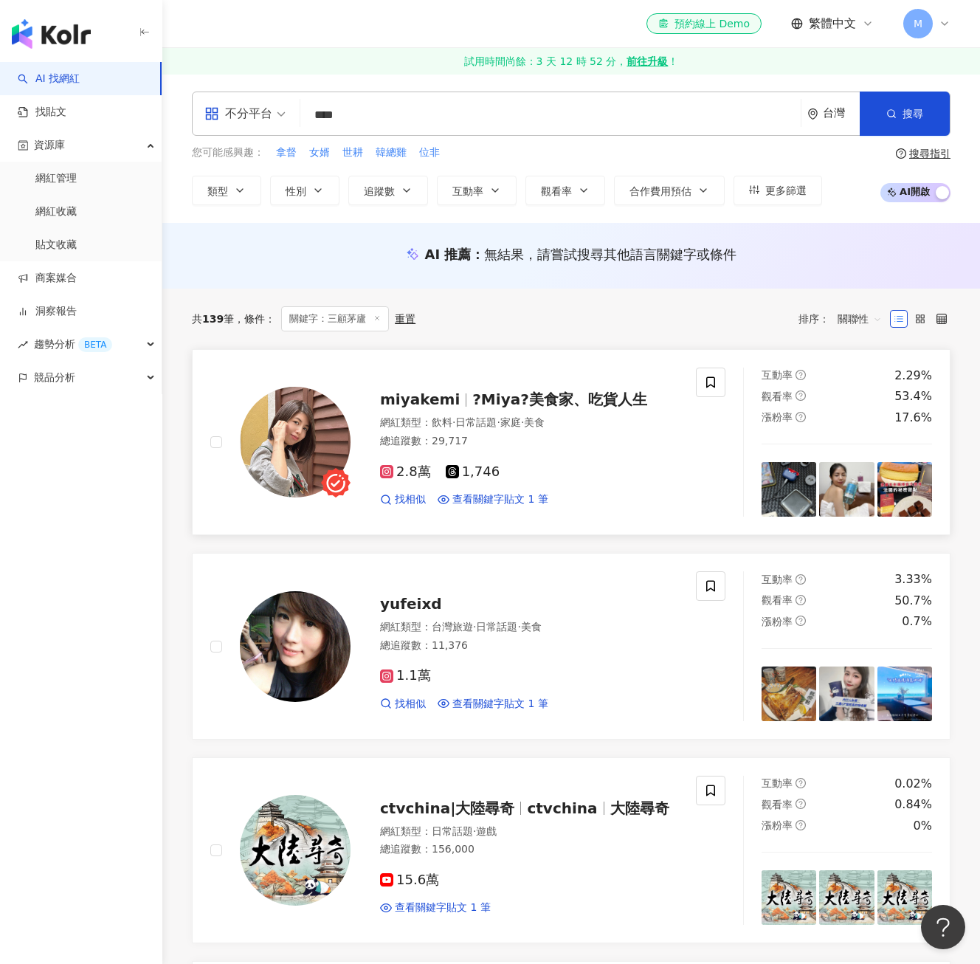
click at [462, 401] on span "miyakemi" at bounding box center [426, 399] width 92 height 18
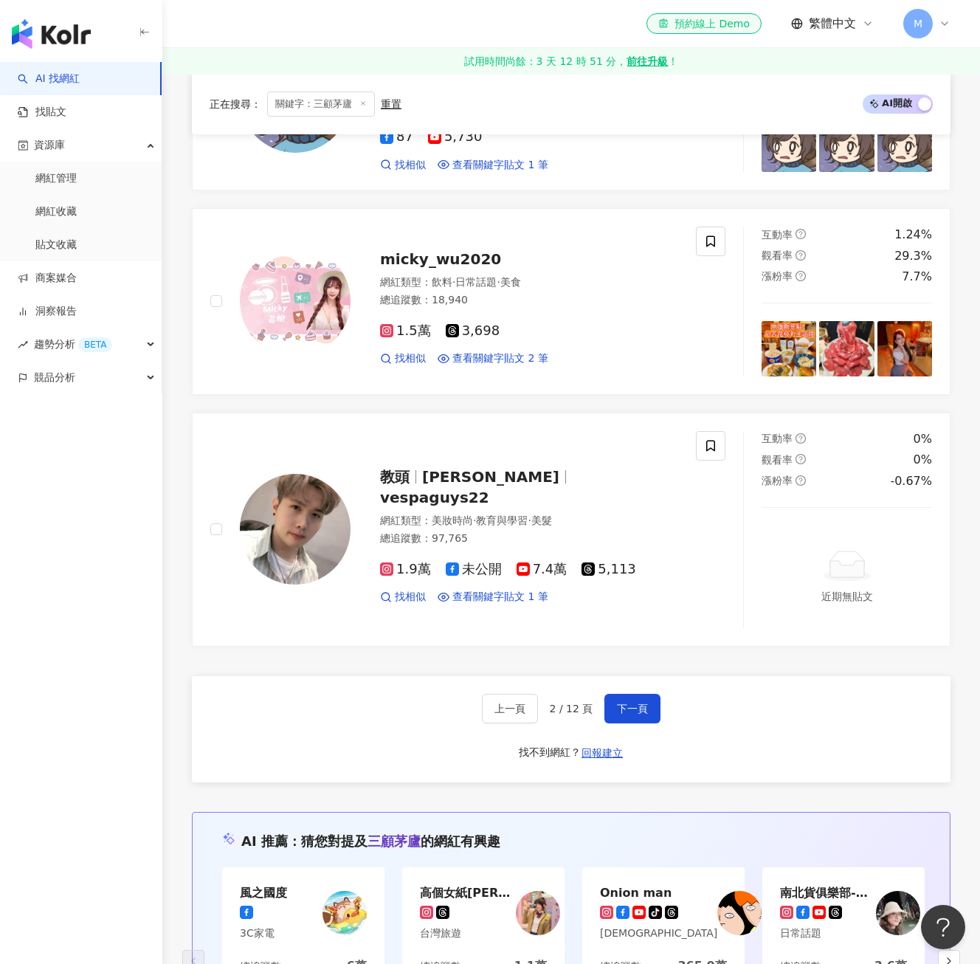
scroll to position [2435, 0]
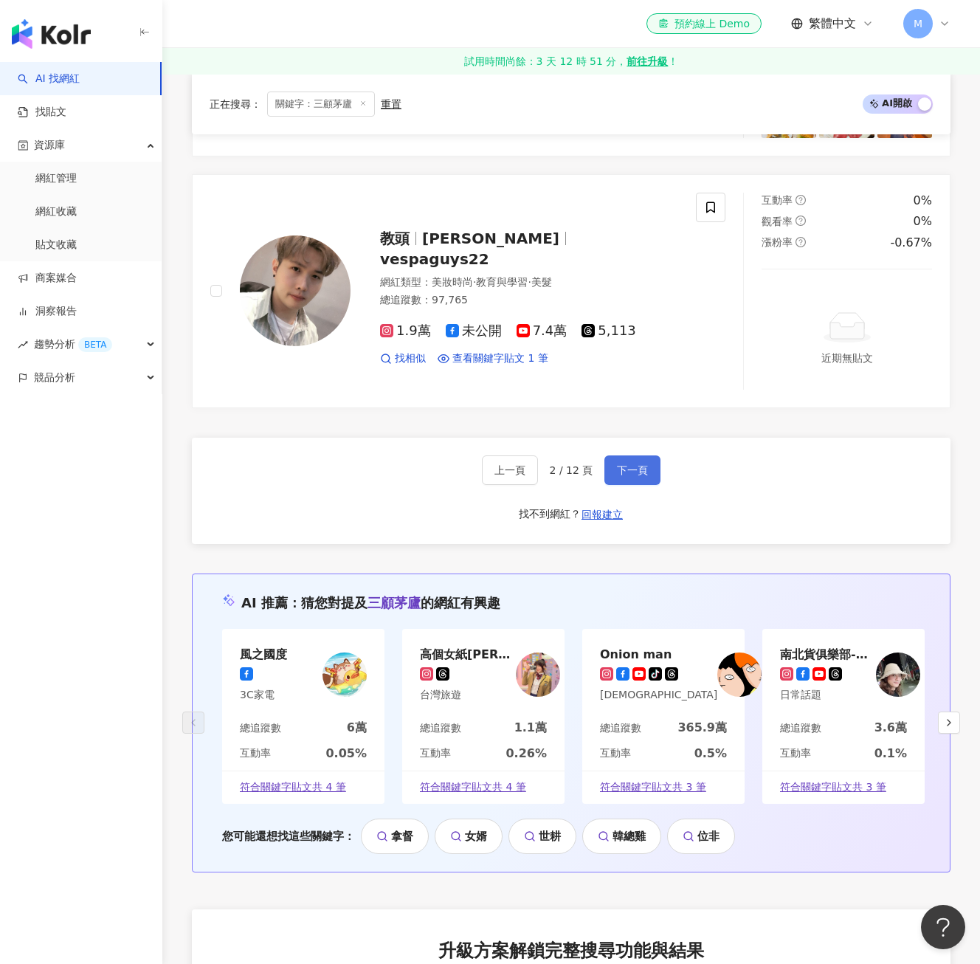
click at [649, 466] on button "下一頁" at bounding box center [632, 470] width 56 height 30
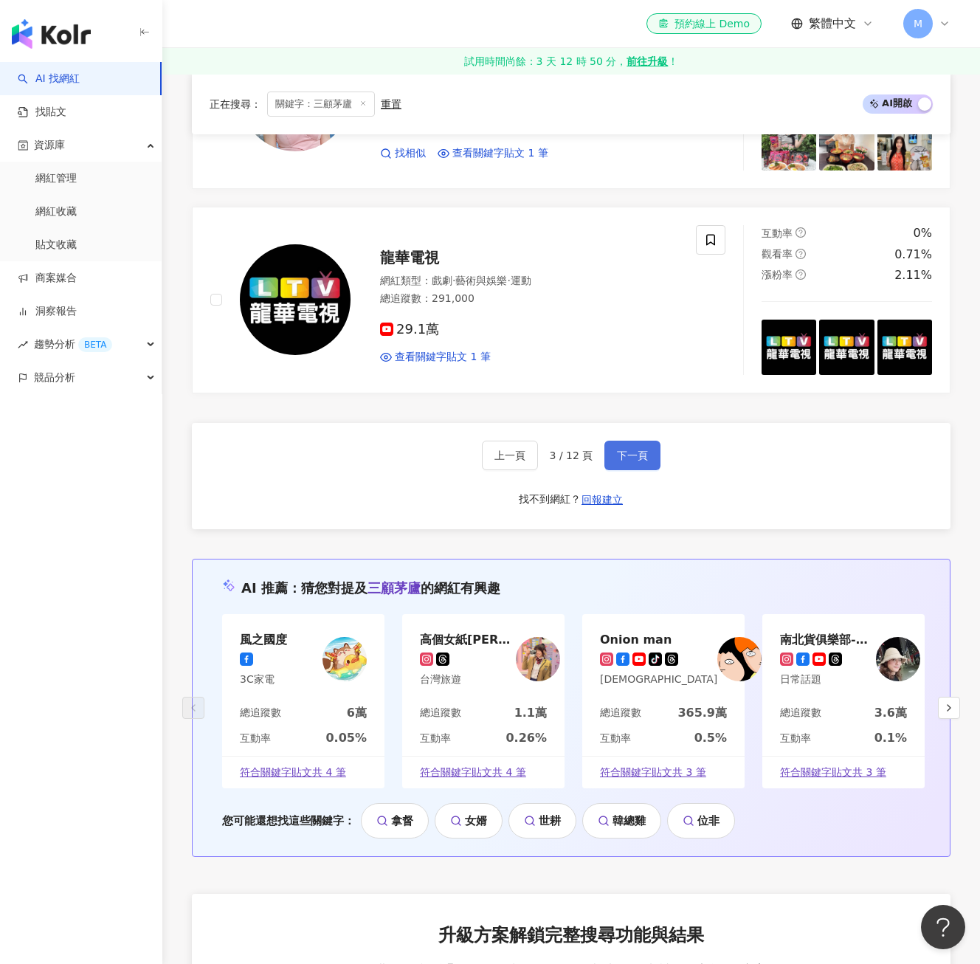
click at [649, 445] on button "下一頁" at bounding box center [632, 455] width 56 height 30
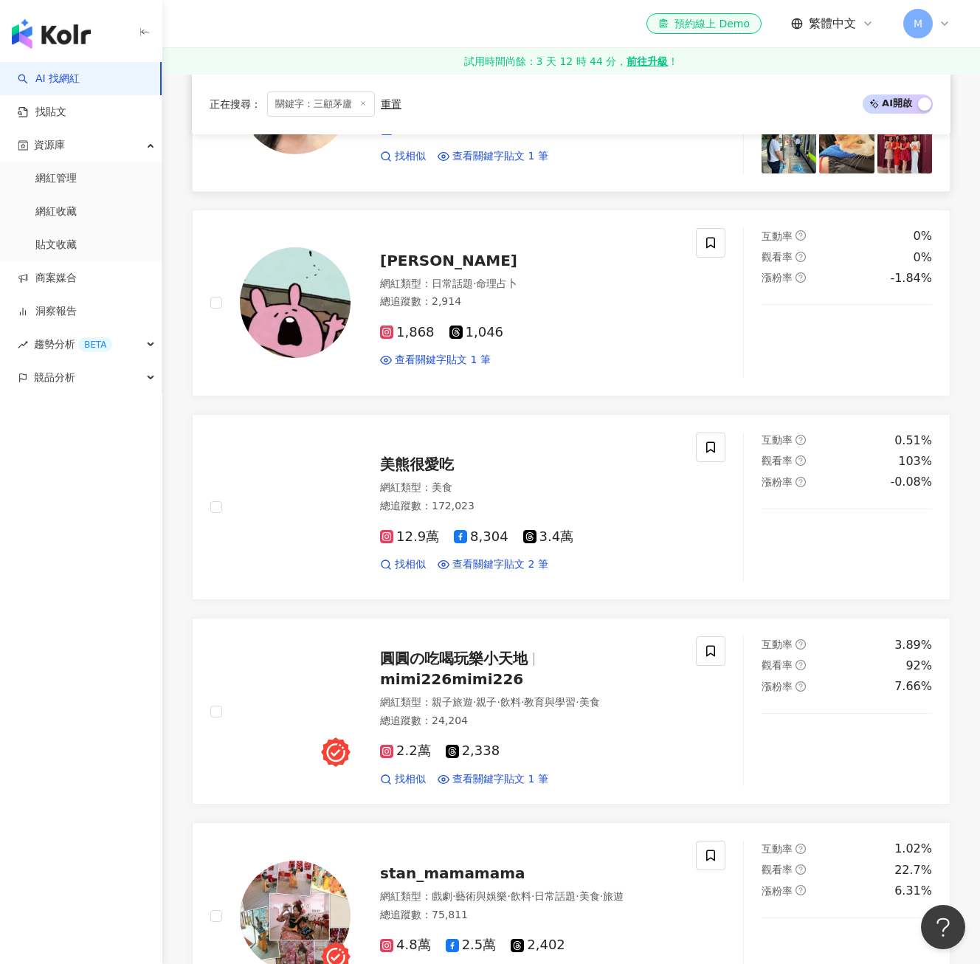
scroll to position [959, 0]
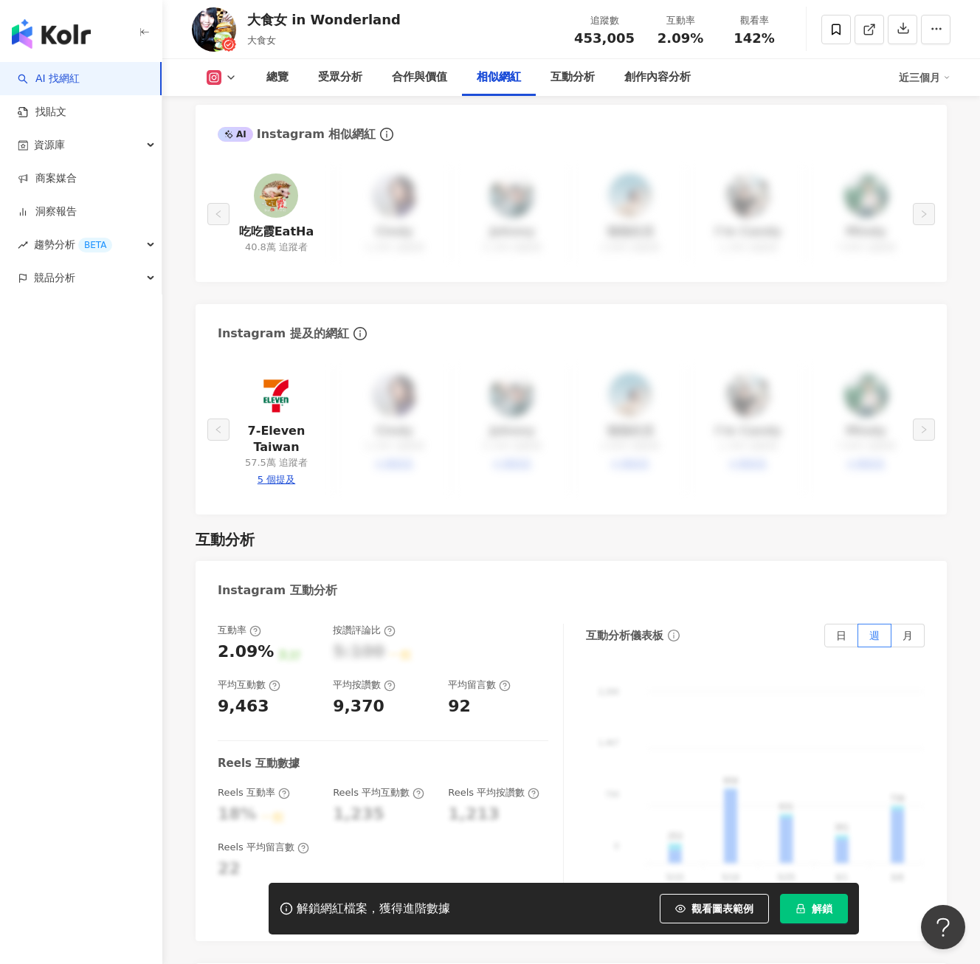
scroll to position [2656, 0]
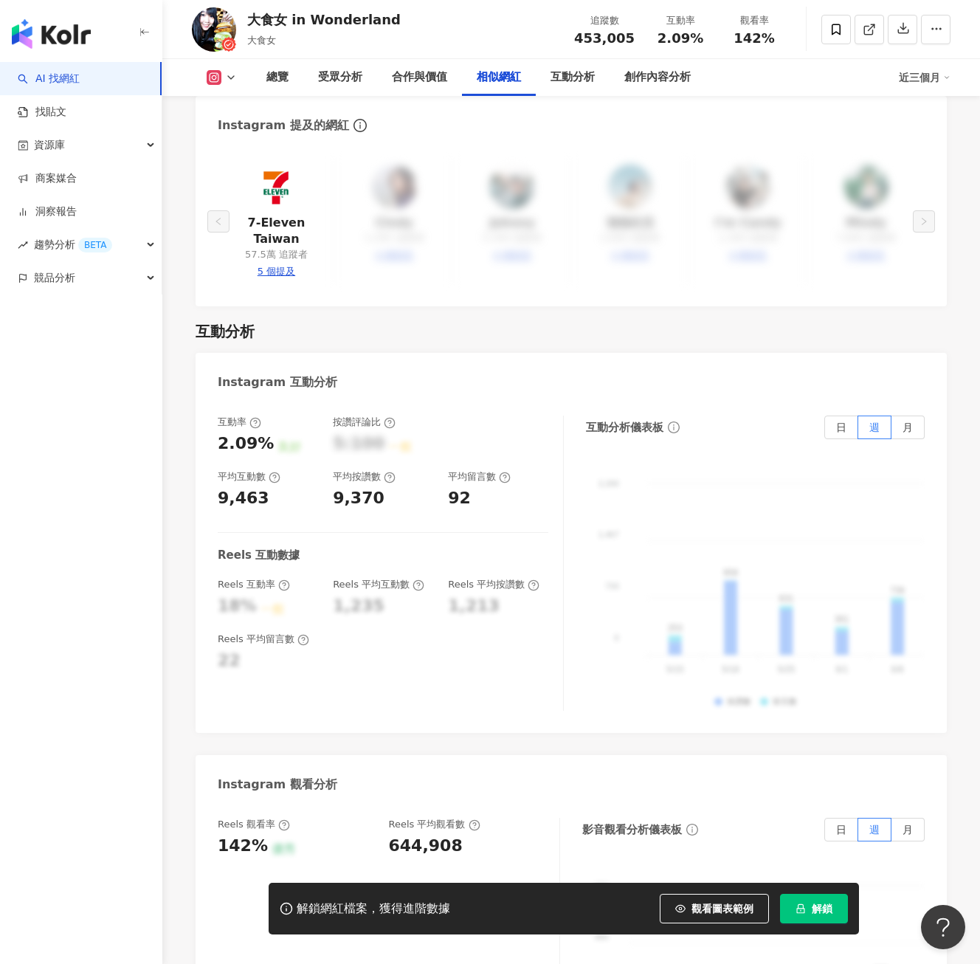
click at [86, 565] on div "AI 找網紅 找貼文 資源庫 商案媒合 洞察報告 趨勢分析 BETA 競品分析" at bounding box center [81, 513] width 162 height 902
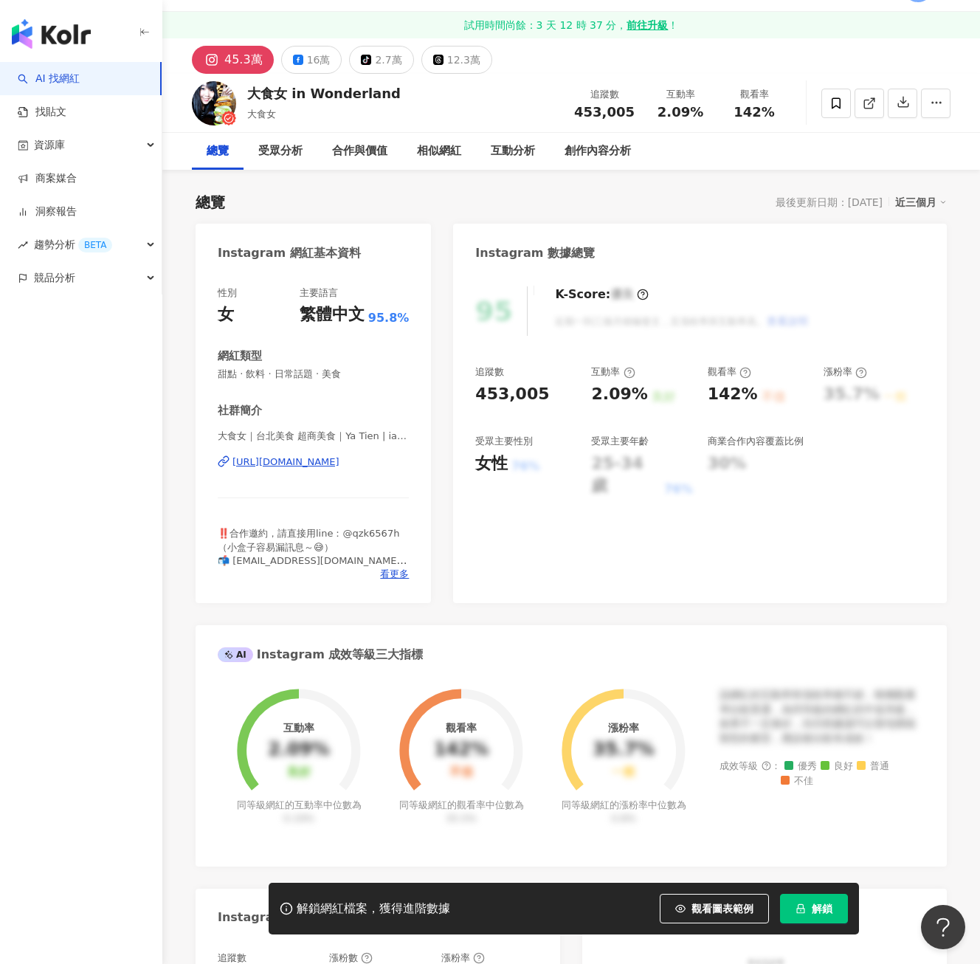
scroll to position [0, 0]
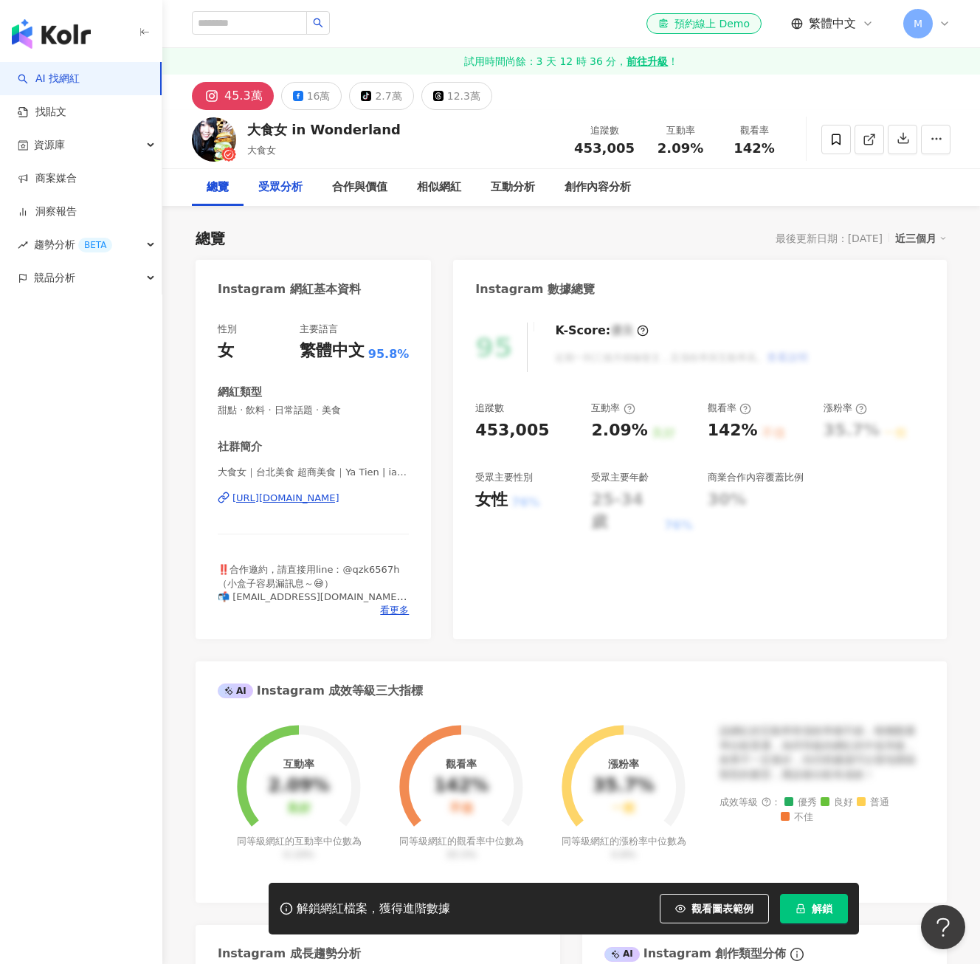
click at [294, 193] on div "受眾分析" at bounding box center [280, 188] width 44 height 18
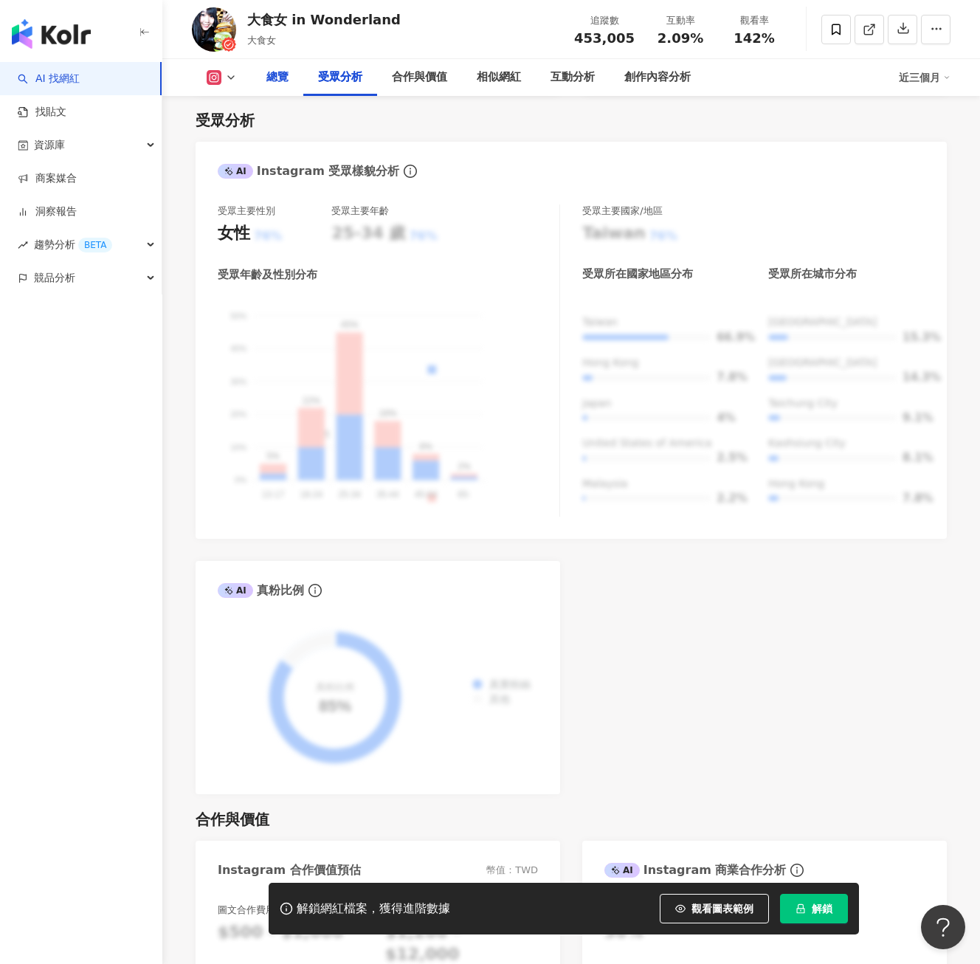
click at [266, 83] on div "總覽" at bounding box center [278, 77] width 52 height 37
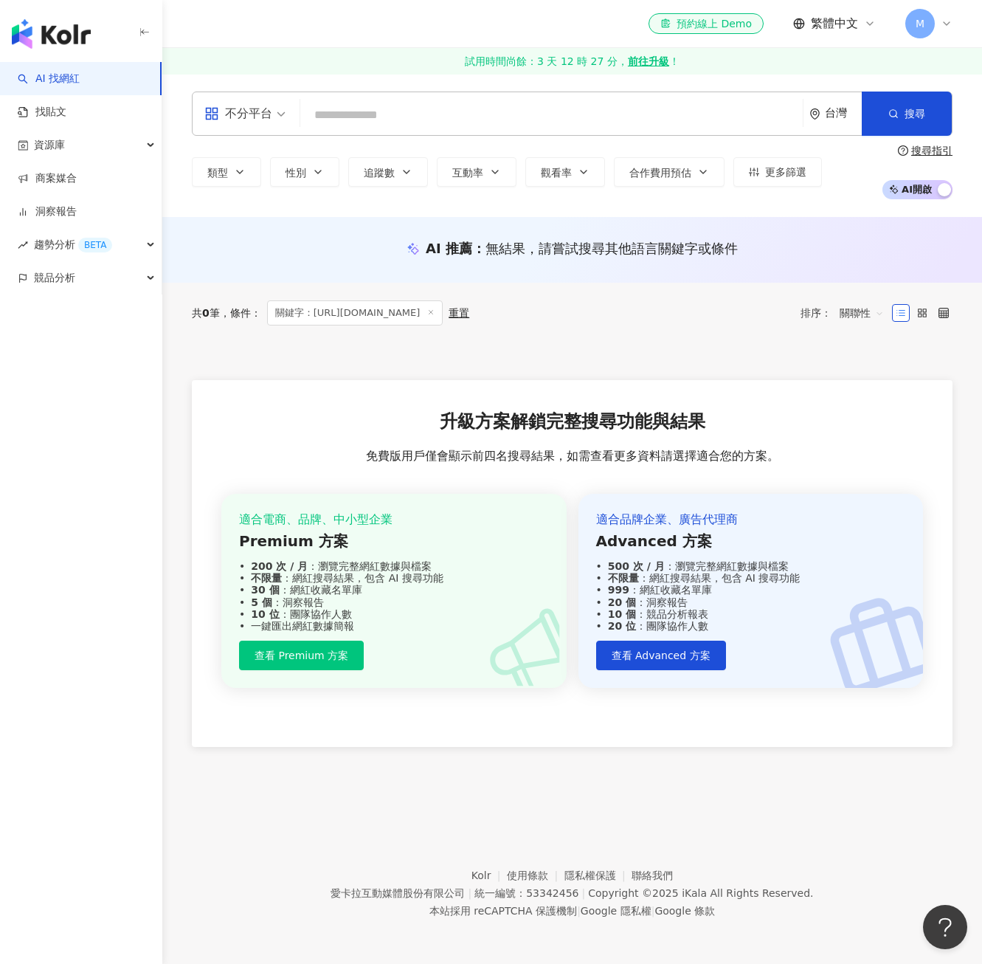
click at [141, 632] on div "AI 找網紅 找貼文 資源庫 商案媒合 洞察報告 趨勢分析 BETA 競品分析" at bounding box center [81, 513] width 162 height 902
click at [282, 850] on footer "Kolr 使用條款 隱私權保護 聯絡我們 愛卡拉互動媒體股份有限公司 | 統一編號：53342456 | Copyright © 2025 iKala All…" at bounding box center [572, 882] width 820 height 164
click at [320, 816] on footer "Kolr 使用條款 隱私權保護 聯絡我們 愛卡拉互動媒體股份有限公司 | 統一編號：53342456 | Copyright © 2025 iKala All…" at bounding box center [572, 882] width 820 height 164
click at [66, 120] on link "找貼文" at bounding box center [42, 112] width 49 height 15
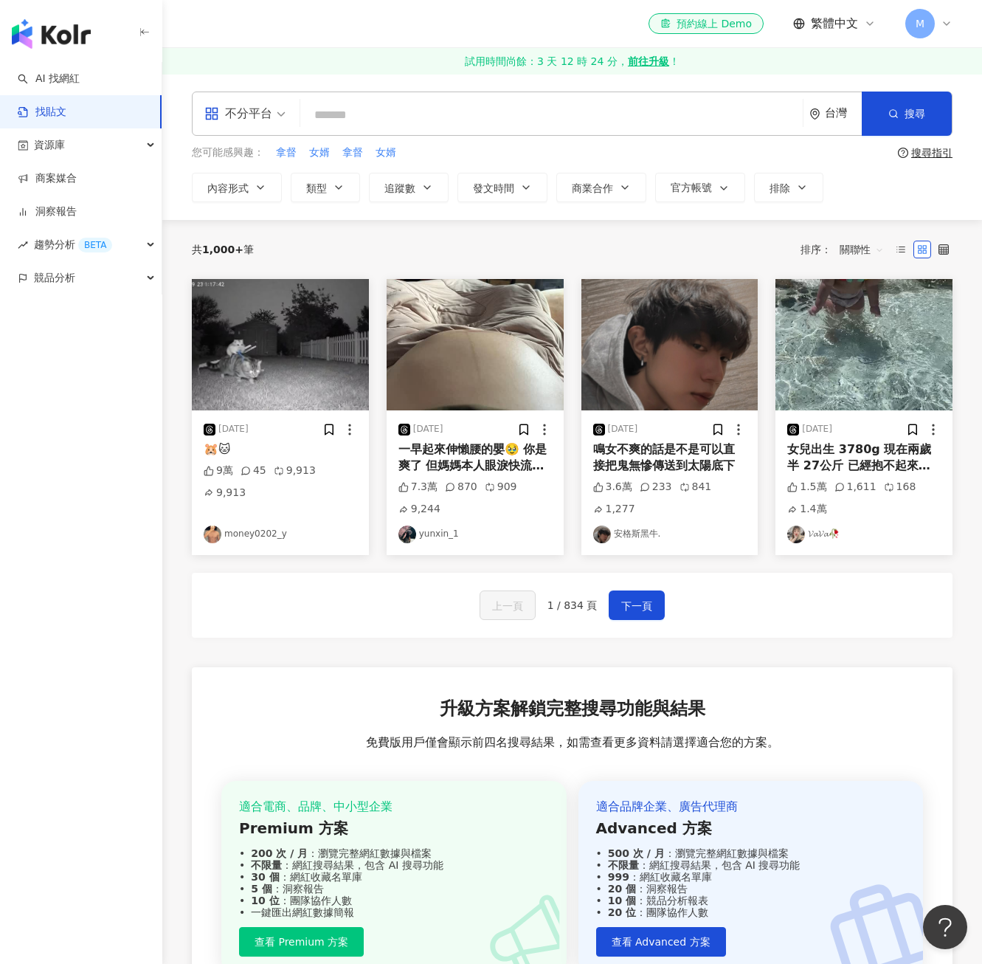
click at [178, 790] on div "共 1,000+ 筆 排序： 關聯性 [DATE] 🐹🐱 9萬 45 9,913 9,913 money0202_y [DATE] 一早起來伸懶腰的嬰🥹 你是…" at bounding box center [572, 645] width 820 height 851
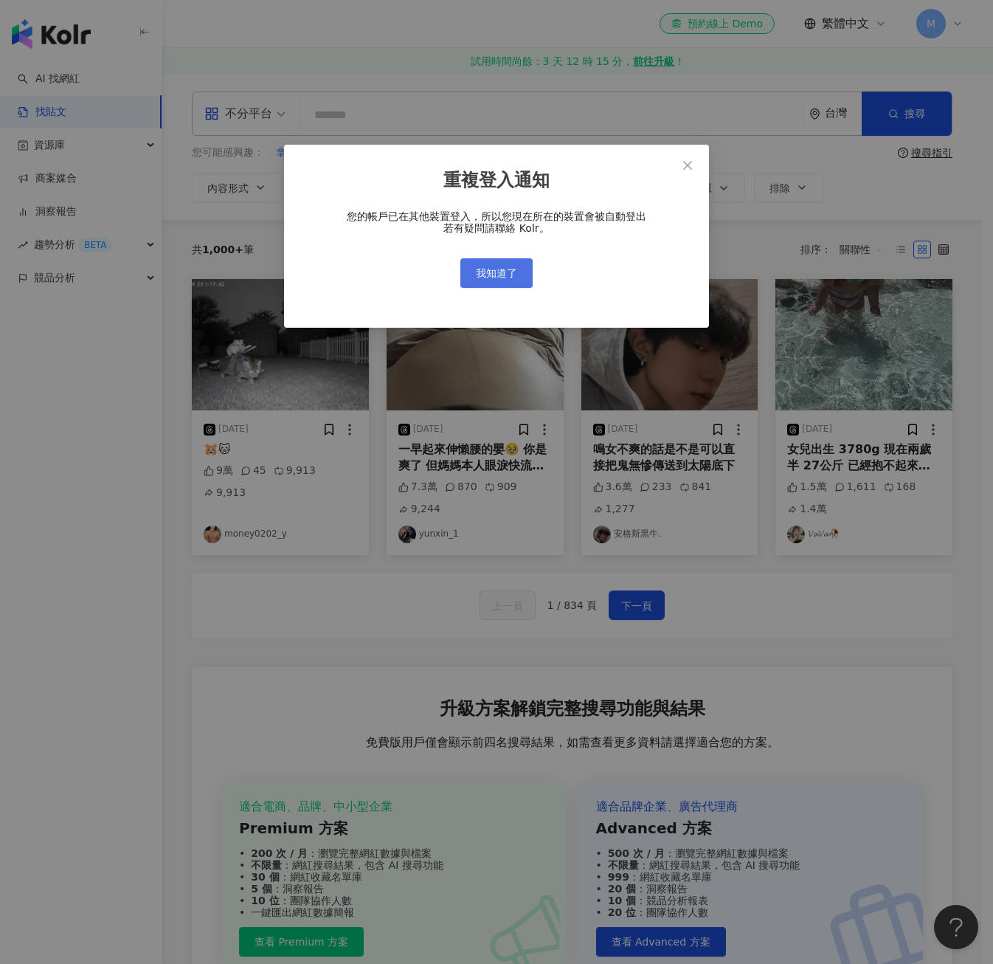
click at [504, 270] on span "我知道了" at bounding box center [496, 273] width 41 height 12
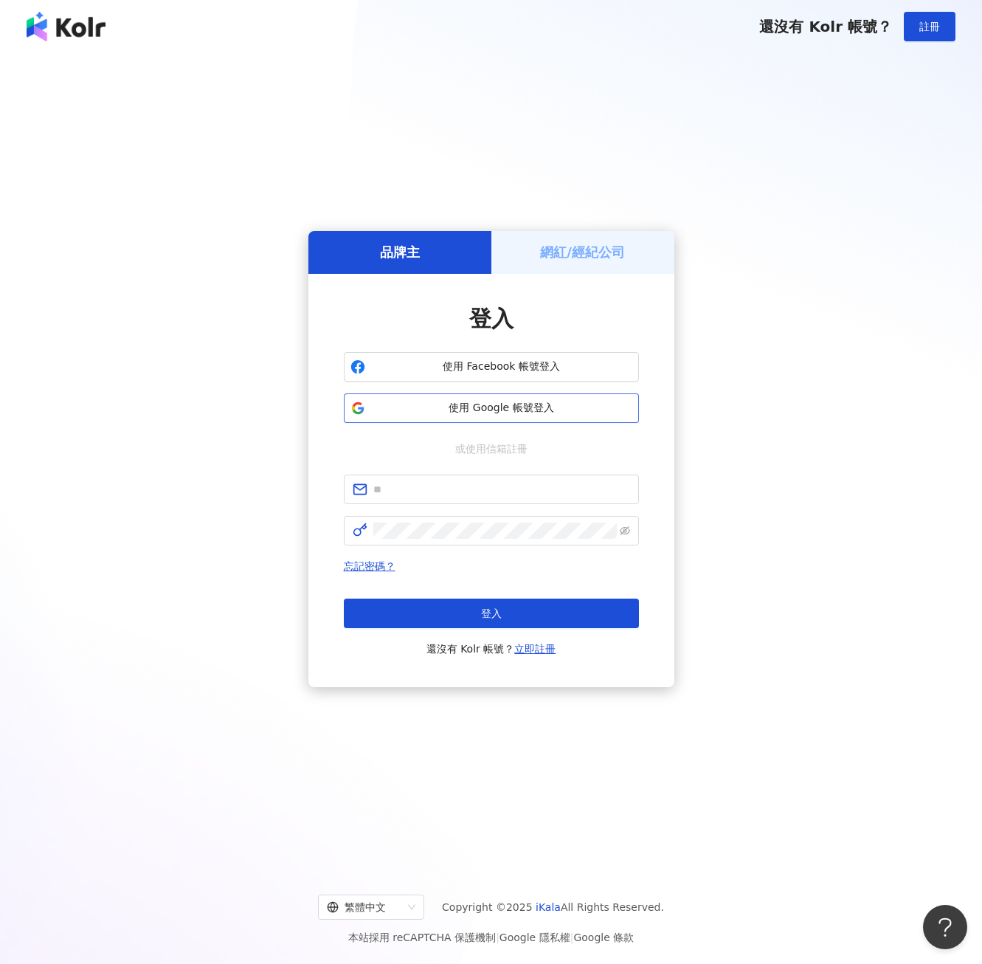
click at [468, 404] on span "使用 Google 帳號登入" at bounding box center [501, 408] width 261 height 15
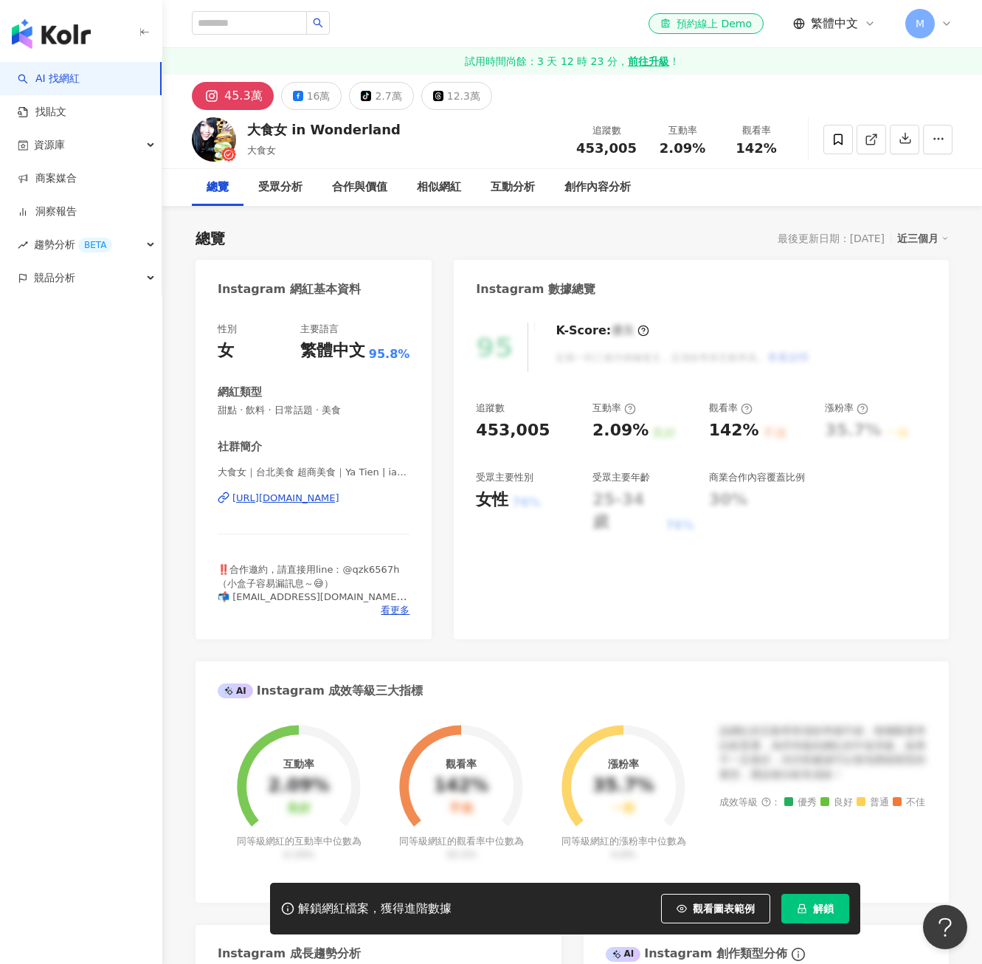
click at [546, 620] on div "95 K-Score : 優良 近期一到三個月積極發文，且漲粉率與互動率高。 查看說明 追蹤數 453,005 互動率 2.09% 良好 觀看率 142% 不…" at bounding box center [701, 473] width 495 height 331
click at [63, 80] on link "AI 找網紅" at bounding box center [49, 79] width 62 height 15
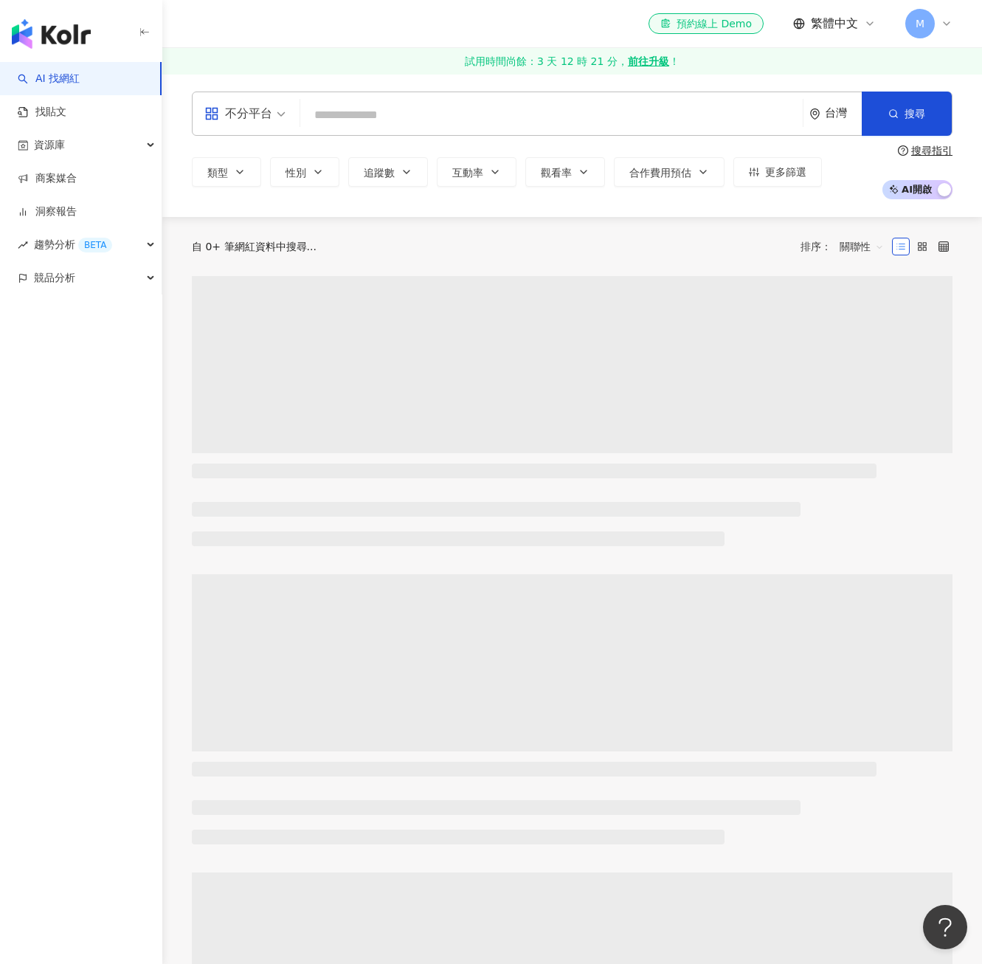
click at [376, 106] on input "search" at bounding box center [551, 115] width 491 height 28
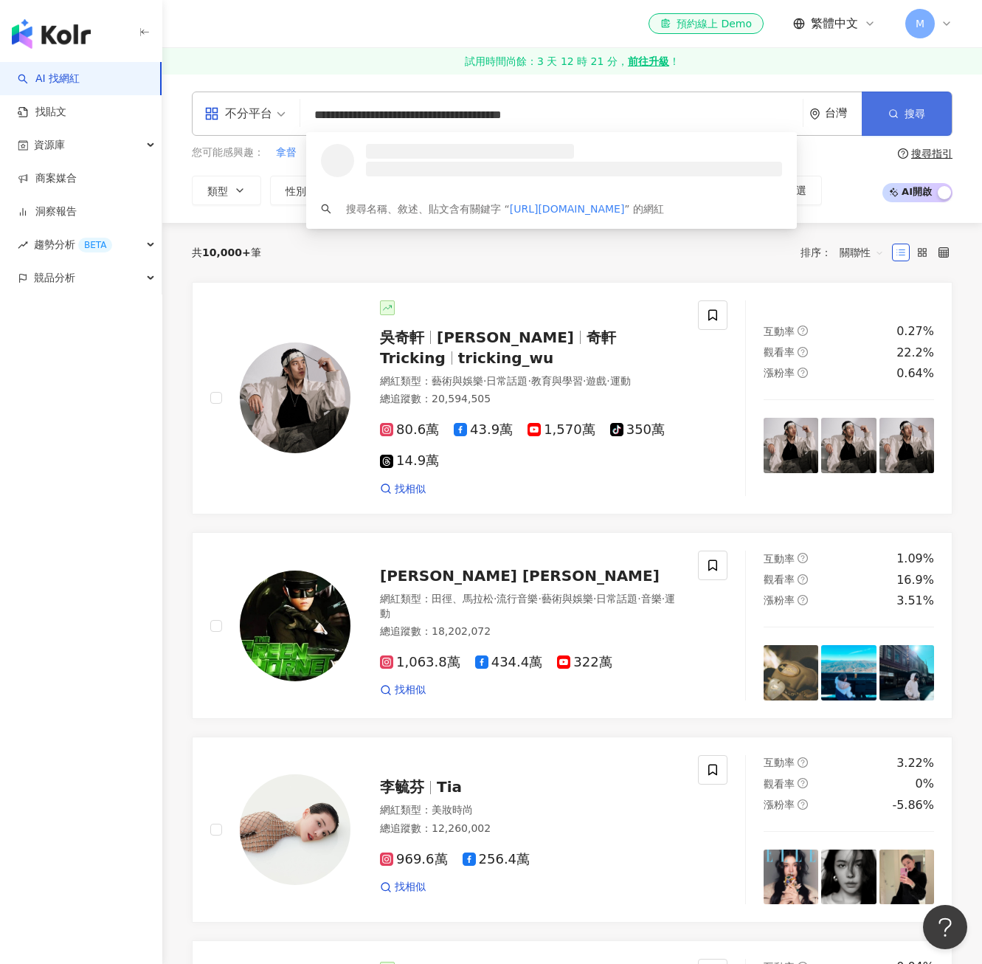
type input "**********"
click at [888, 118] on icon "button" at bounding box center [893, 113] width 10 height 10
